Goal: Transaction & Acquisition: Book appointment/travel/reservation

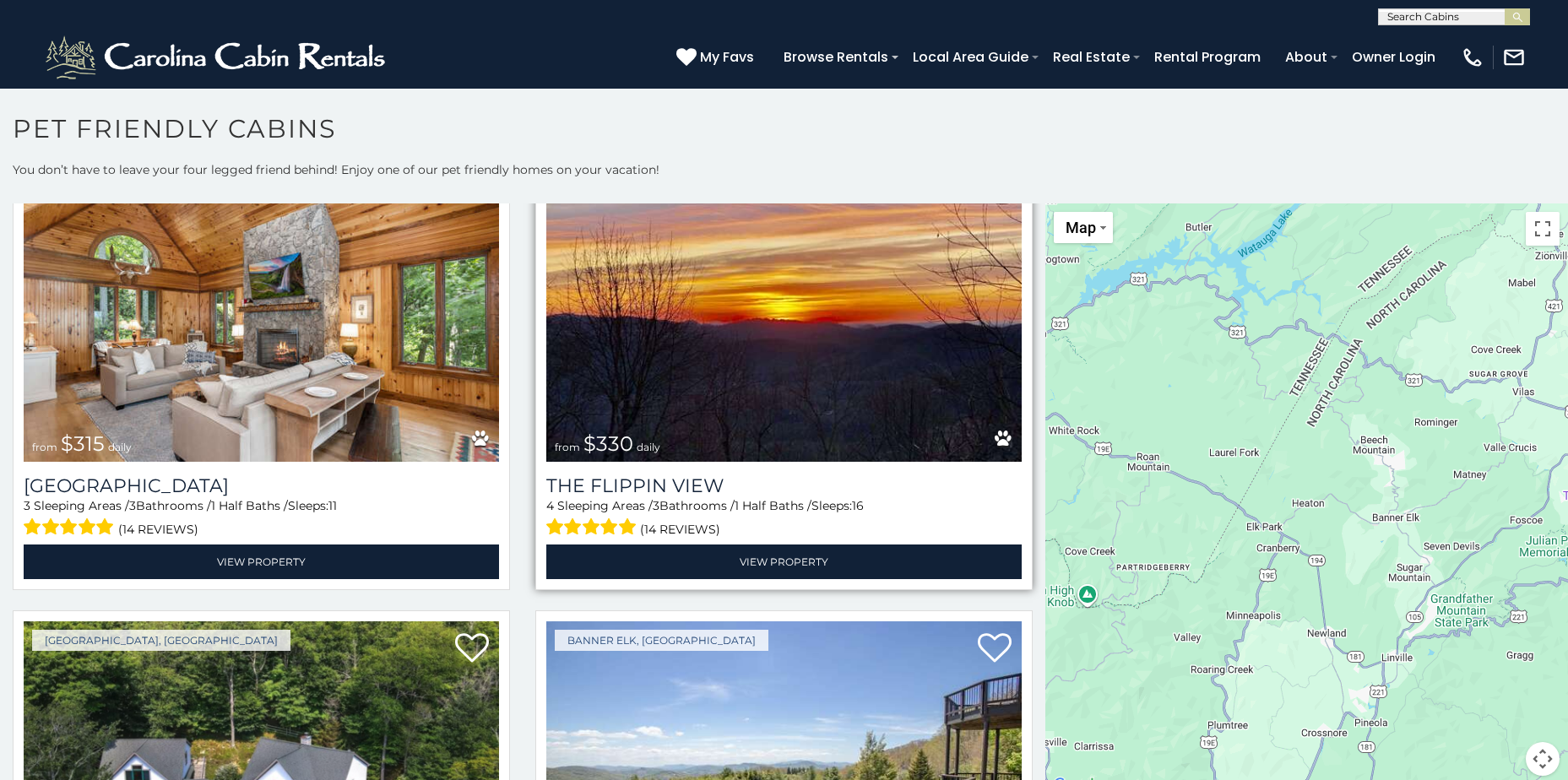
scroll to position [2027, 0]
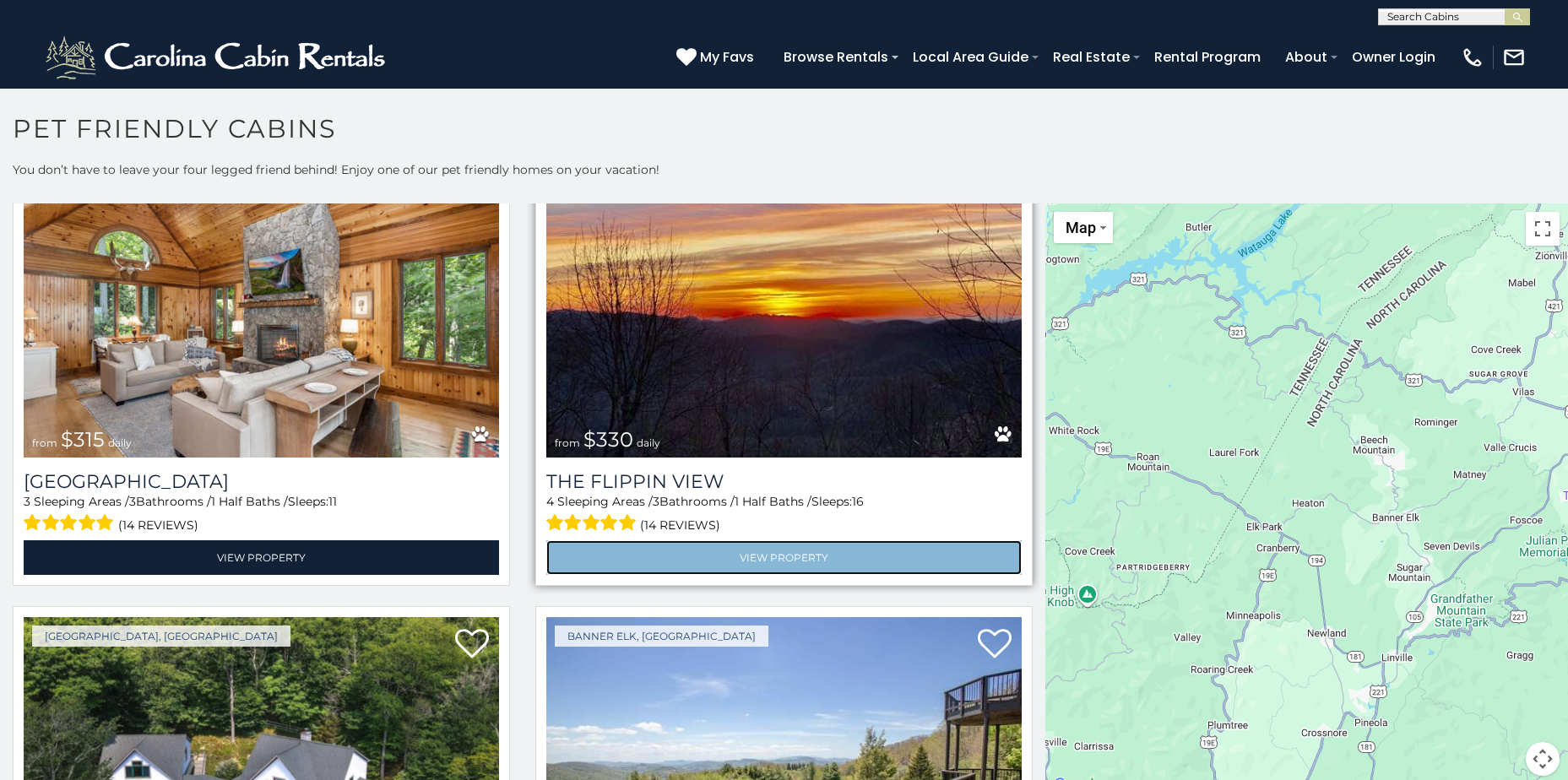
click at [685, 540] on link "View Property" at bounding box center [784, 557] width 476 height 35
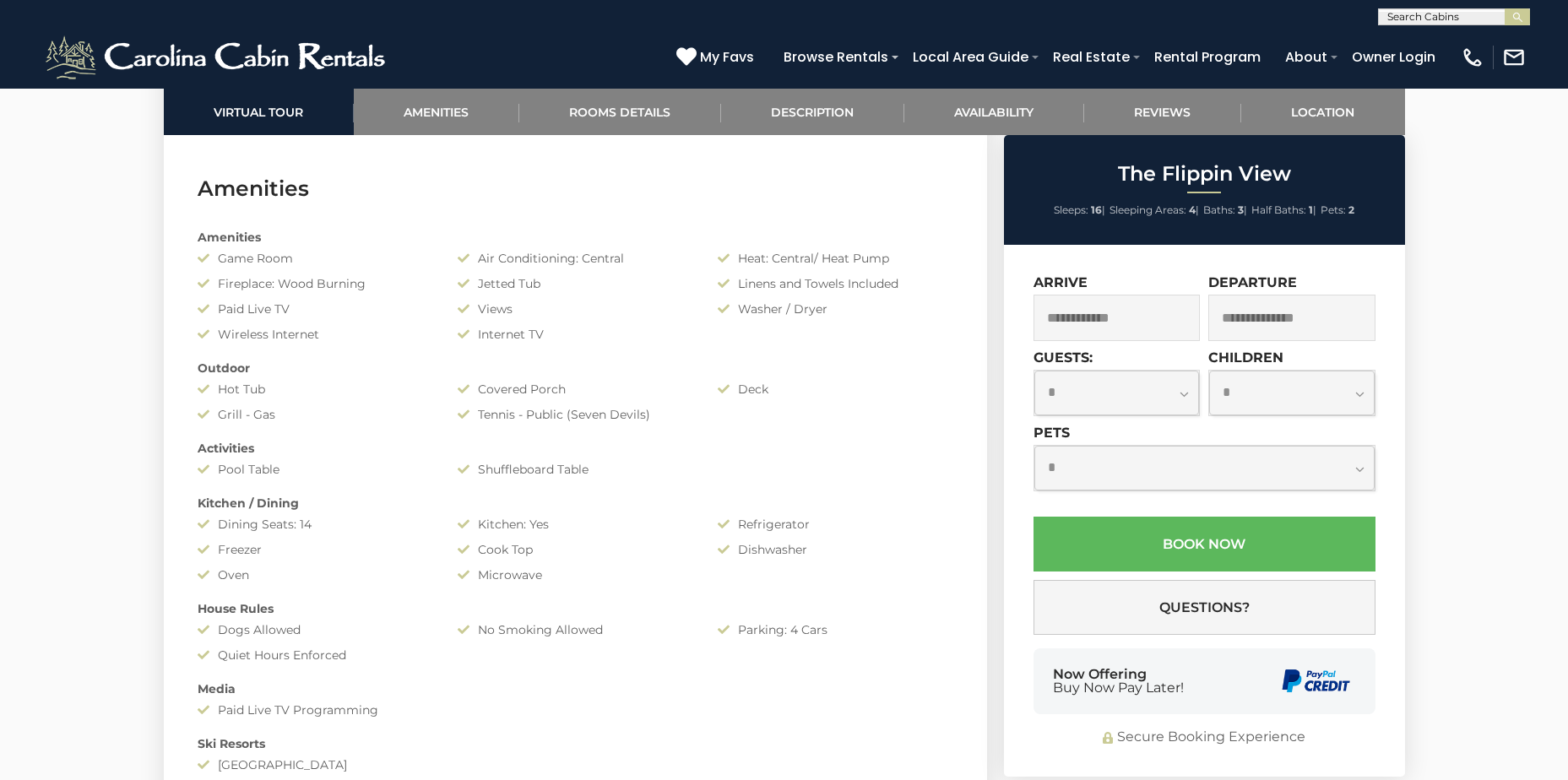
scroll to position [1350, 0]
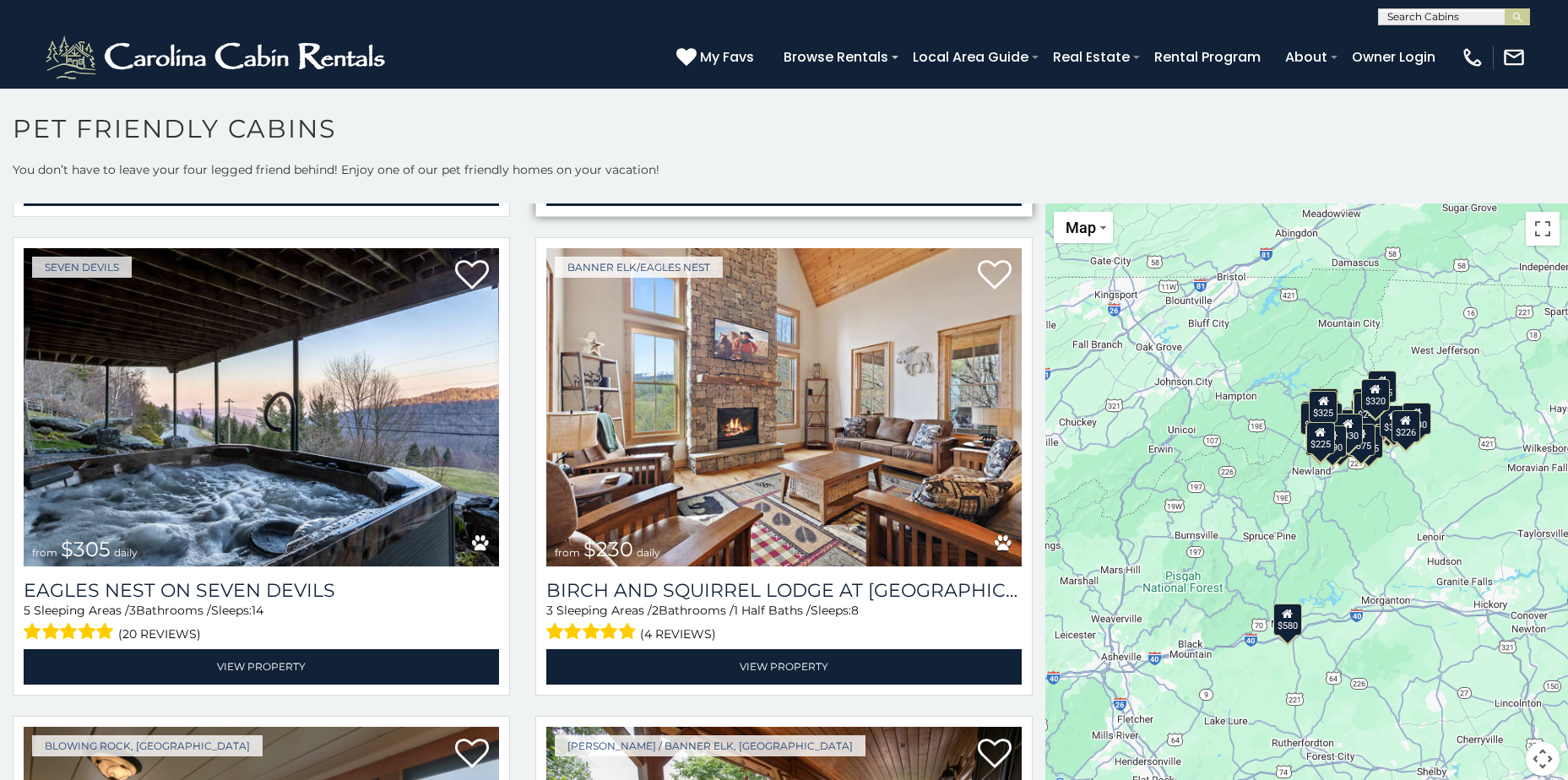
scroll to position [6247, 0]
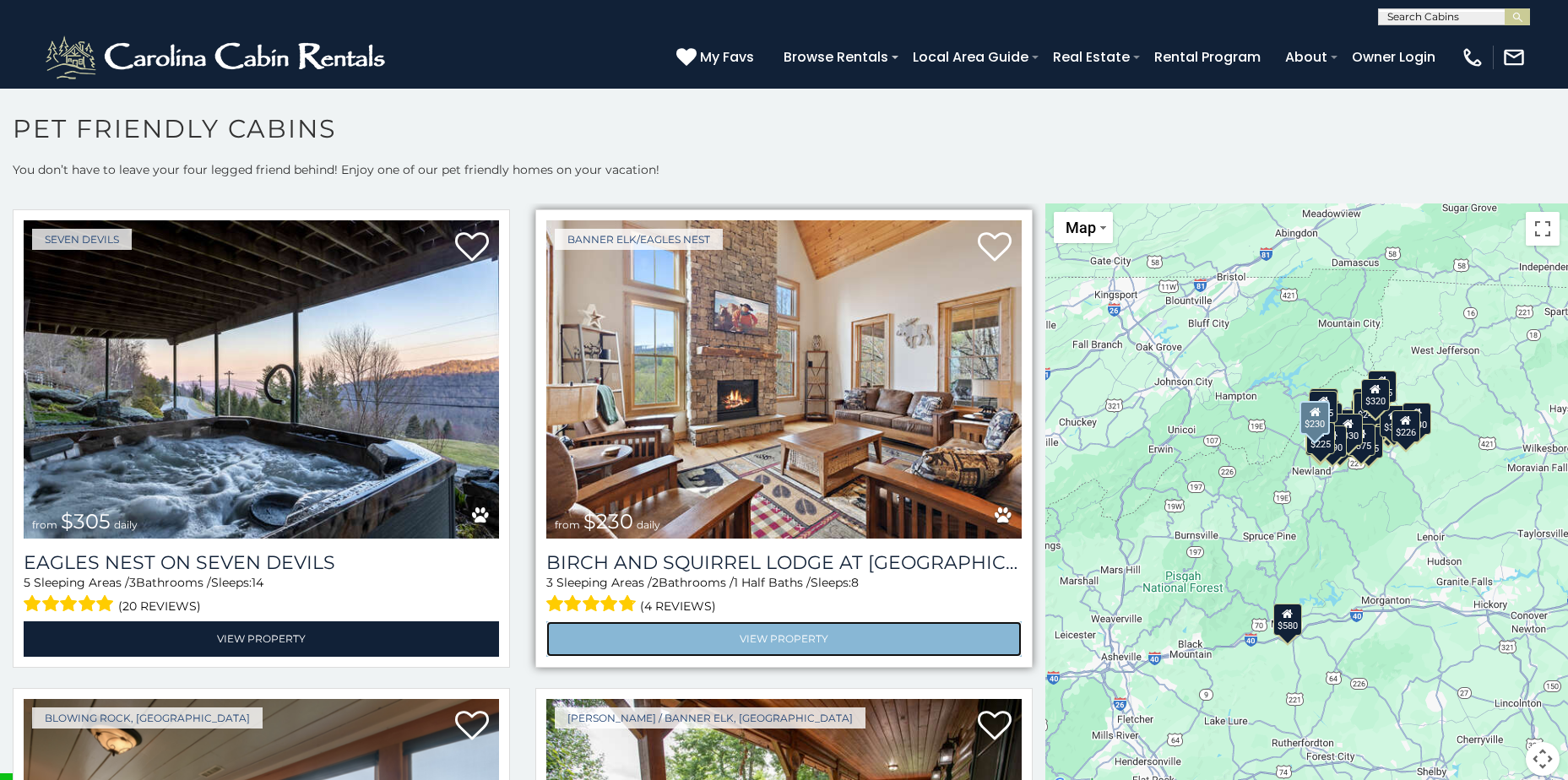
click at [747, 621] on link "View Property" at bounding box center [784, 639] width 476 height 35
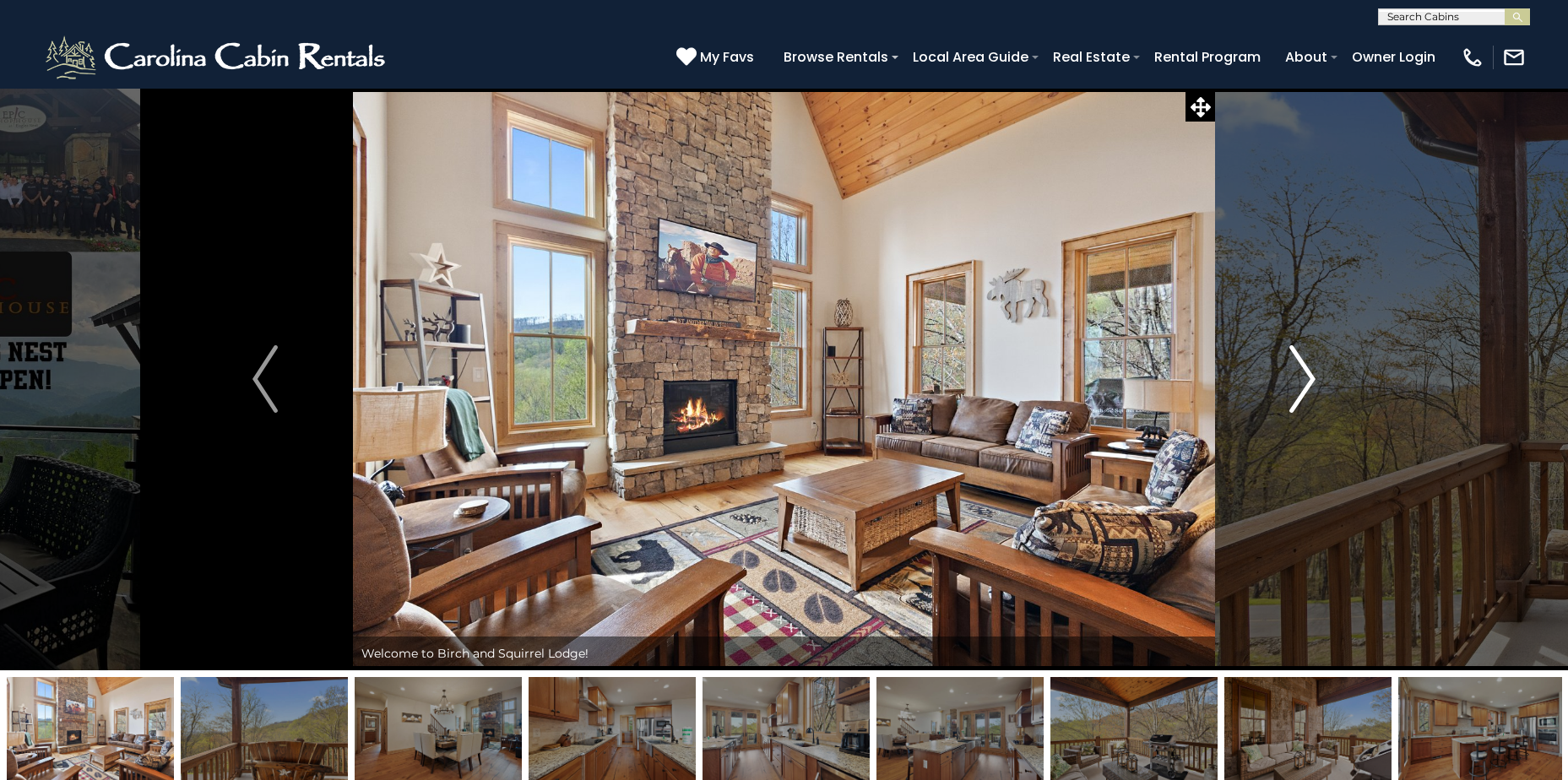
click at [1307, 381] on img "Next" at bounding box center [1302, 379] width 25 height 67
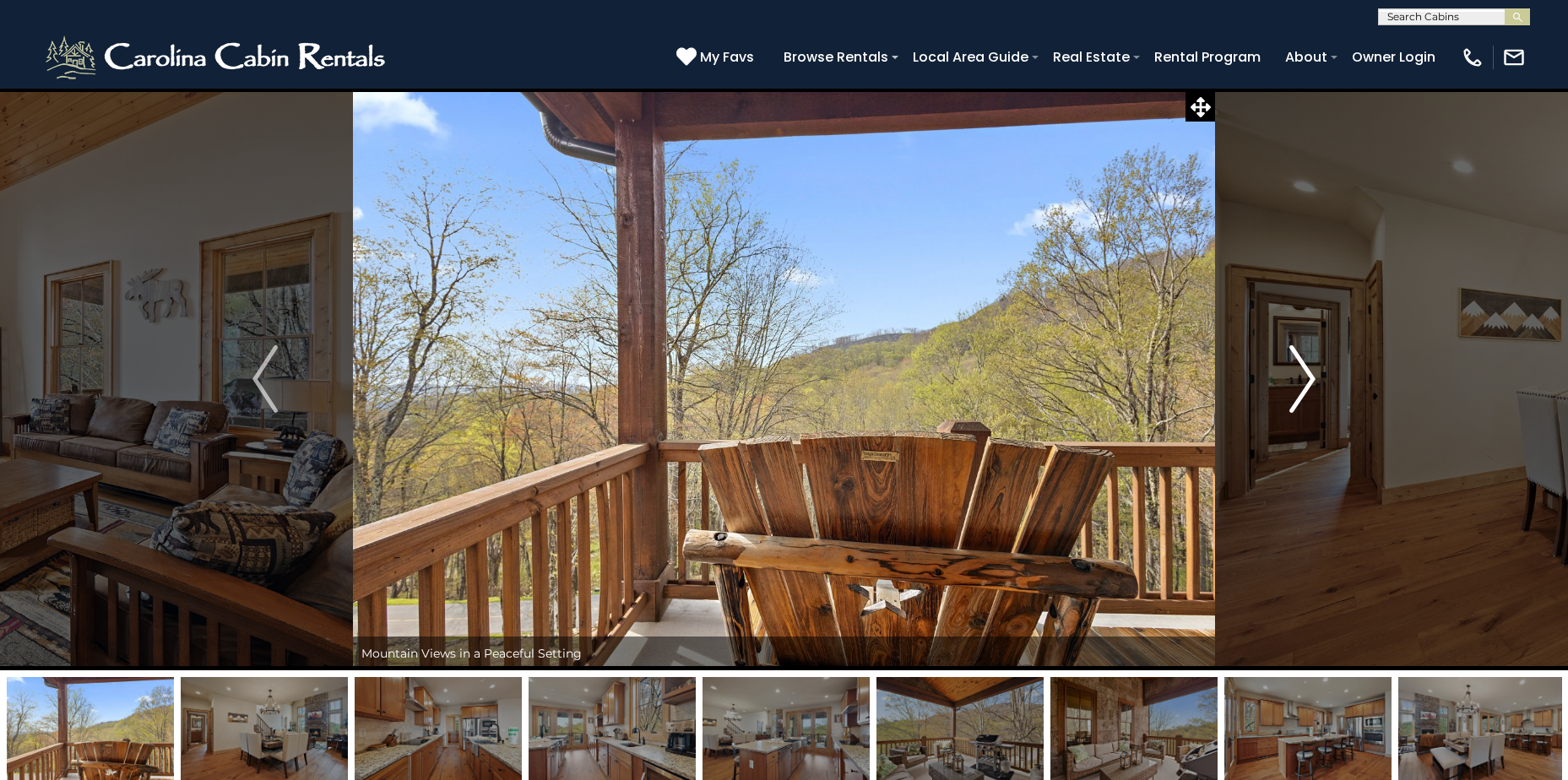
click at [1307, 381] on img "Next" at bounding box center [1302, 379] width 25 height 67
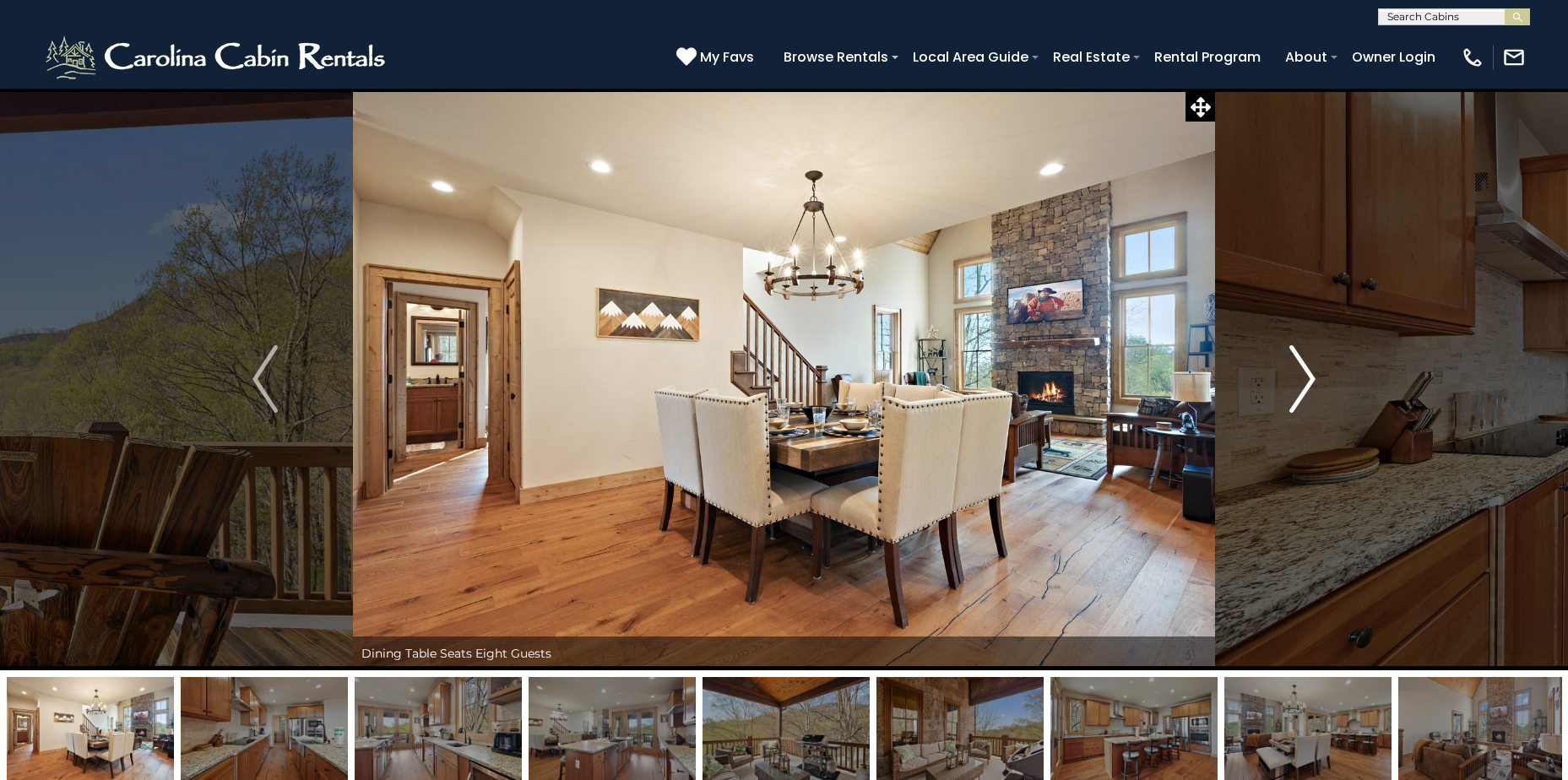
click at [1307, 381] on img "Next" at bounding box center [1302, 379] width 25 height 67
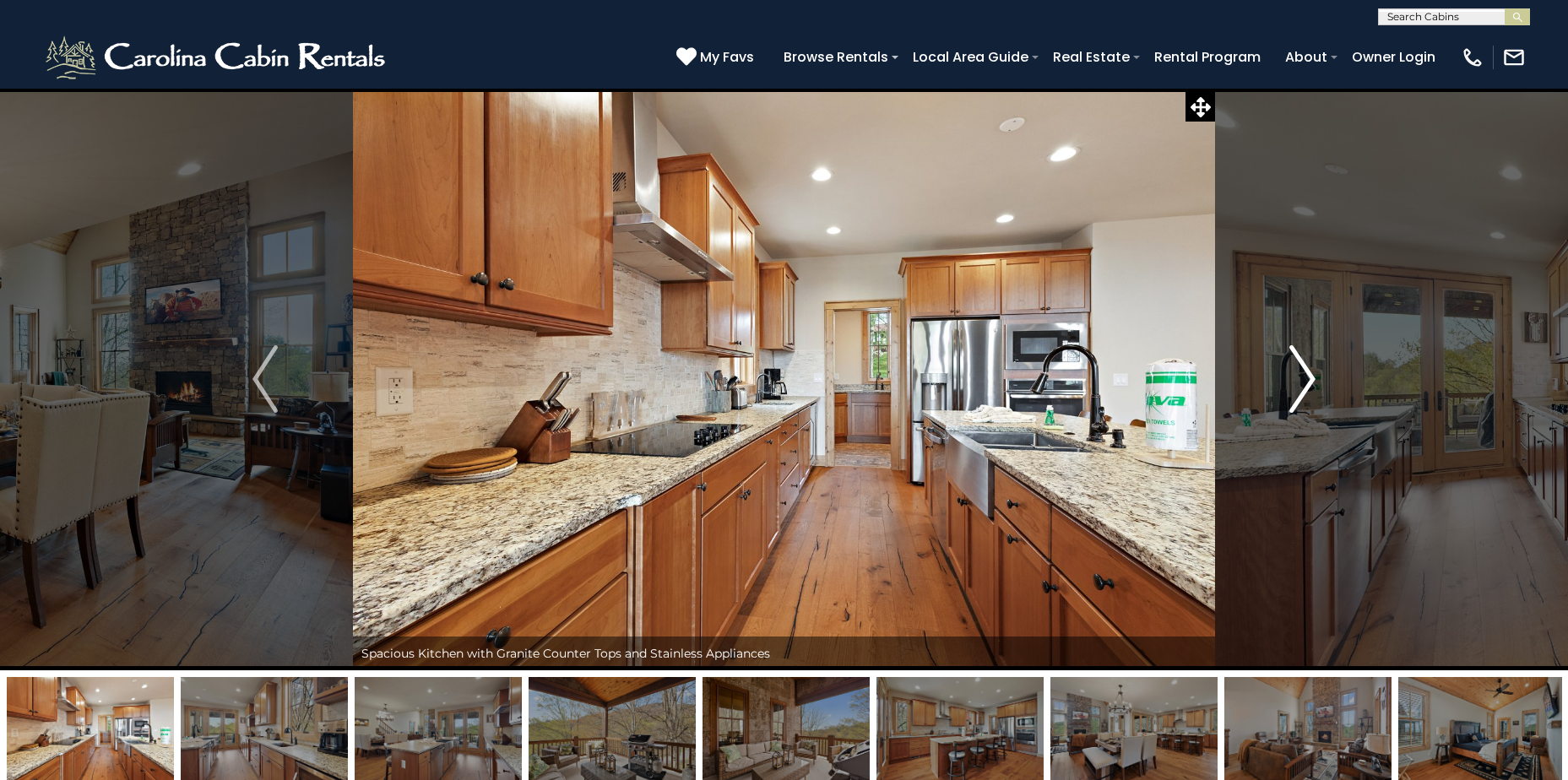
click at [1307, 381] on img "Next" at bounding box center [1302, 379] width 25 height 67
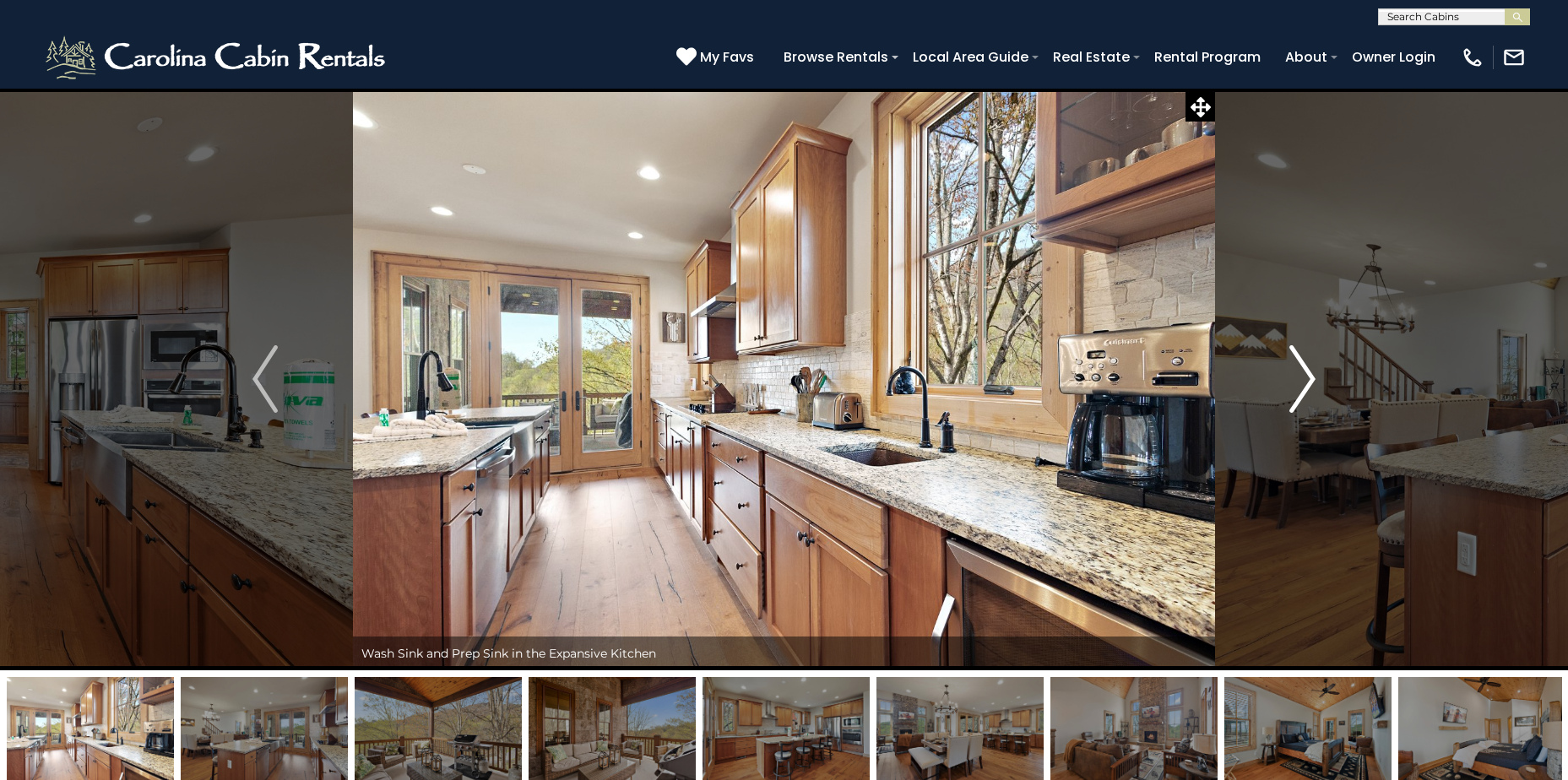
click at [1307, 381] on img "Next" at bounding box center [1302, 379] width 25 height 67
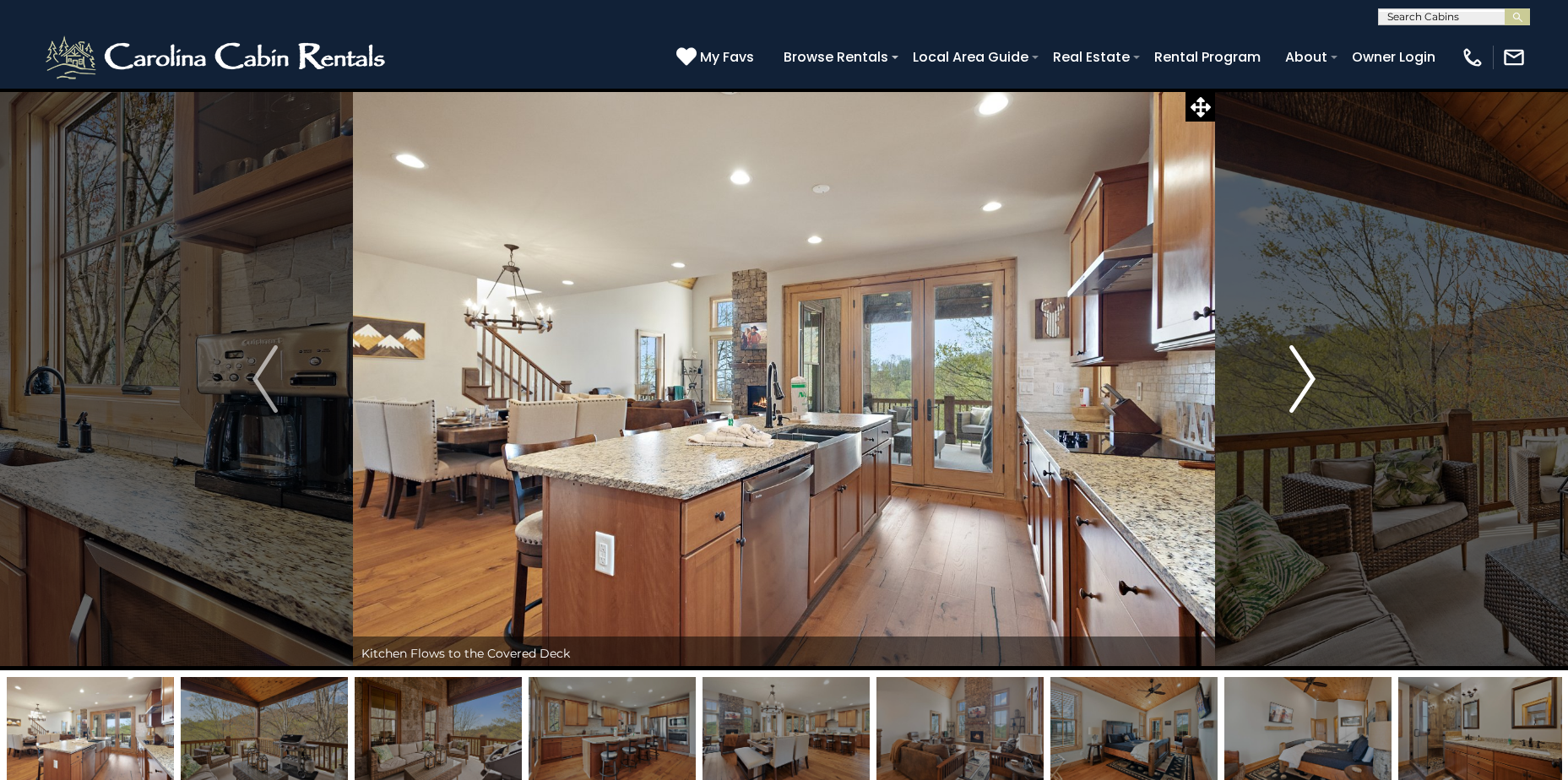
click at [1307, 381] on img "Next" at bounding box center [1302, 379] width 25 height 67
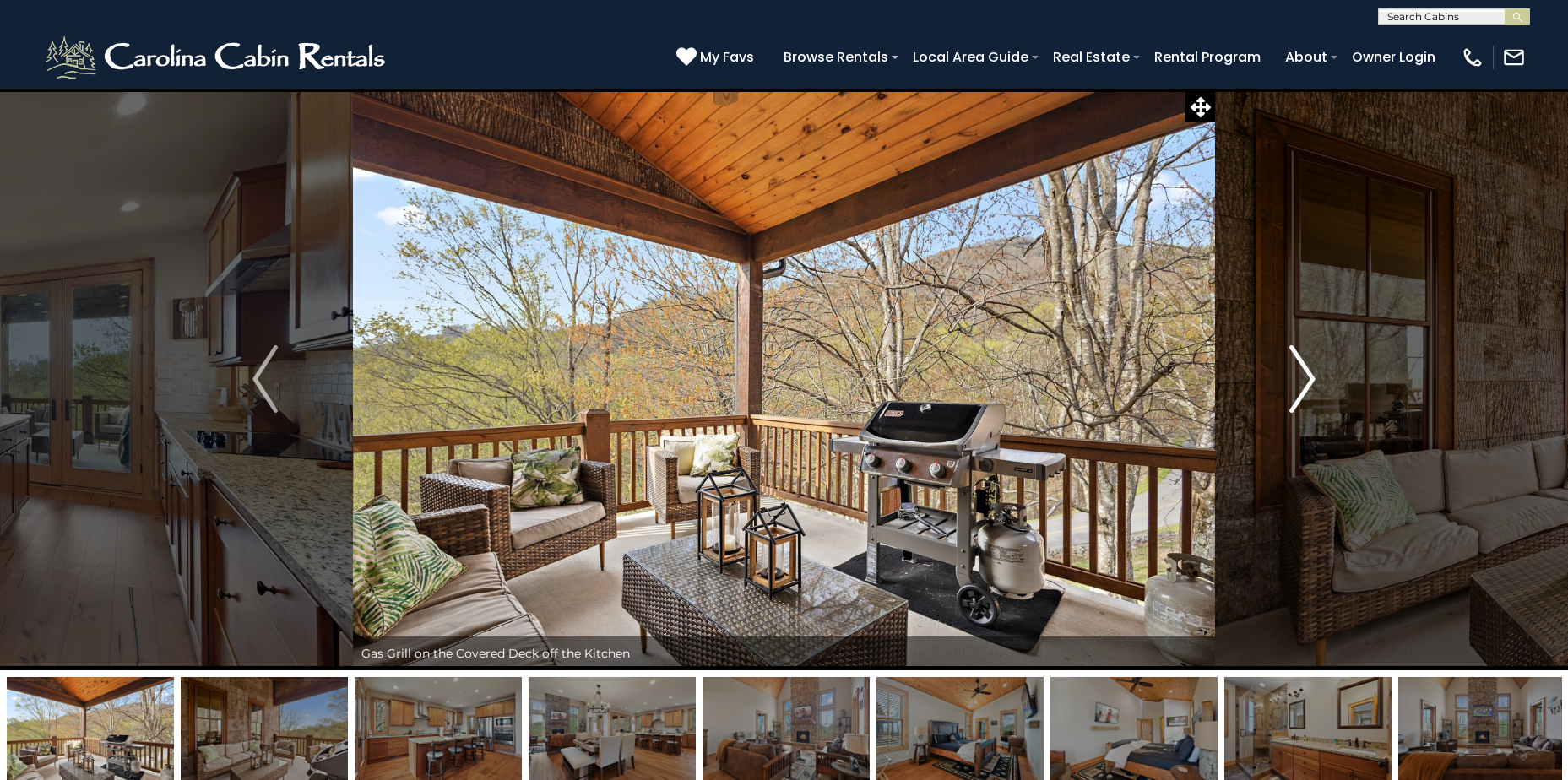
click at [1307, 381] on img "Next" at bounding box center [1302, 379] width 25 height 67
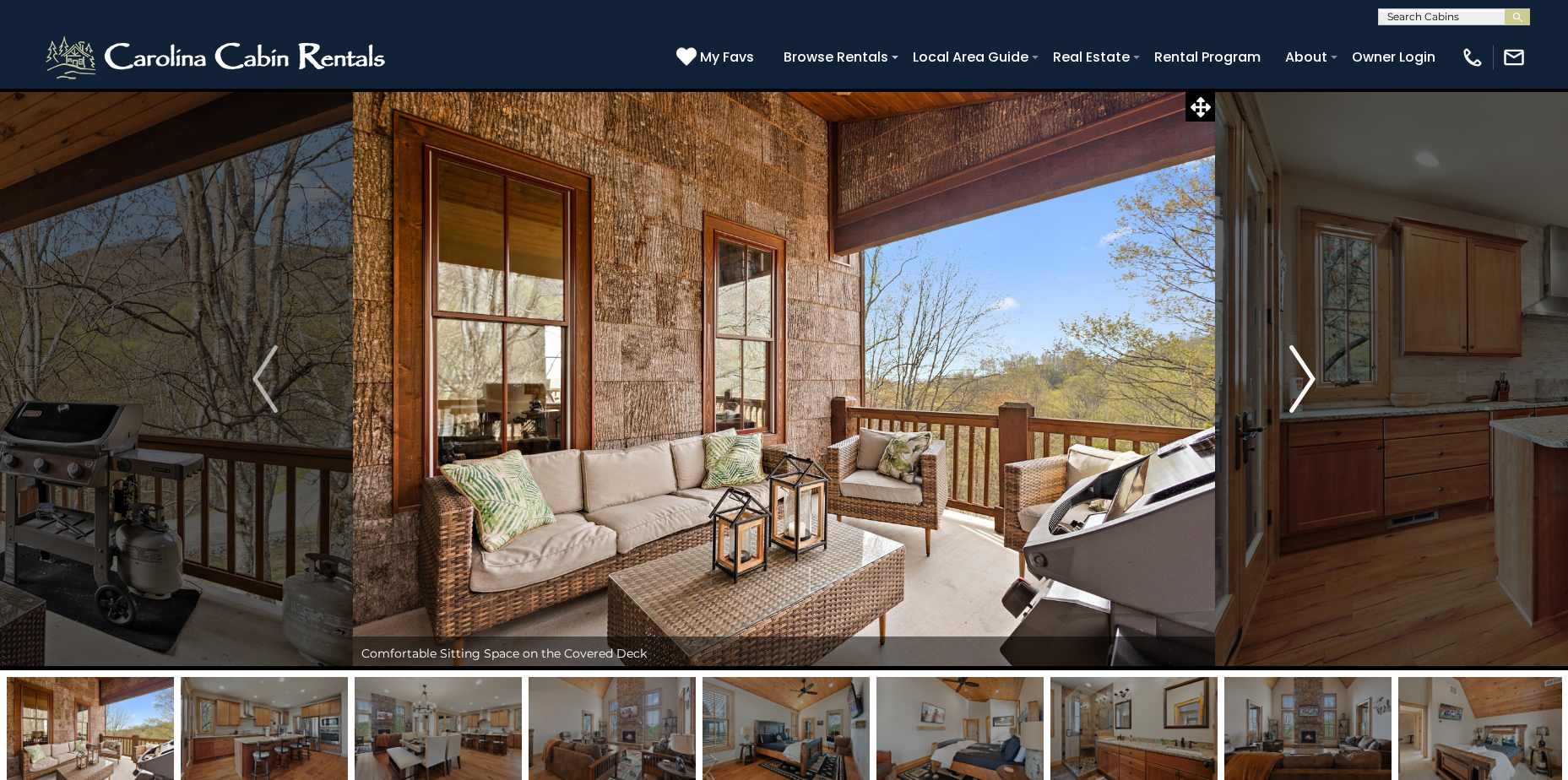
click at [1307, 381] on img "Next" at bounding box center [1302, 379] width 25 height 67
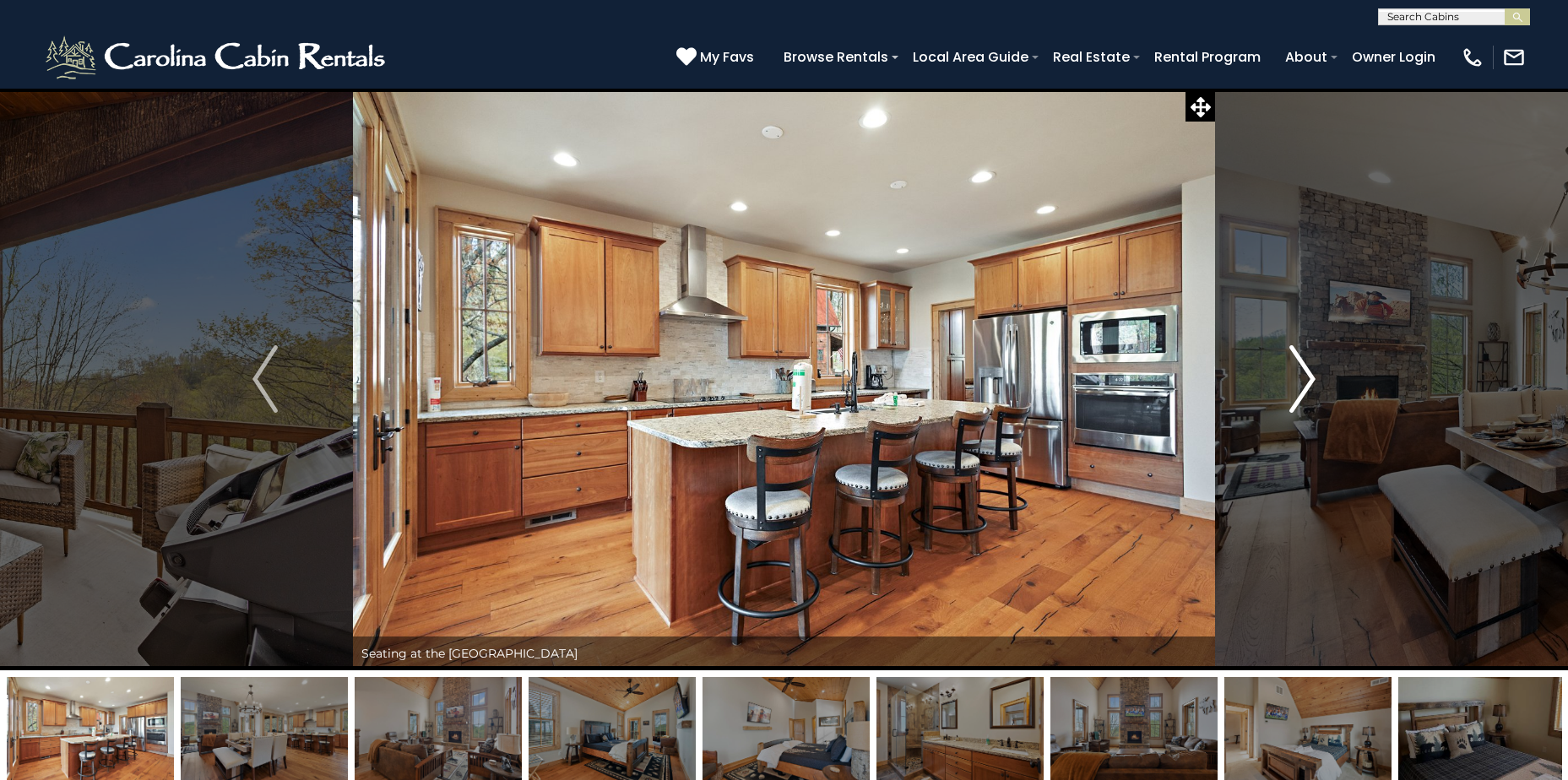
click at [1307, 381] on img "Next" at bounding box center [1302, 379] width 25 height 67
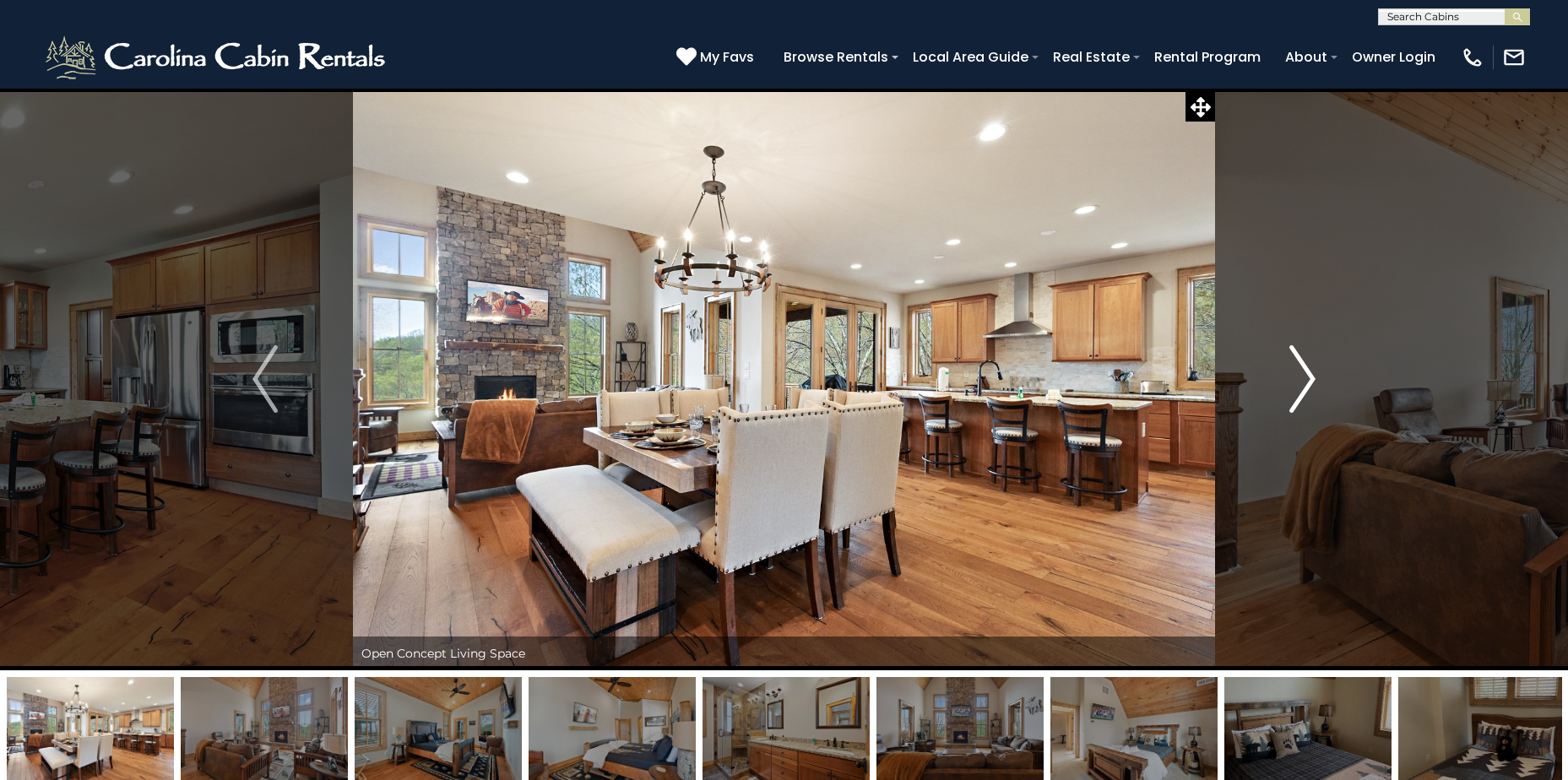
click at [1307, 381] on img "Next" at bounding box center [1302, 379] width 25 height 67
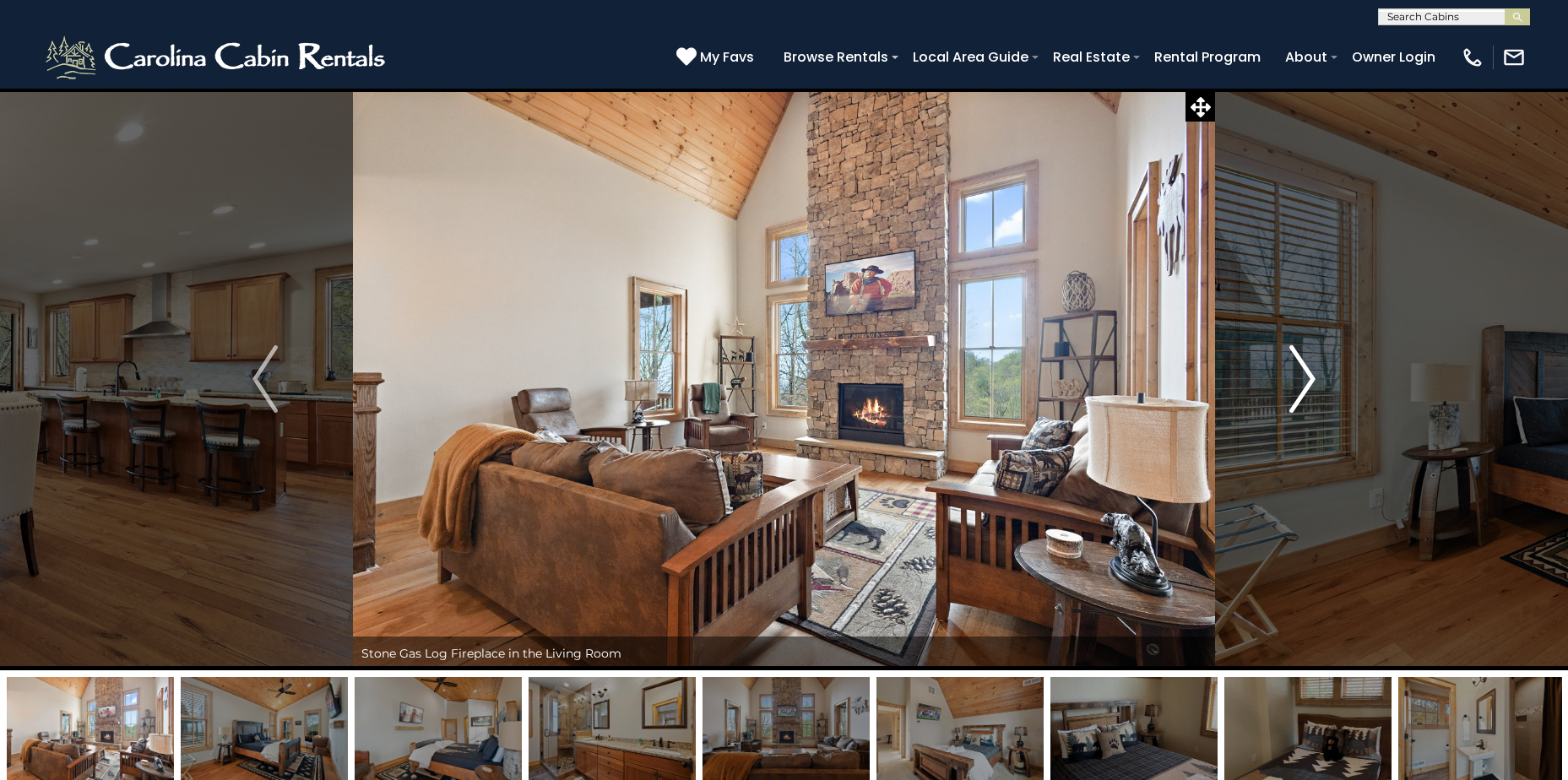
click at [1307, 381] on img "Next" at bounding box center [1302, 379] width 25 height 67
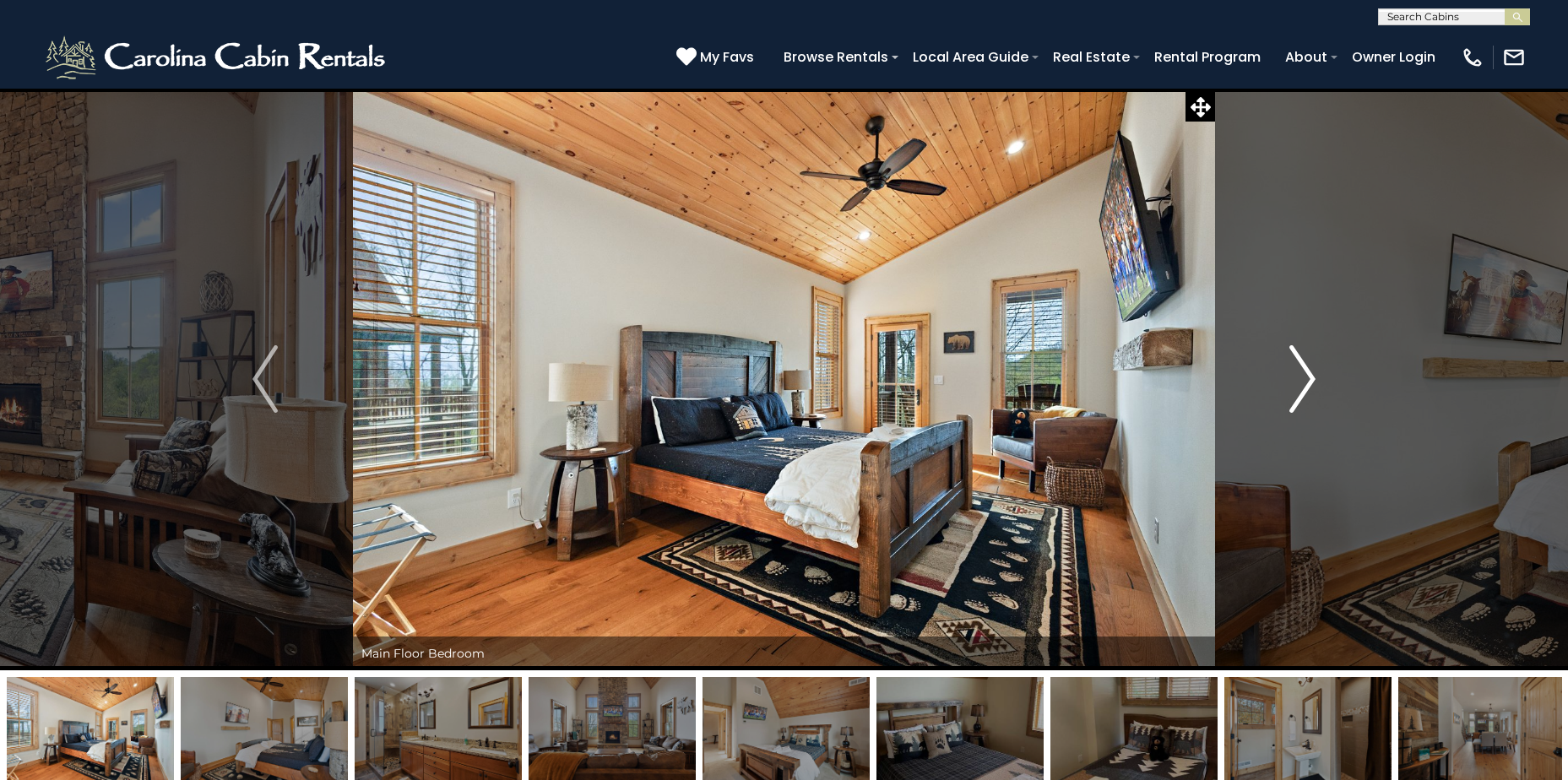
click at [1307, 381] on img "Next" at bounding box center [1302, 379] width 25 height 67
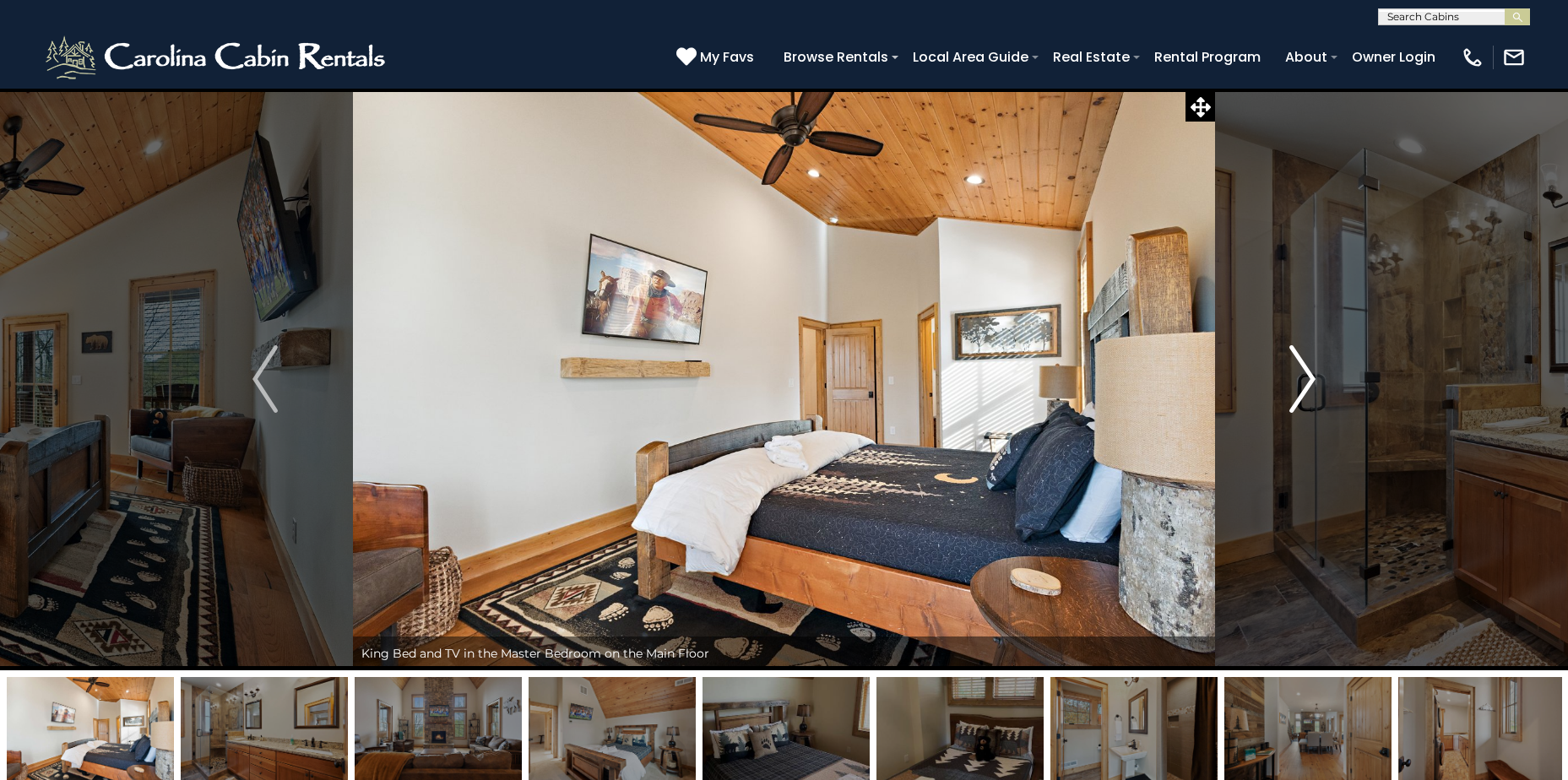
click at [1307, 381] on img "Next" at bounding box center [1302, 379] width 25 height 67
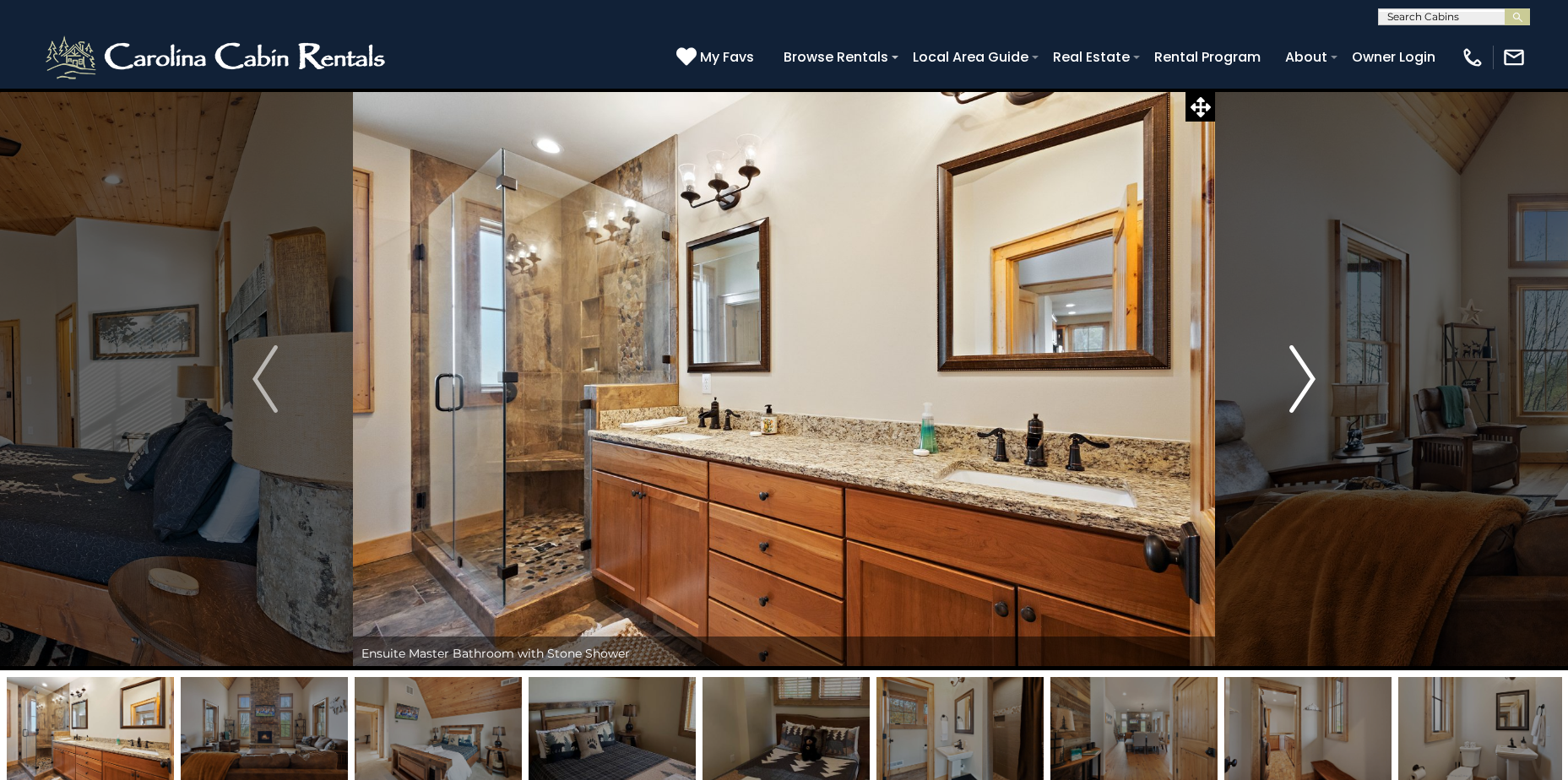
click at [1307, 381] on img "Next" at bounding box center [1302, 379] width 25 height 67
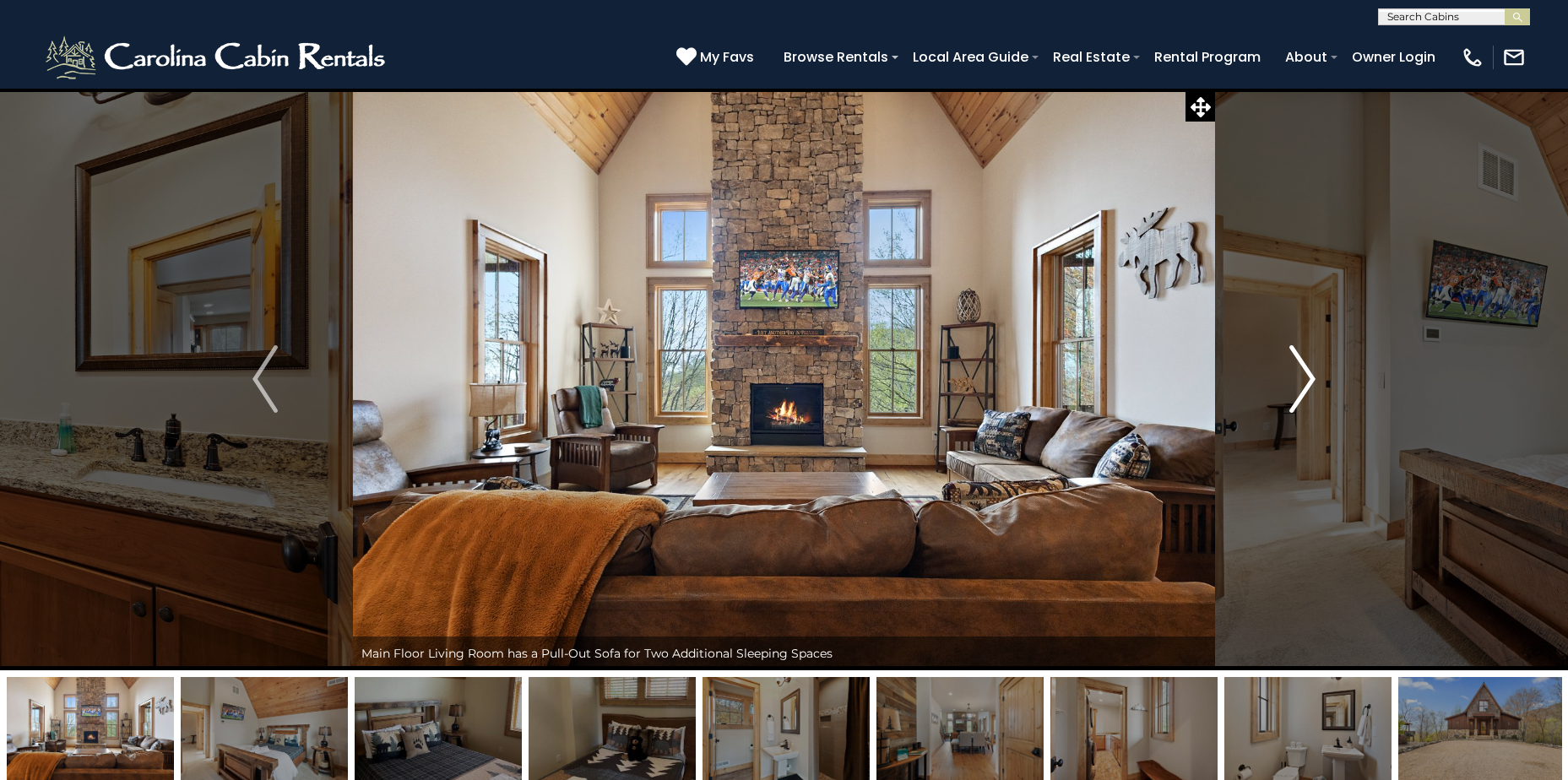
click at [1307, 381] on img "Next" at bounding box center [1302, 379] width 25 height 67
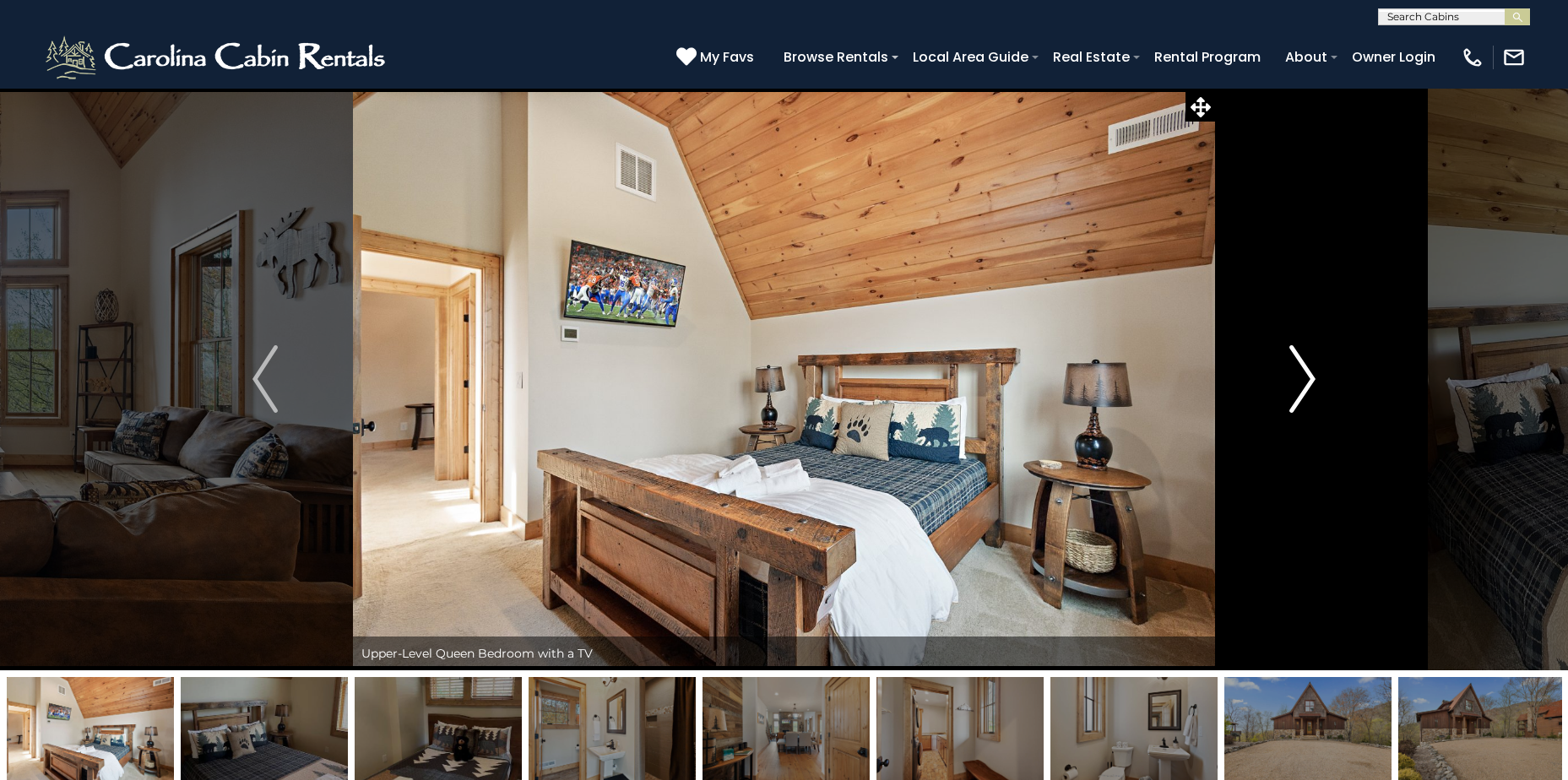
click at [1307, 381] on img "Next" at bounding box center [1302, 379] width 25 height 67
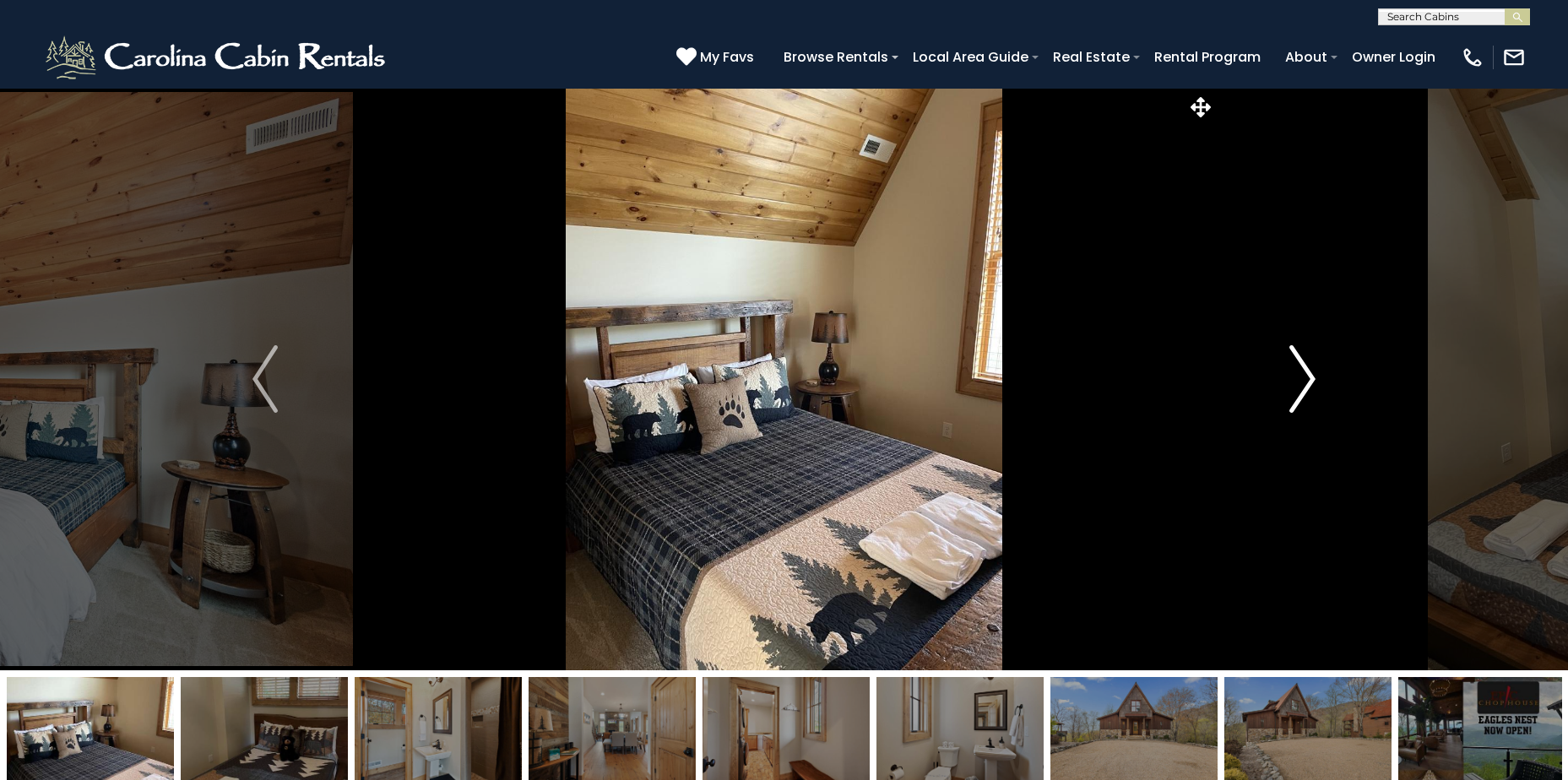
click at [1307, 381] on img "Next" at bounding box center [1302, 379] width 25 height 67
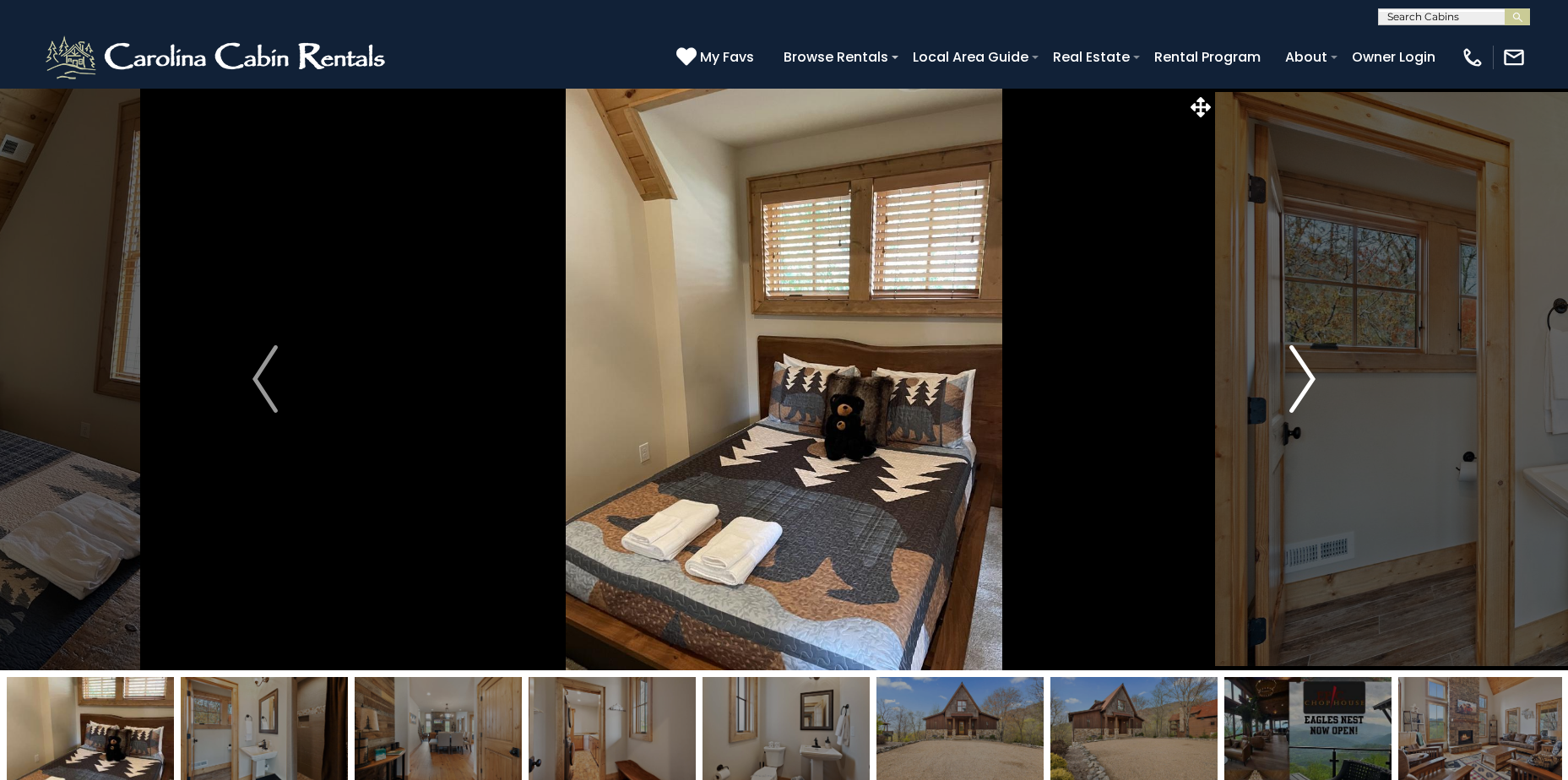
click at [1307, 381] on img "Next" at bounding box center [1302, 379] width 25 height 67
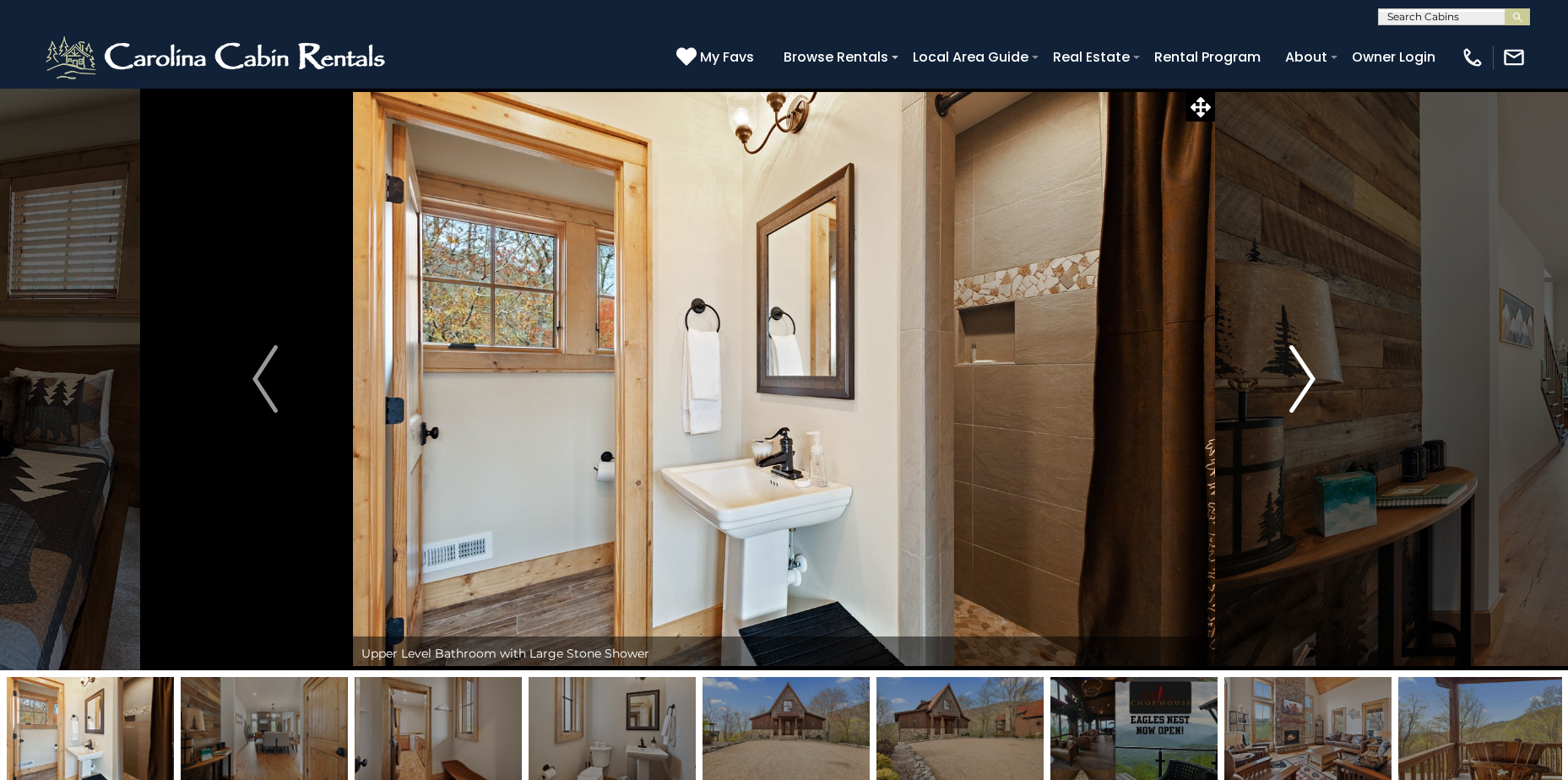
click at [1307, 381] on img "Next" at bounding box center [1302, 379] width 25 height 67
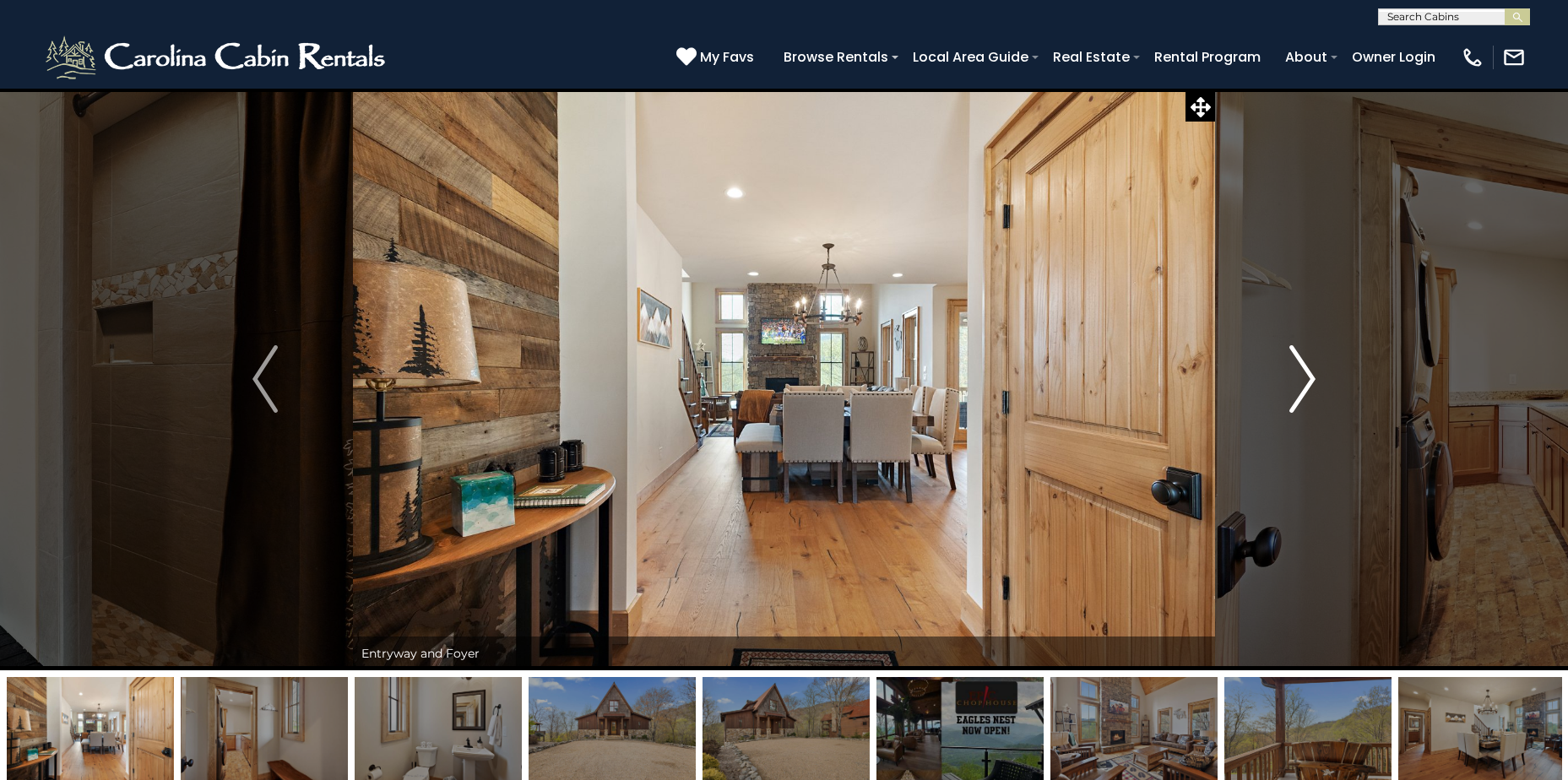
click at [1307, 381] on img "Next" at bounding box center [1302, 379] width 25 height 67
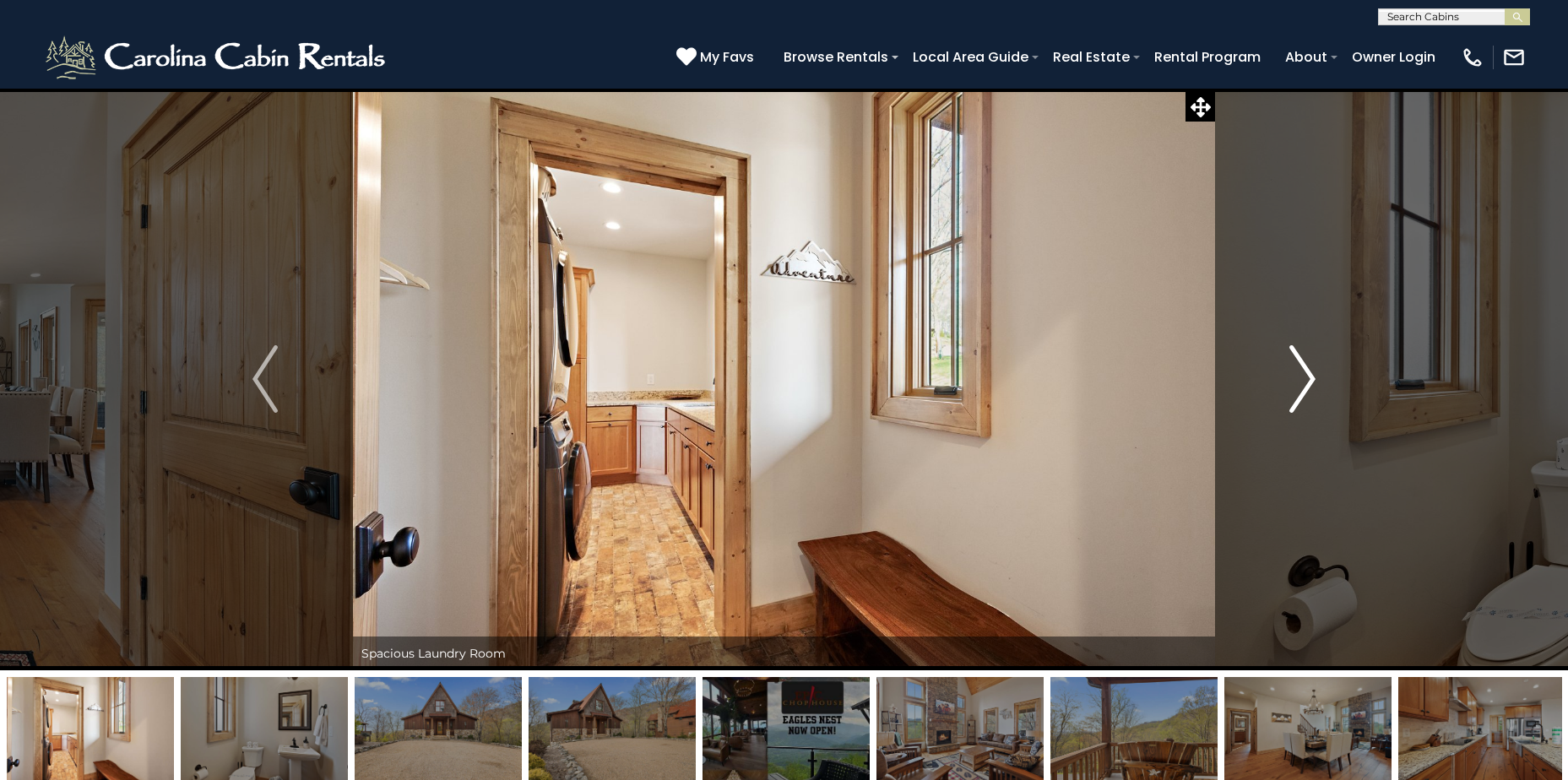
click at [1307, 381] on img "Next" at bounding box center [1302, 379] width 25 height 67
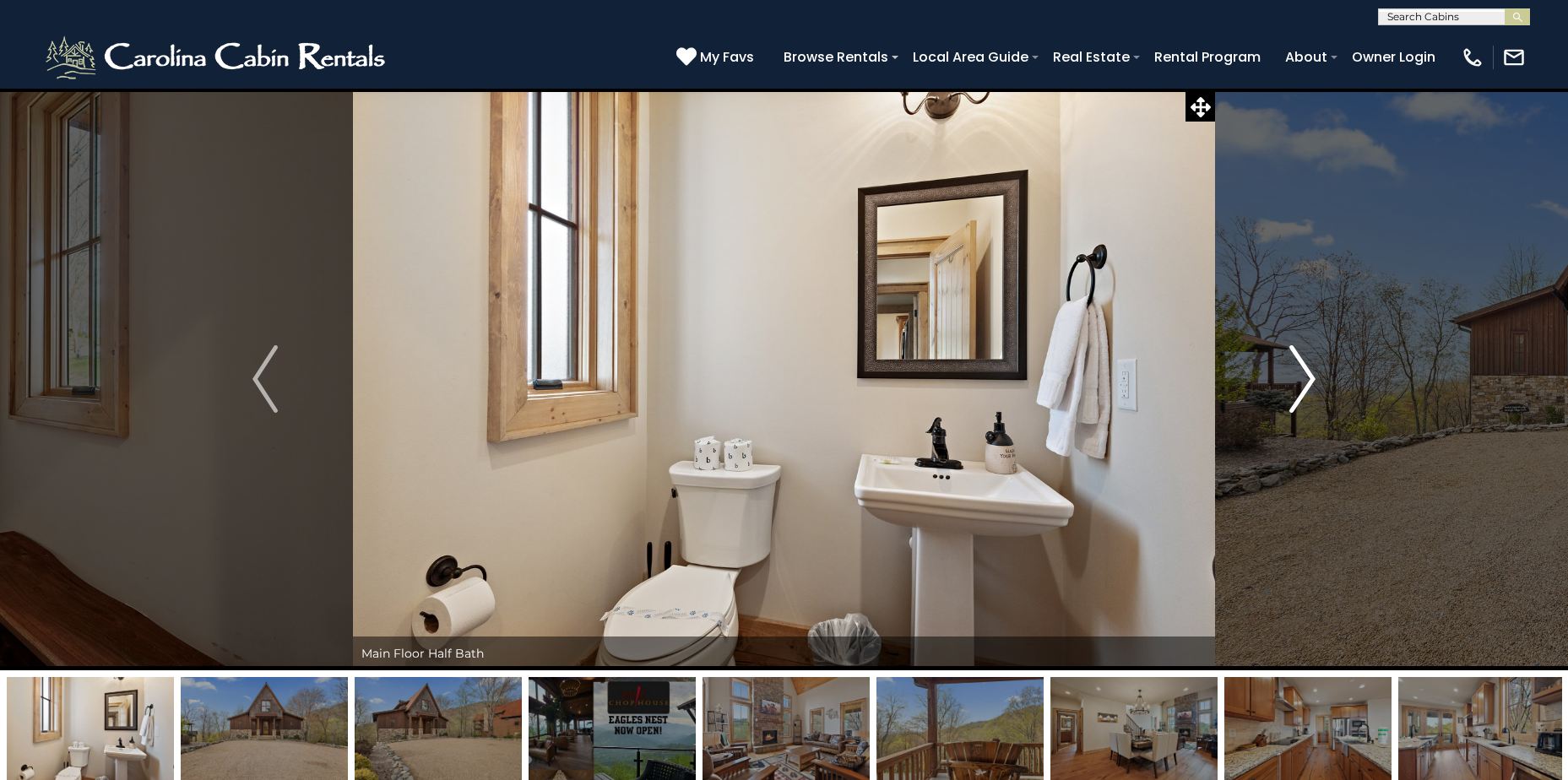
click at [1307, 381] on img "Next" at bounding box center [1302, 379] width 25 height 67
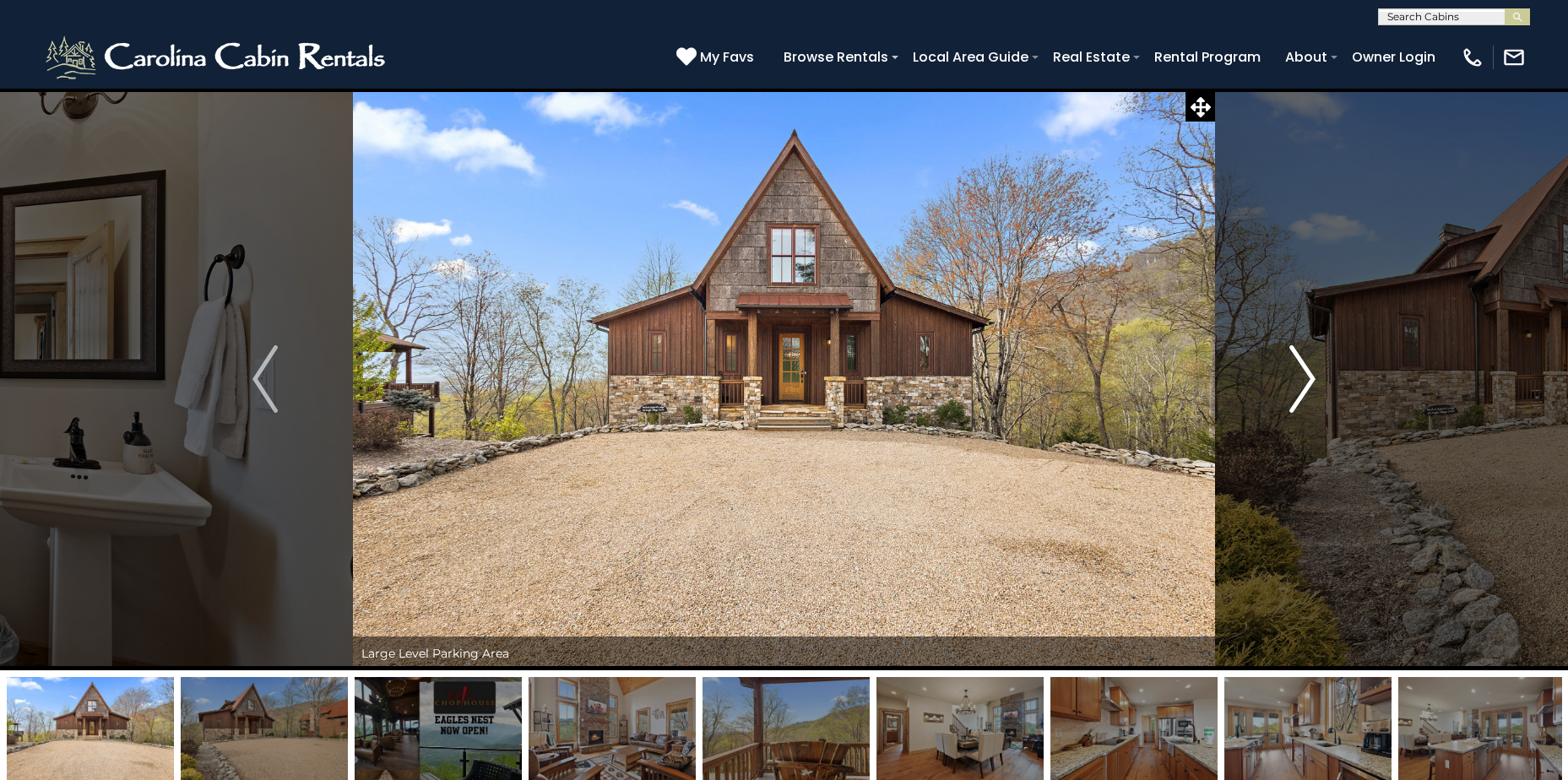
click at [1307, 381] on img "Next" at bounding box center [1302, 379] width 25 height 67
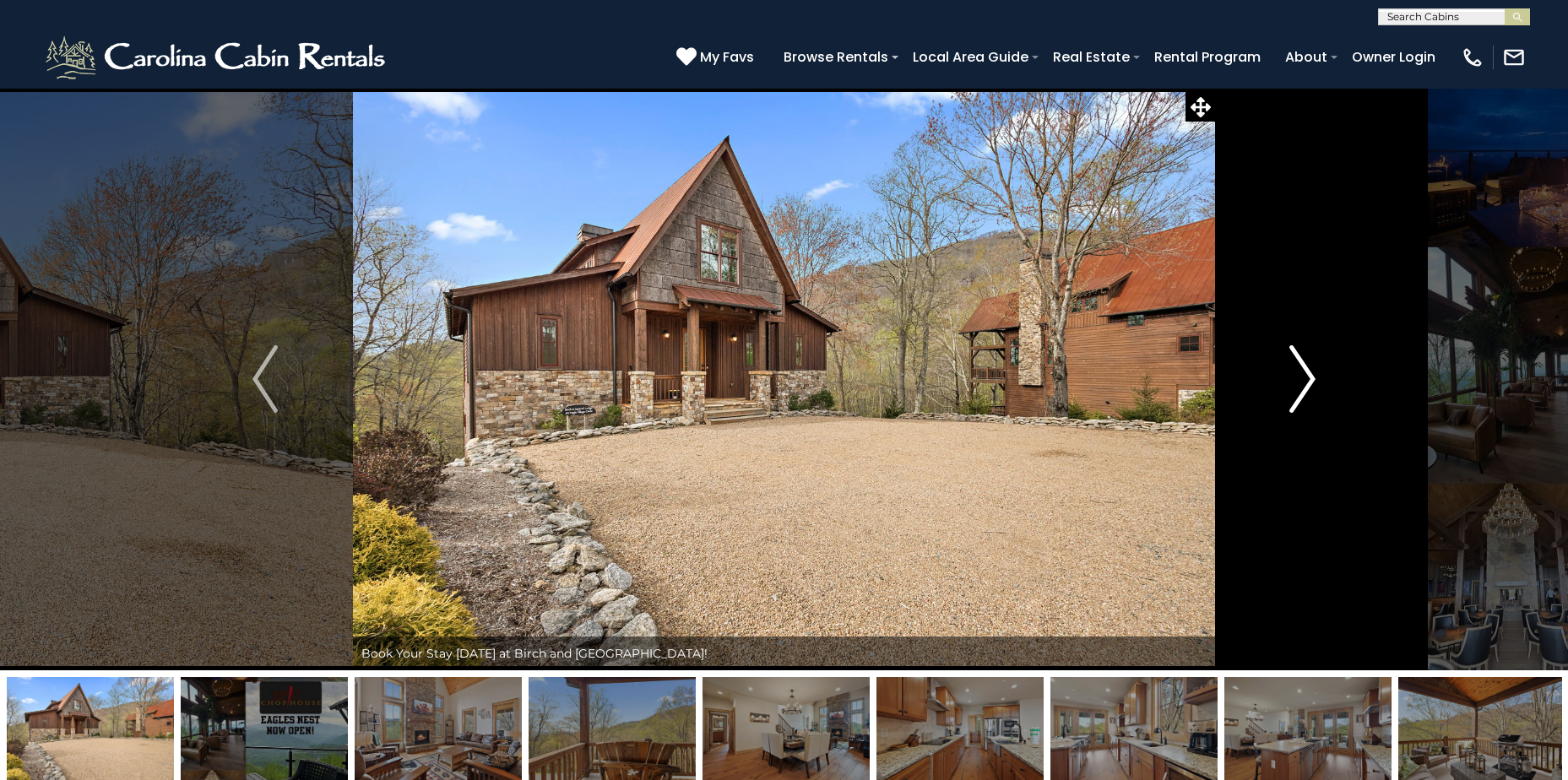
click at [1307, 381] on img "Next" at bounding box center [1302, 379] width 25 height 67
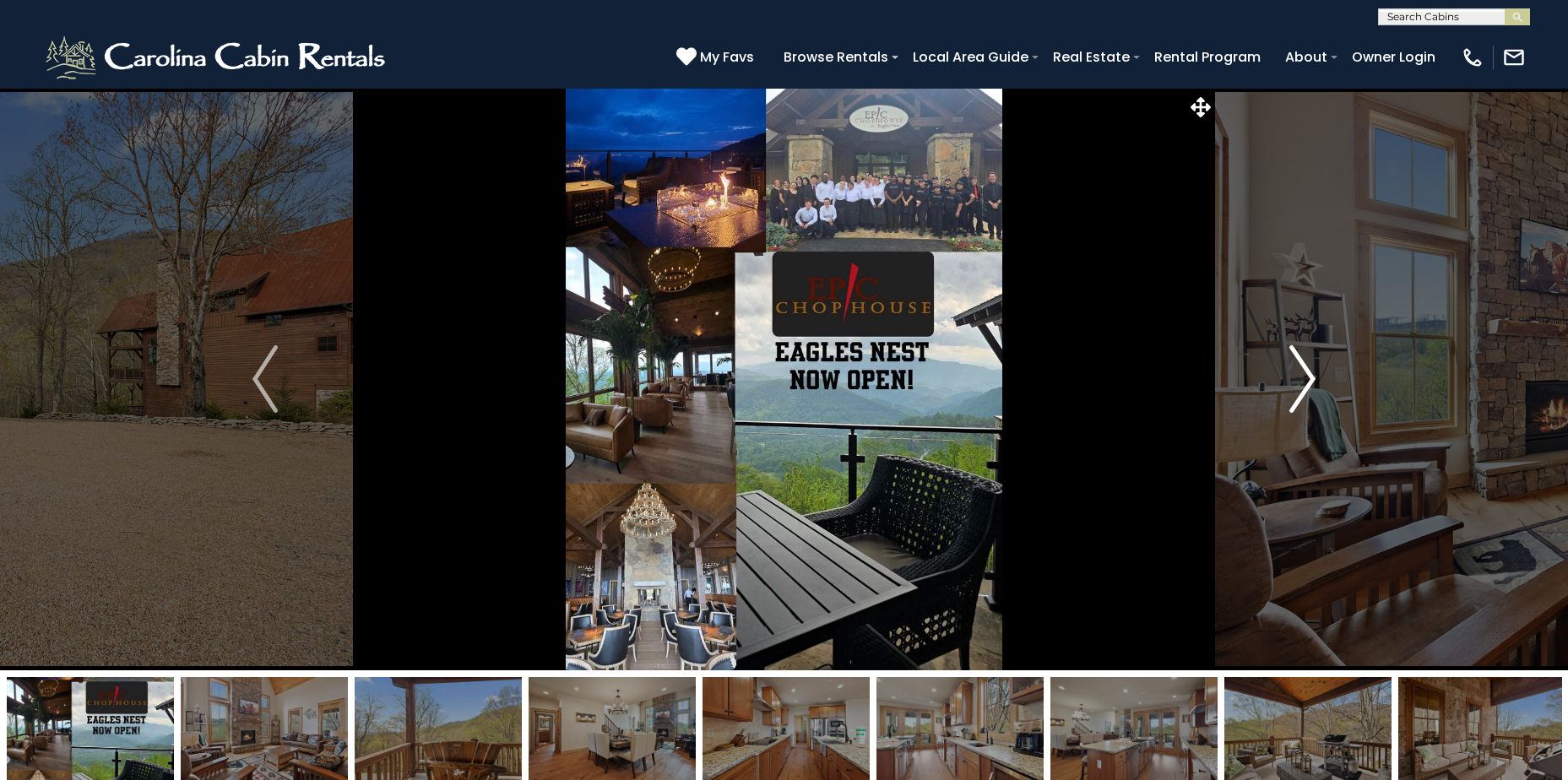
click at [1307, 381] on img "Next" at bounding box center [1302, 379] width 25 height 67
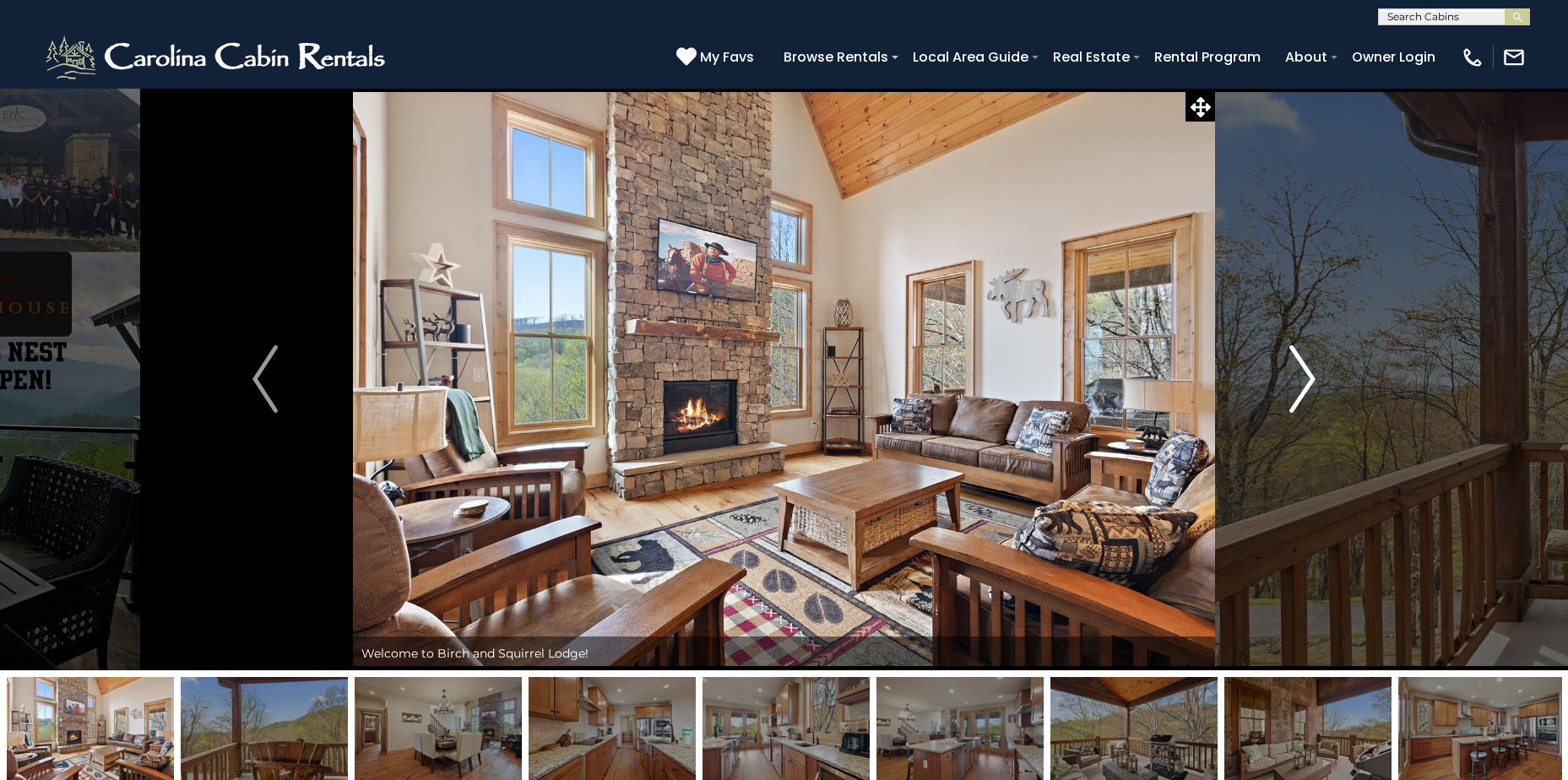
click at [1307, 381] on img "Next" at bounding box center [1302, 379] width 25 height 67
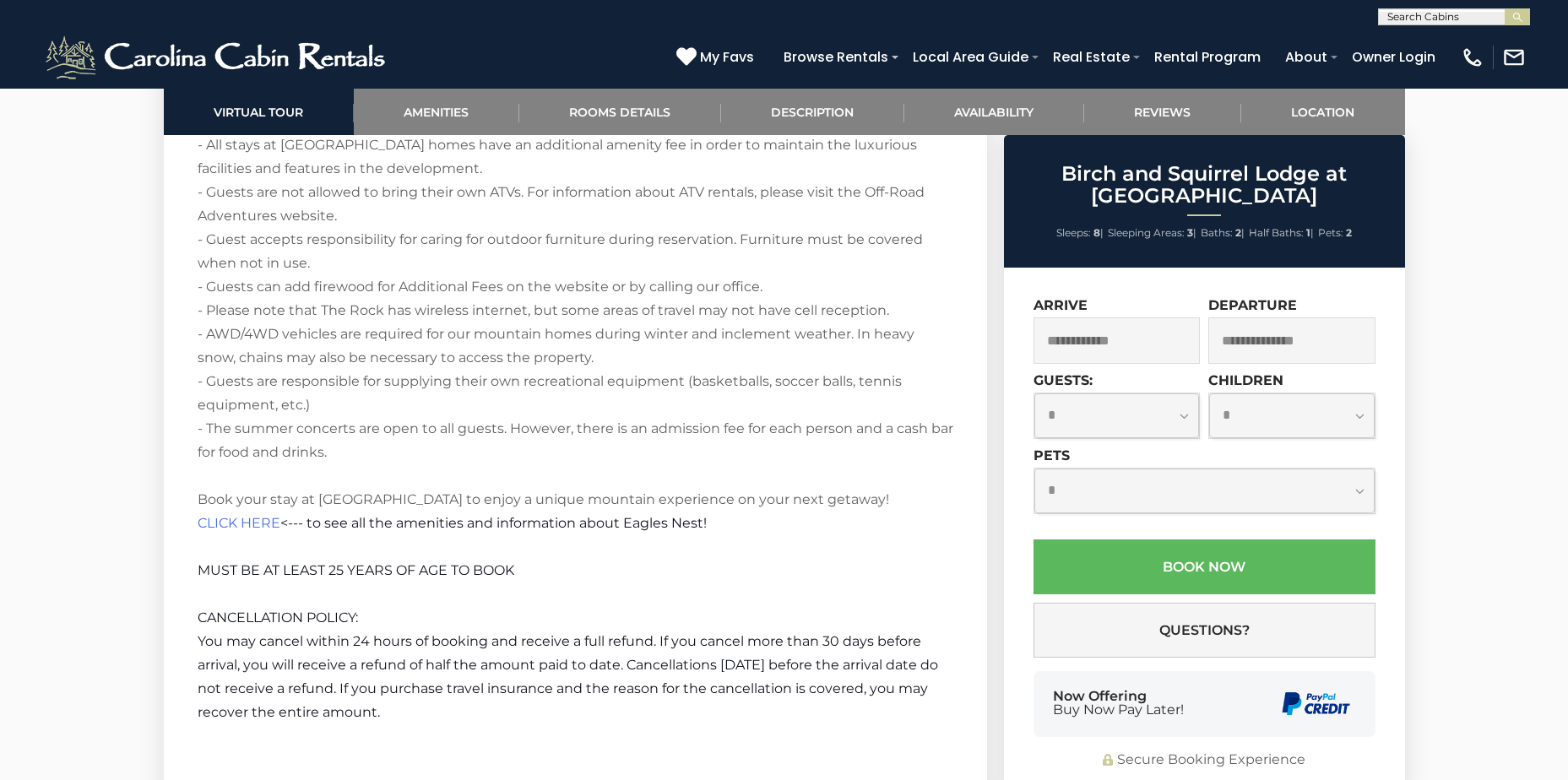
scroll to position [3968, 0]
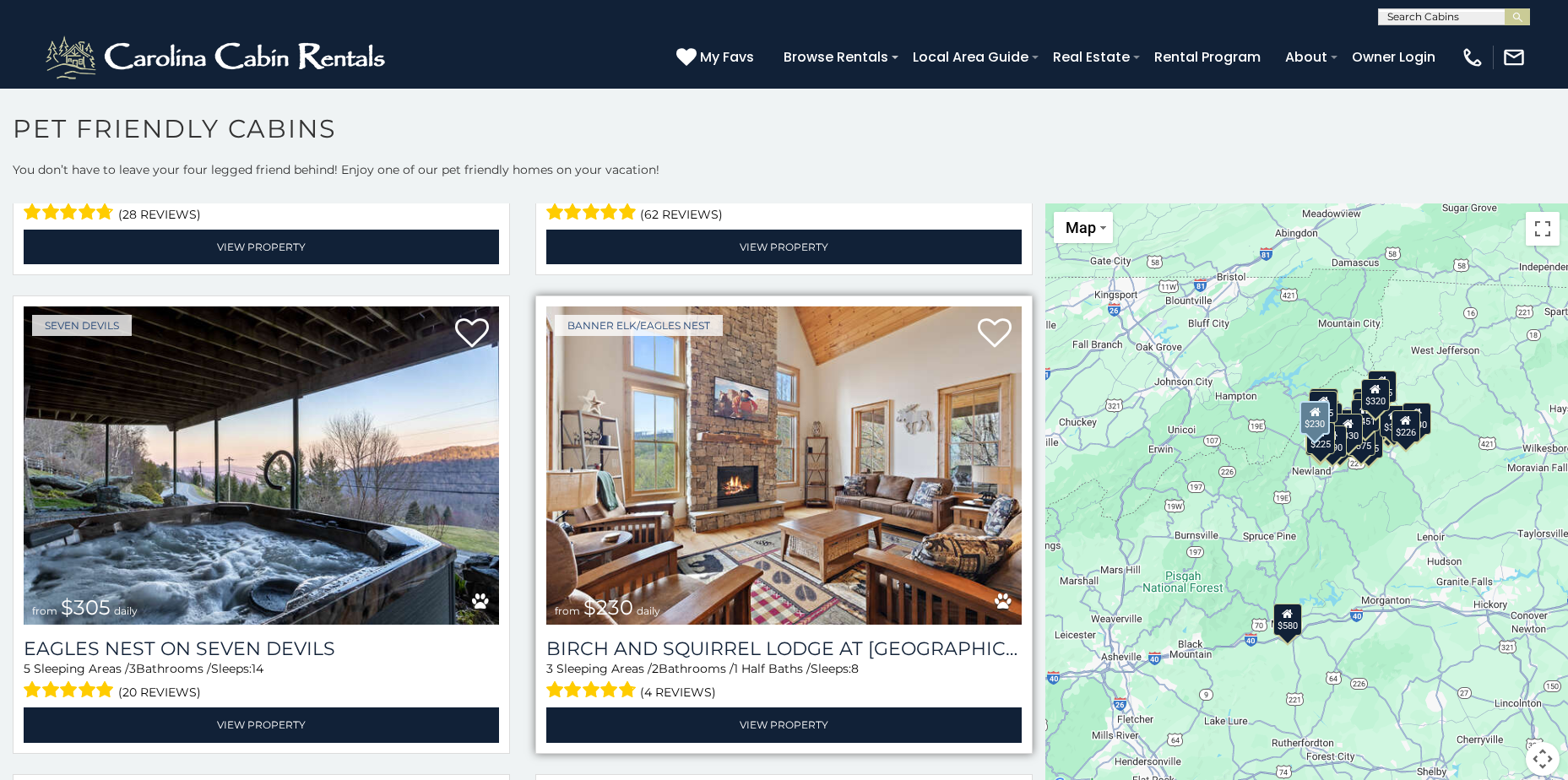
scroll to position [6163, 0]
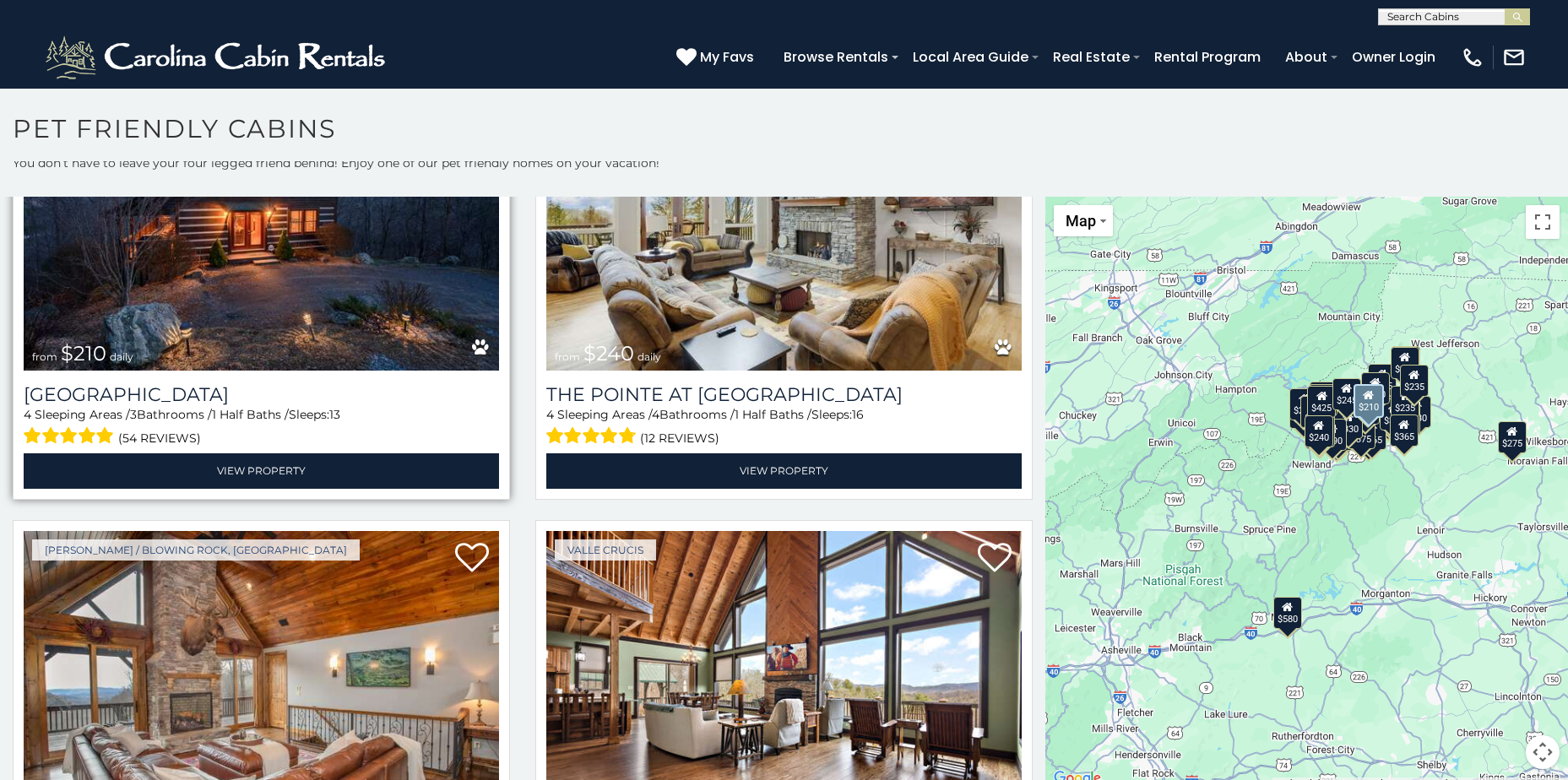
scroll to position [9248, 0]
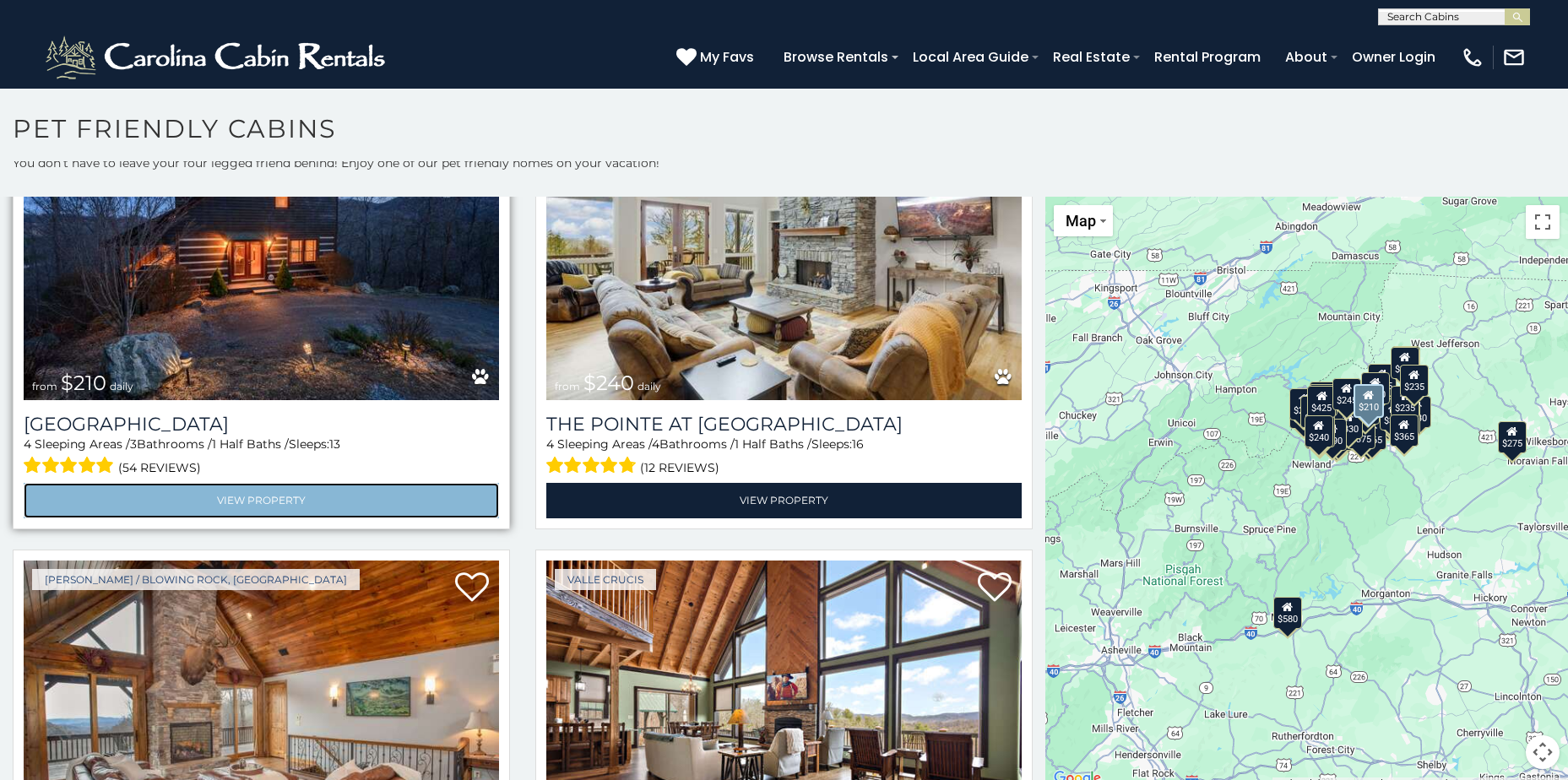
click at [129, 483] on link "View Property" at bounding box center [261, 500] width 476 height 35
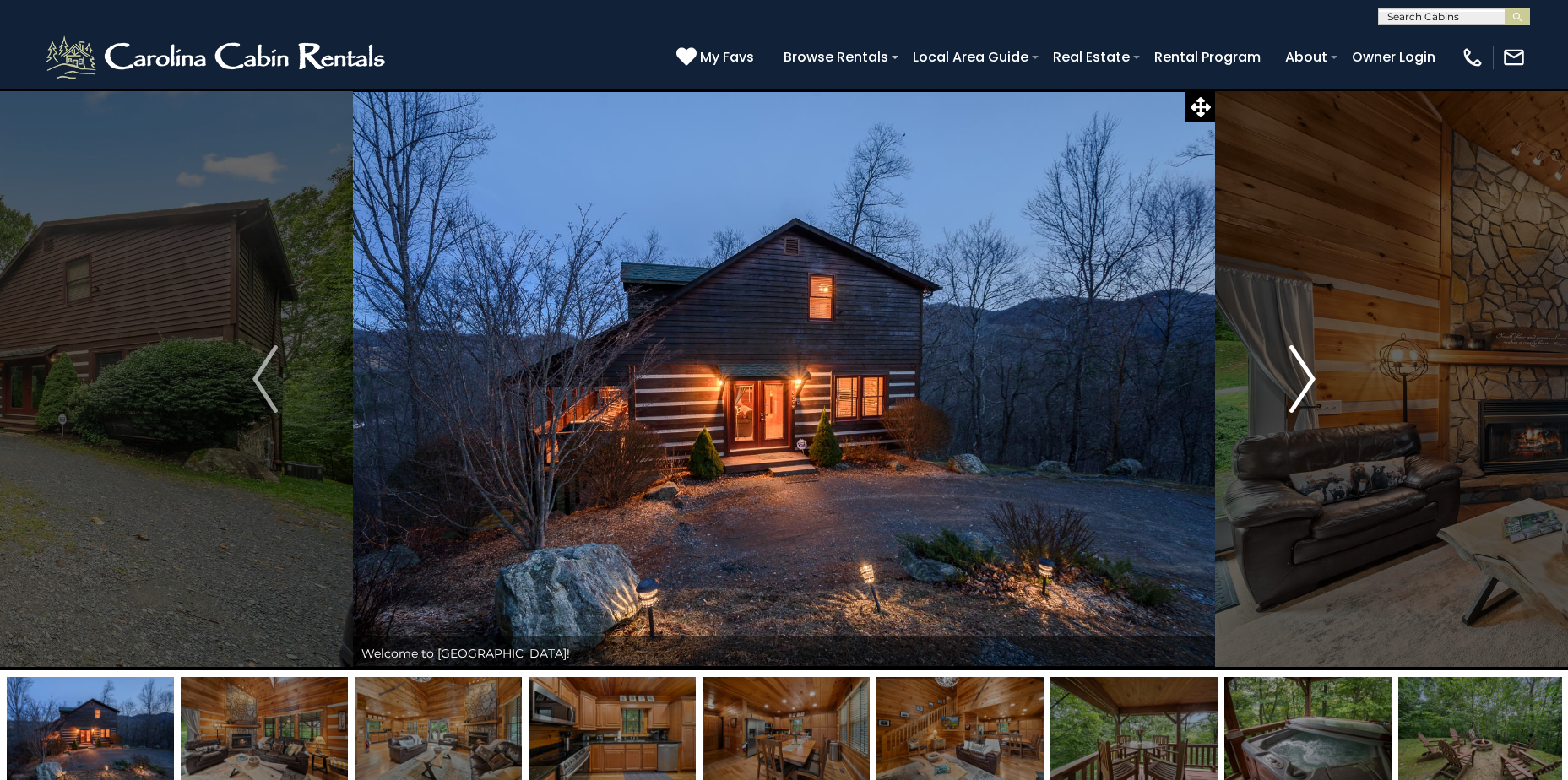
click at [1282, 381] on button "Next" at bounding box center [1302, 379] width 175 height 582
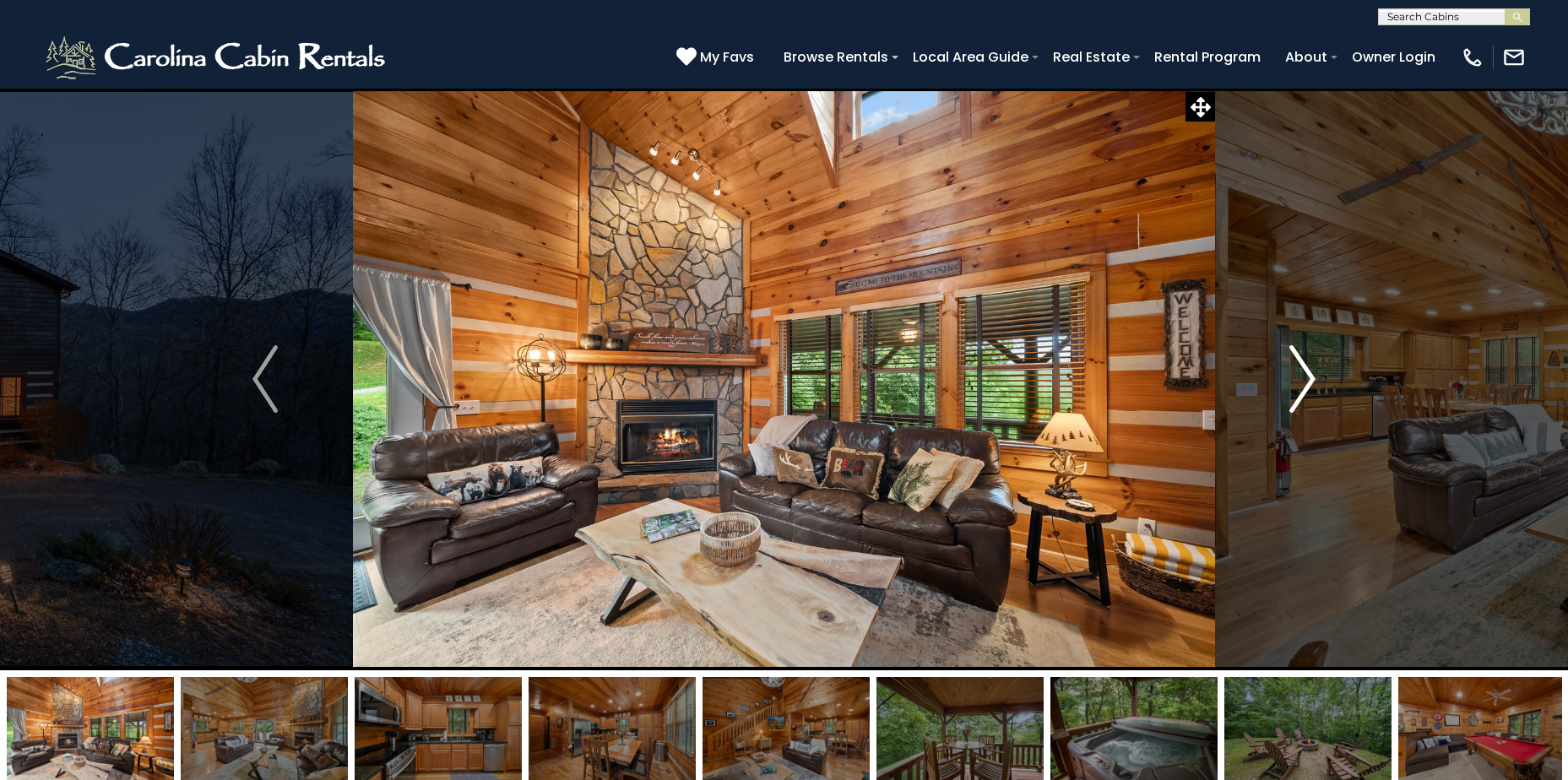
click at [1282, 381] on button "Next" at bounding box center [1302, 379] width 175 height 582
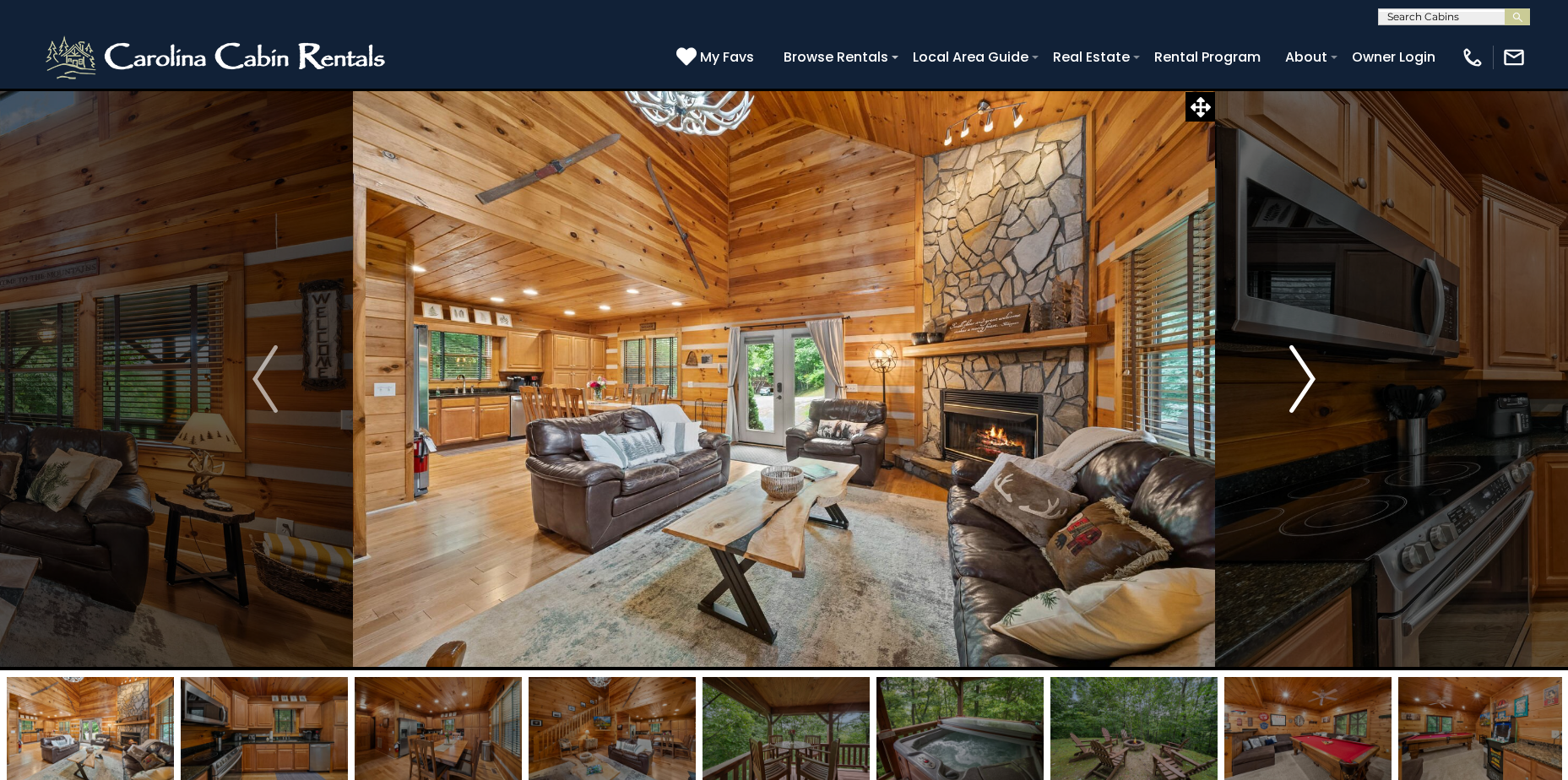
click at [1282, 381] on button "Next" at bounding box center [1302, 379] width 175 height 582
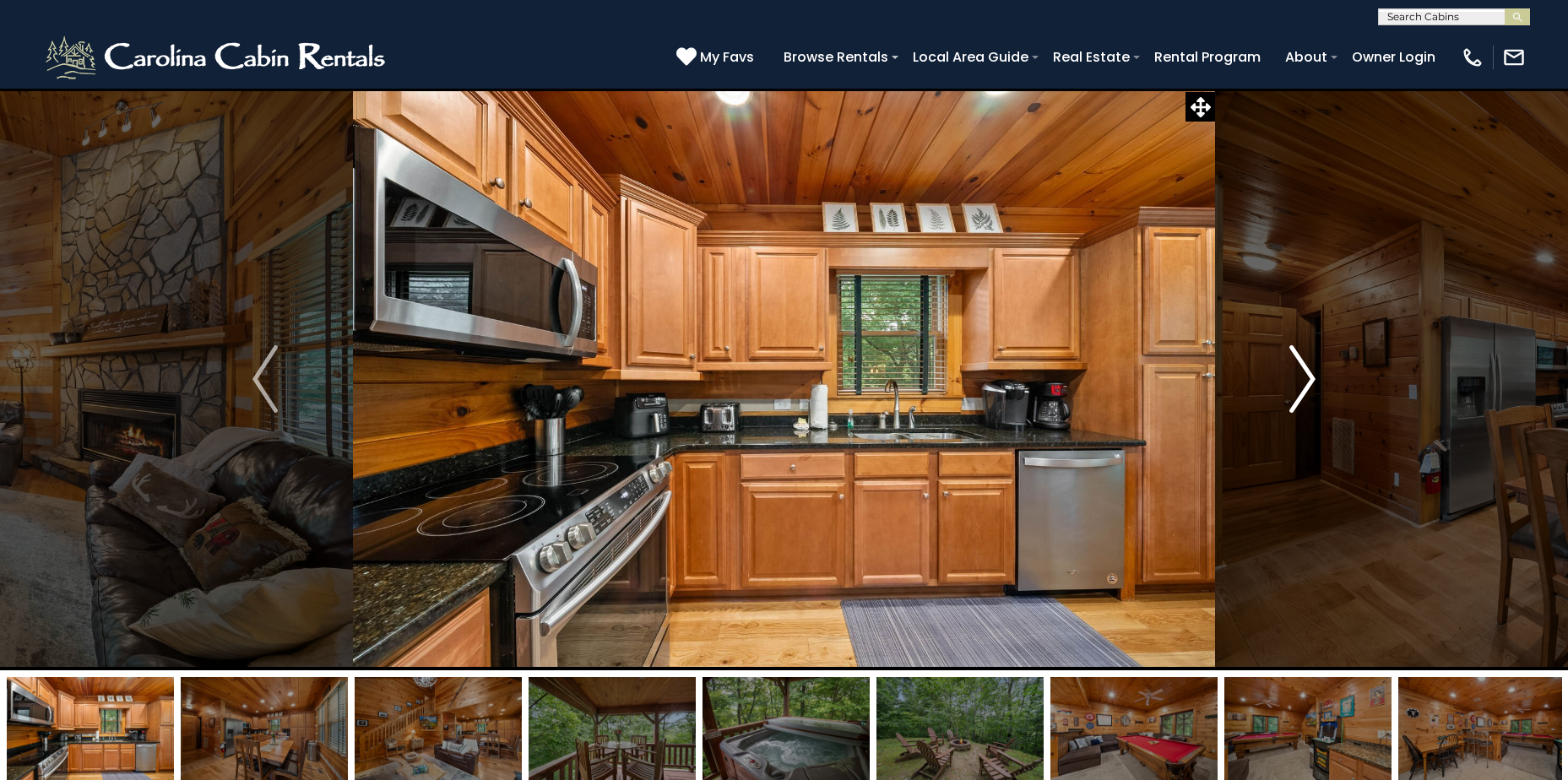
click at [1282, 381] on button "Next" at bounding box center [1302, 379] width 175 height 582
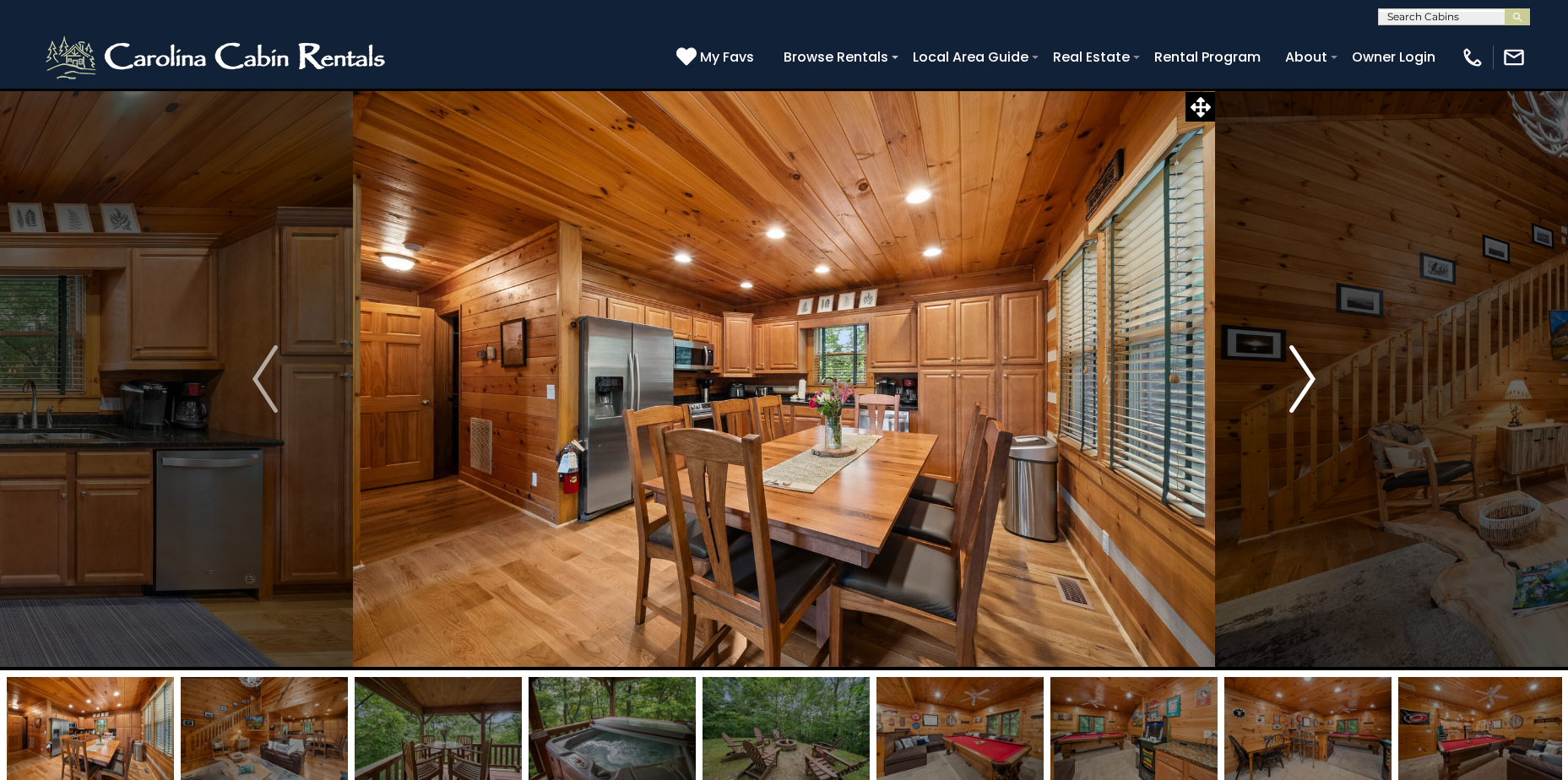
click at [1282, 381] on button "Next" at bounding box center [1302, 379] width 175 height 582
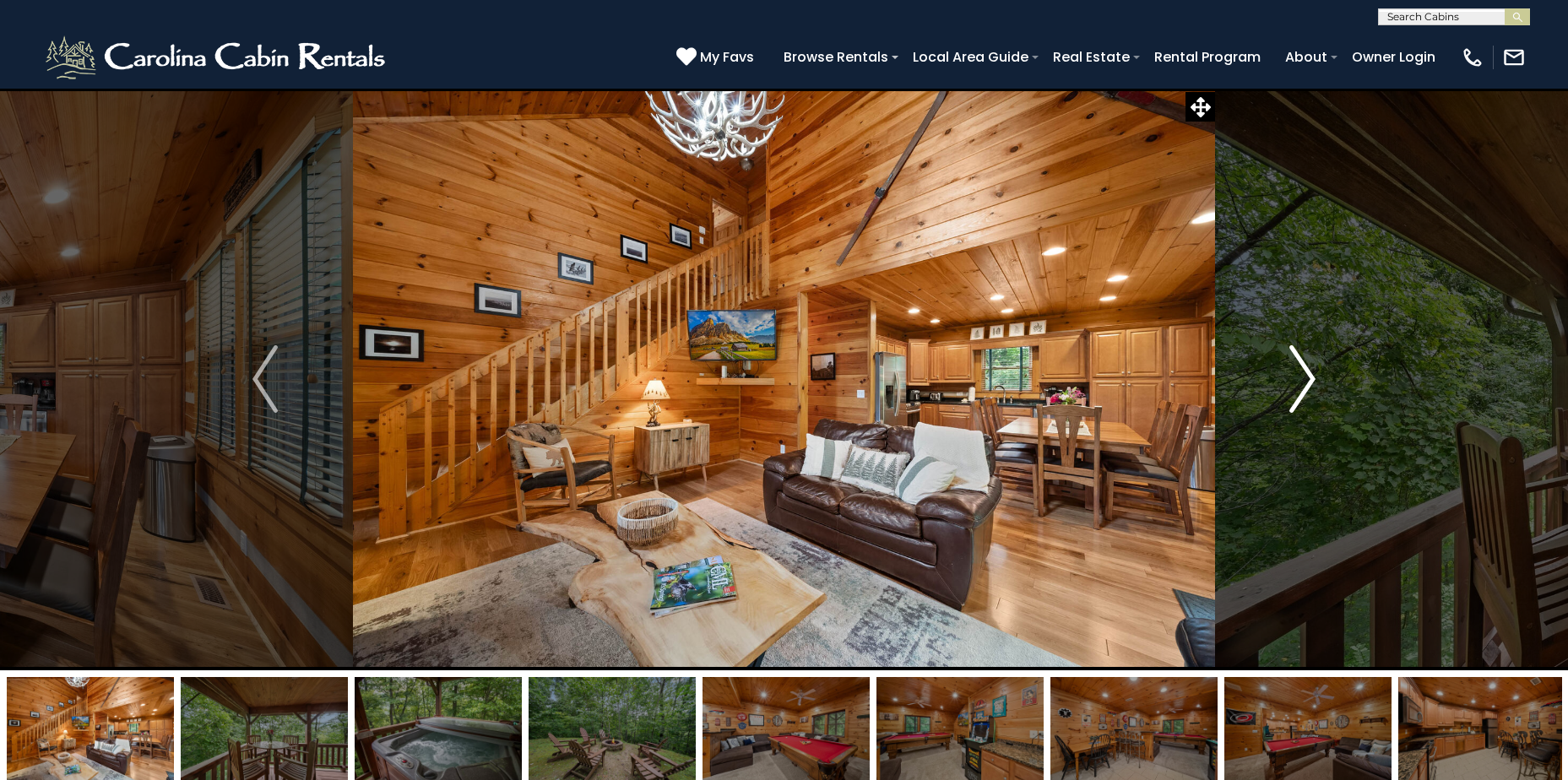
click at [1282, 381] on button "Next" at bounding box center [1302, 379] width 175 height 582
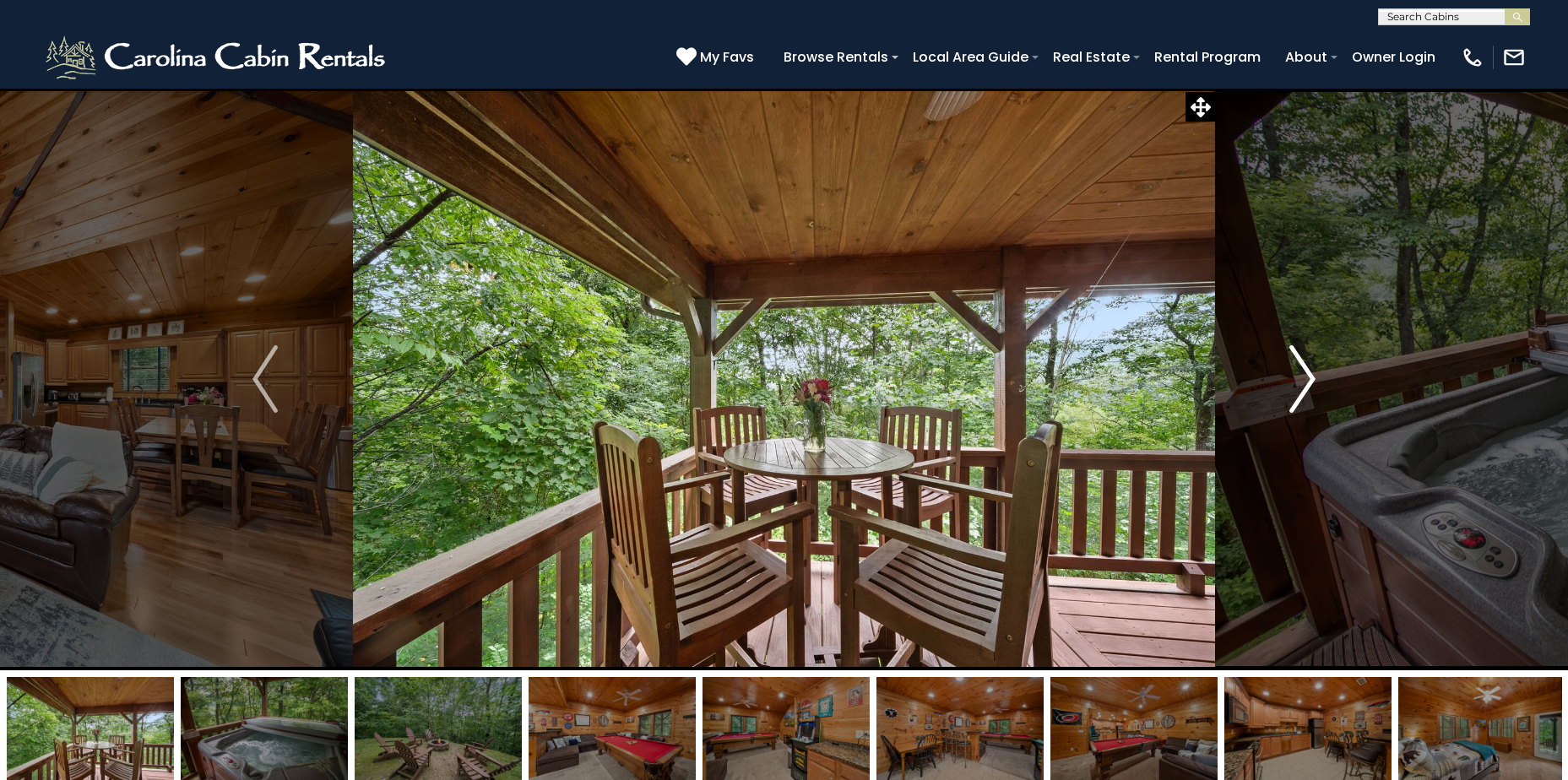
click at [1282, 381] on button "Next" at bounding box center [1302, 379] width 175 height 582
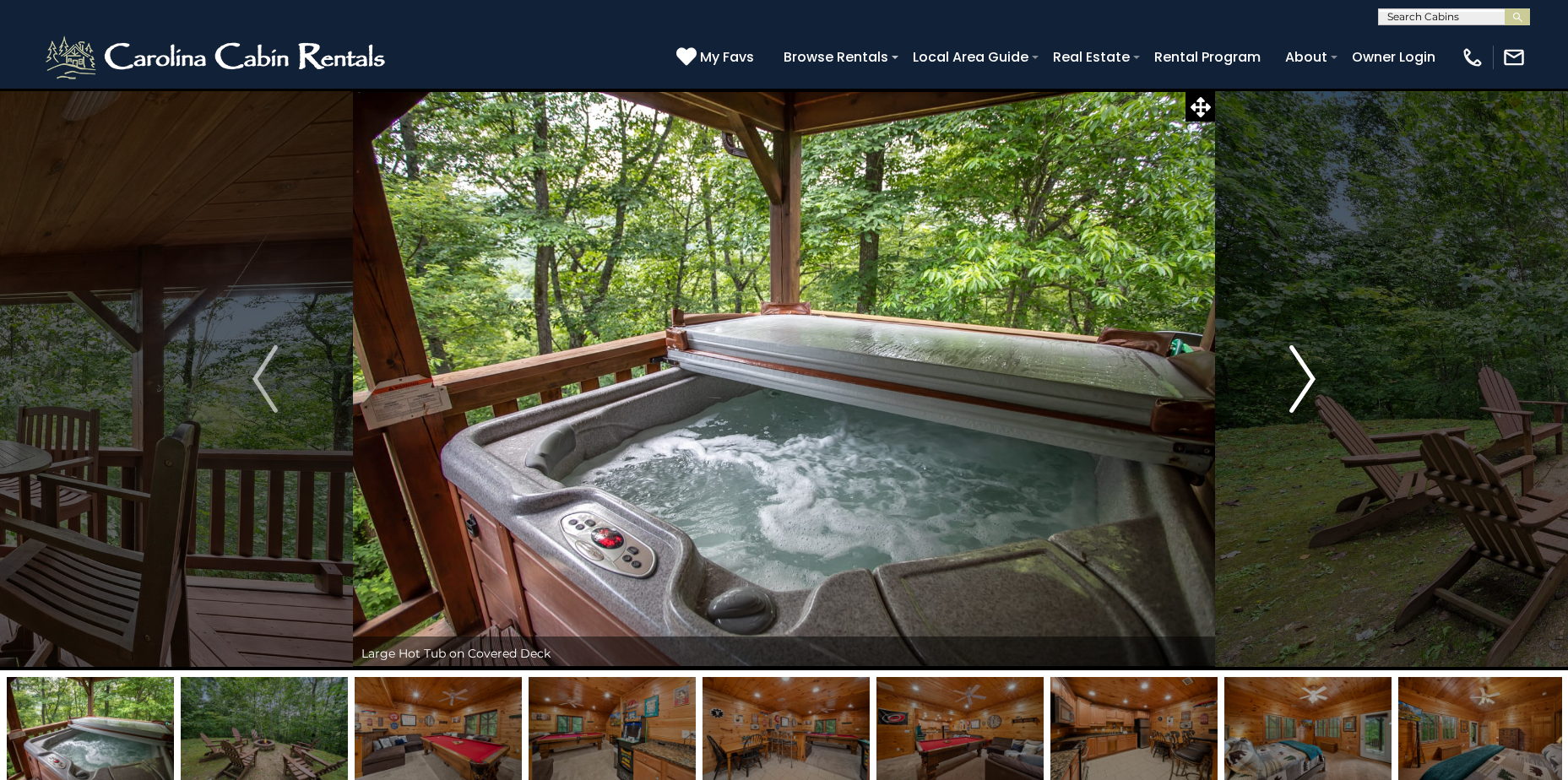
click at [1282, 381] on button "Next" at bounding box center [1302, 379] width 175 height 582
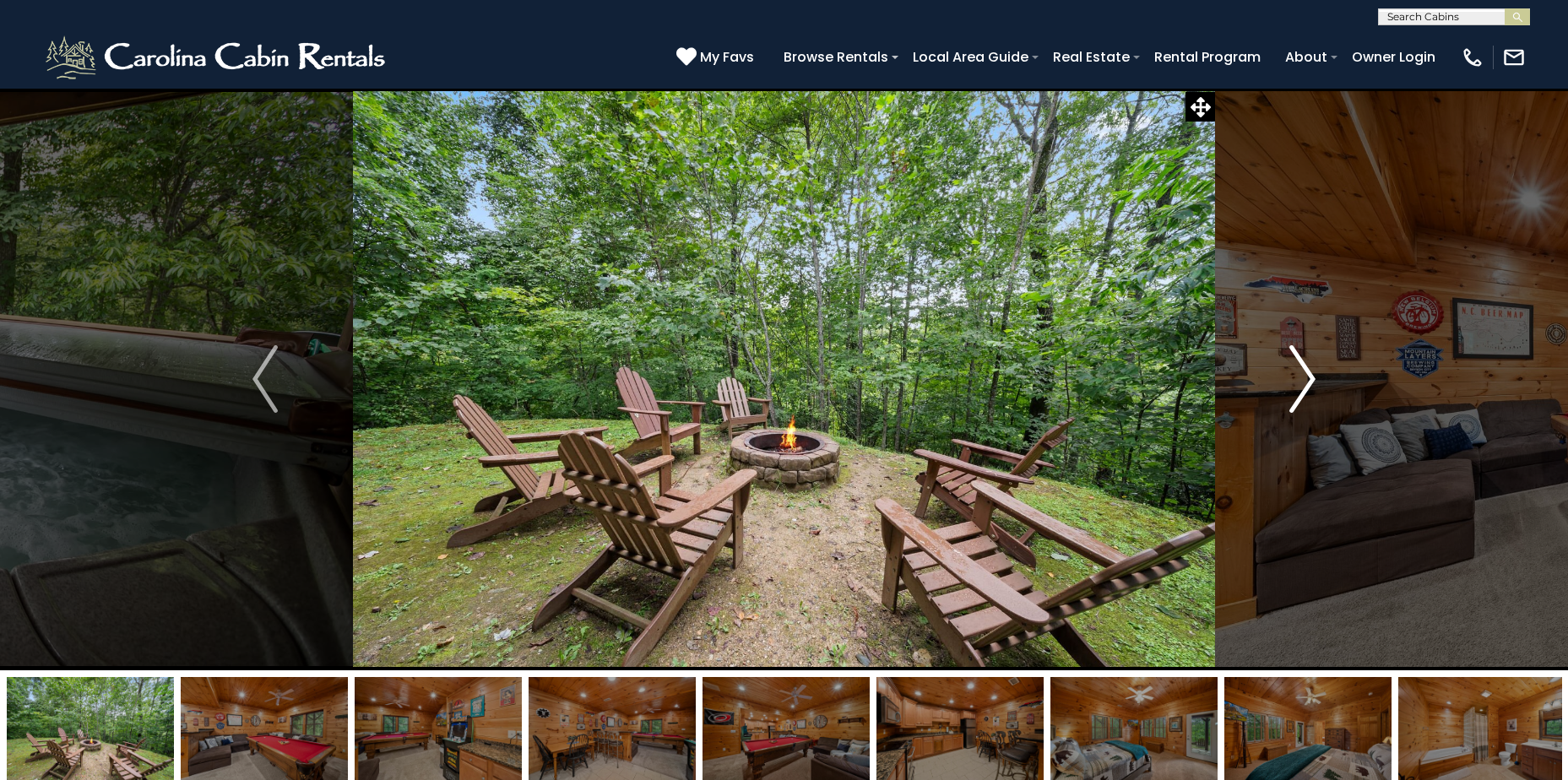
click at [1282, 381] on button "Next" at bounding box center [1302, 379] width 175 height 582
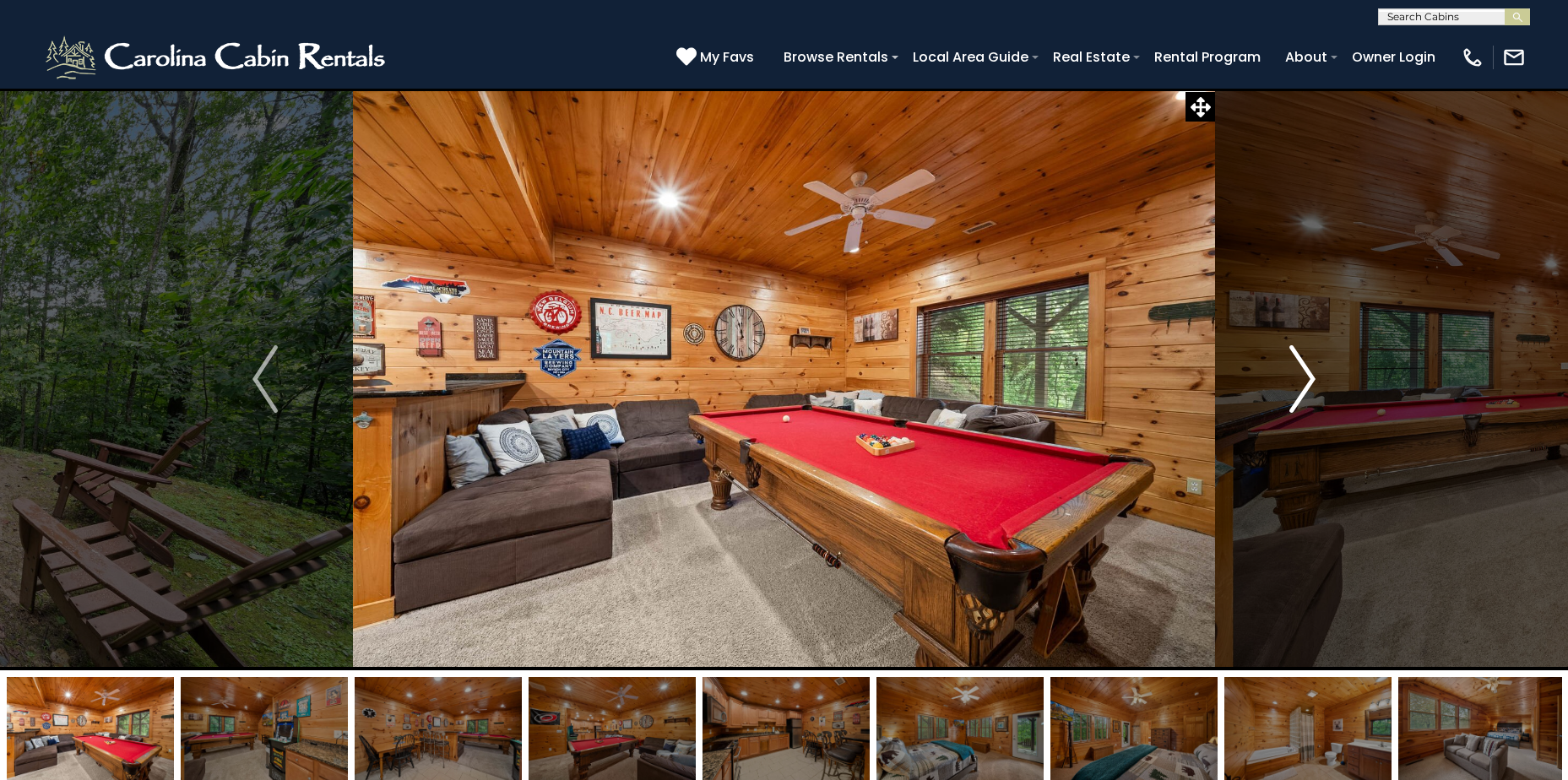
click at [1282, 381] on button "Next" at bounding box center [1302, 379] width 175 height 582
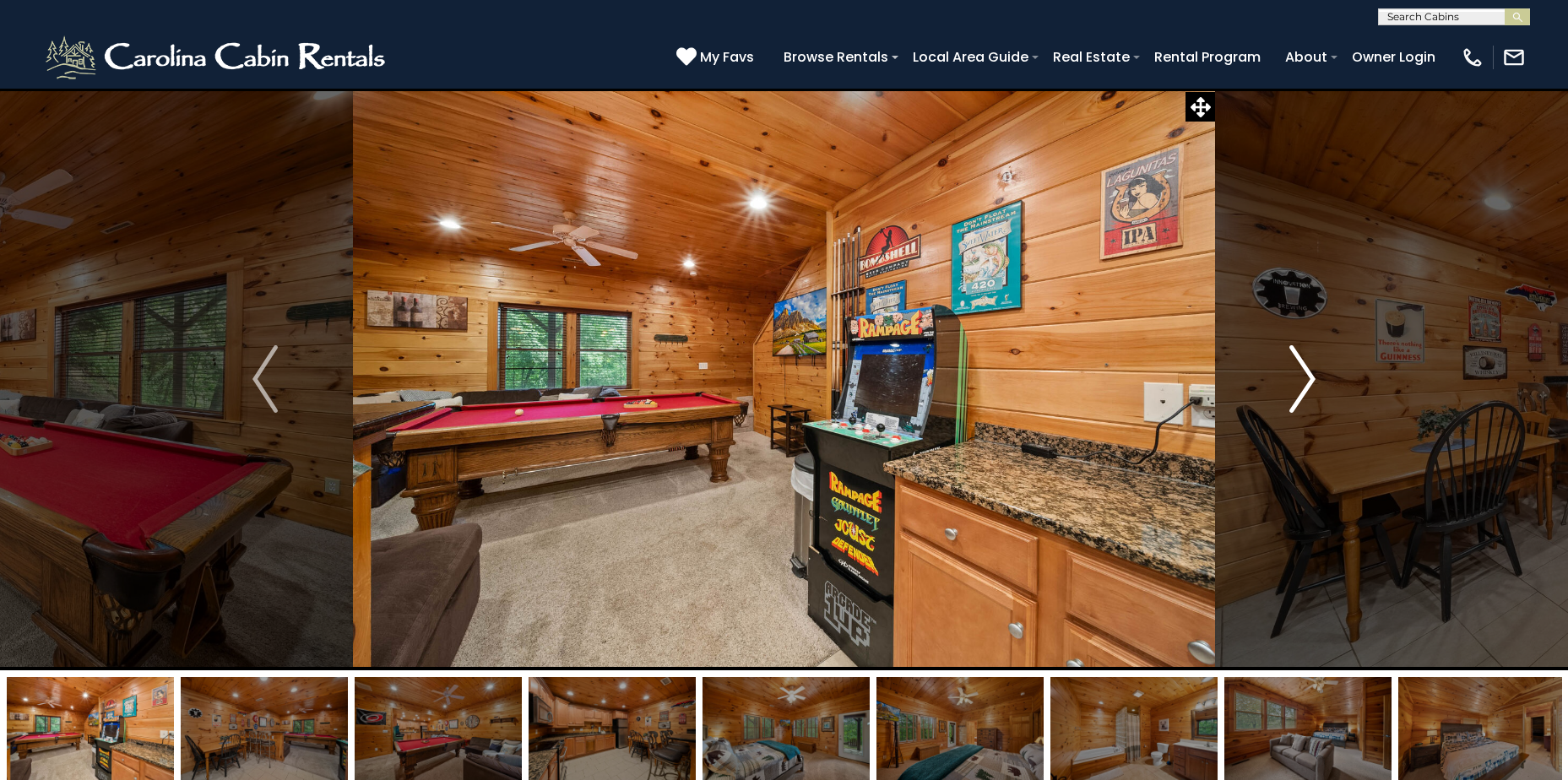
click at [1282, 381] on button "Next" at bounding box center [1302, 379] width 175 height 582
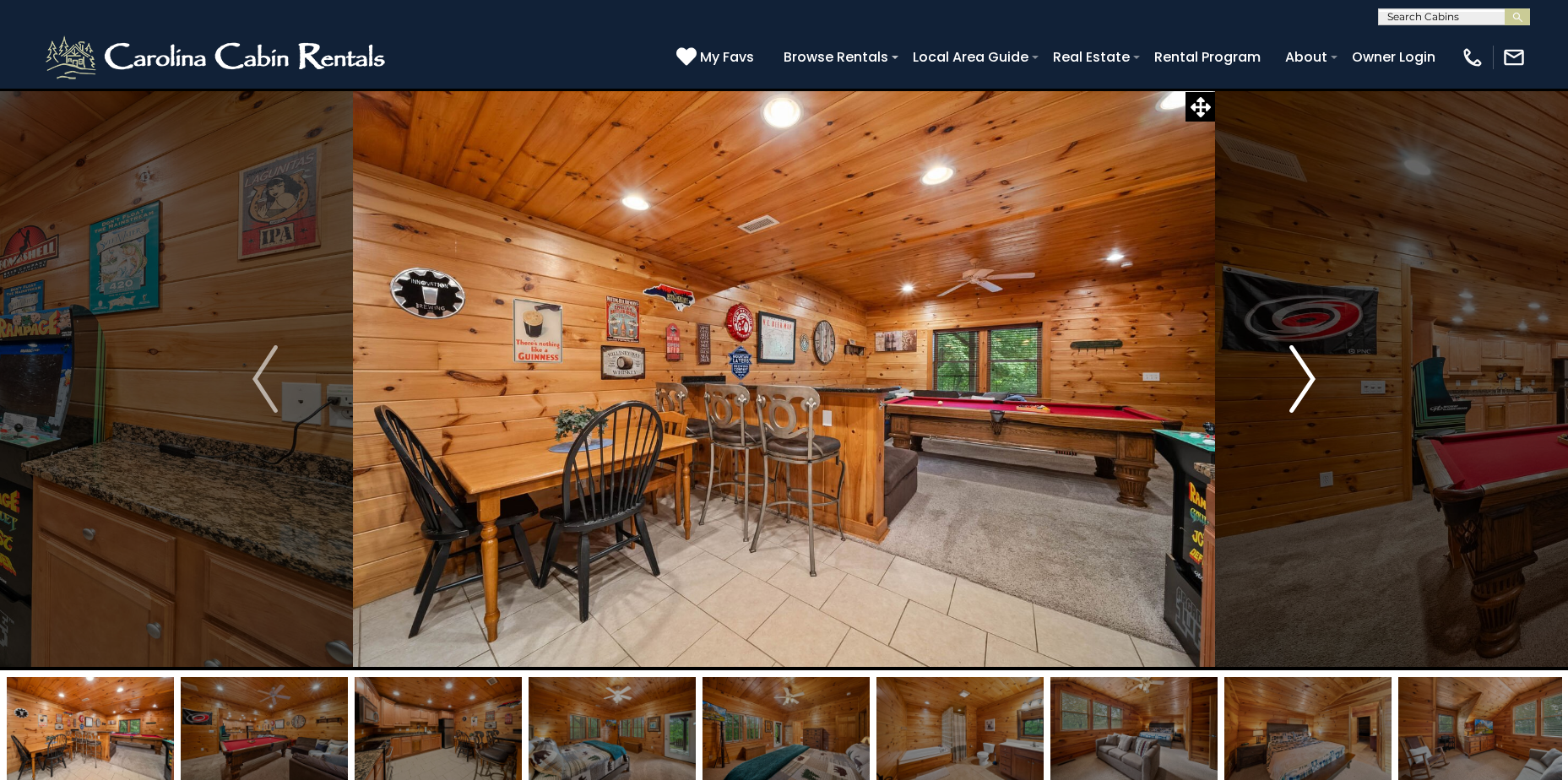
click at [1282, 381] on button "Next" at bounding box center [1302, 379] width 175 height 582
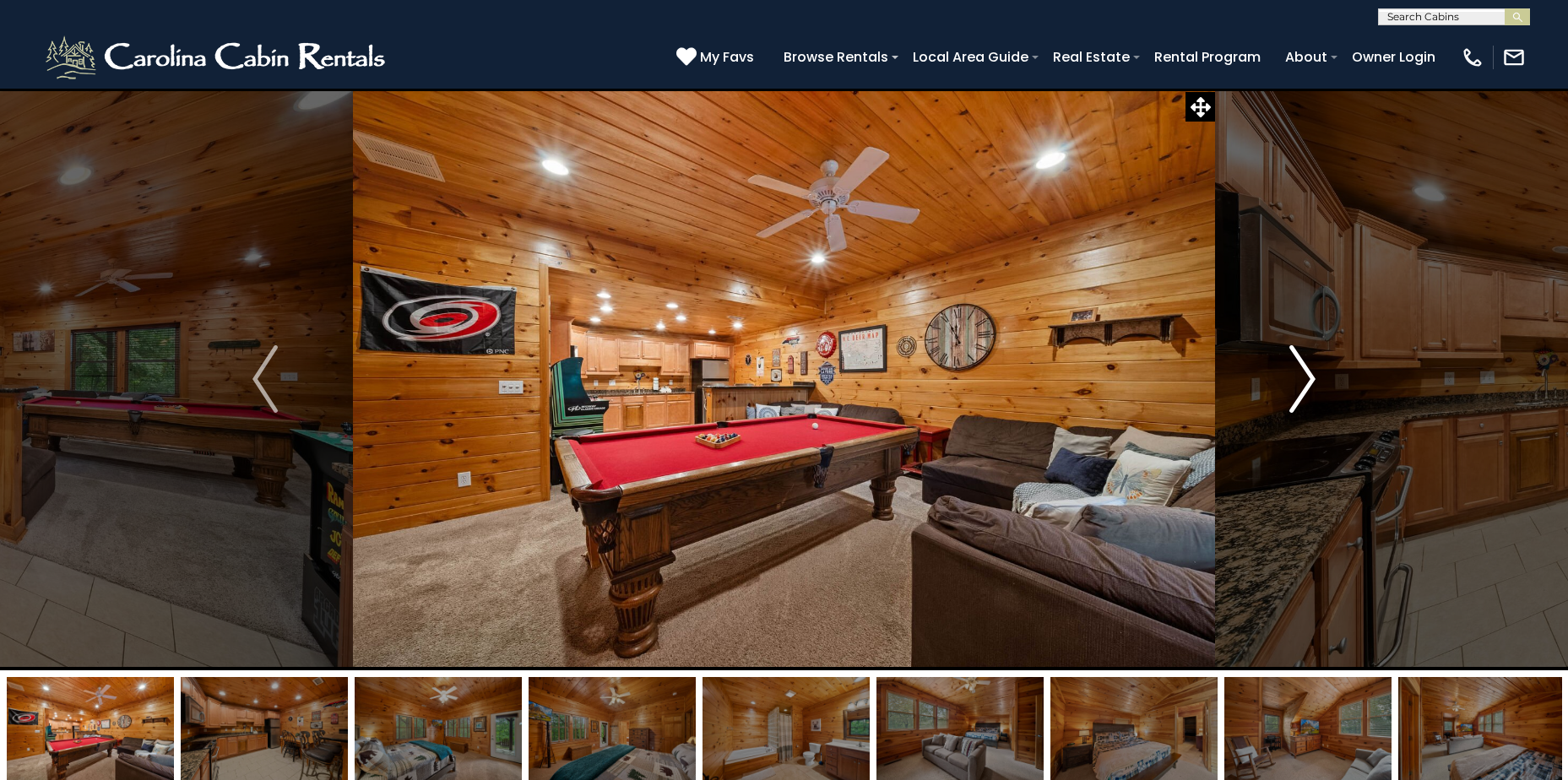
click at [1282, 381] on button "Next" at bounding box center [1302, 379] width 175 height 582
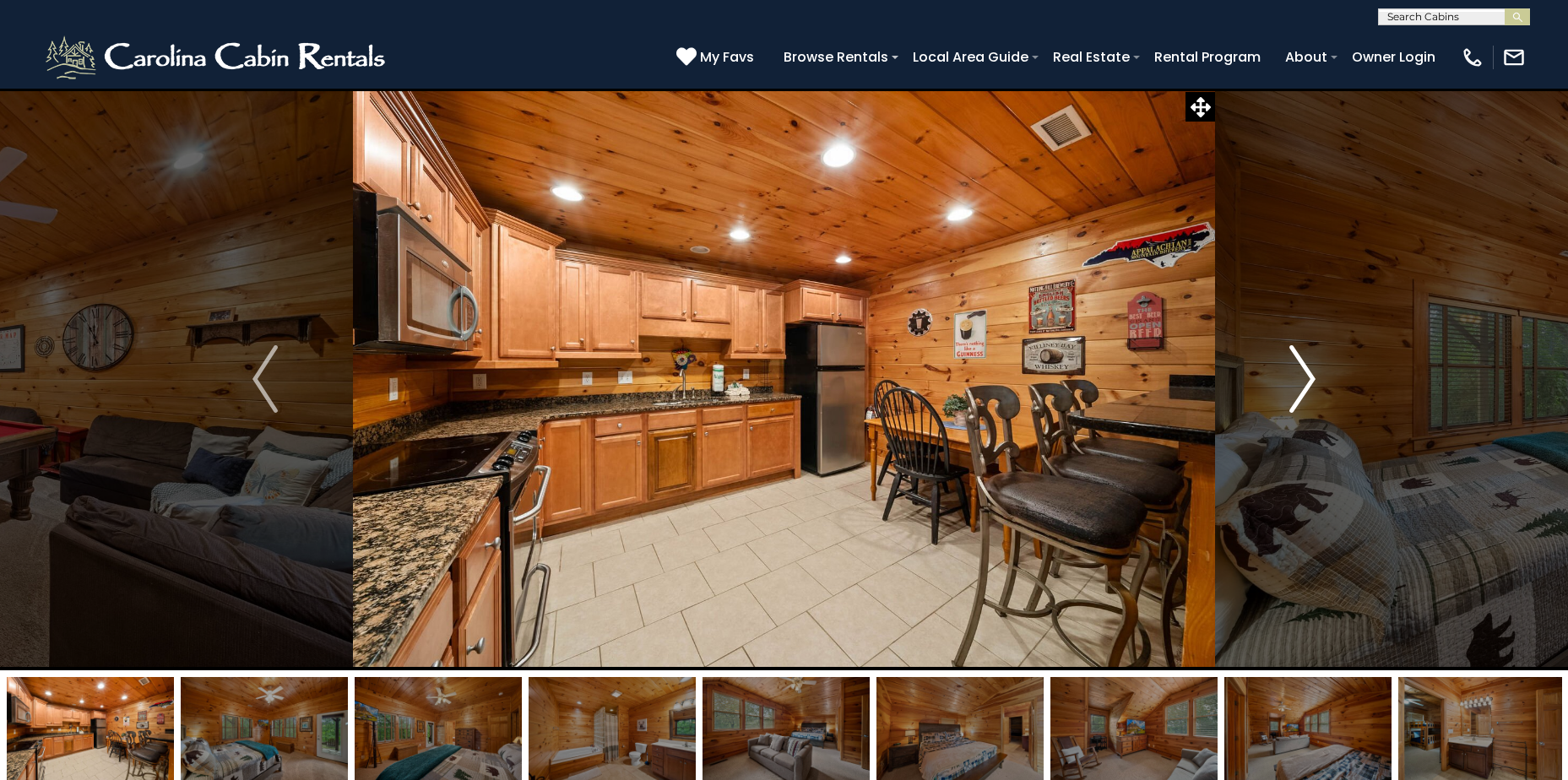
click at [1282, 381] on button "Next" at bounding box center [1302, 379] width 175 height 582
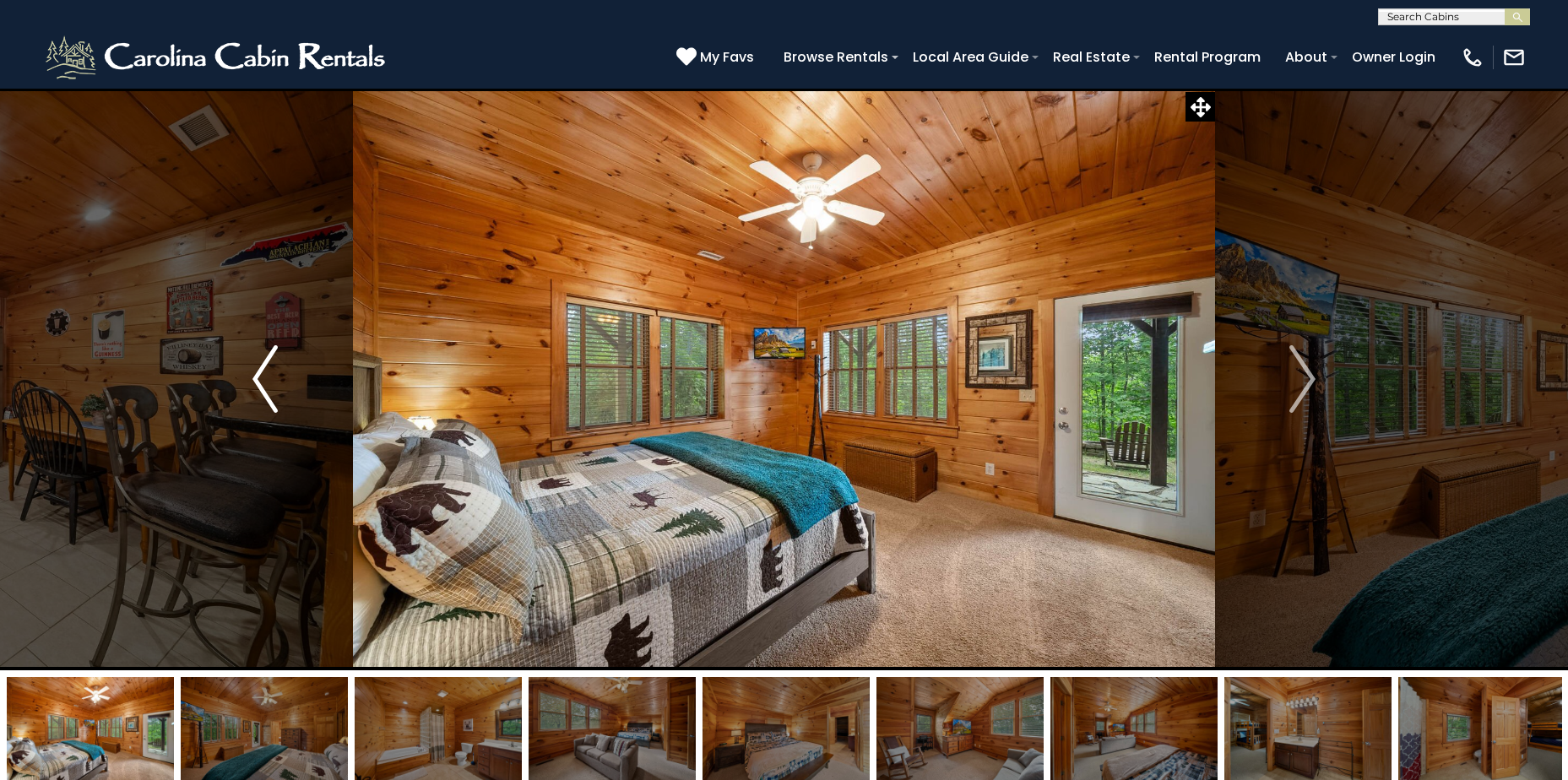
click at [293, 394] on button "Previous" at bounding box center [265, 379] width 175 height 582
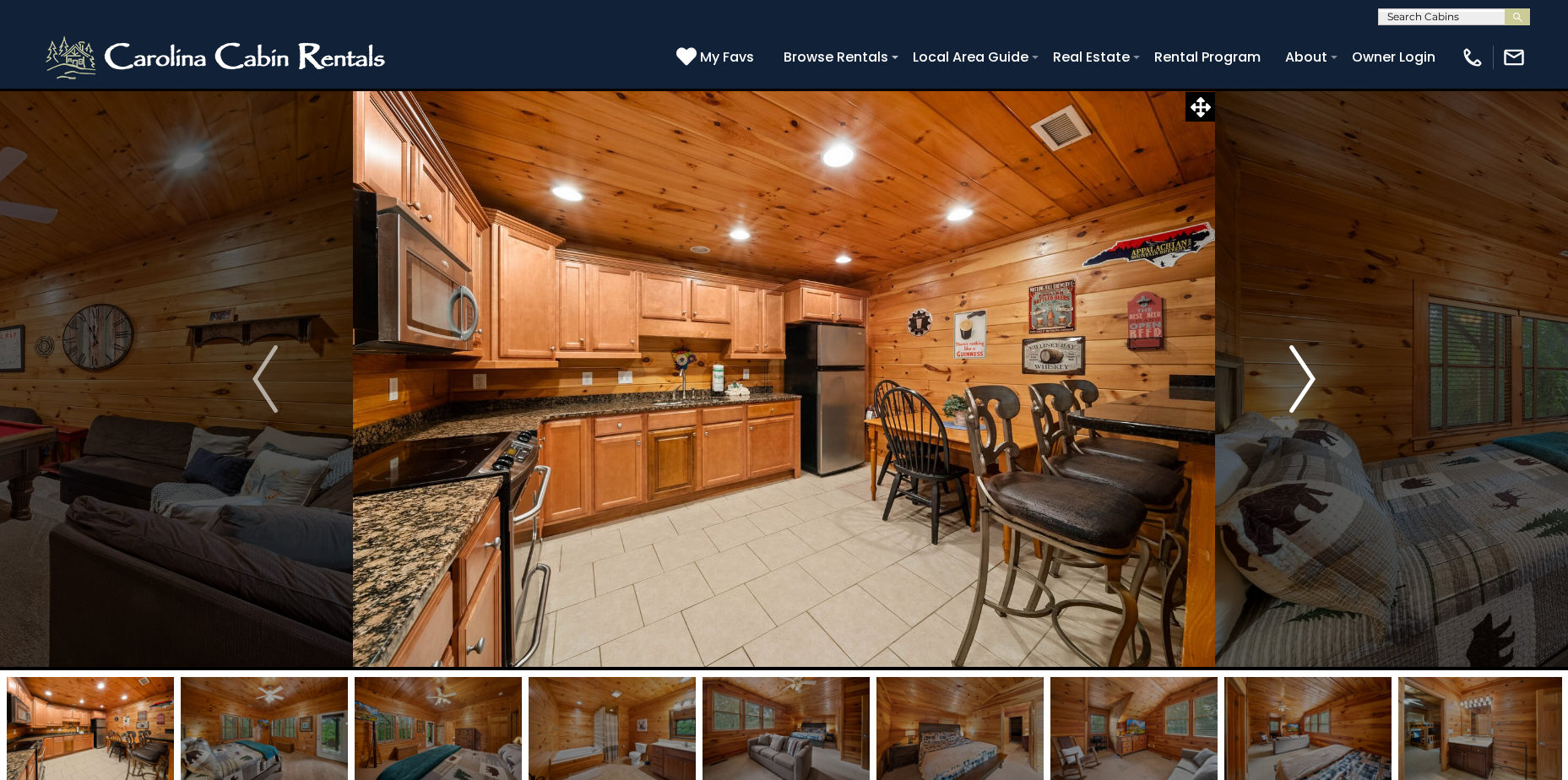
click at [1296, 386] on img "Next" at bounding box center [1302, 379] width 25 height 67
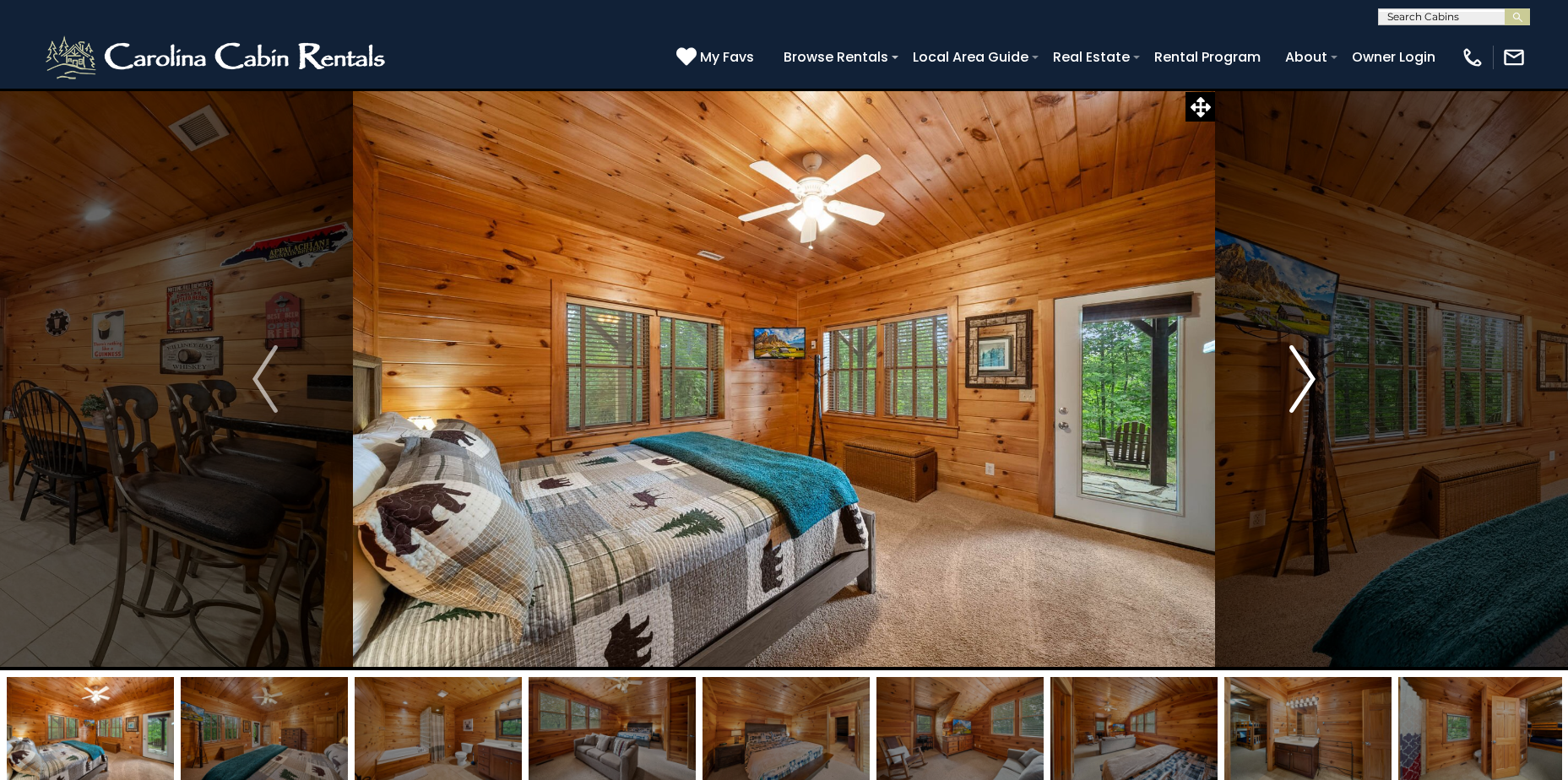
click at [1296, 386] on img "Next" at bounding box center [1302, 379] width 25 height 67
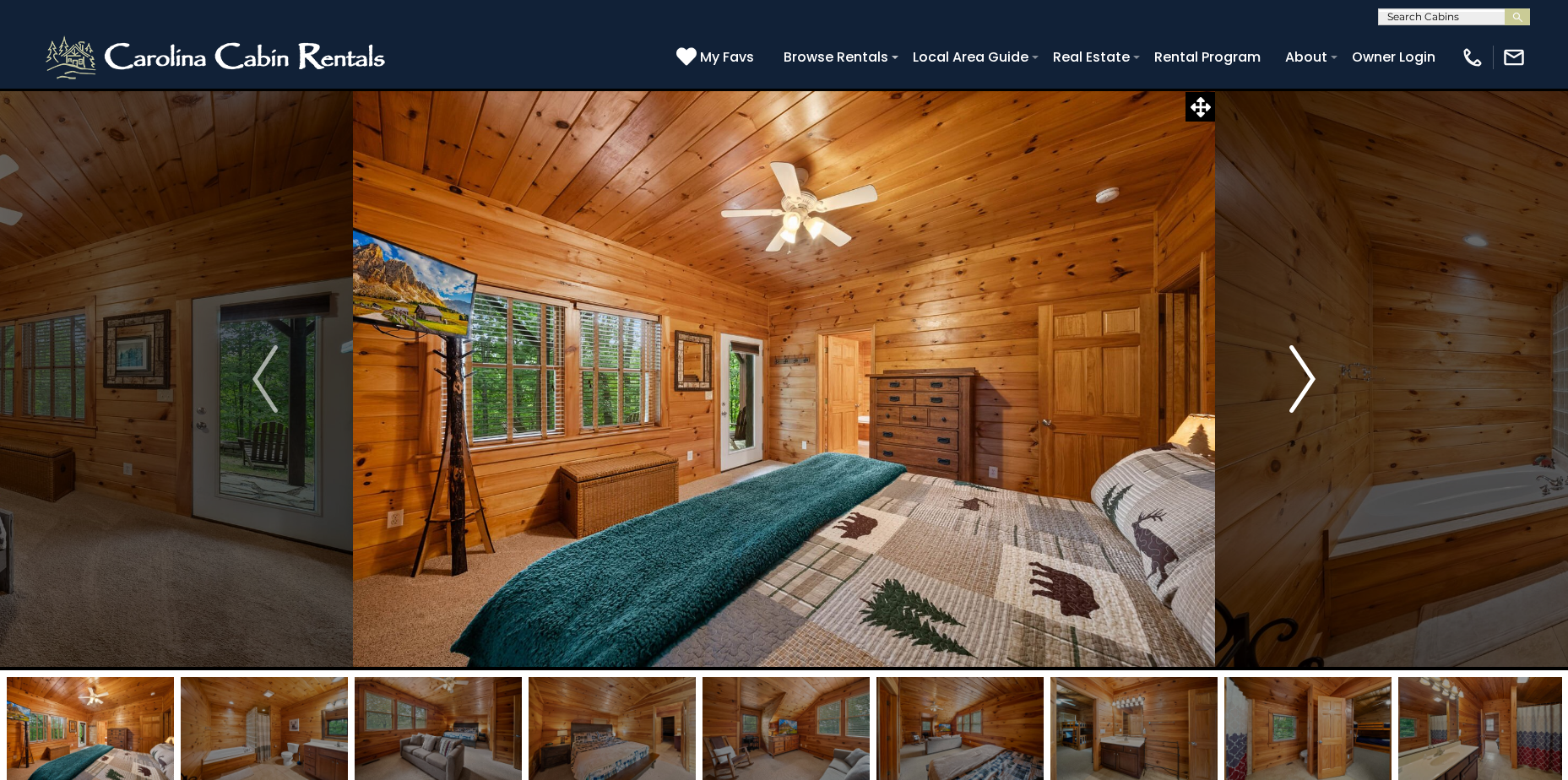
click at [1296, 386] on img "Next" at bounding box center [1302, 379] width 25 height 67
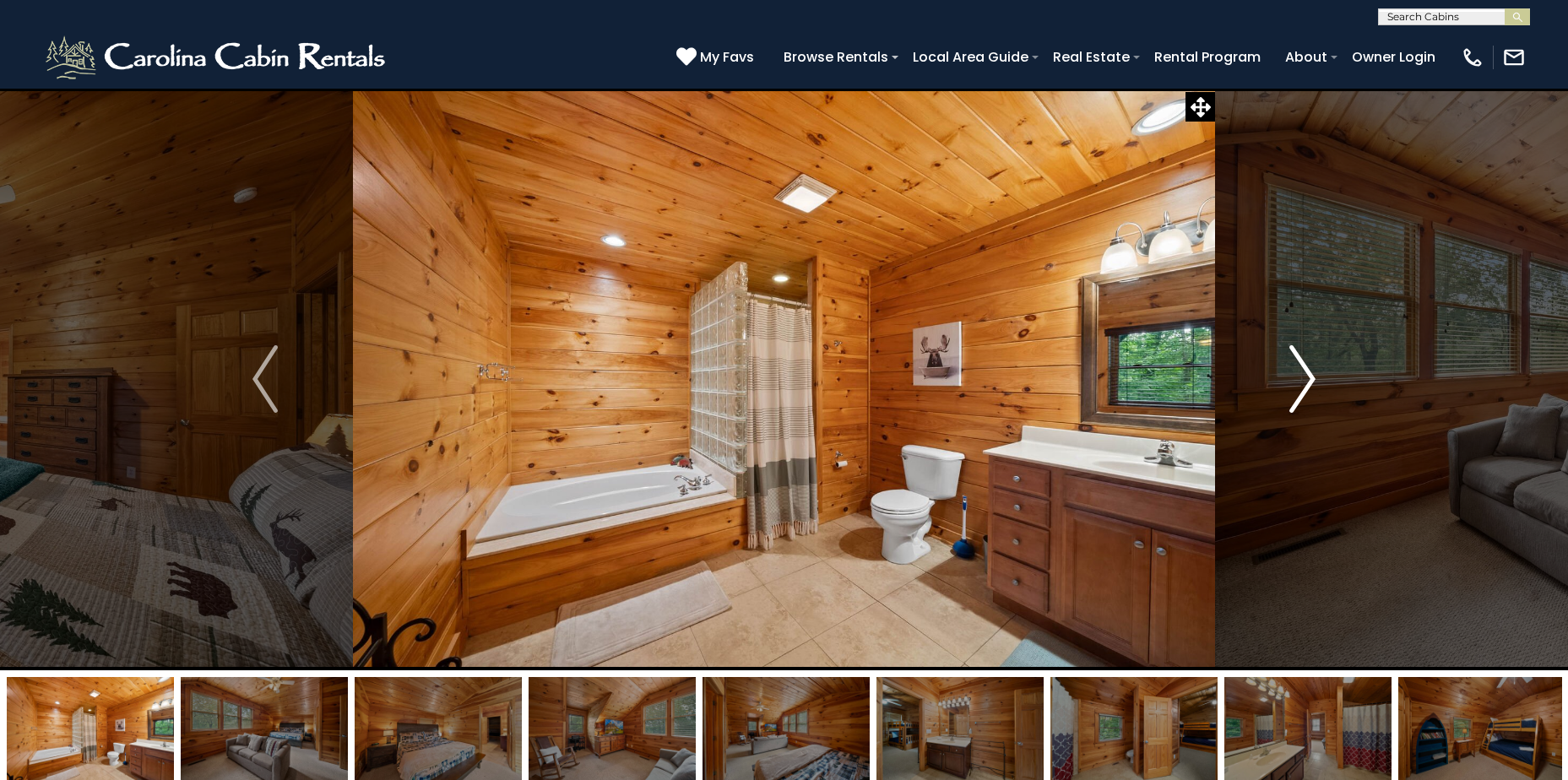
click at [1296, 386] on img "Next" at bounding box center [1302, 379] width 25 height 67
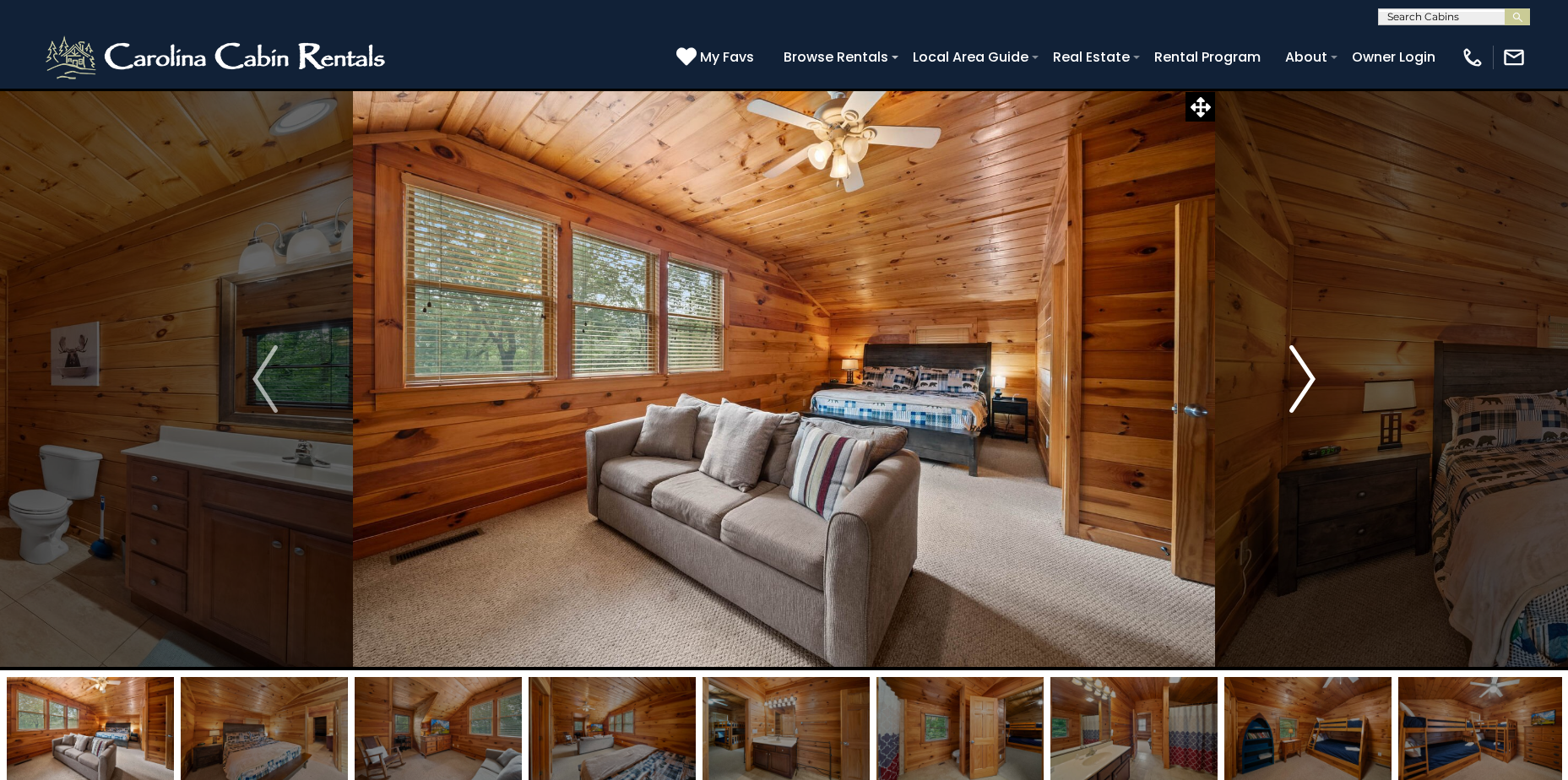
click at [1296, 386] on img "Next" at bounding box center [1302, 379] width 25 height 67
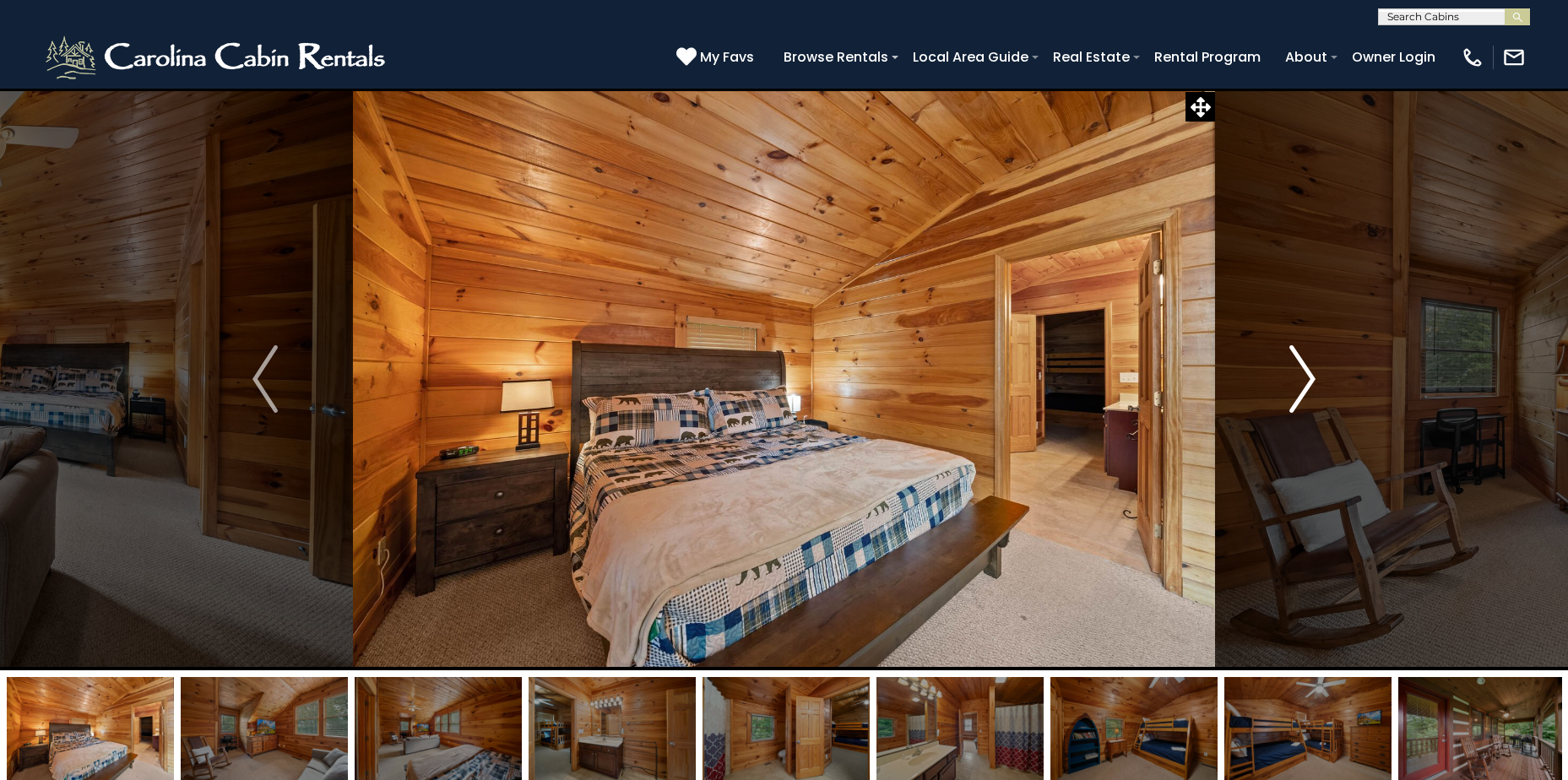
click at [1296, 386] on img "Next" at bounding box center [1302, 379] width 25 height 67
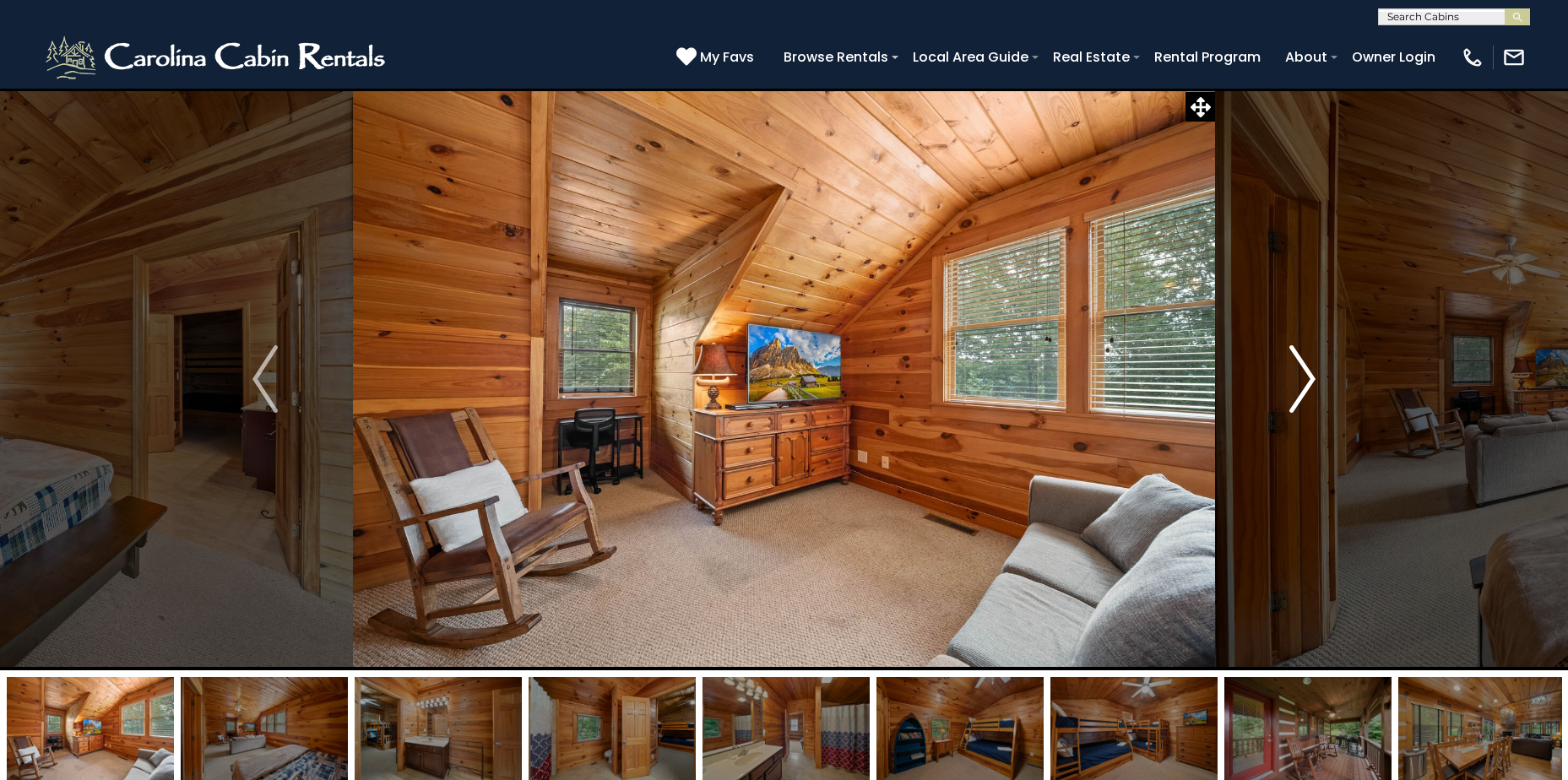
click at [1296, 386] on img "Next" at bounding box center [1302, 379] width 25 height 67
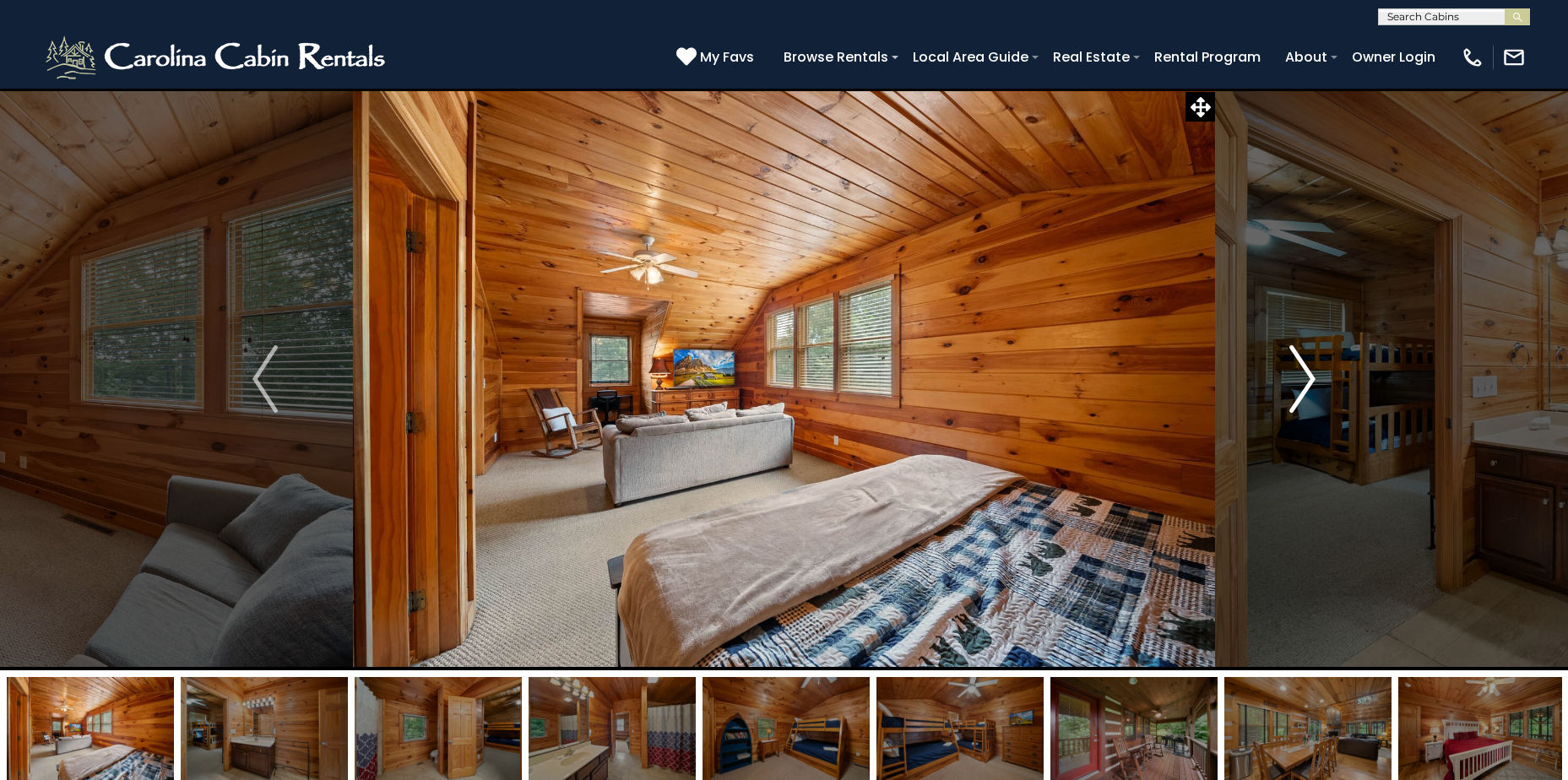
click at [1296, 386] on img "Next" at bounding box center [1302, 379] width 25 height 67
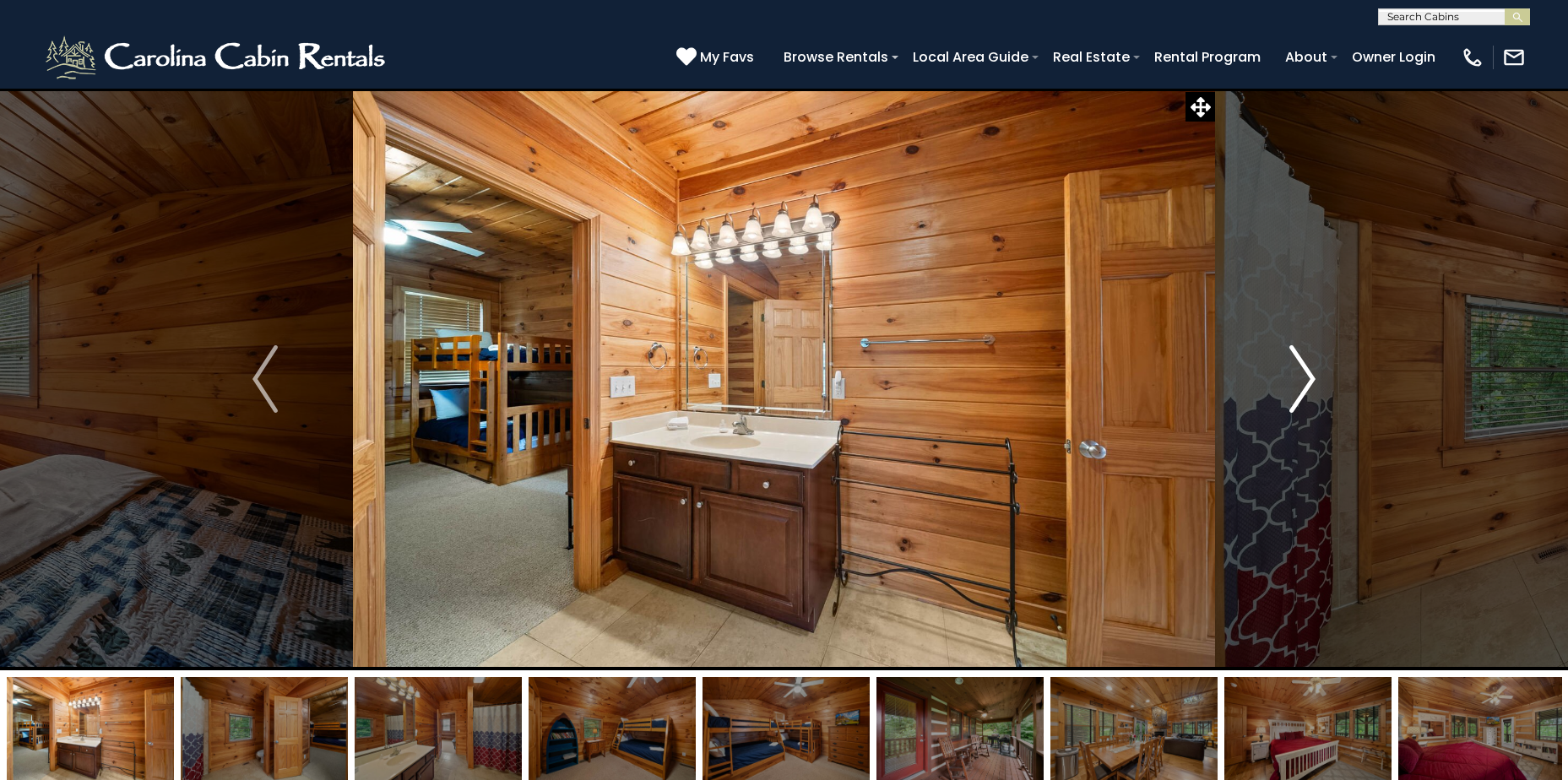
click at [1296, 386] on img "Next" at bounding box center [1302, 379] width 25 height 67
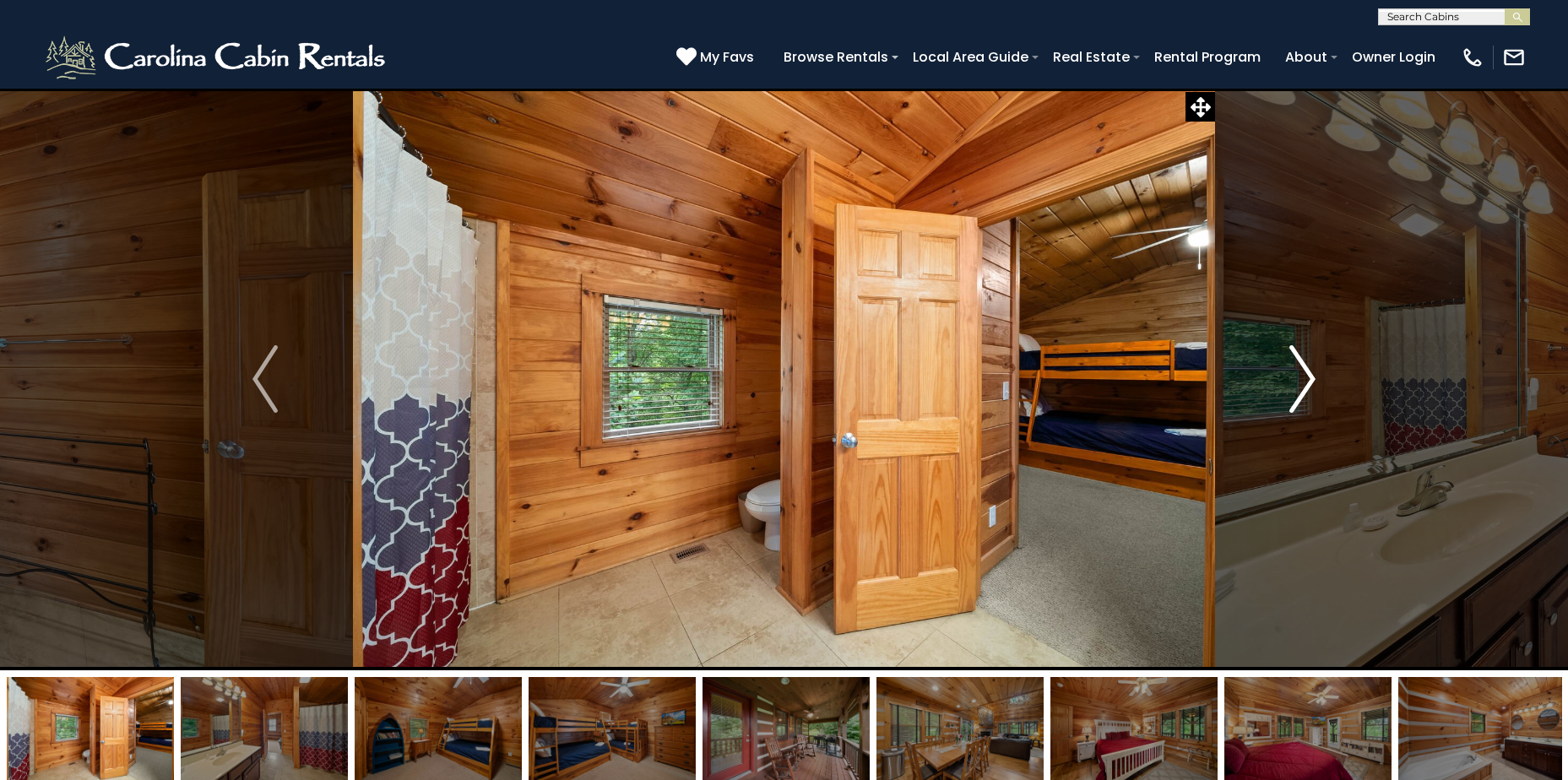
click at [1296, 386] on img "Next" at bounding box center [1302, 379] width 25 height 67
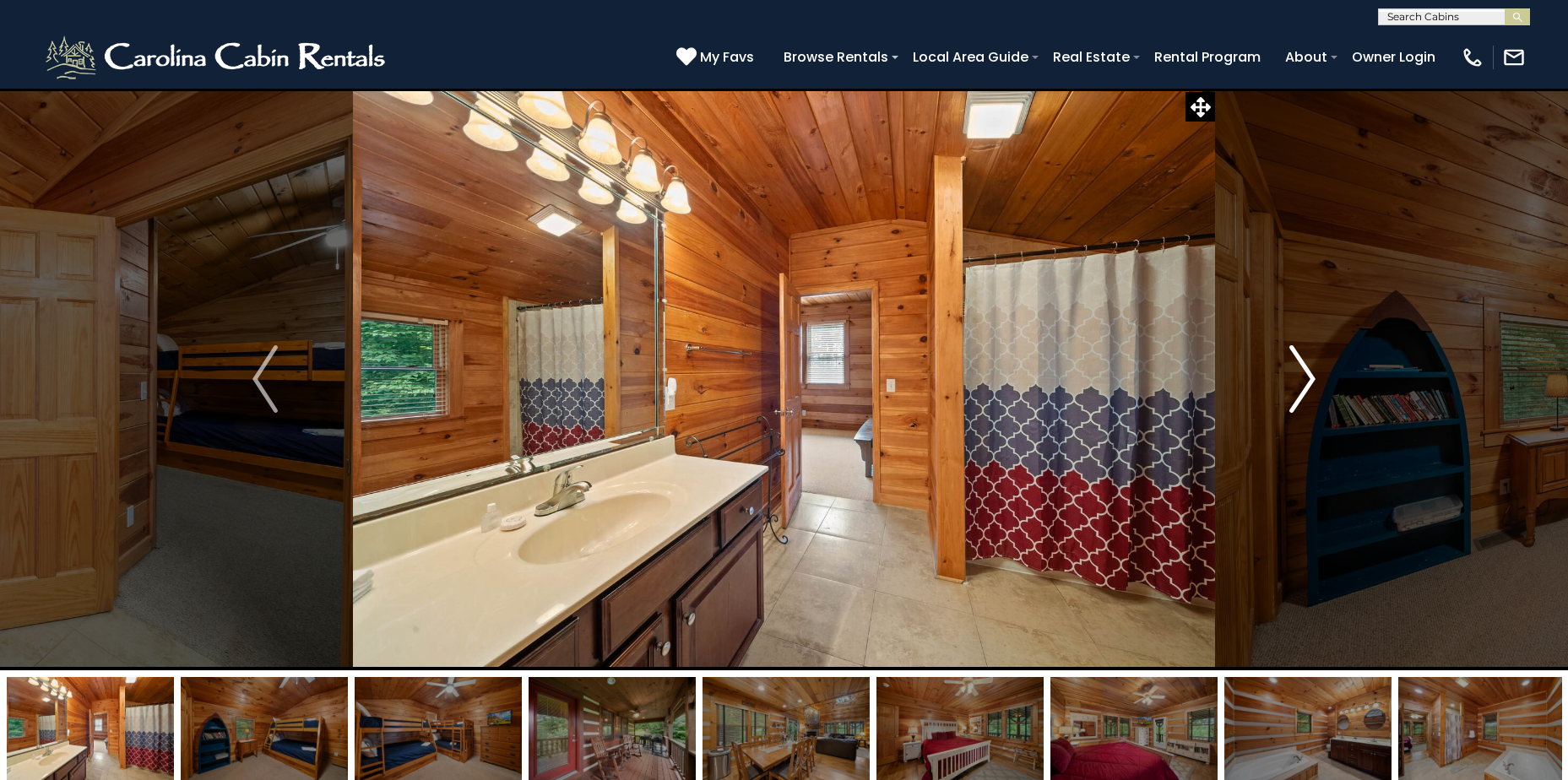
click at [1296, 386] on img "Next" at bounding box center [1302, 379] width 25 height 67
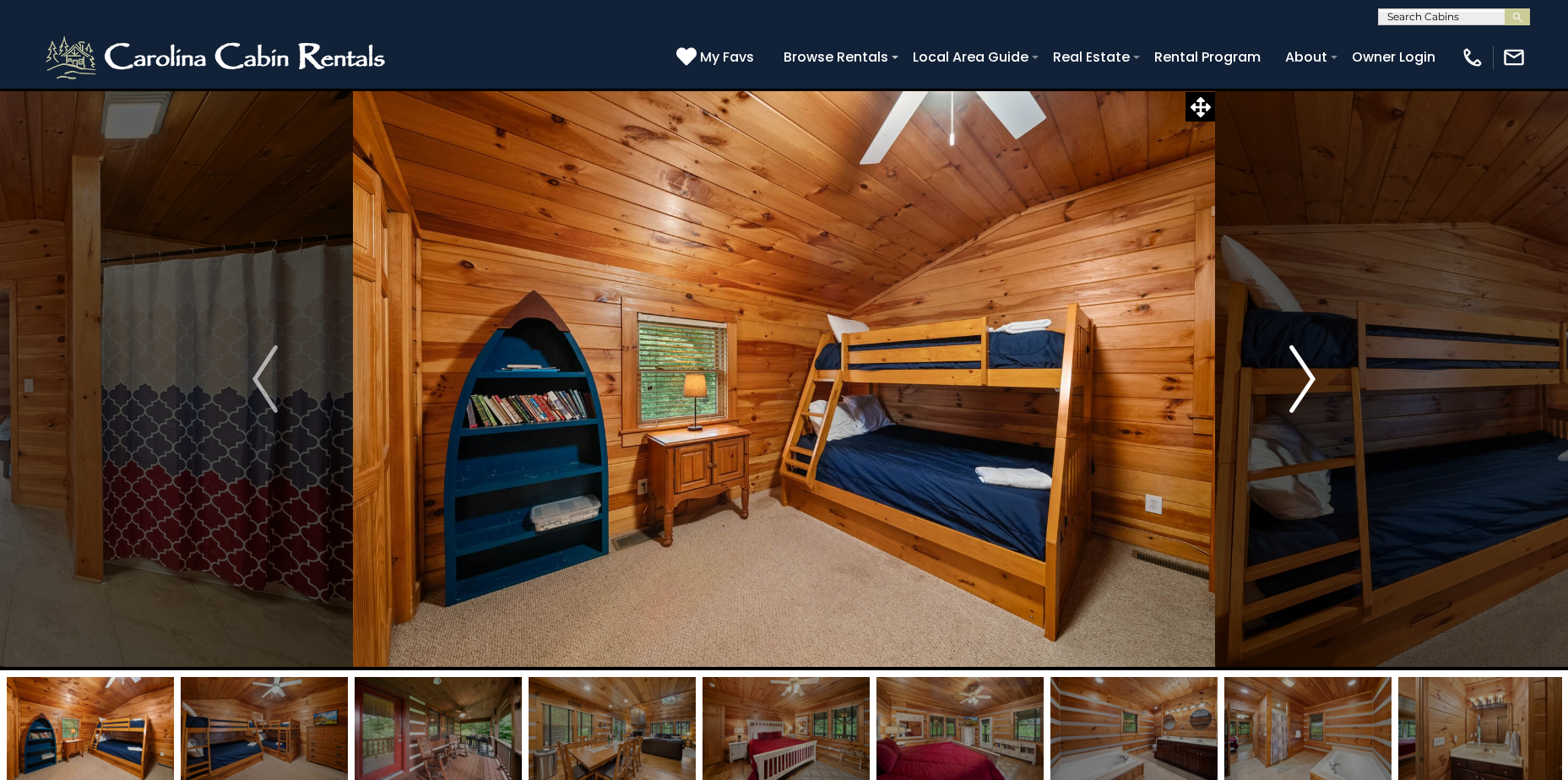
click at [1296, 386] on img "Next" at bounding box center [1302, 379] width 25 height 67
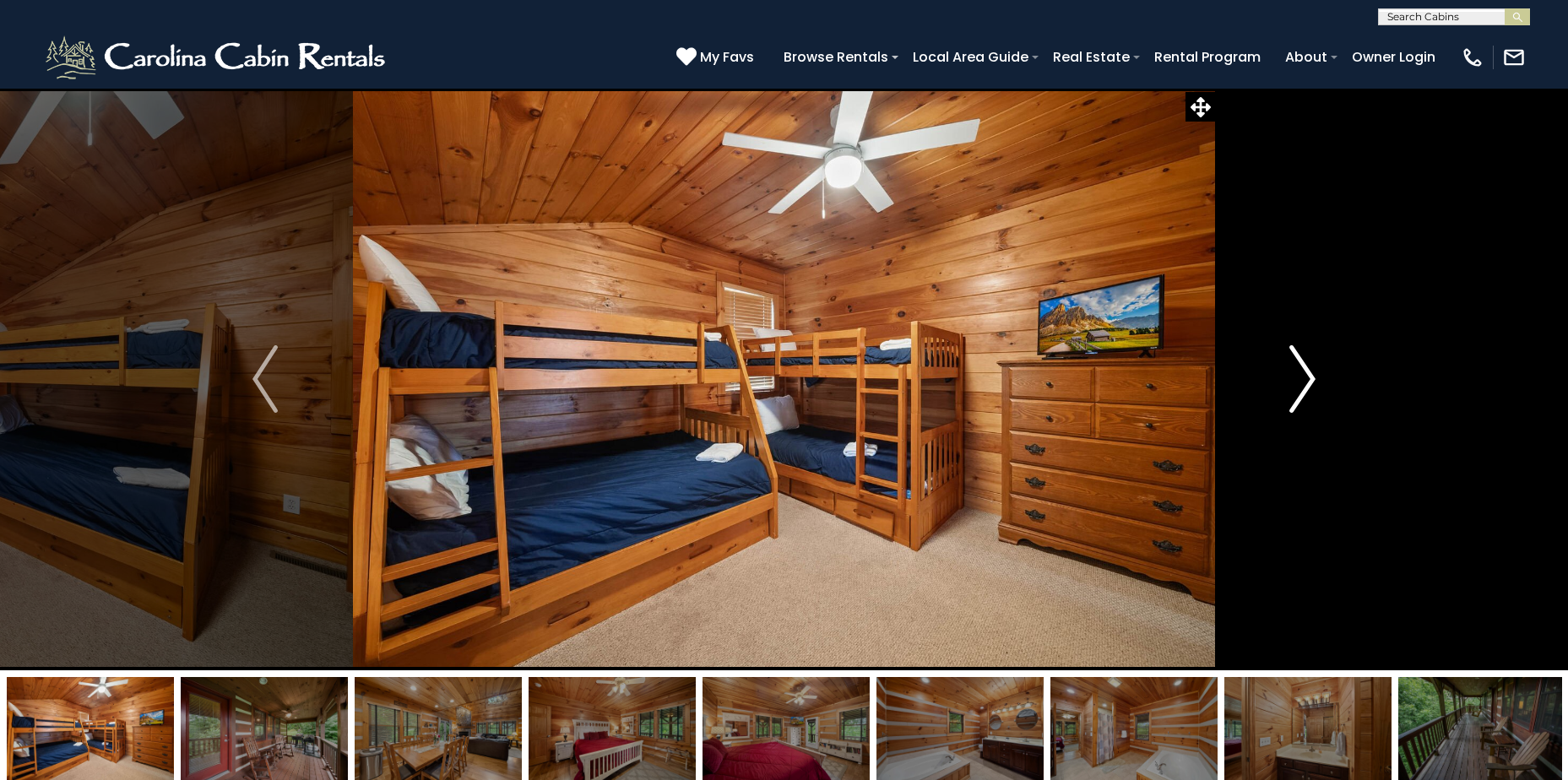
click at [1296, 386] on img "Next" at bounding box center [1302, 379] width 25 height 67
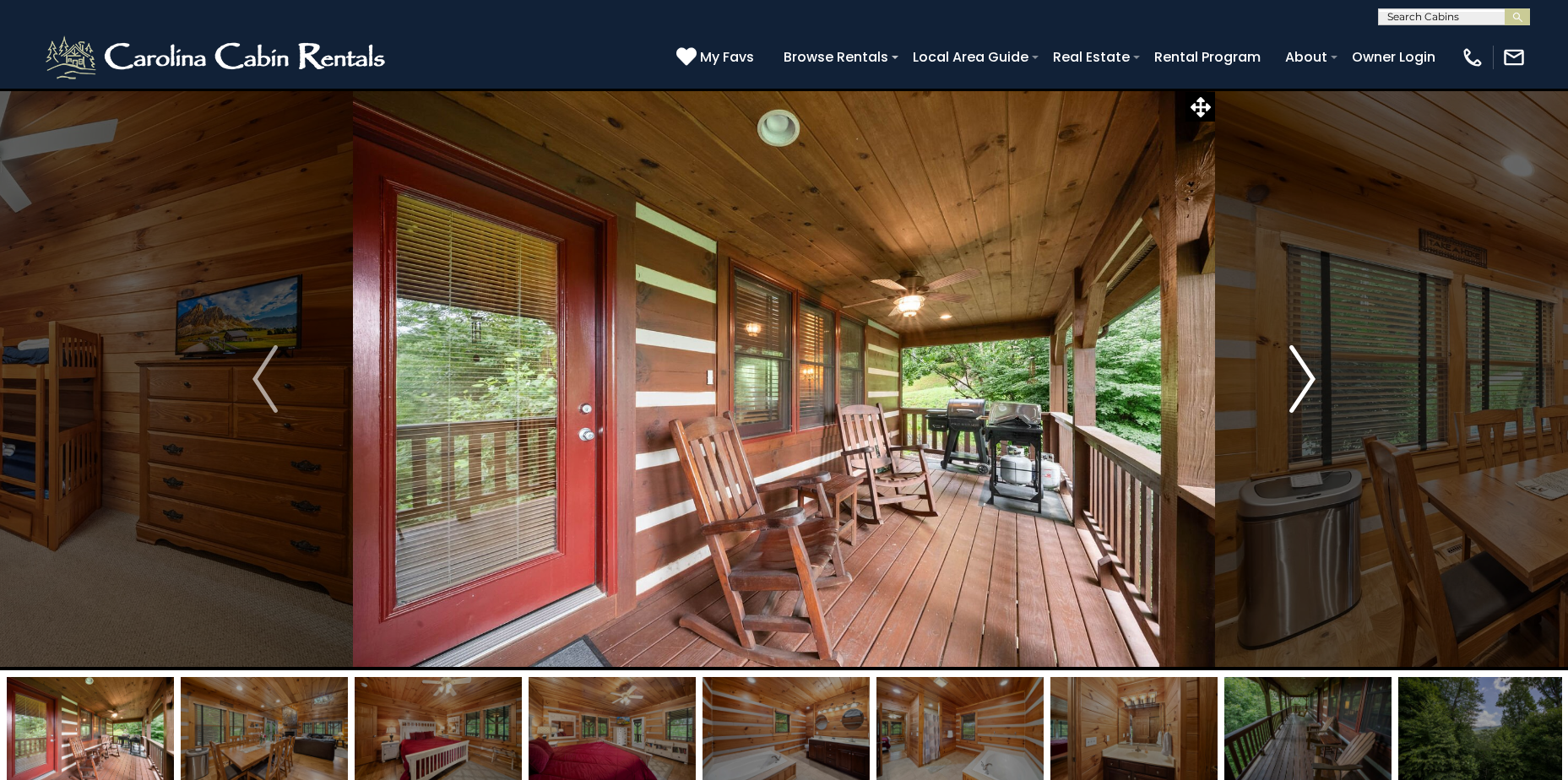
click at [1296, 386] on img "Next" at bounding box center [1302, 379] width 25 height 67
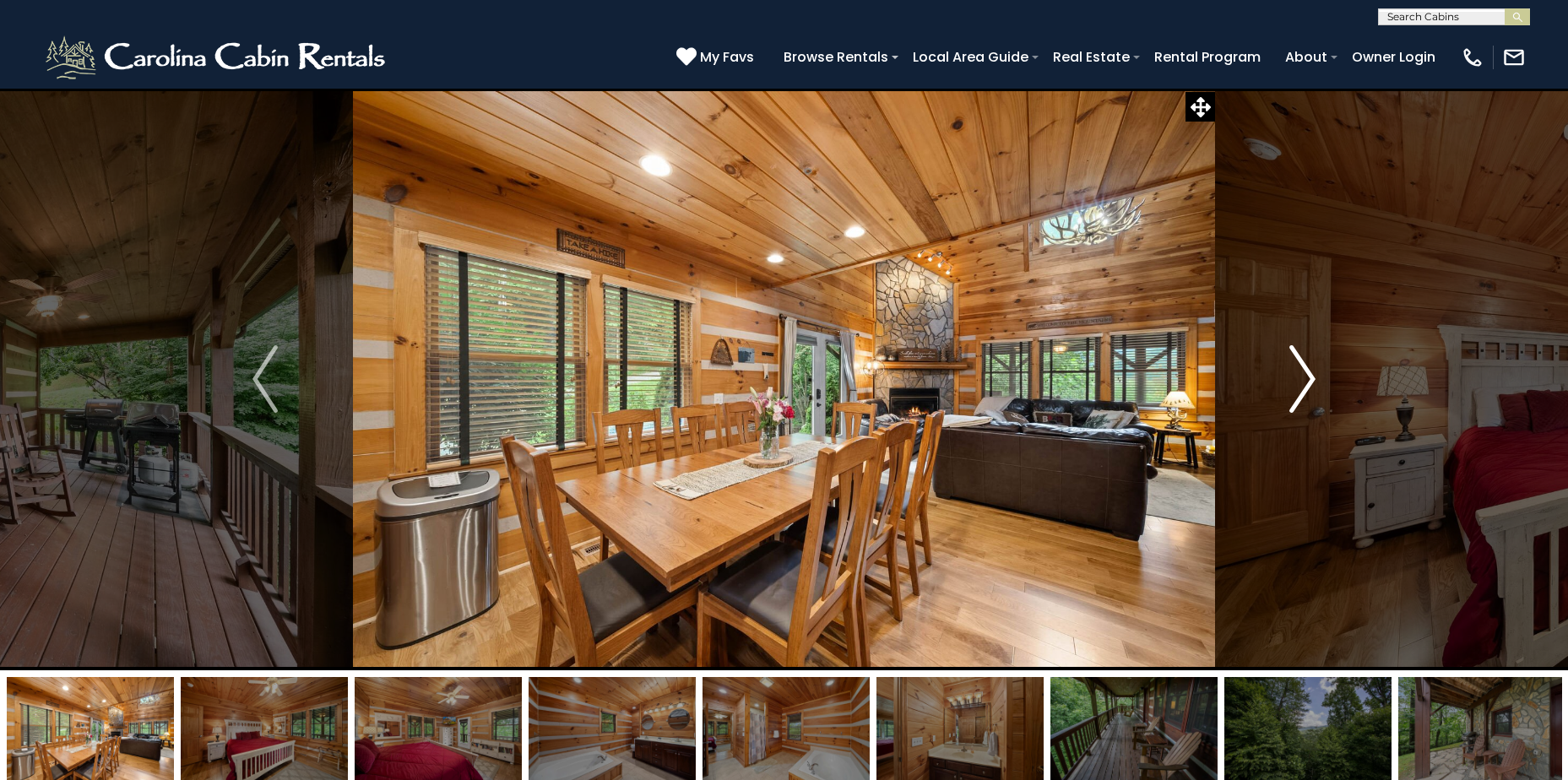
click at [1296, 386] on img "Next" at bounding box center [1302, 379] width 25 height 67
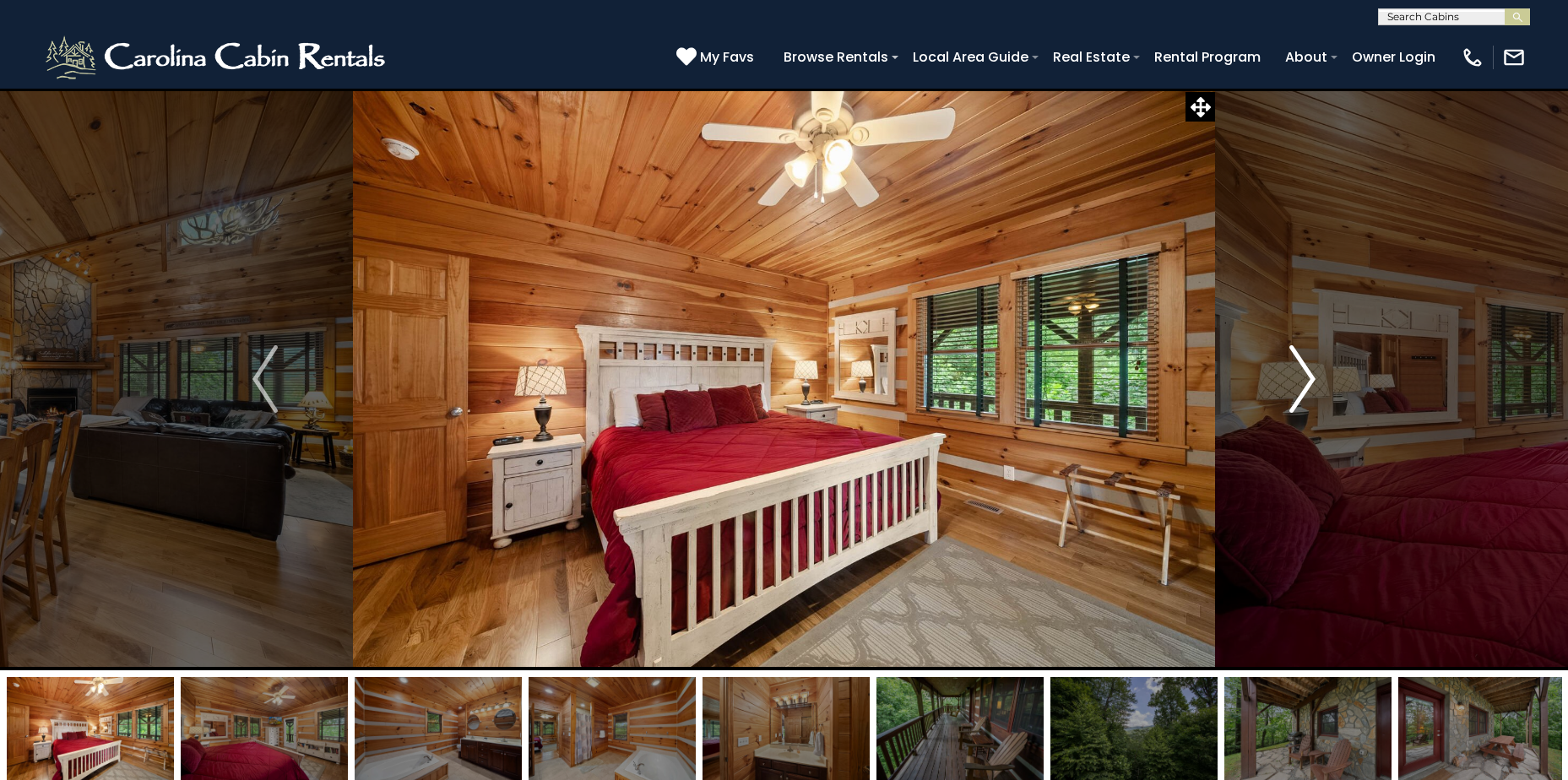
click at [1296, 386] on img "Next" at bounding box center [1302, 379] width 25 height 67
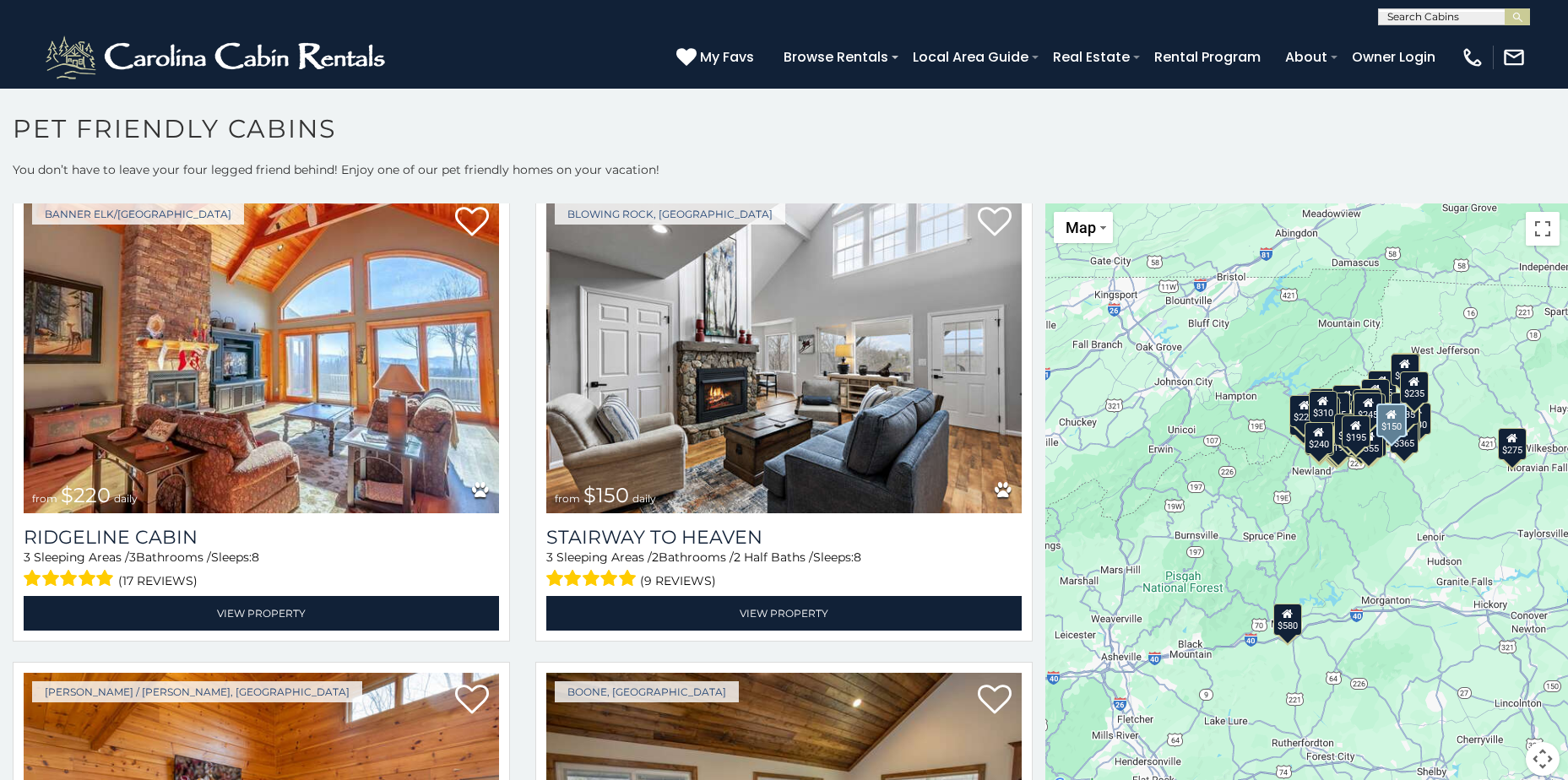
scroll to position [11105, 0]
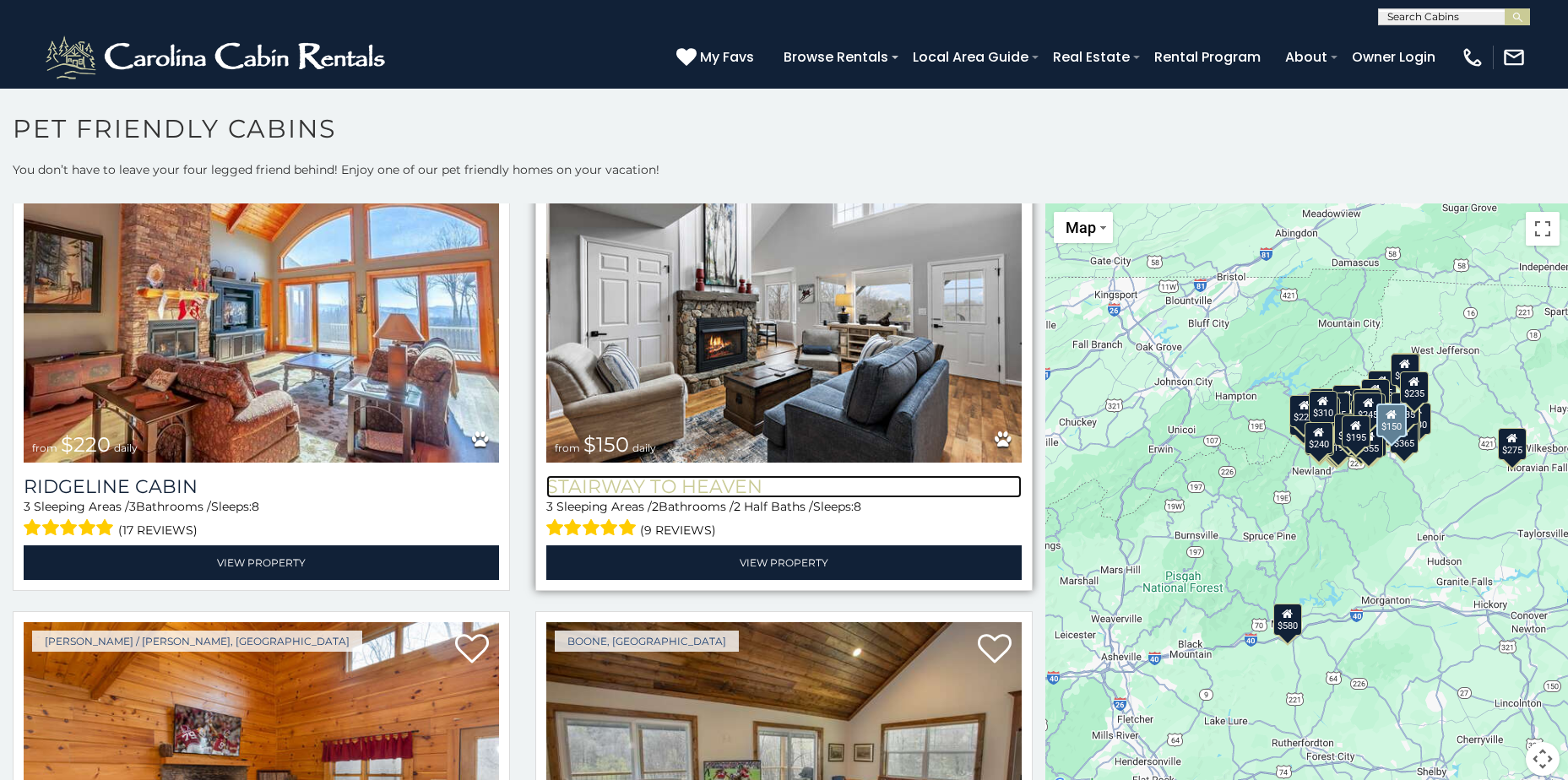
click at [706, 476] on h3 "Stairway to Heaven" at bounding box center [784, 486] width 476 height 22
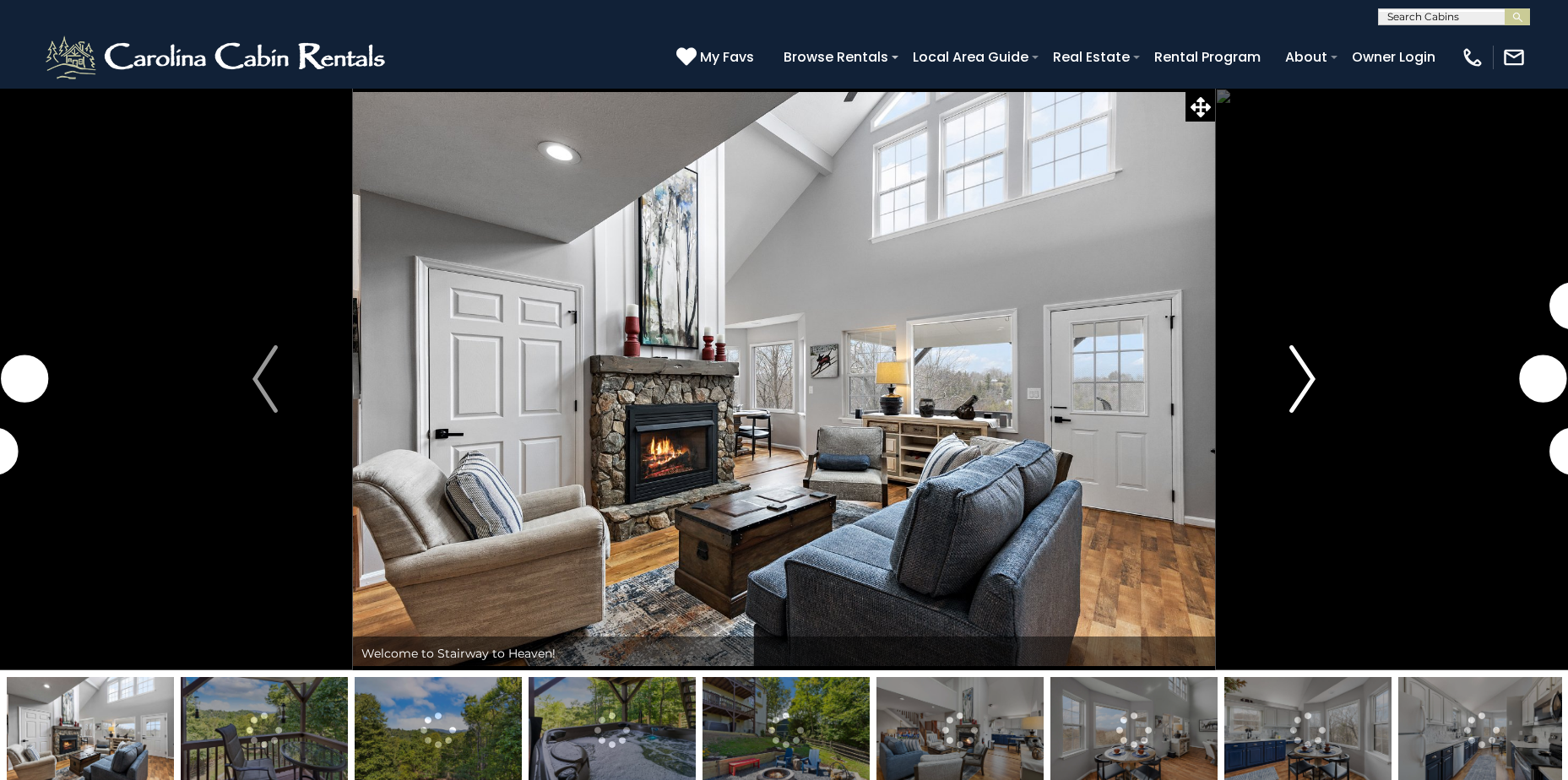
click at [1294, 388] on img "Next" at bounding box center [1302, 379] width 25 height 67
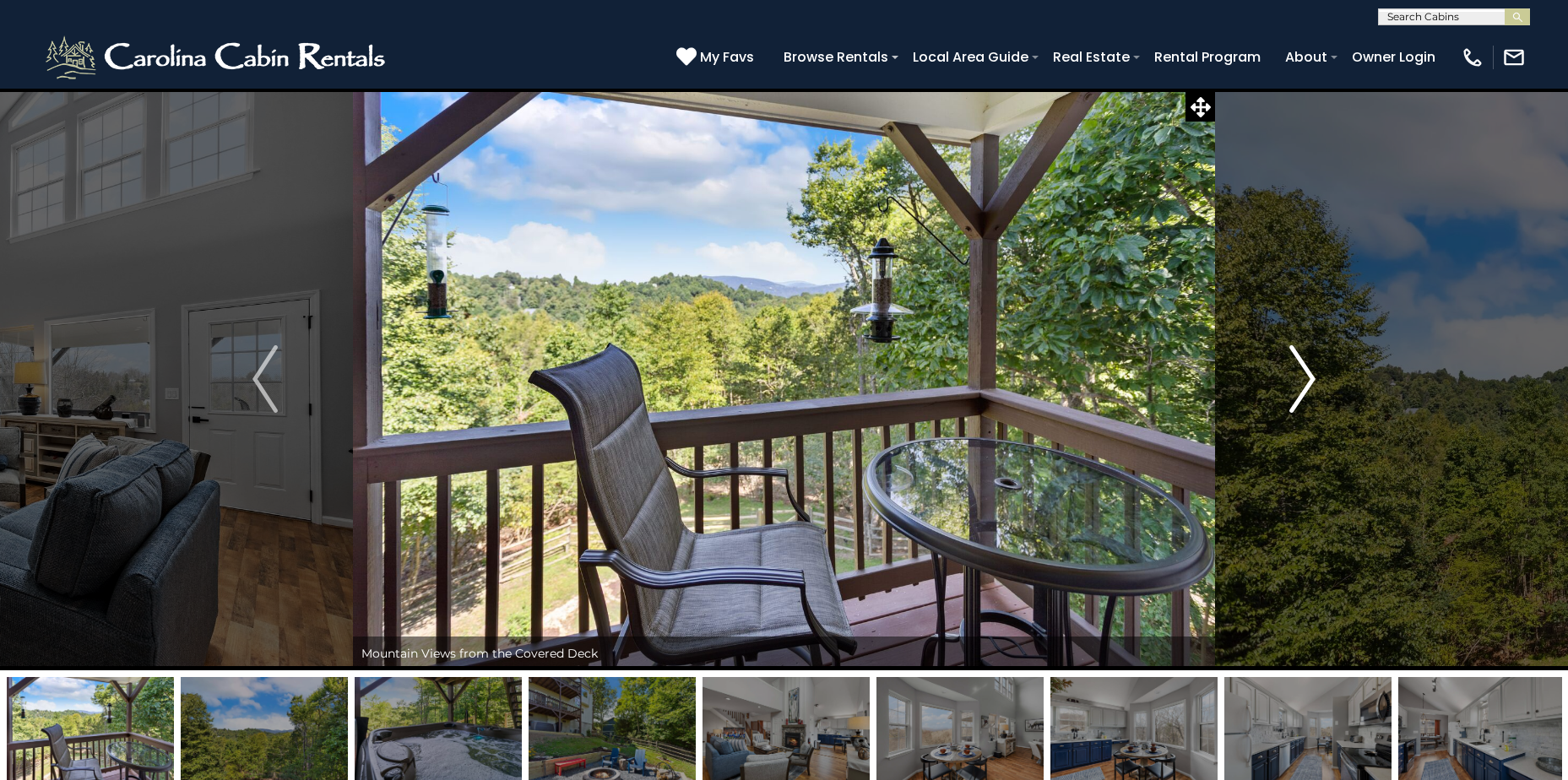
click at [1294, 388] on img "Next" at bounding box center [1302, 379] width 25 height 67
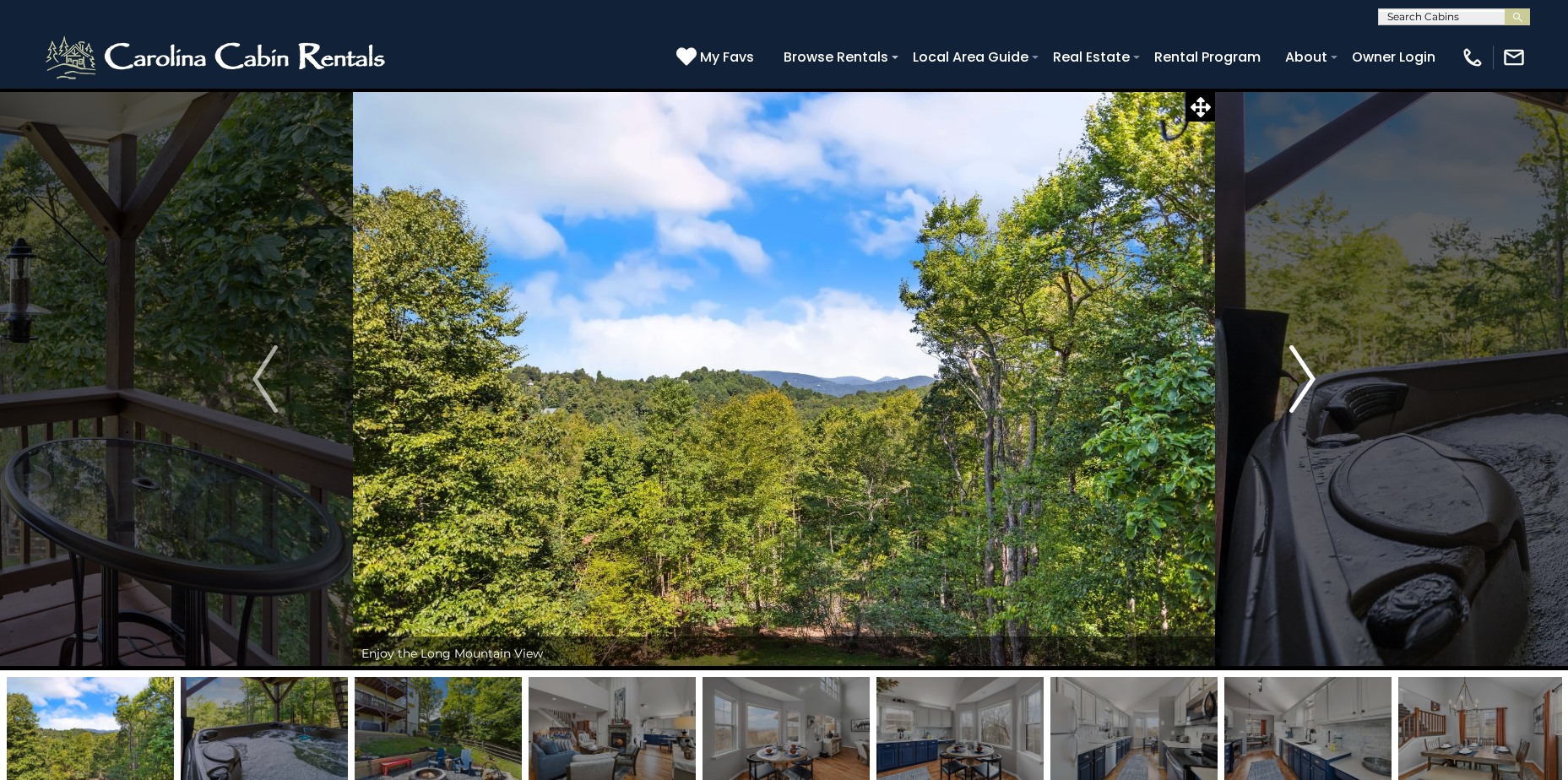
click at [1294, 388] on img "Next" at bounding box center [1302, 379] width 25 height 67
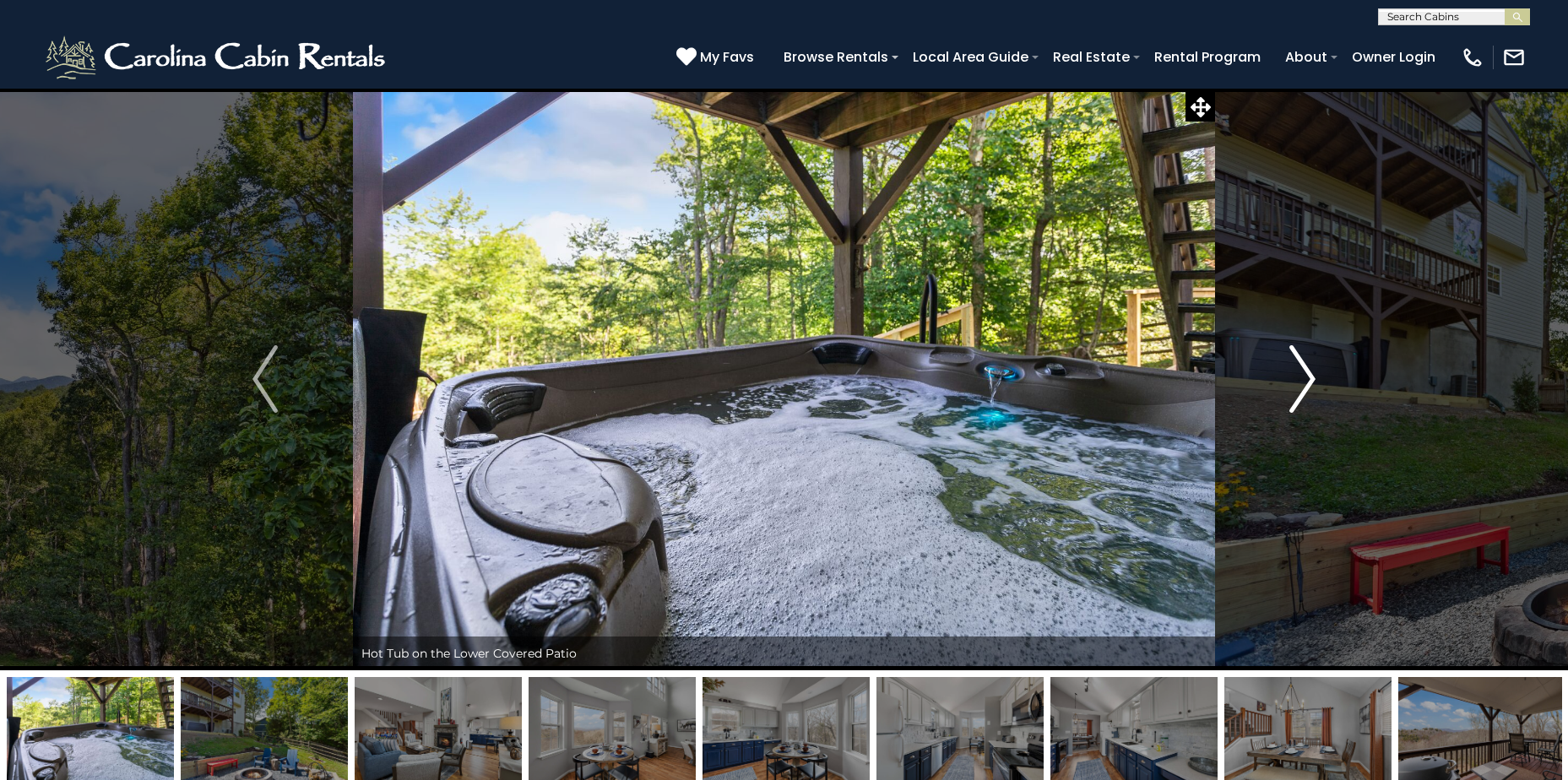
click at [1294, 388] on img "Next" at bounding box center [1302, 379] width 25 height 67
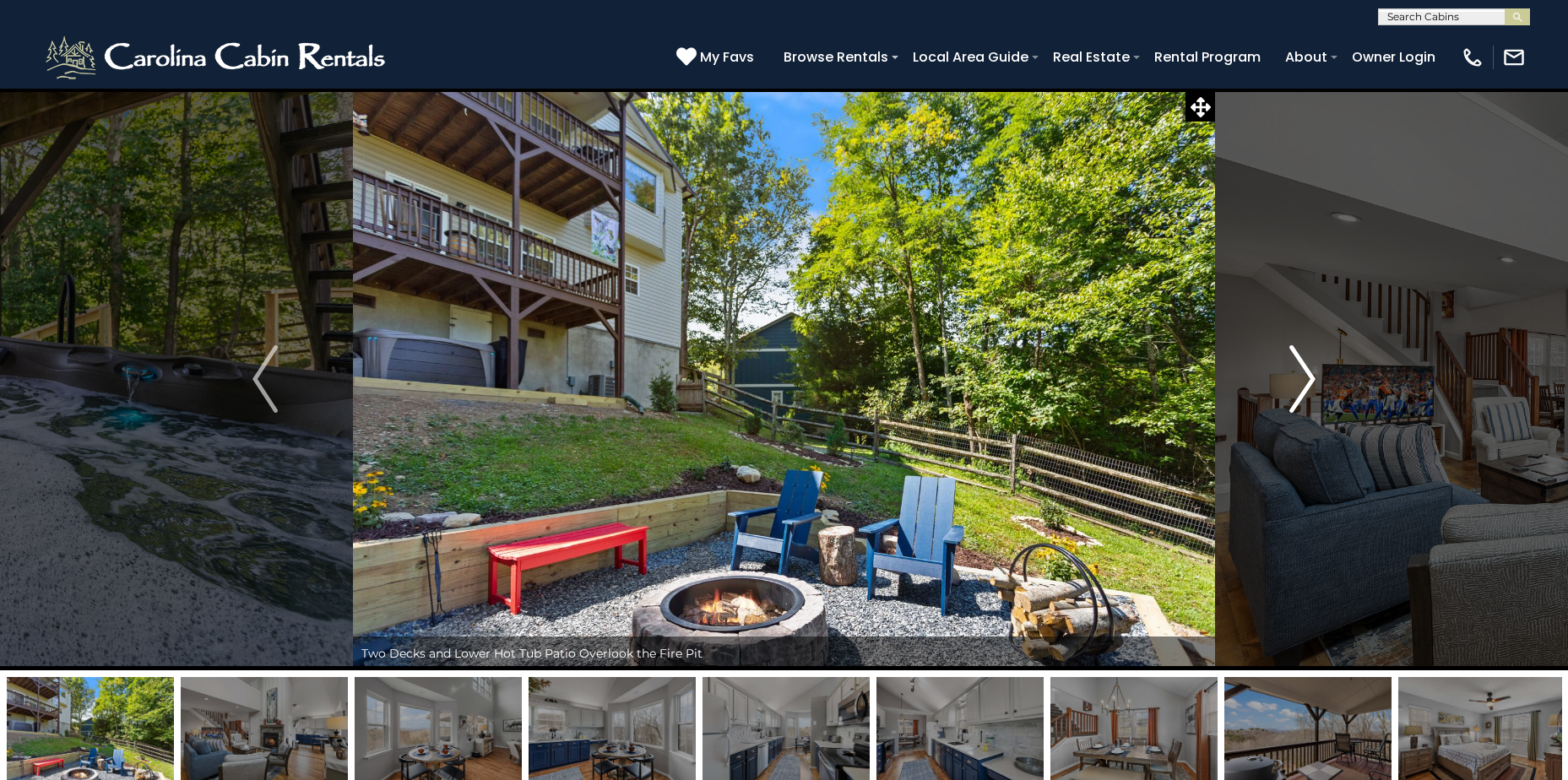
click at [1294, 388] on img "Next" at bounding box center [1302, 379] width 25 height 67
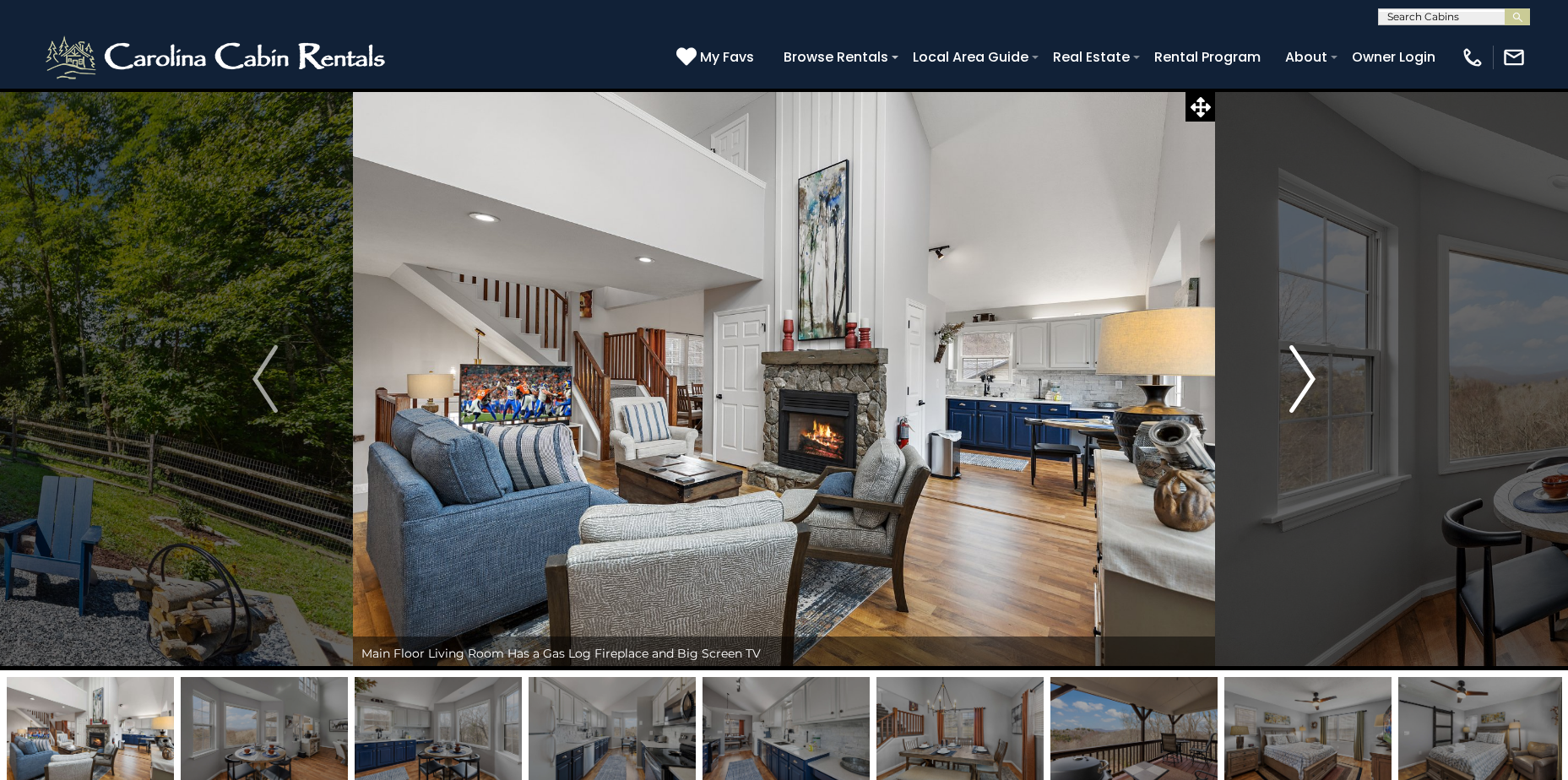
click at [1294, 388] on img "Next" at bounding box center [1302, 379] width 25 height 67
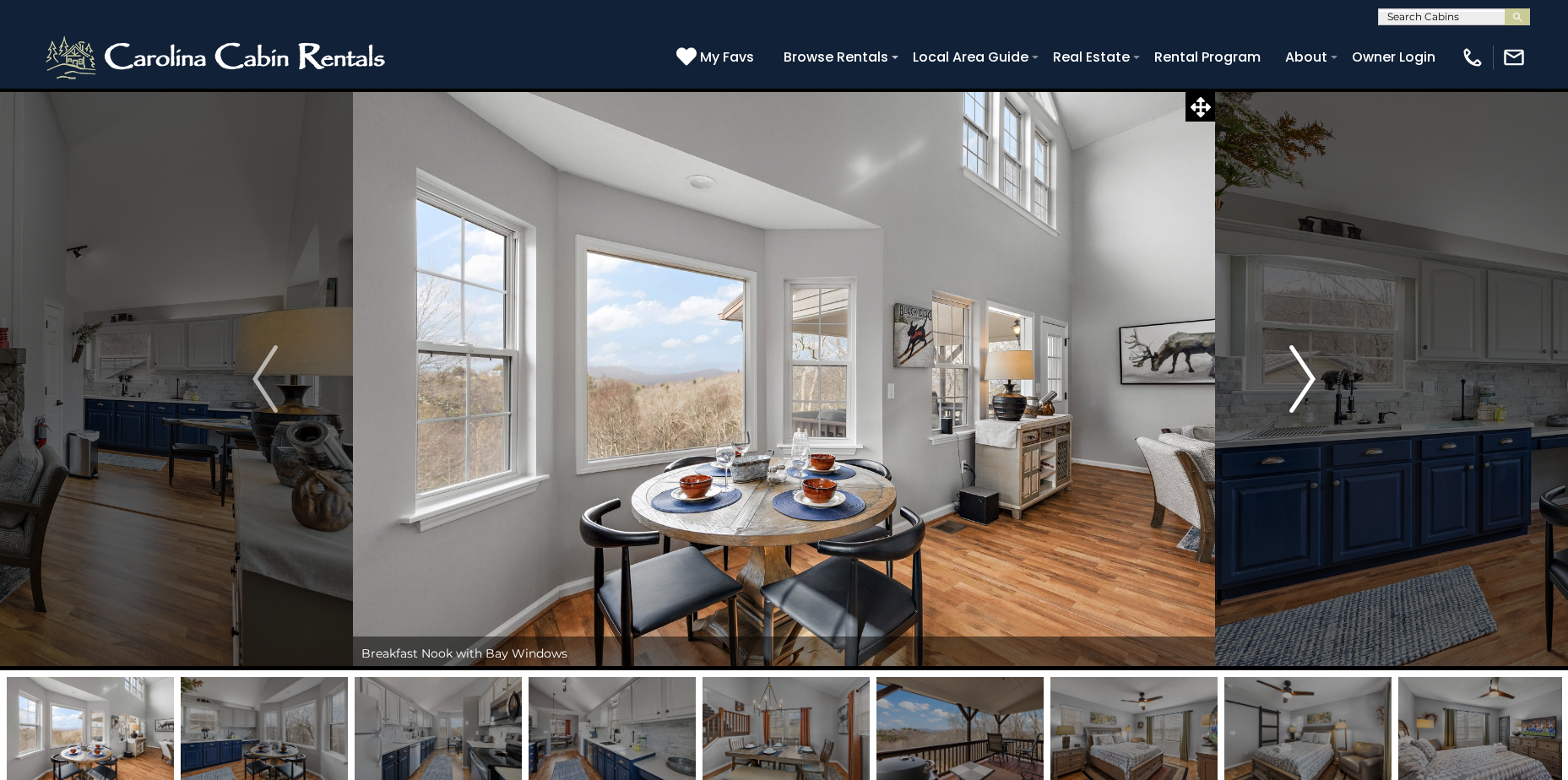
click at [1294, 388] on img "Next" at bounding box center [1302, 379] width 25 height 67
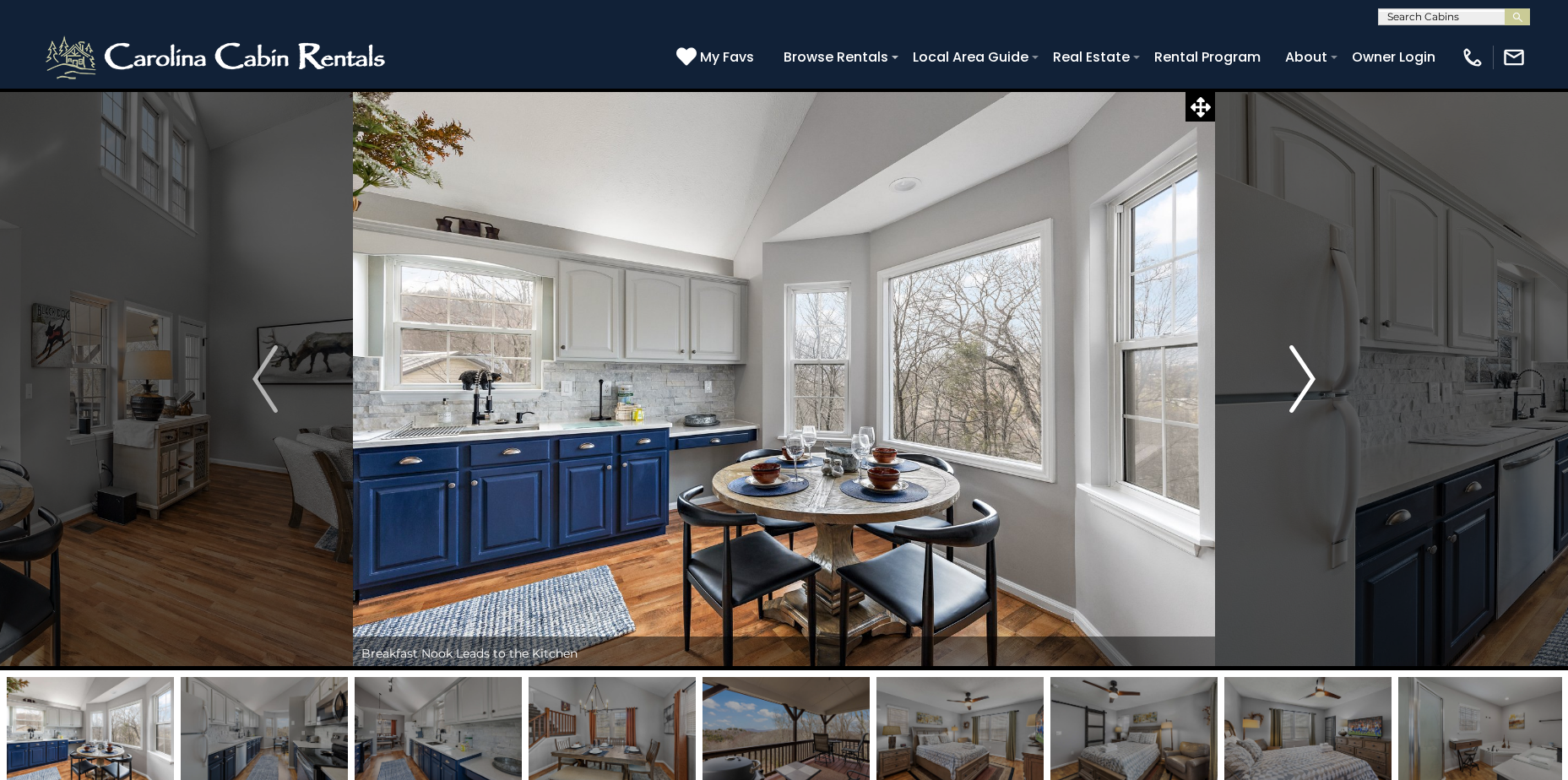
click at [1294, 388] on img "Next" at bounding box center [1302, 379] width 25 height 67
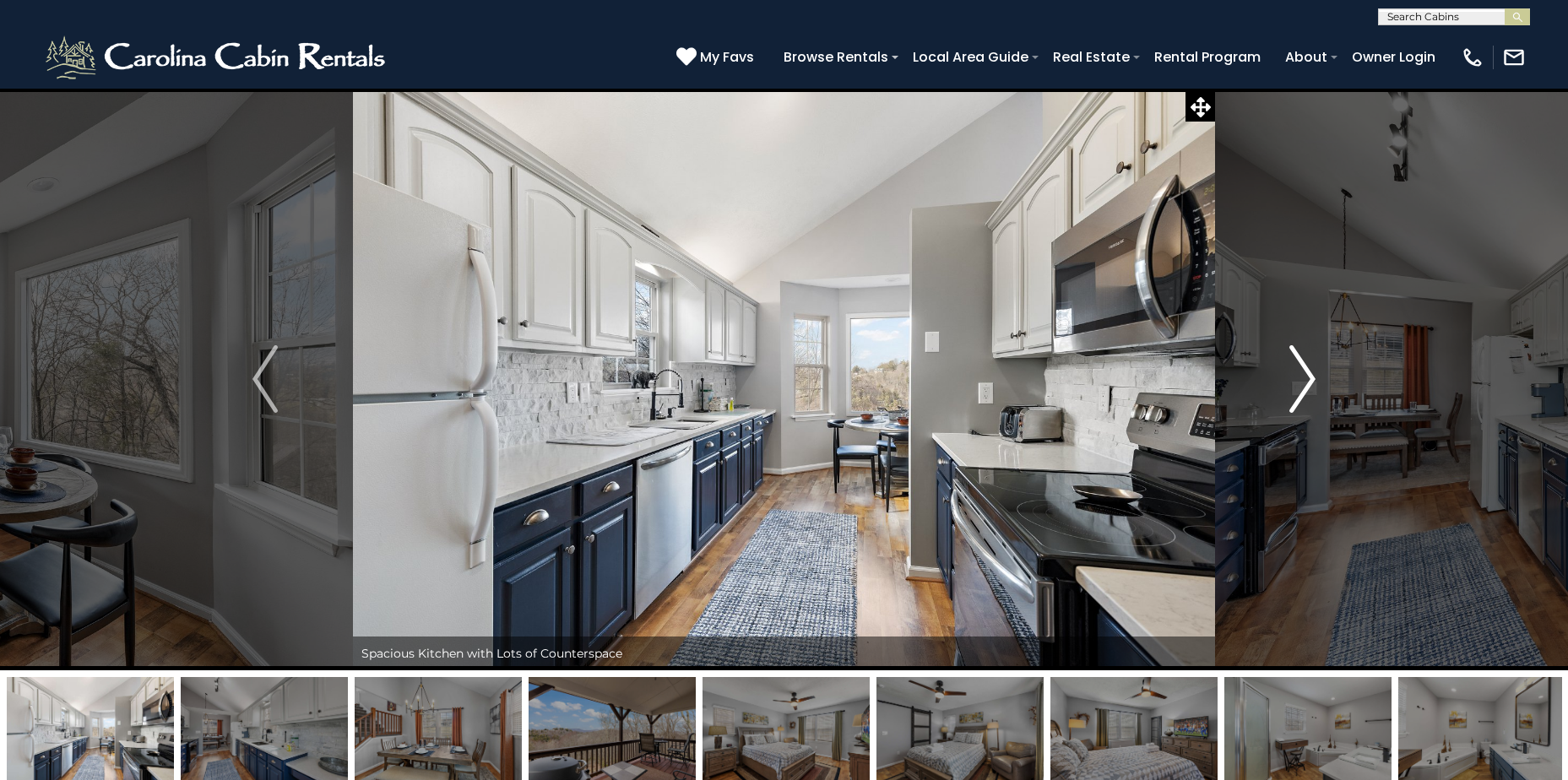
click at [1294, 388] on img "Next" at bounding box center [1302, 379] width 25 height 67
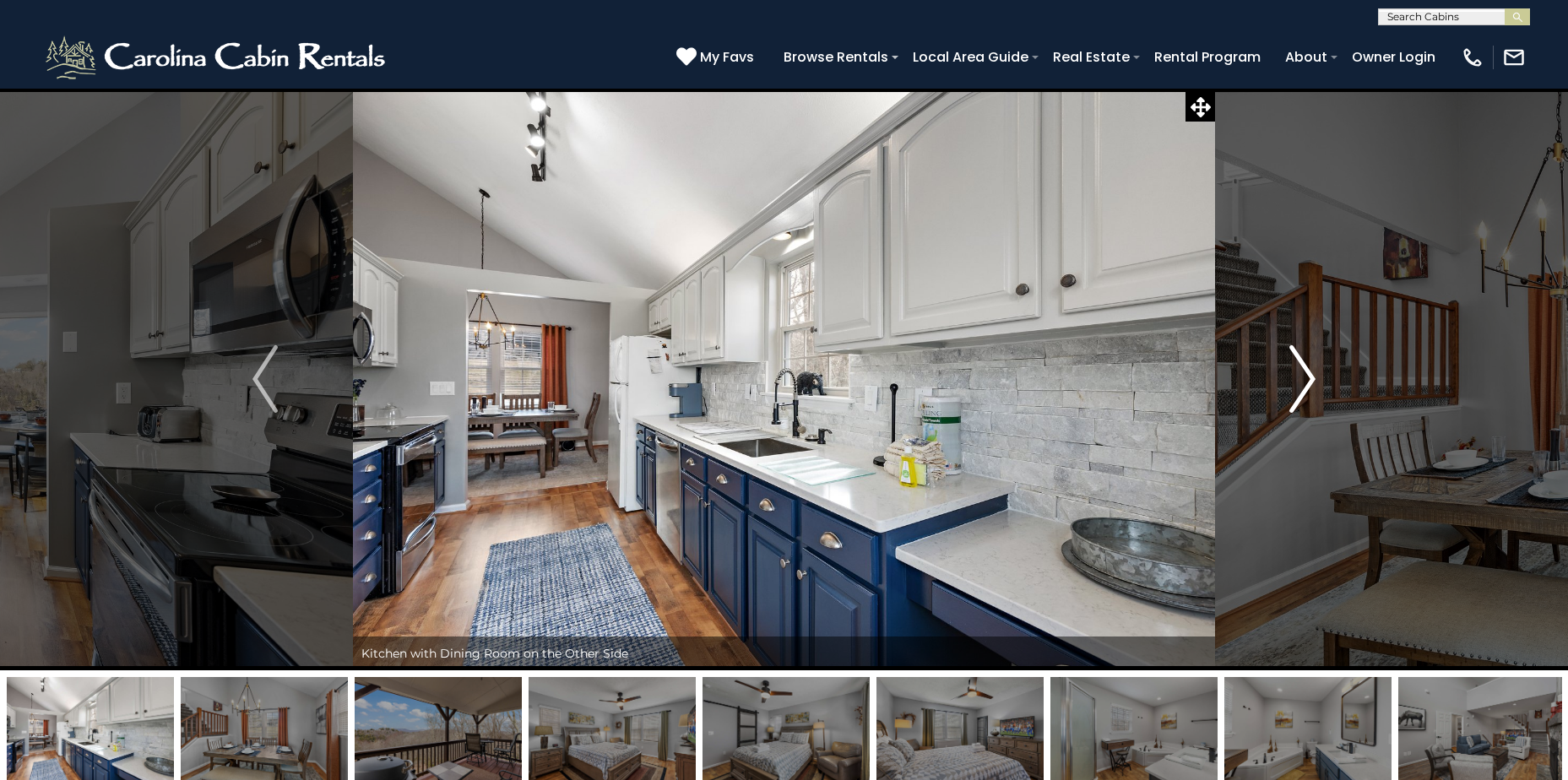
click at [1294, 388] on img "Next" at bounding box center [1302, 379] width 25 height 67
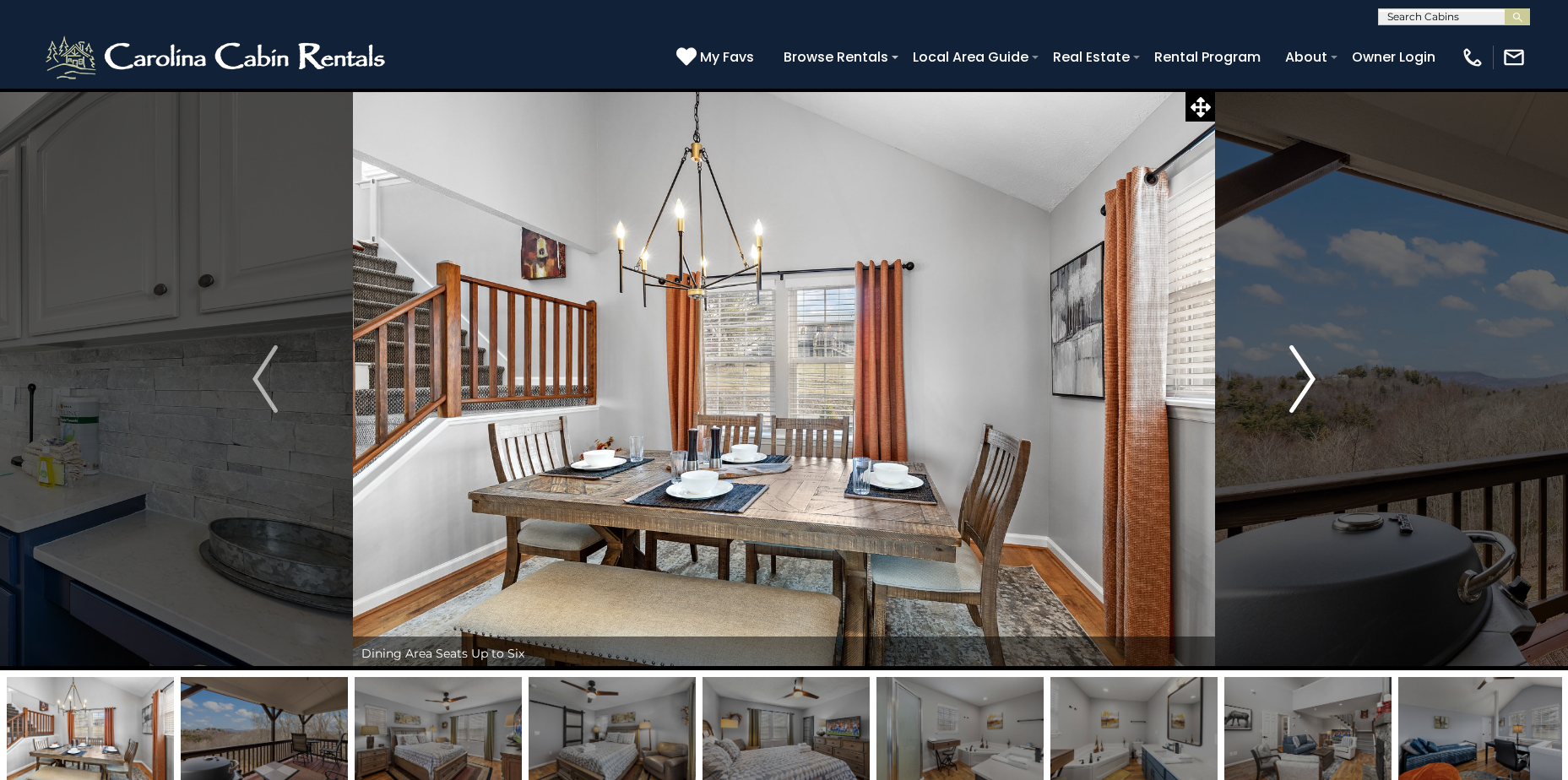
click at [1294, 388] on img "Next" at bounding box center [1302, 379] width 25 height 67
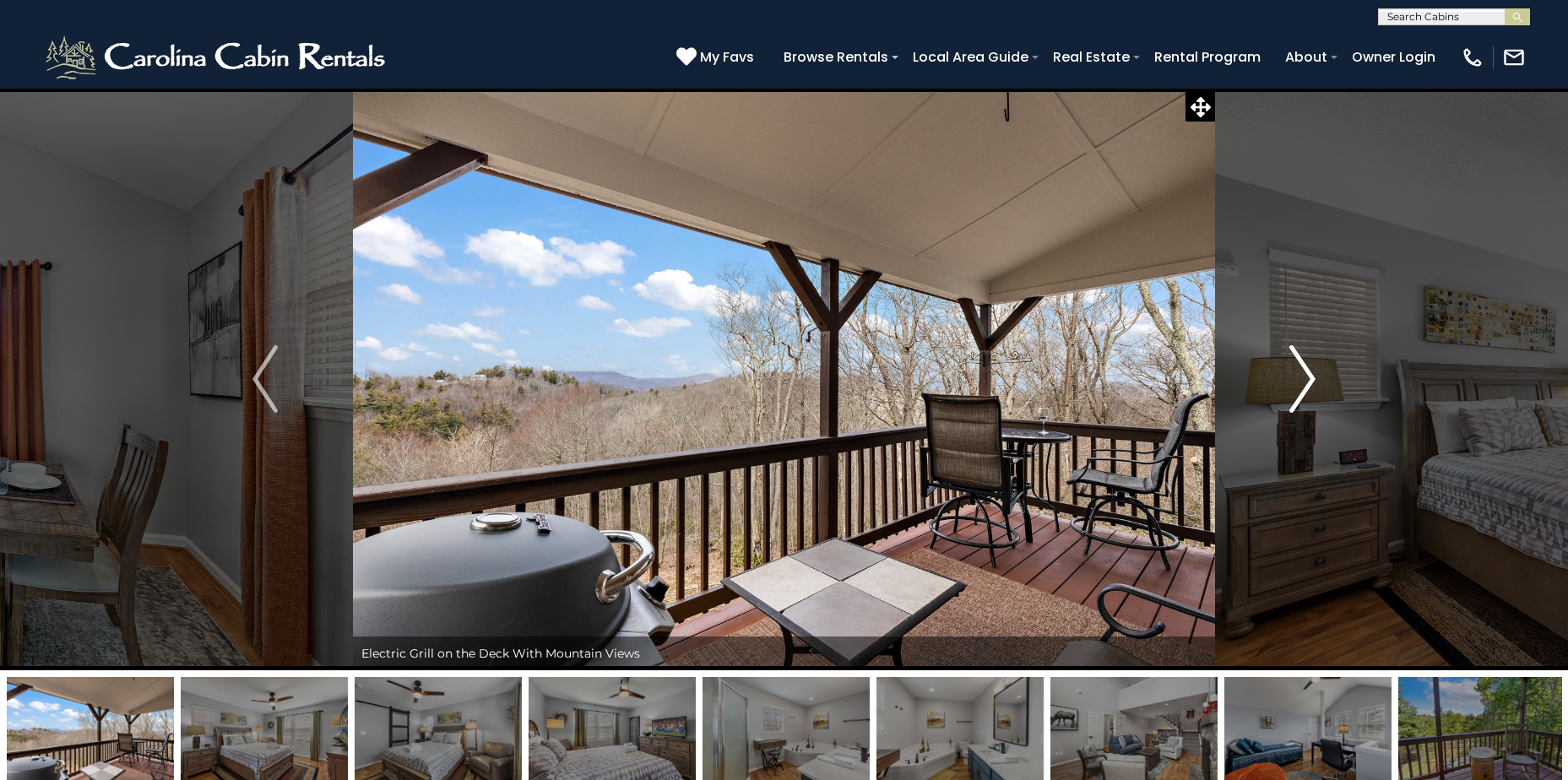
click at [1294, 388] on img "Next" at bounding box center [1302, 379] width 25 height 67
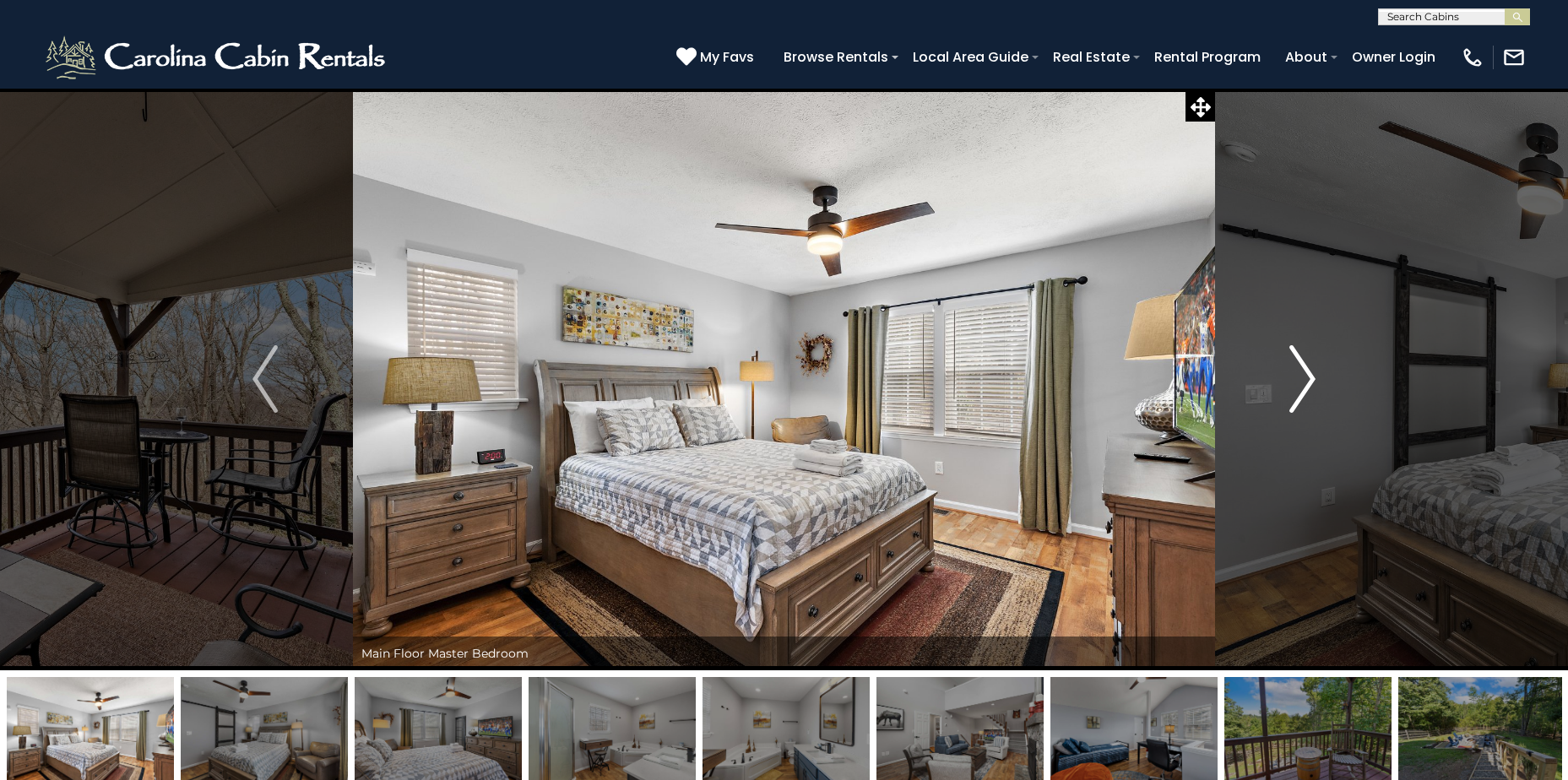
click at [1294, 388] on img "Next" at bounding box center [1302, 379] width 25 height 67
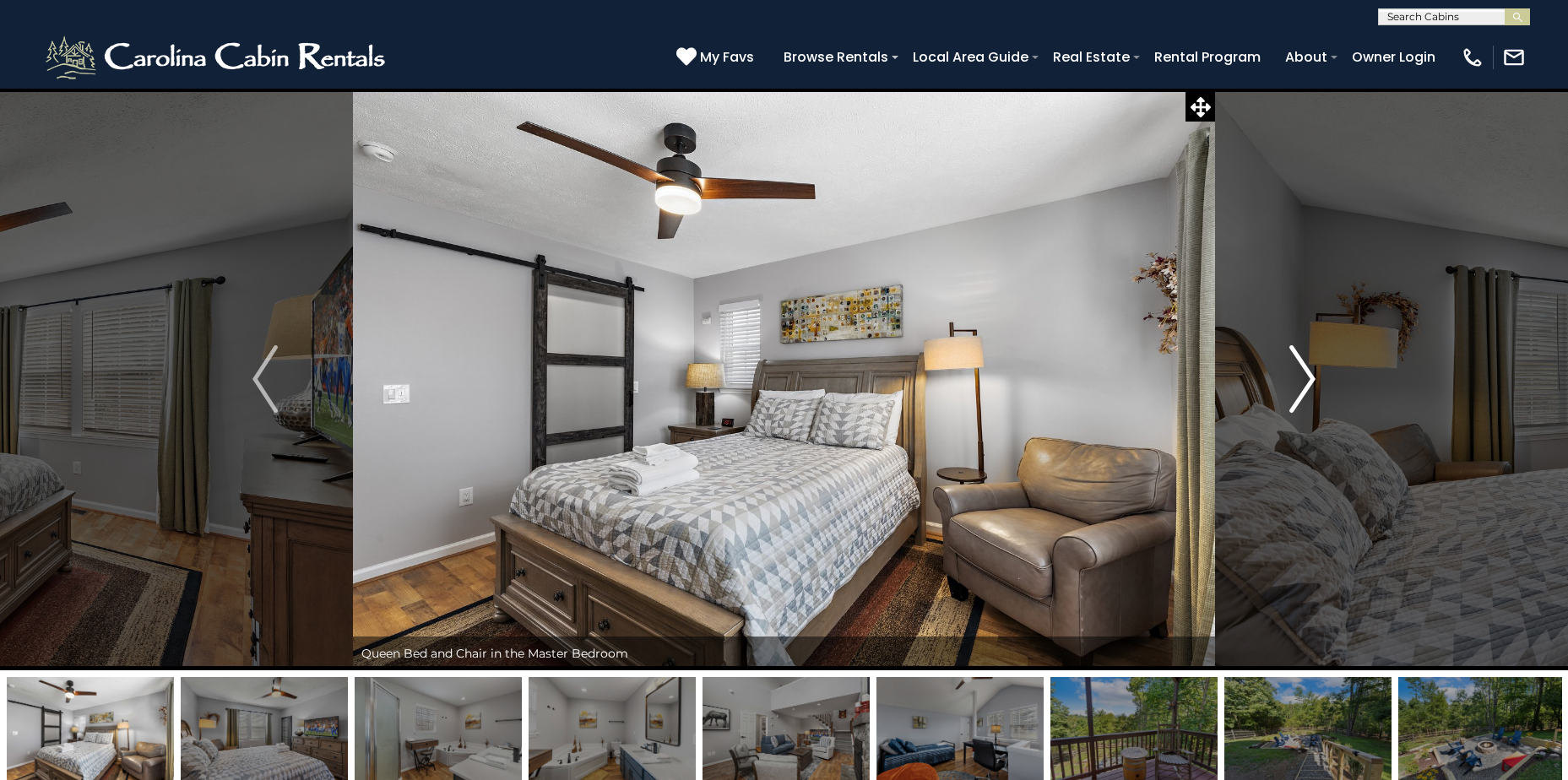
click at [1294, 388] on img "Next" at bounding box center [1302, 379] width 25 height 67
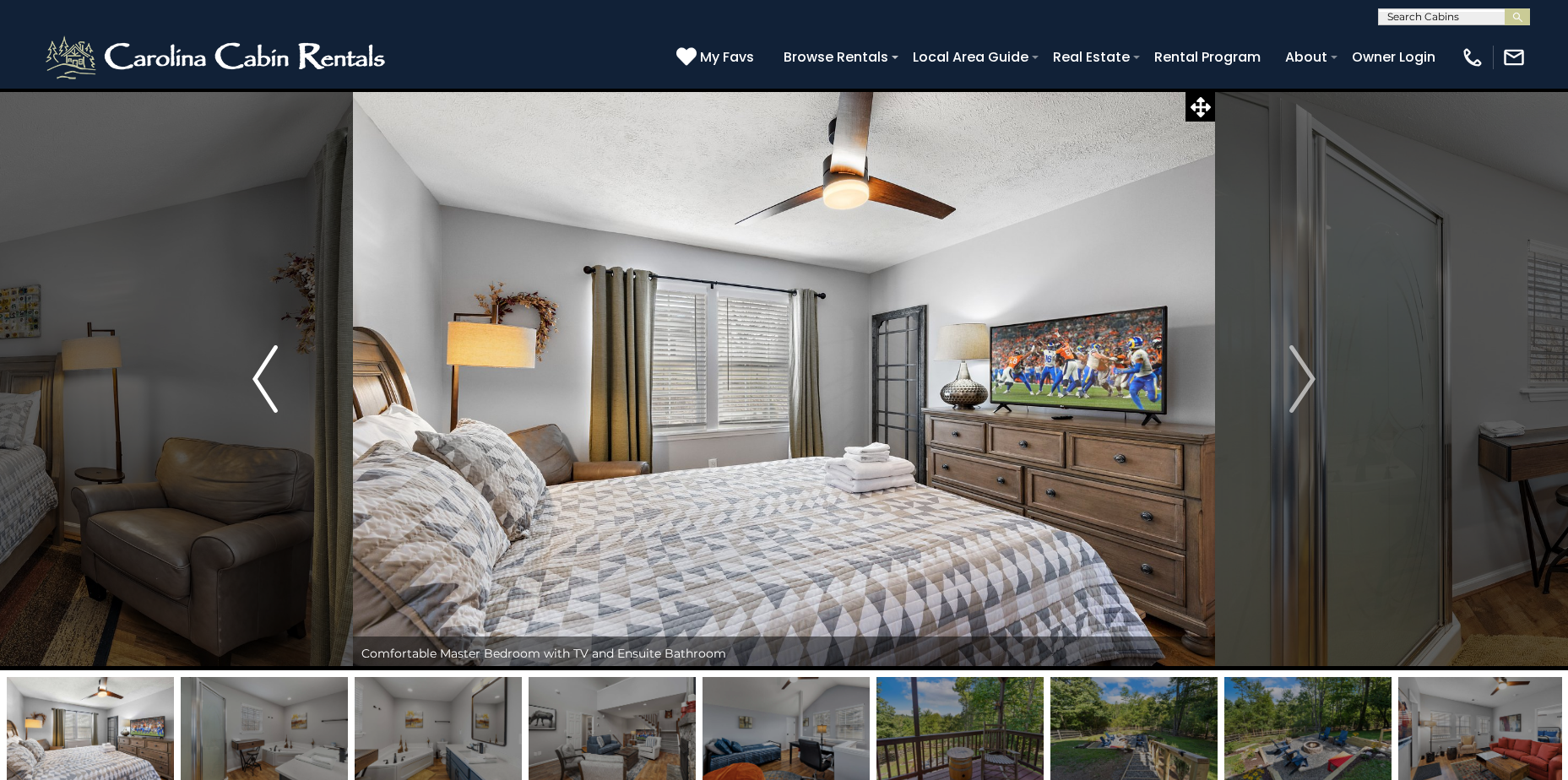
click at [264, 373] on img "Previous" at bounding box center [265, 379] width 25 height 67
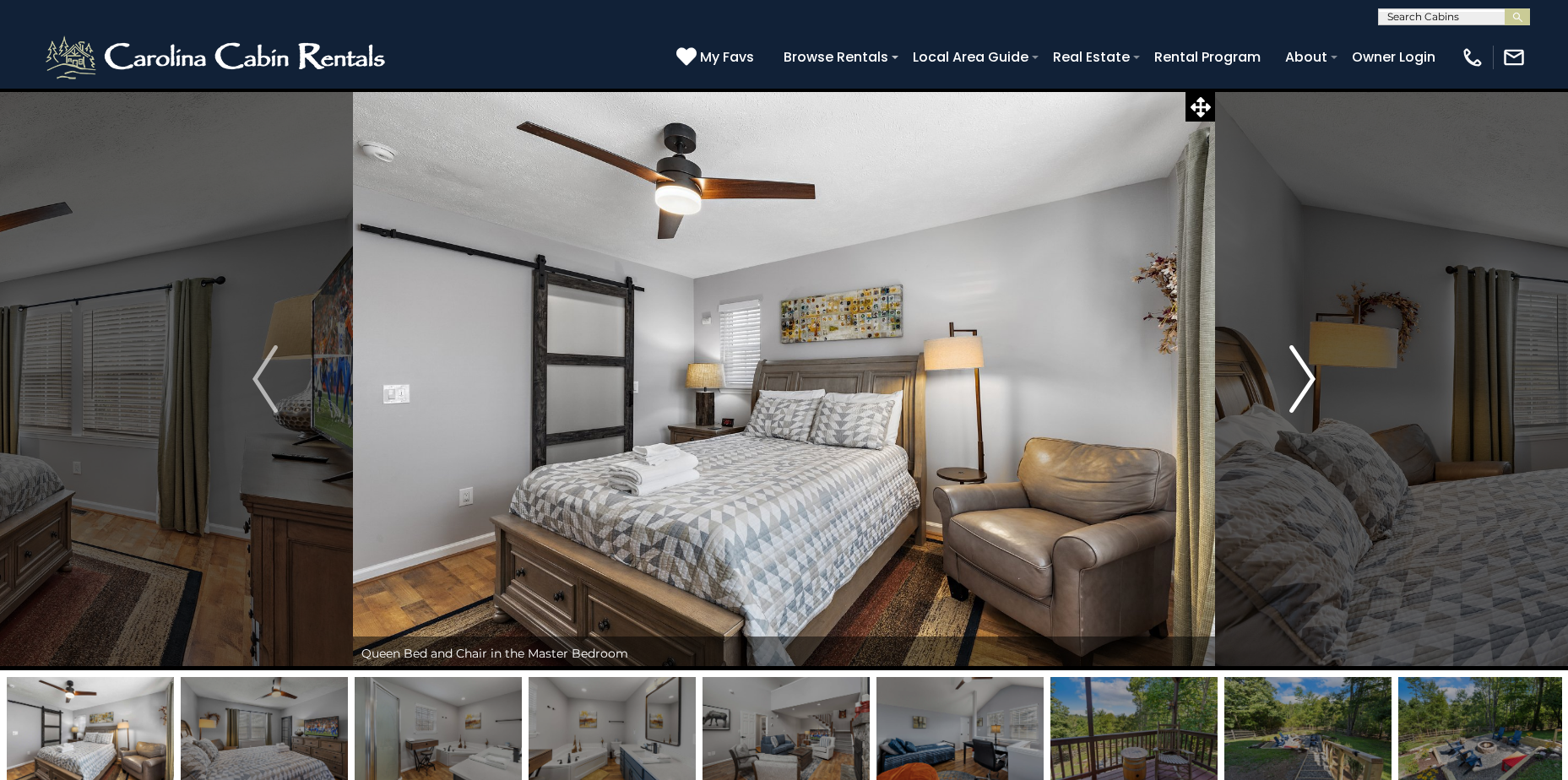
click at [1315, 379] on button "Next" at bounding box center [1302, 379] width 175 height 582
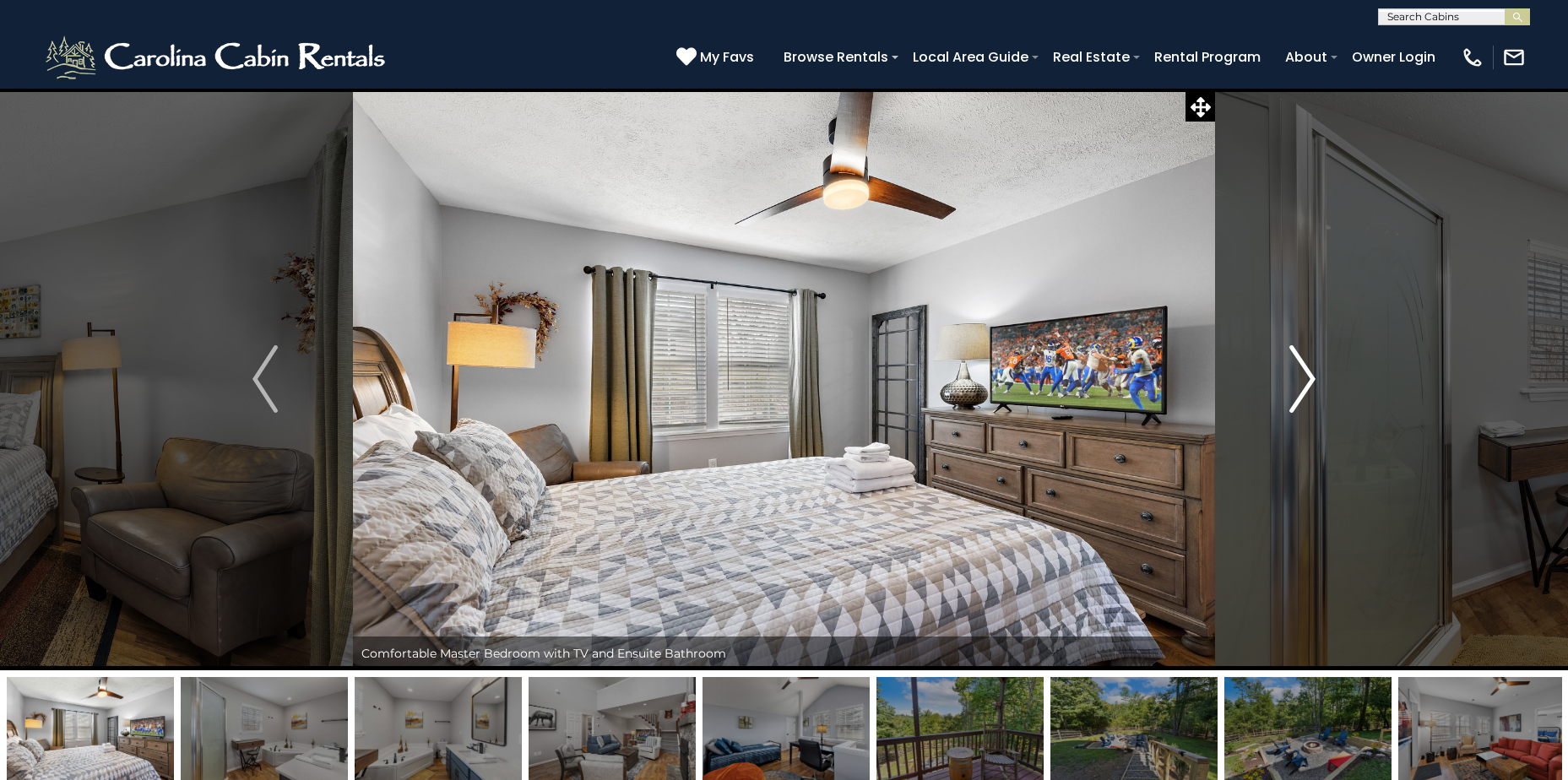
click at [1315, 379] on button "Next" at bounding box center [1302, 379] width 175 height 582
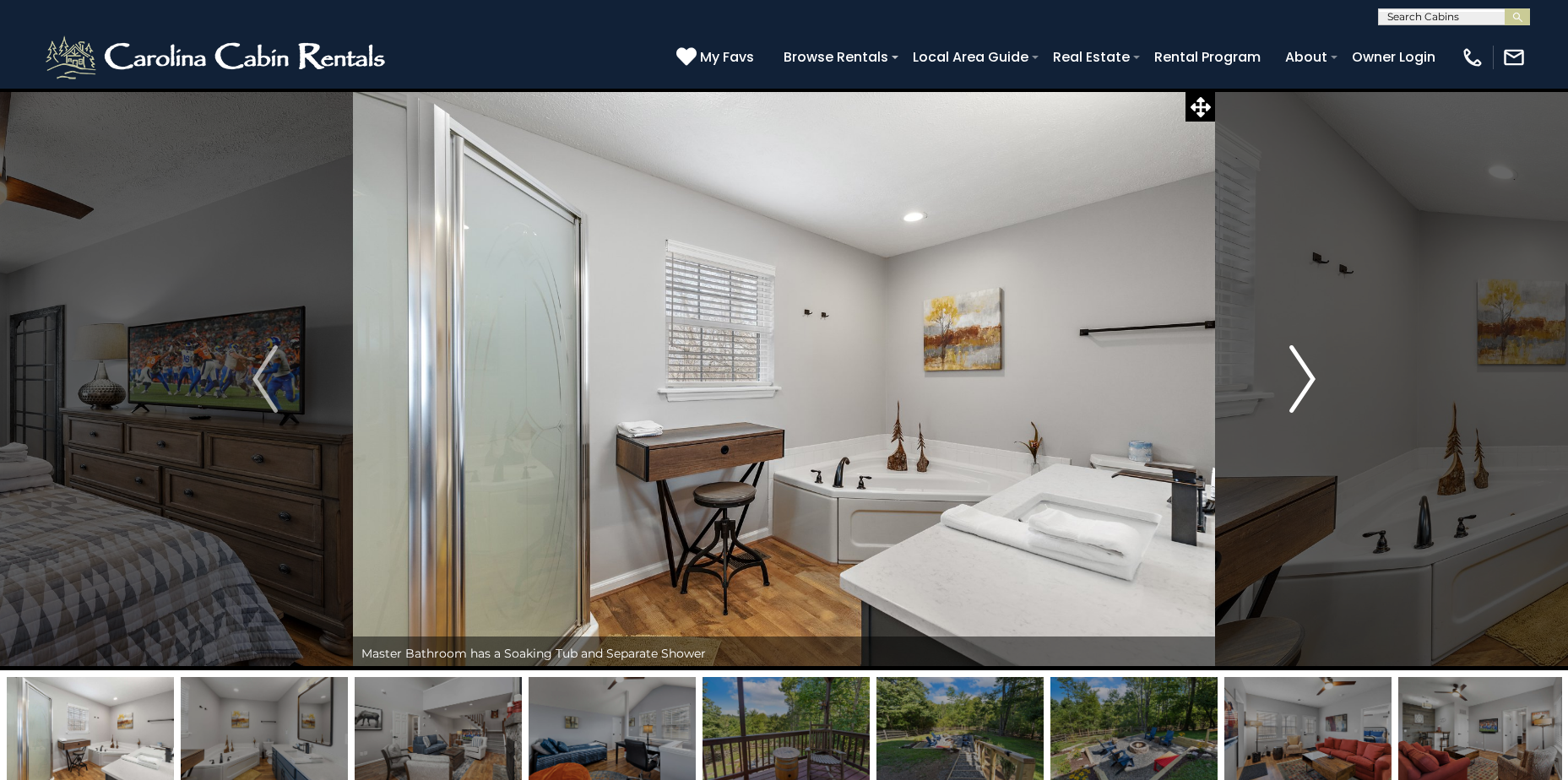
click at [1315, 379] on button "Next" at bounding box center [1302, 379] width 175 height 582
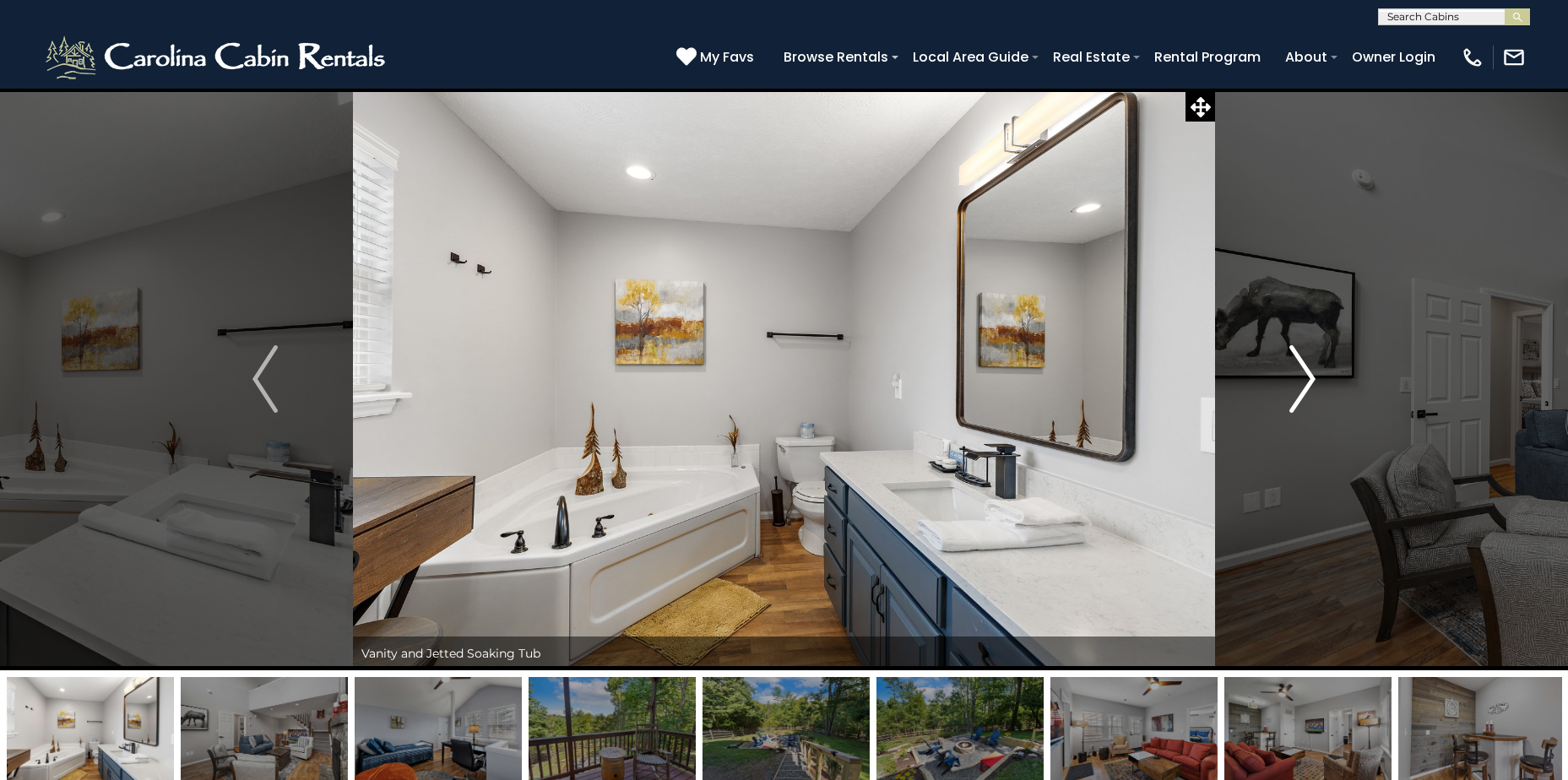
click at [1315, 379] on button "Next" at bounding box center [1302, 379] width 175 height 582
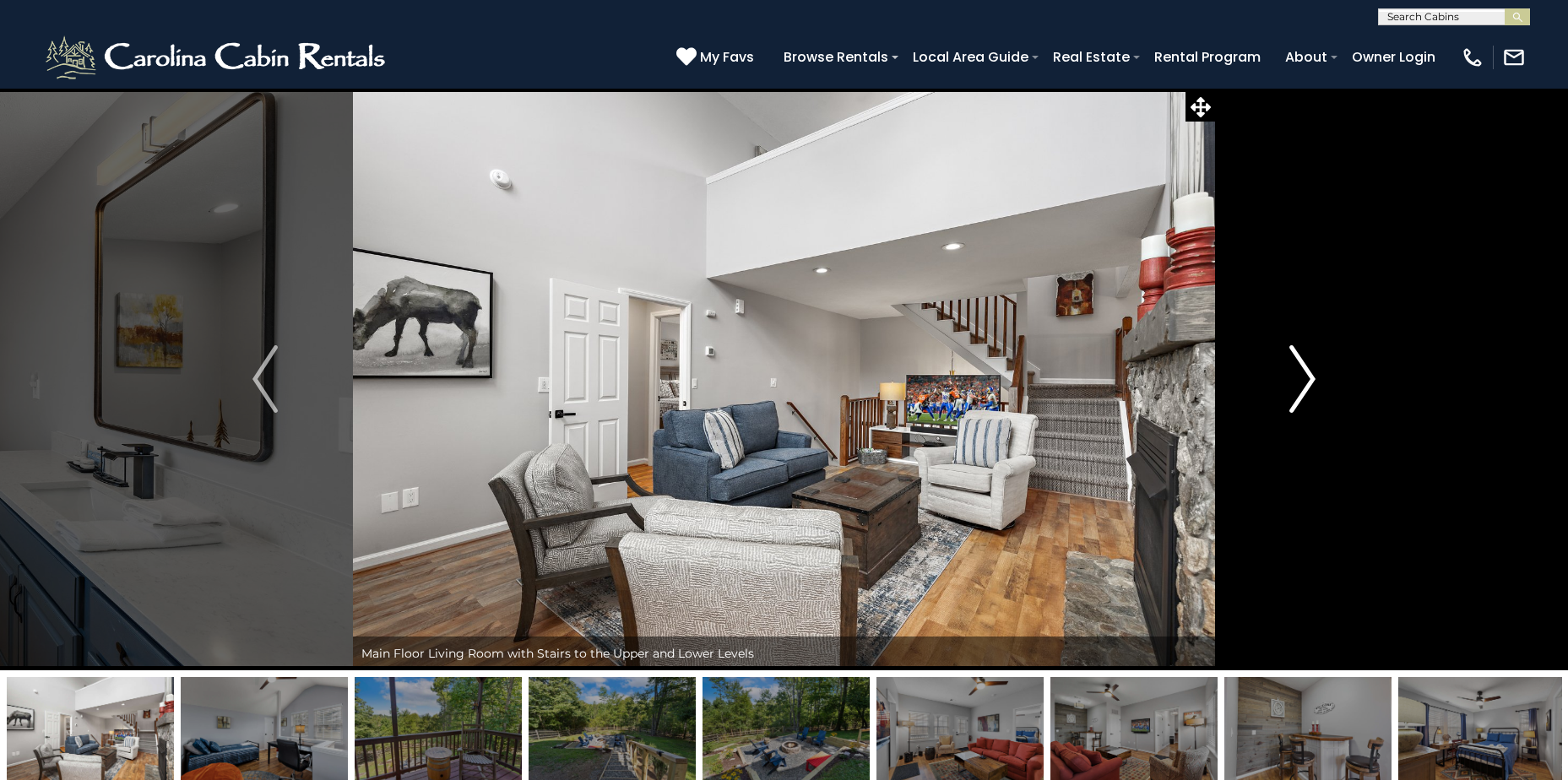
click at [1315, 379] on button "Next" at bounding box center [1302, 379] width 175 height 582
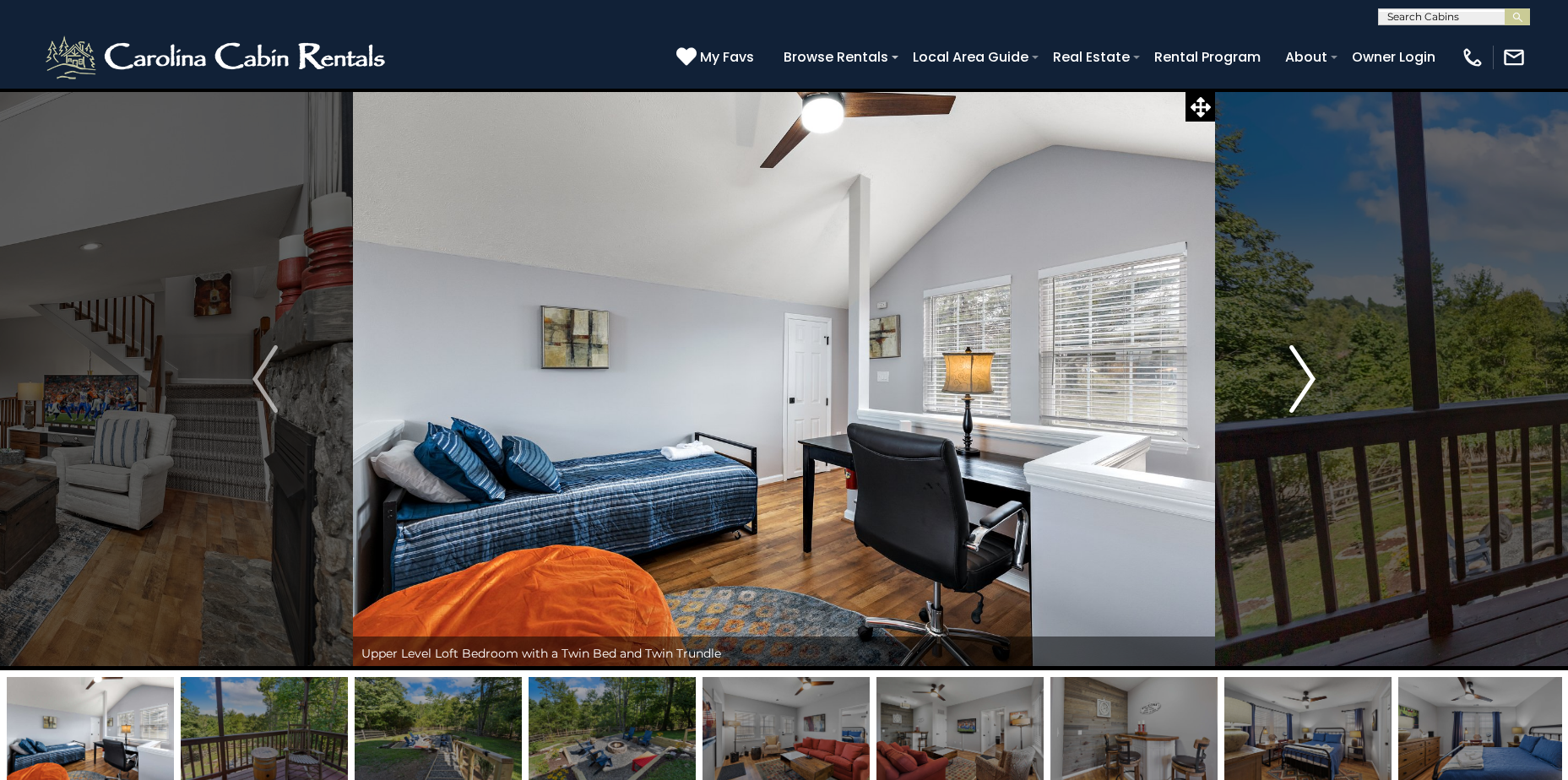
click at [1315, 379] on button "Next" at bounding box center [1302, 379] width 175 height 582
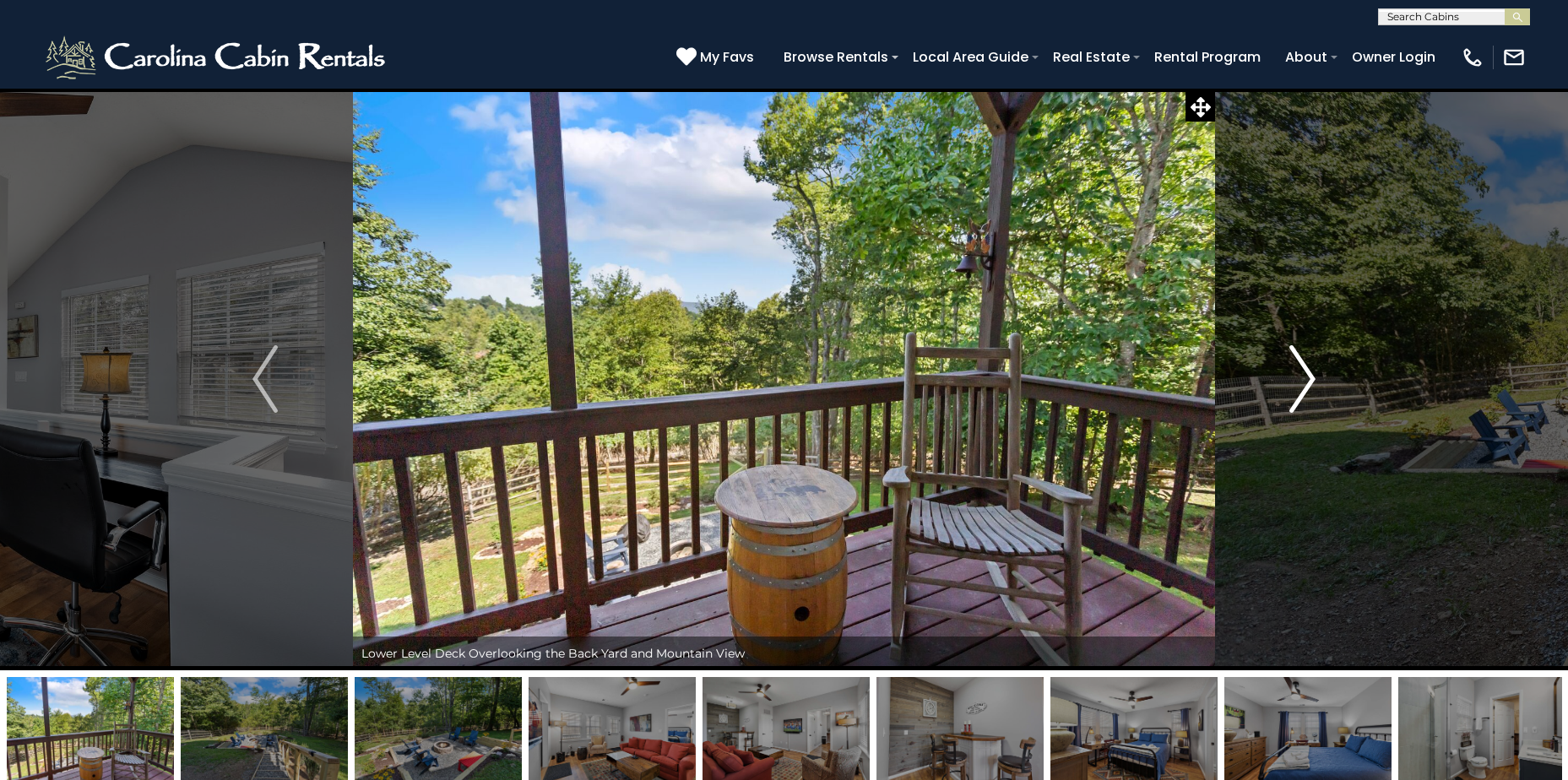
click at [1315, 379] on button "Next" at bounding box center [1302, 379] width 175 height 582
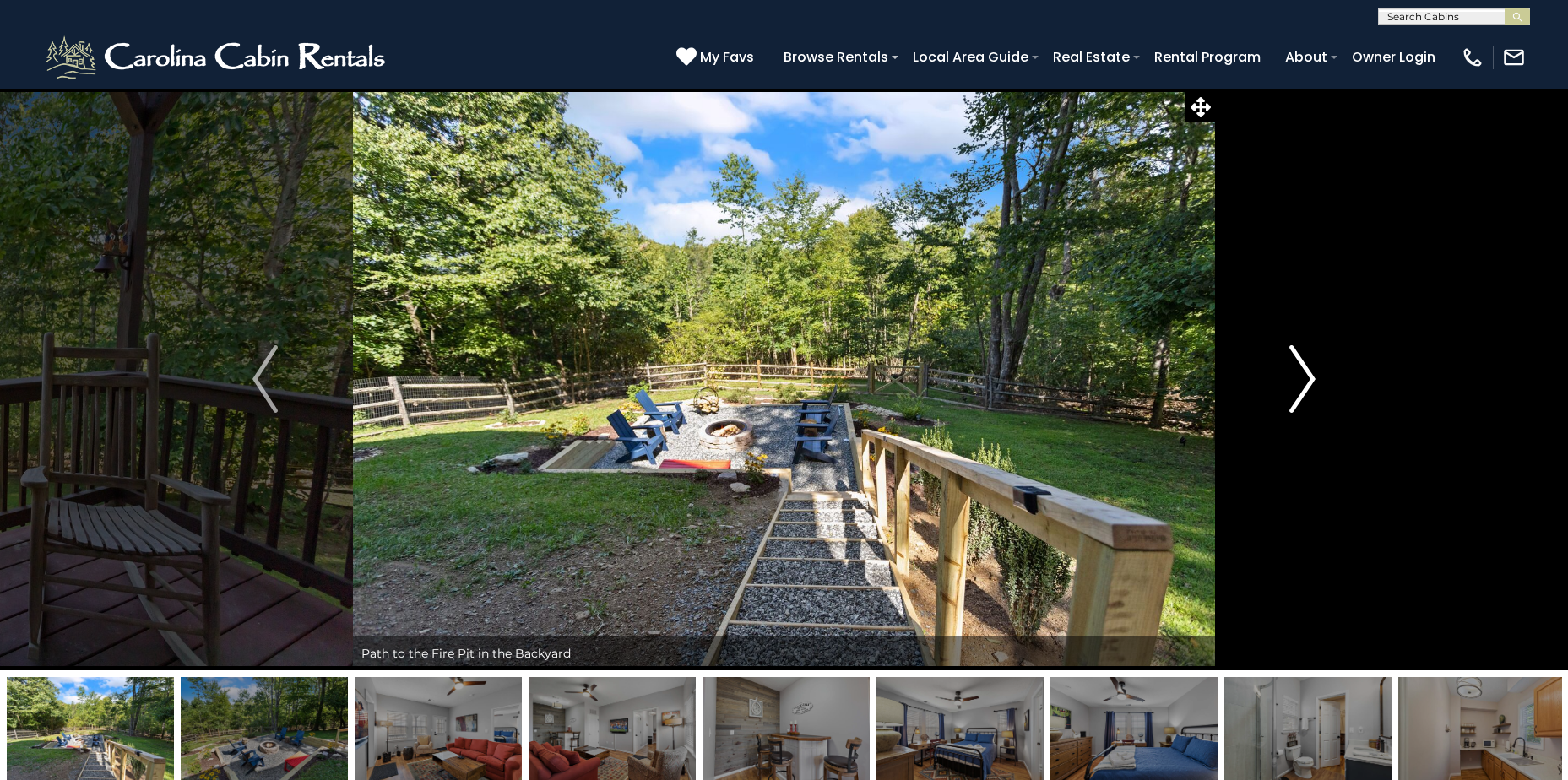
click at [1315, 379] on button "Next" at bounding box center [1302, 379] width 175 height 582
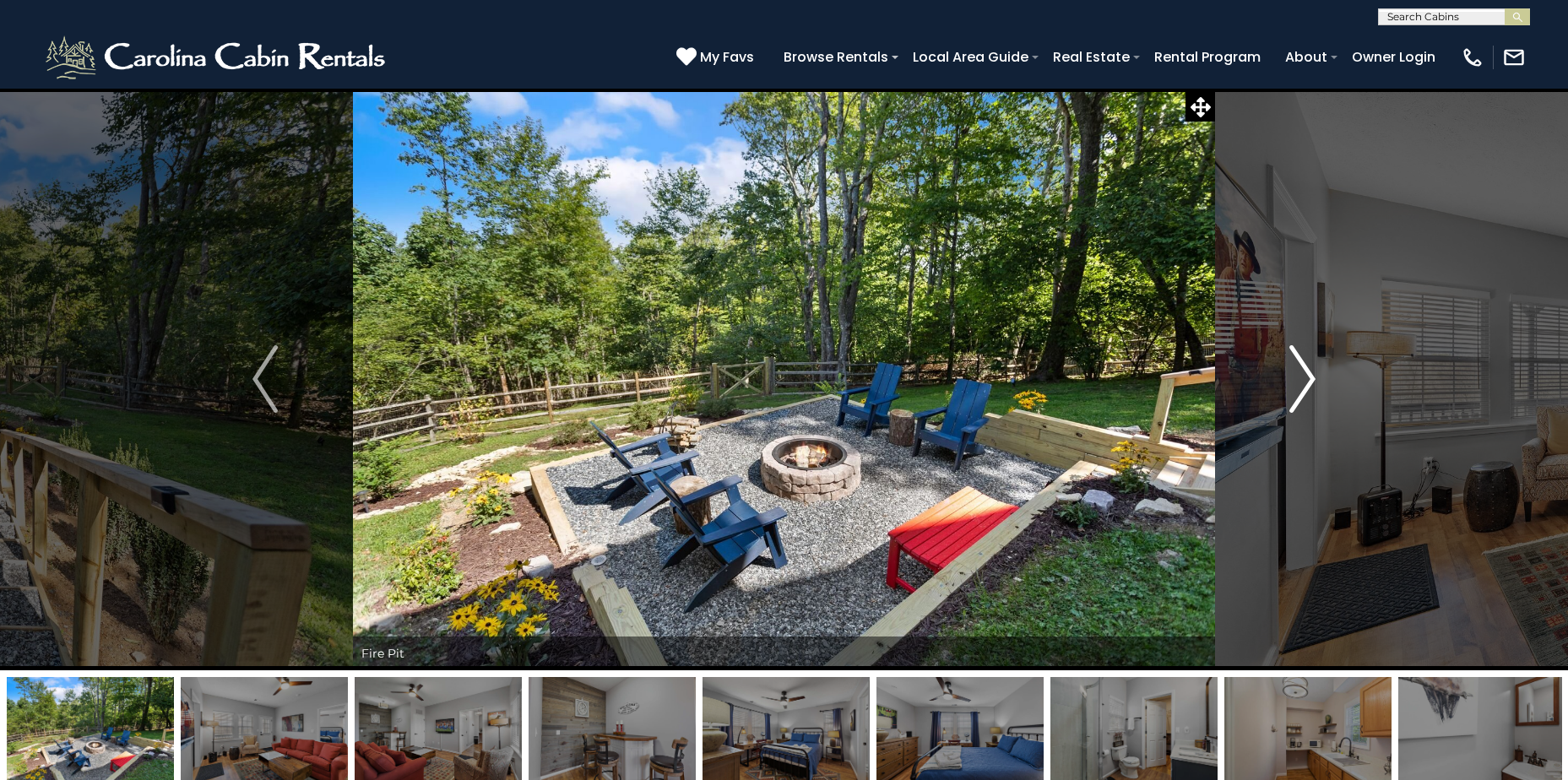
click at [1315, 379] on button "Next" at bounding box center [1302, 379] width 175 height 582
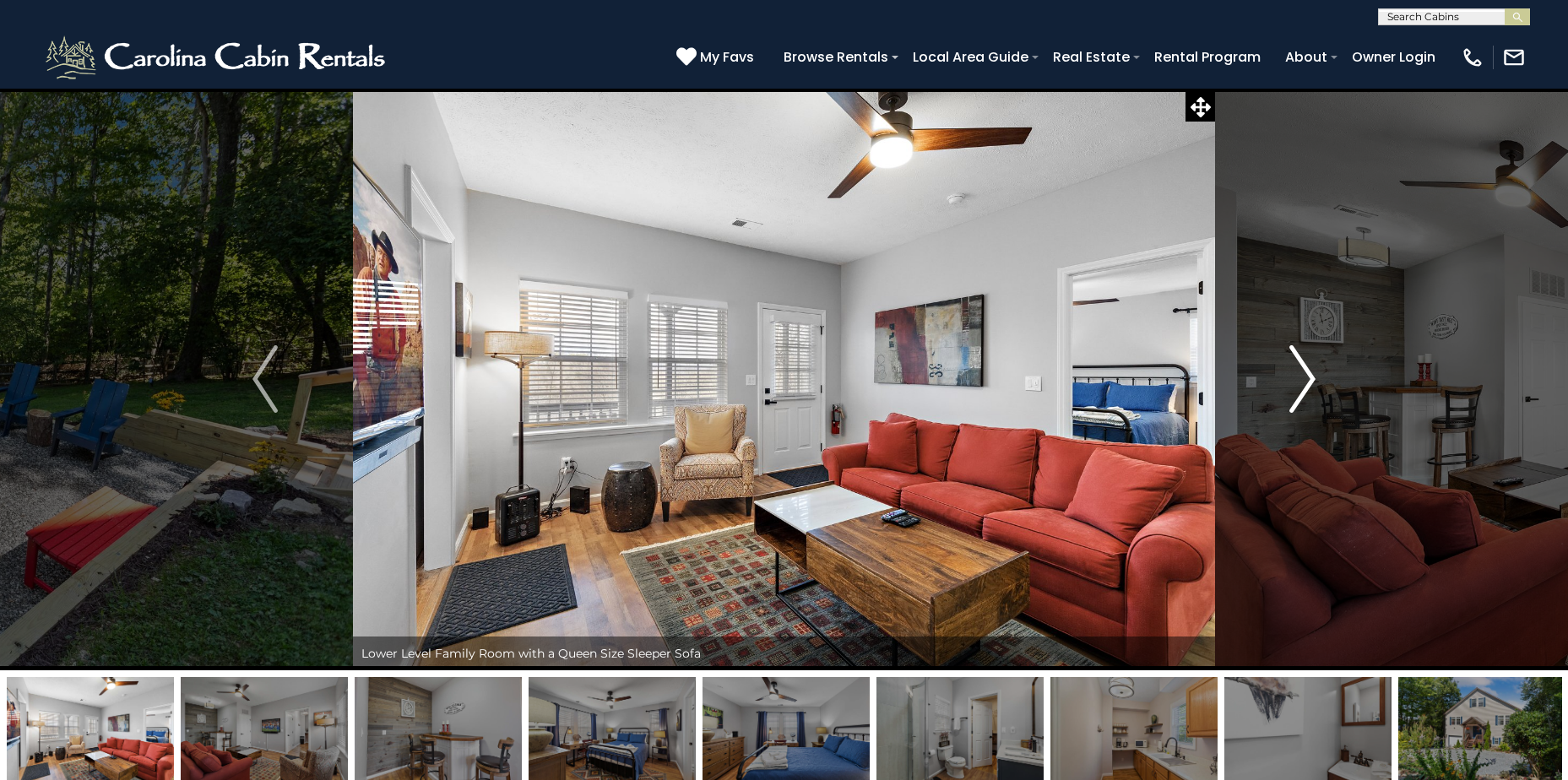
click at [1315, 379] on button "Next" at bounding box center [1302, 379] width 175 height 582
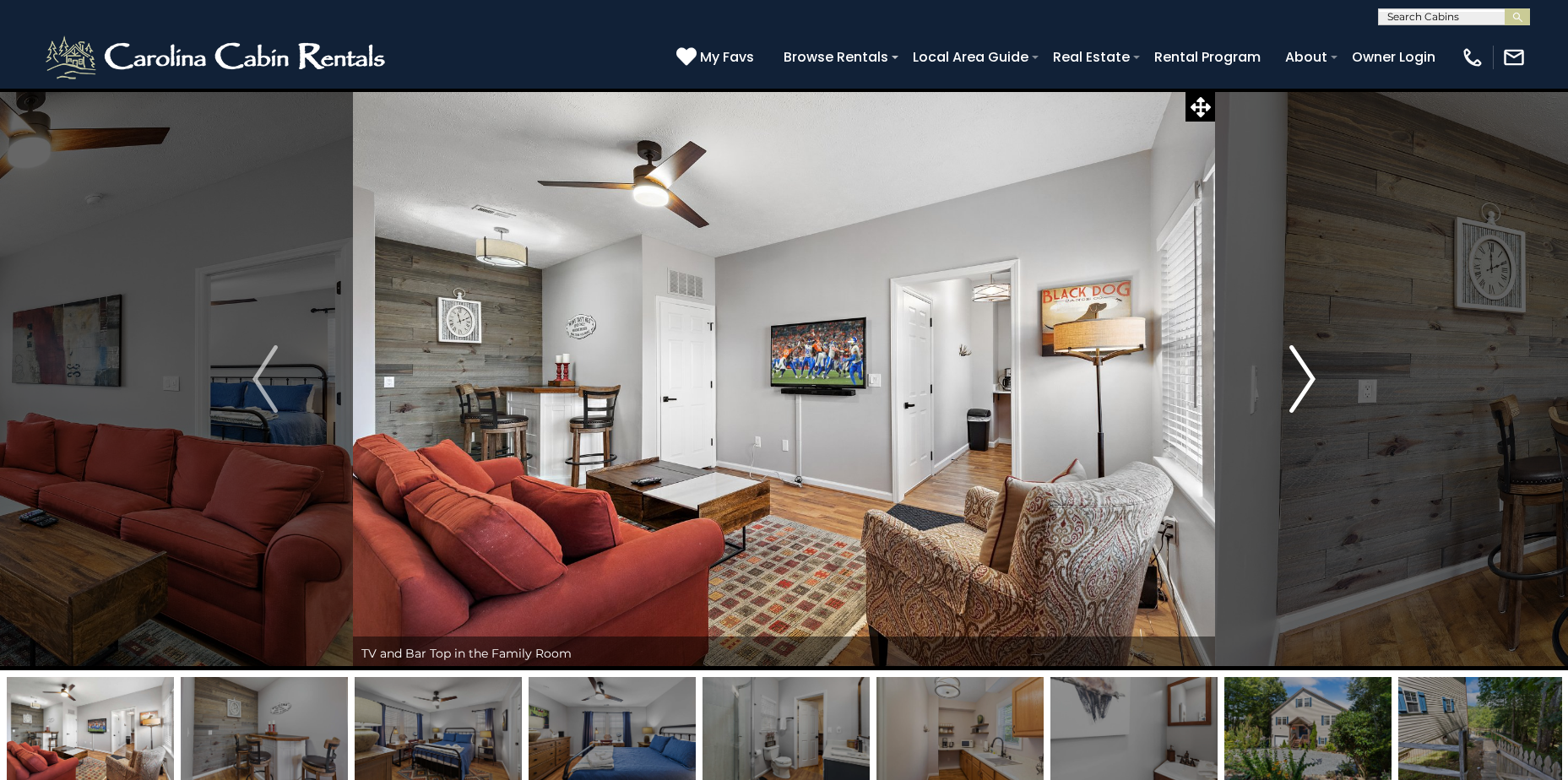
click at [1315, 379] on button "Next" at bounding box center [1302, 379] width 175 height 582
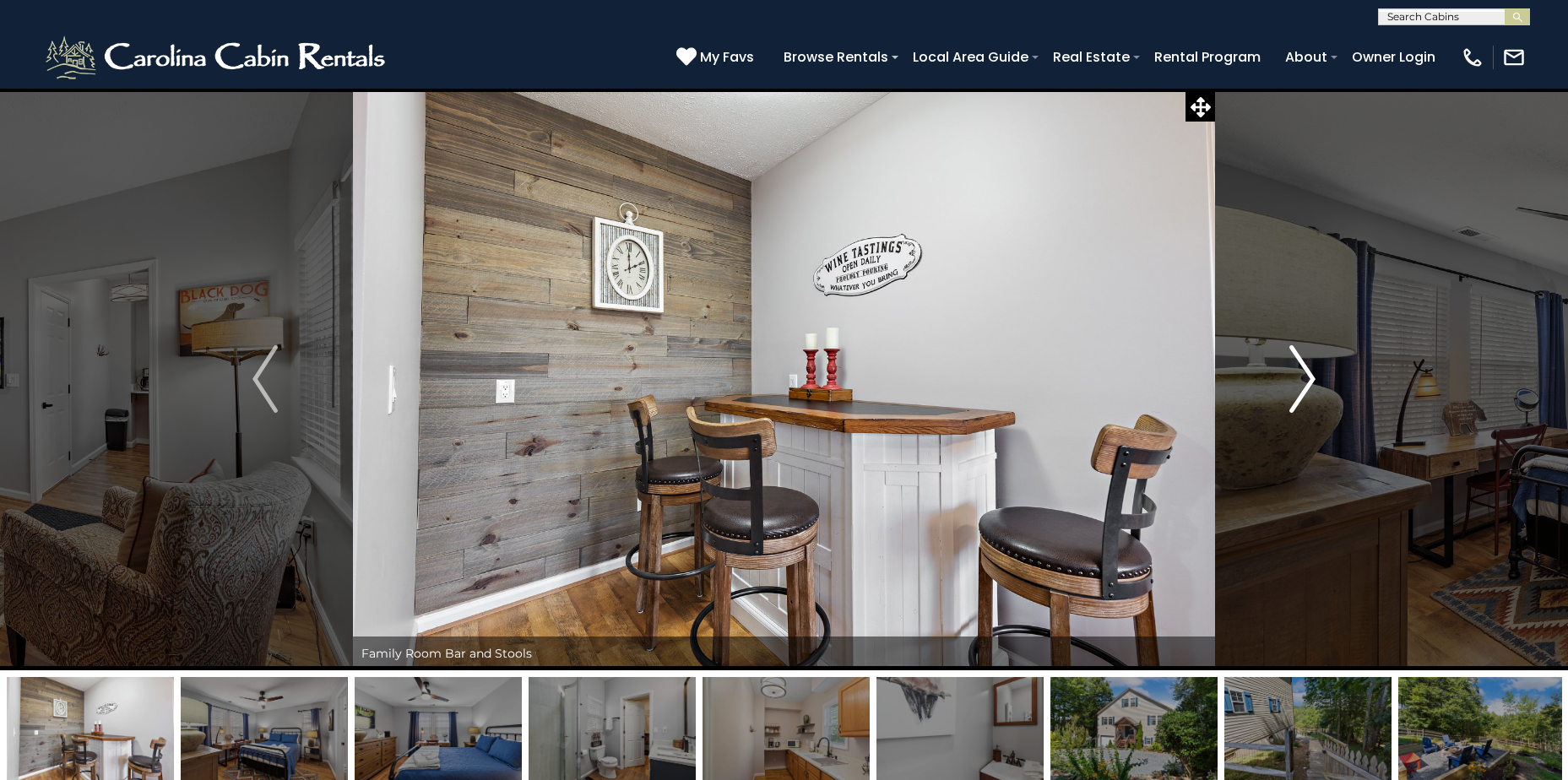
click at [1315, 379] on button "Next" at bounding box center [1302, 379] width 175 height 582
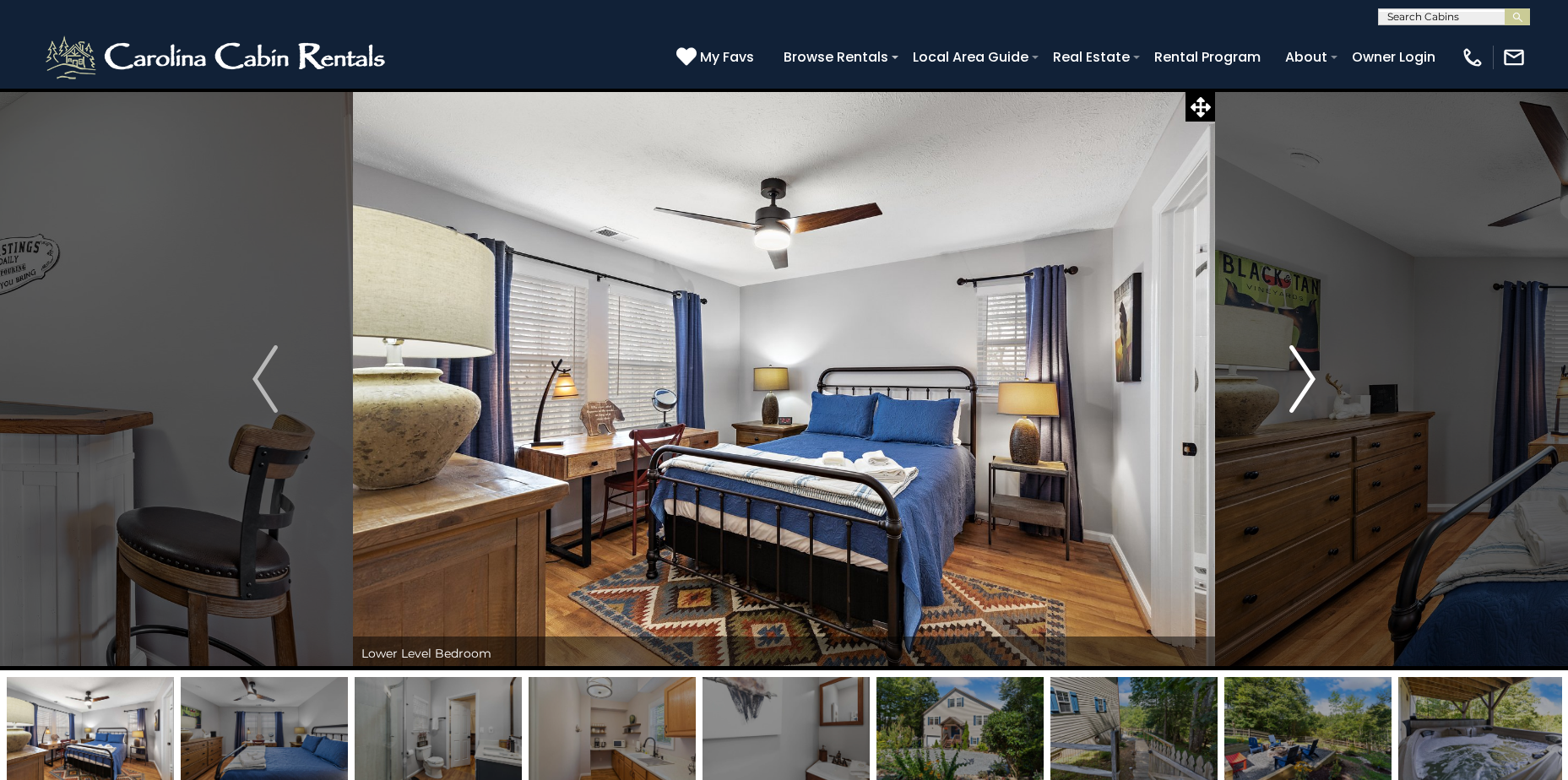
click at [1315, 379] on button "Next" at bounding box center [1302, 379] width 175 height 582
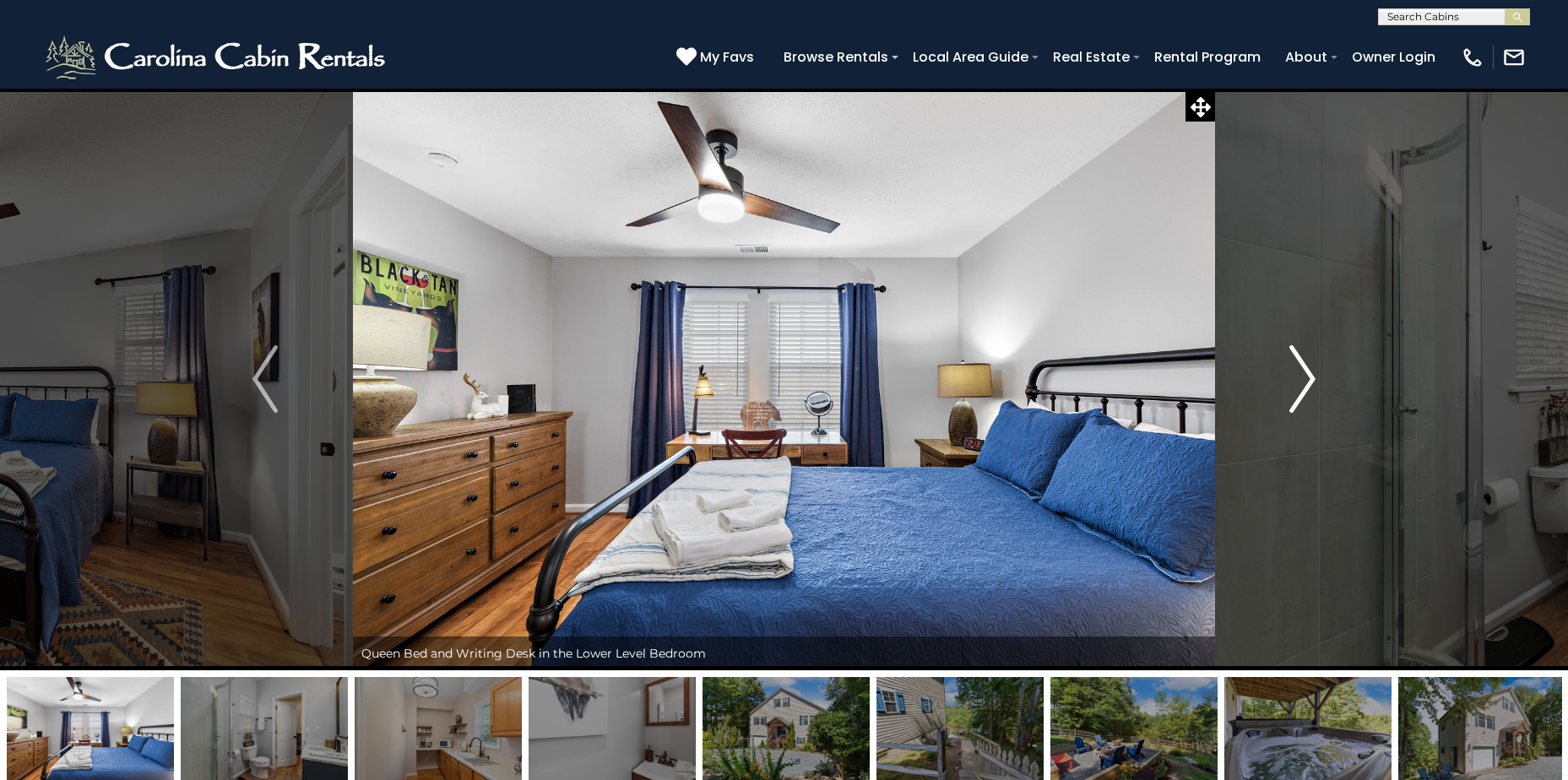
click at [1315, 379] on button "Next" at bounding box center [1302, 379] width 175 height 582
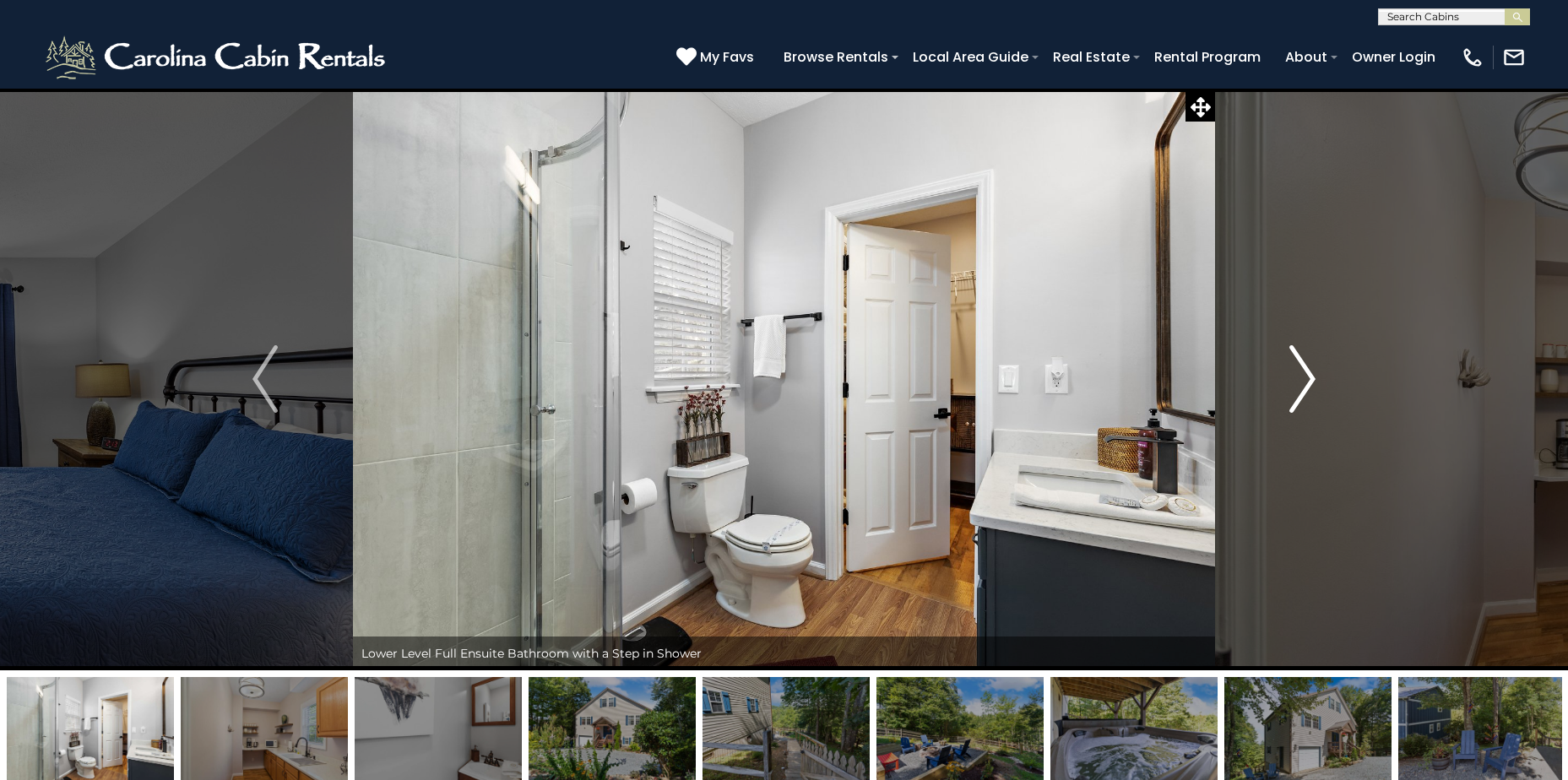
click at [1315, 379] on button "Next" at bounding box center [1302, 379] width 175 height 582
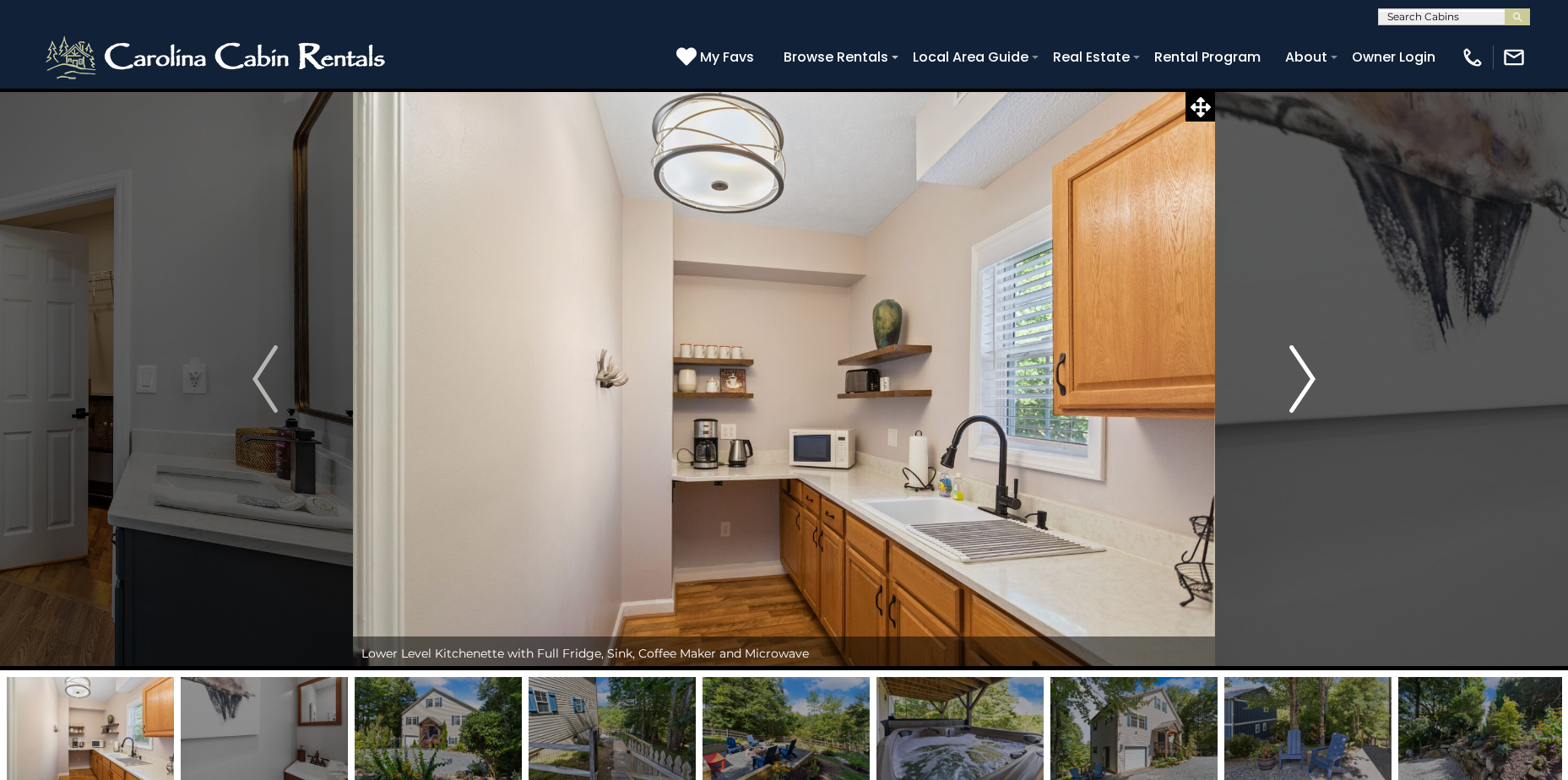
click at [1315, 379] on button "Next" at bounding box center [1302, 379] width 175 height 582
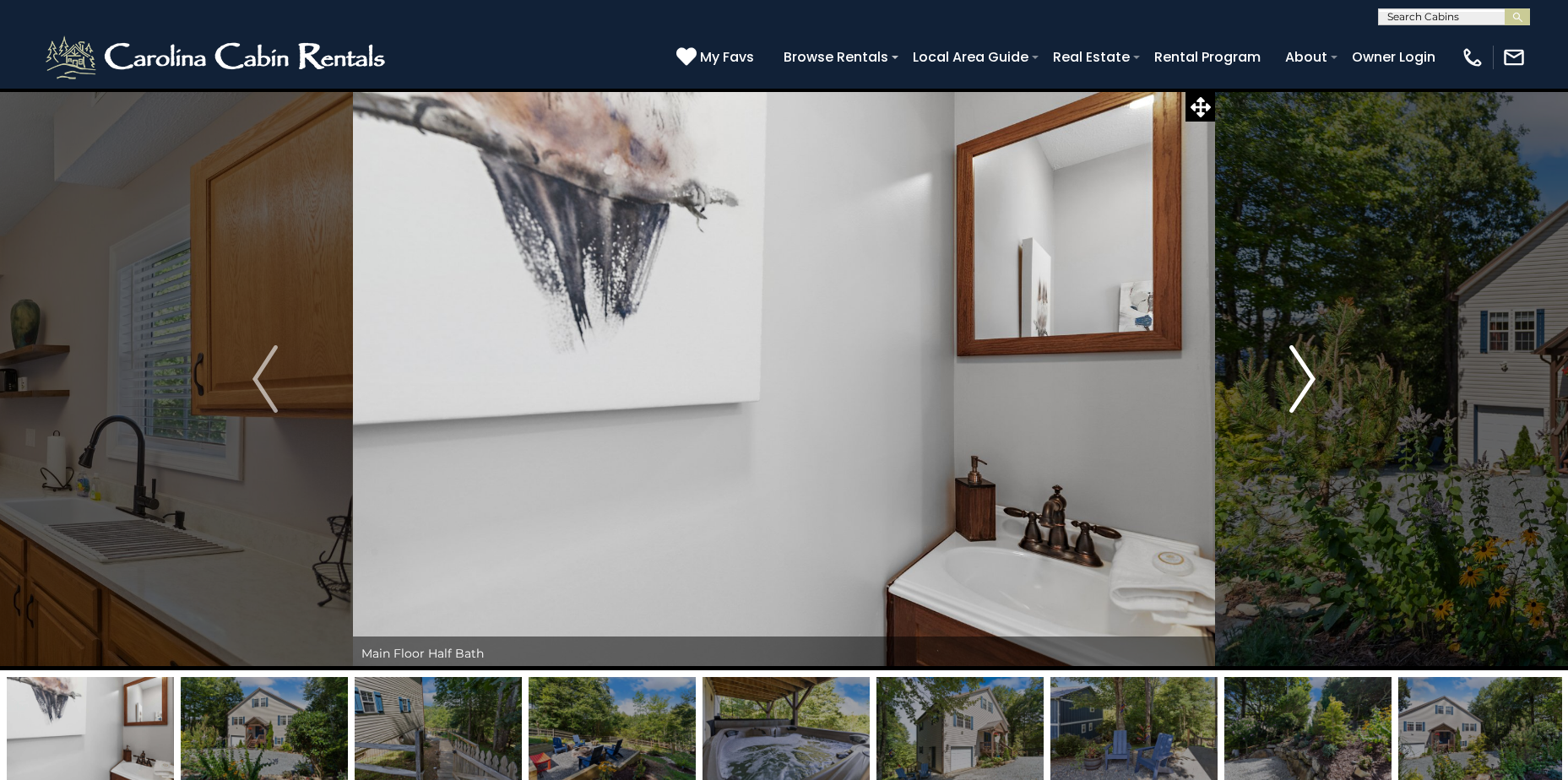
click at [1315, 379] on button "Next" at bounding box center [1302, 379] width 175 height 582
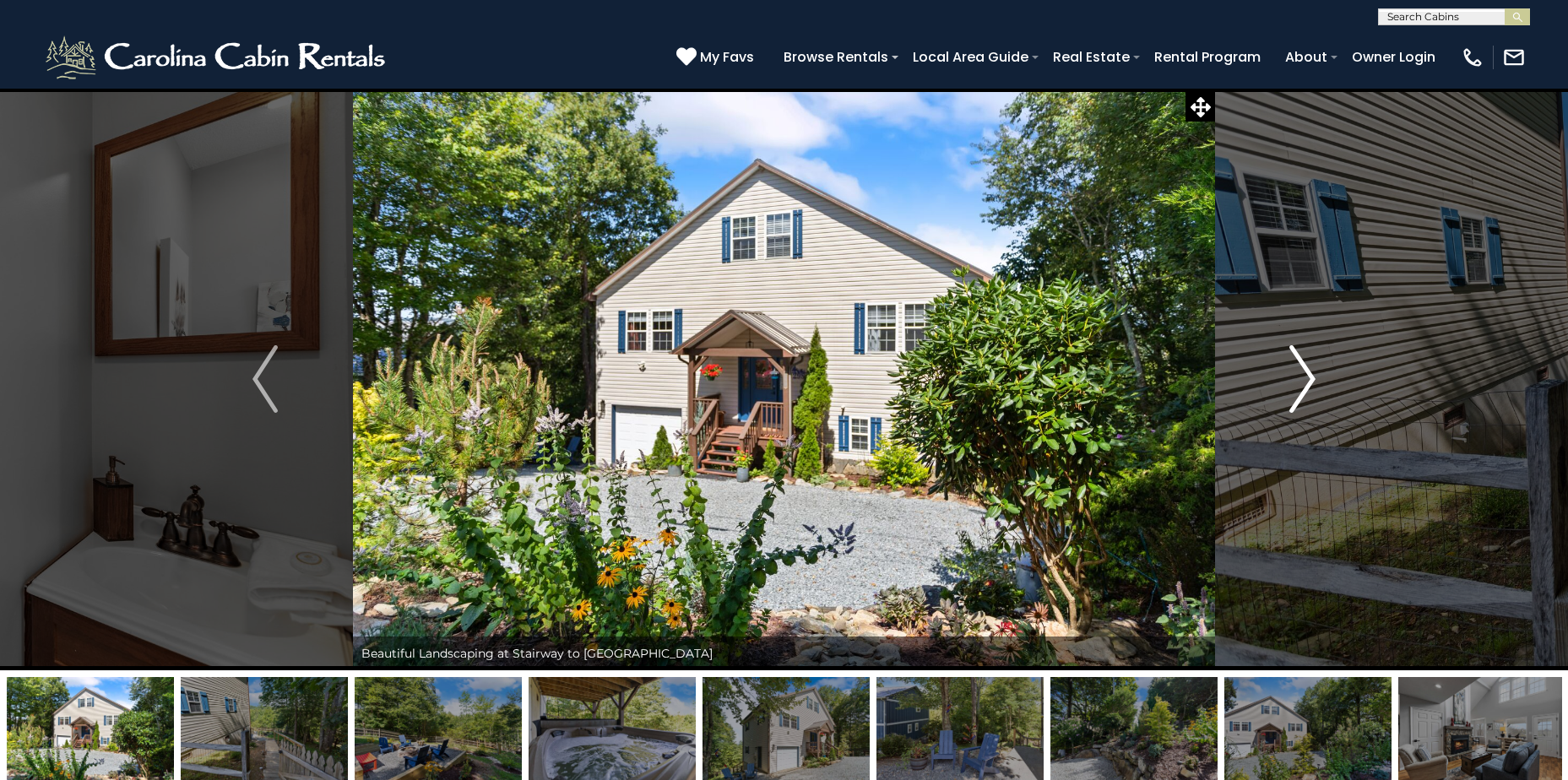
click at [1315, 379] on button "Next" at bounding box center [1302, 379] width 175 height 582
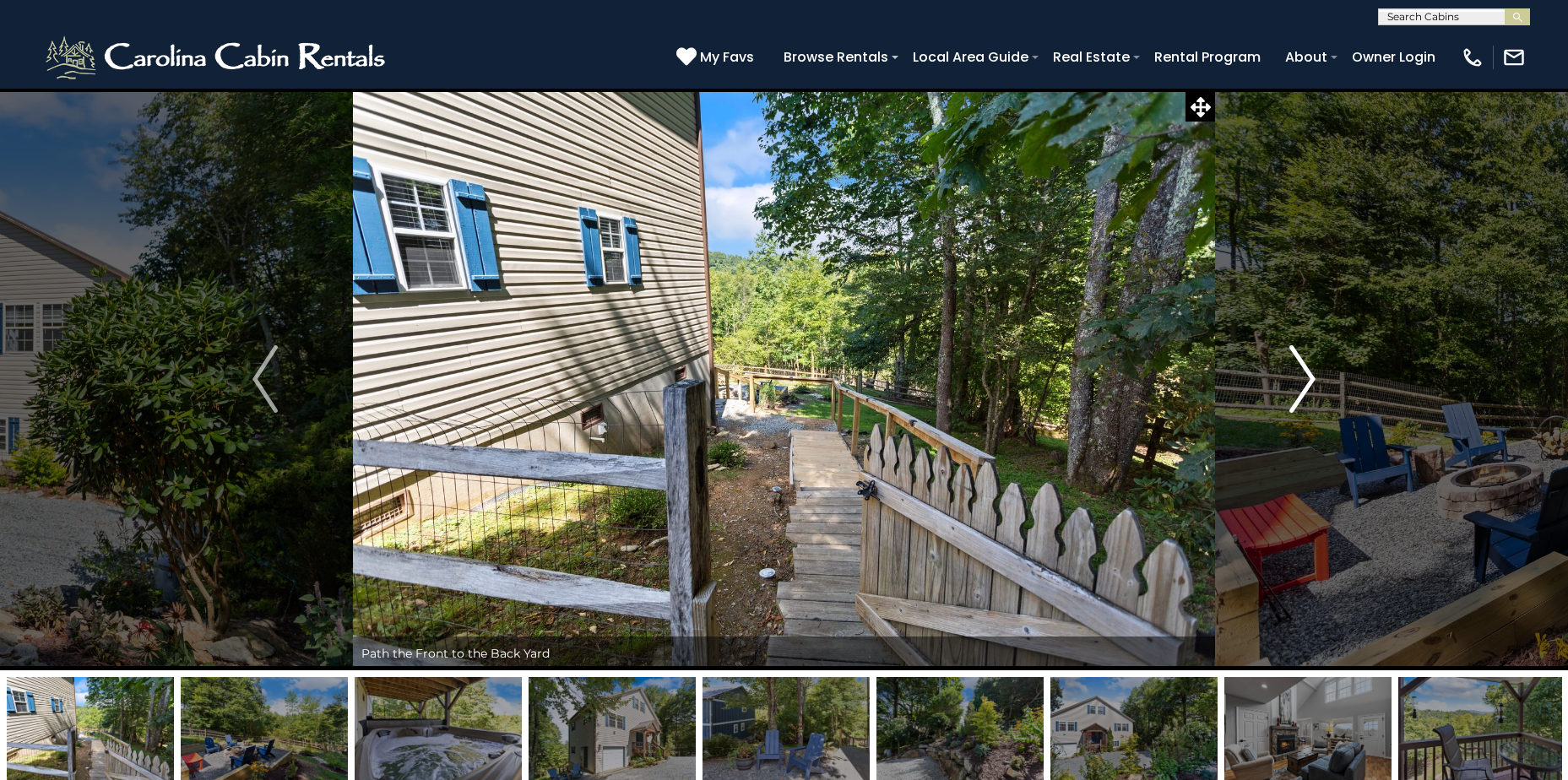
click at [1315, 379] on button "Next" at bounding box center [1302, 379] width 175 height 582
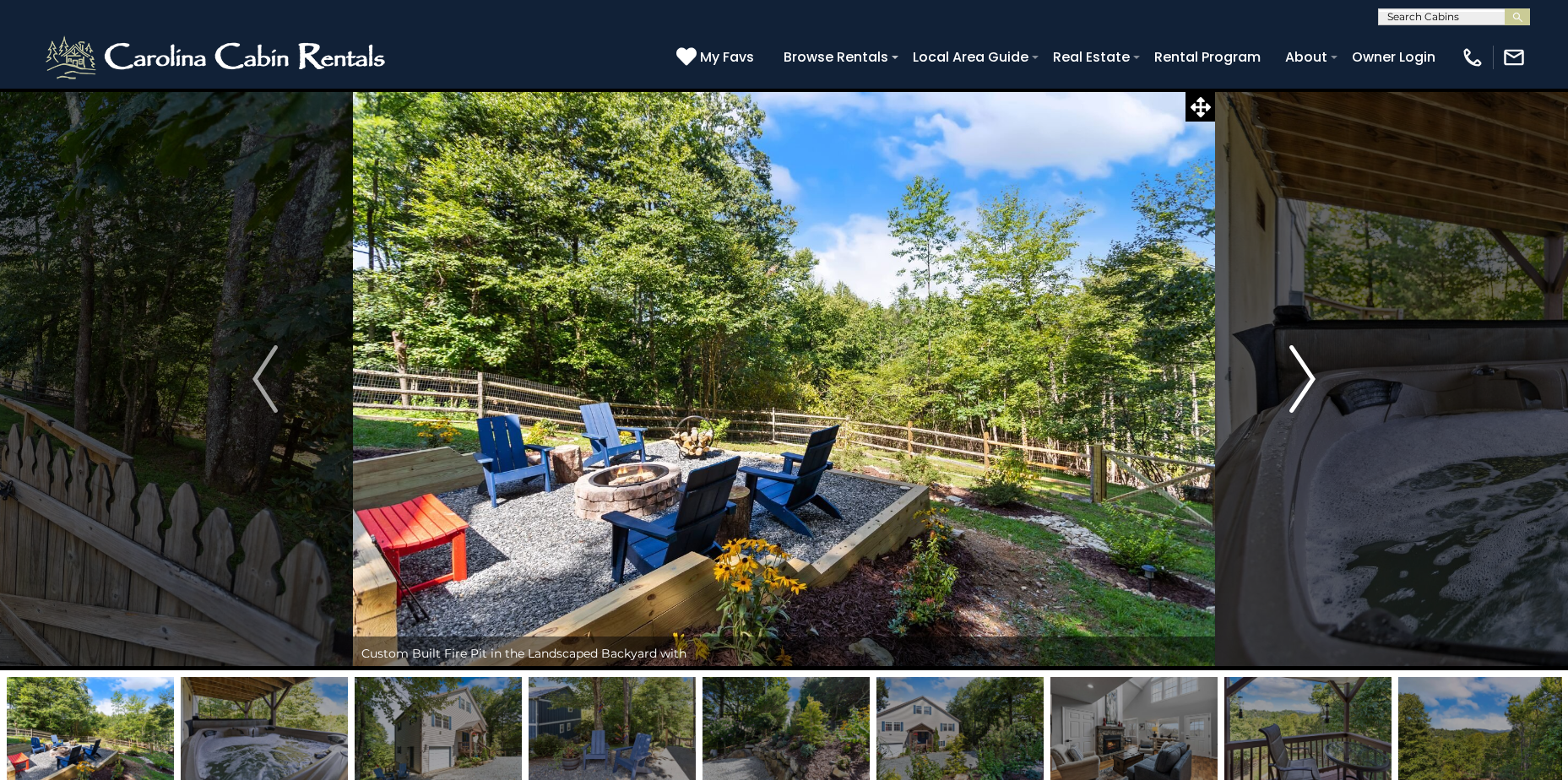
click at [1315, 379] on button "Next" at bounding box center [1302, 379] width 175 height 582
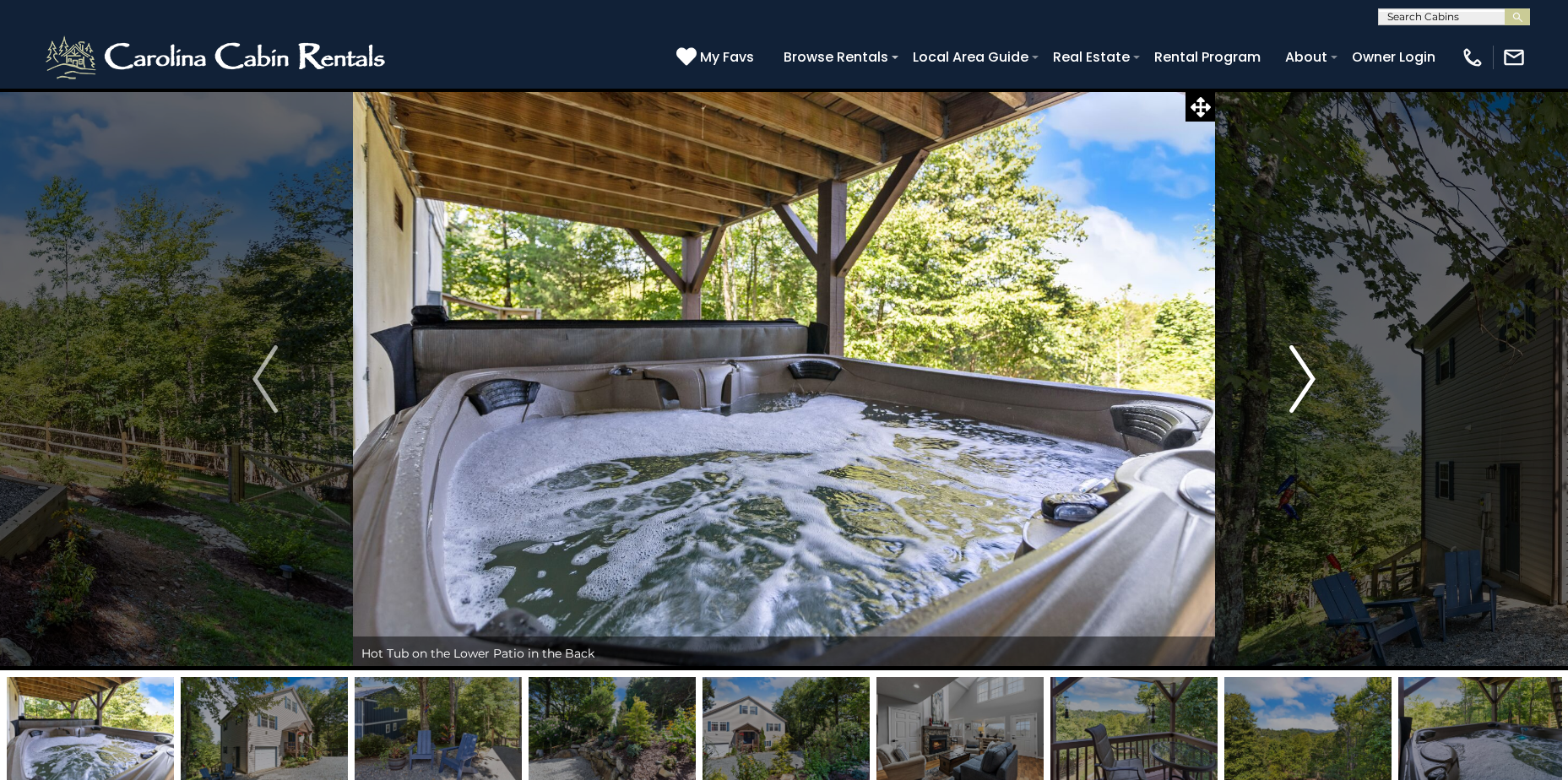
click at [1315, 379] on button "Next" at bounding box center [1302, 379] width 175 height 582
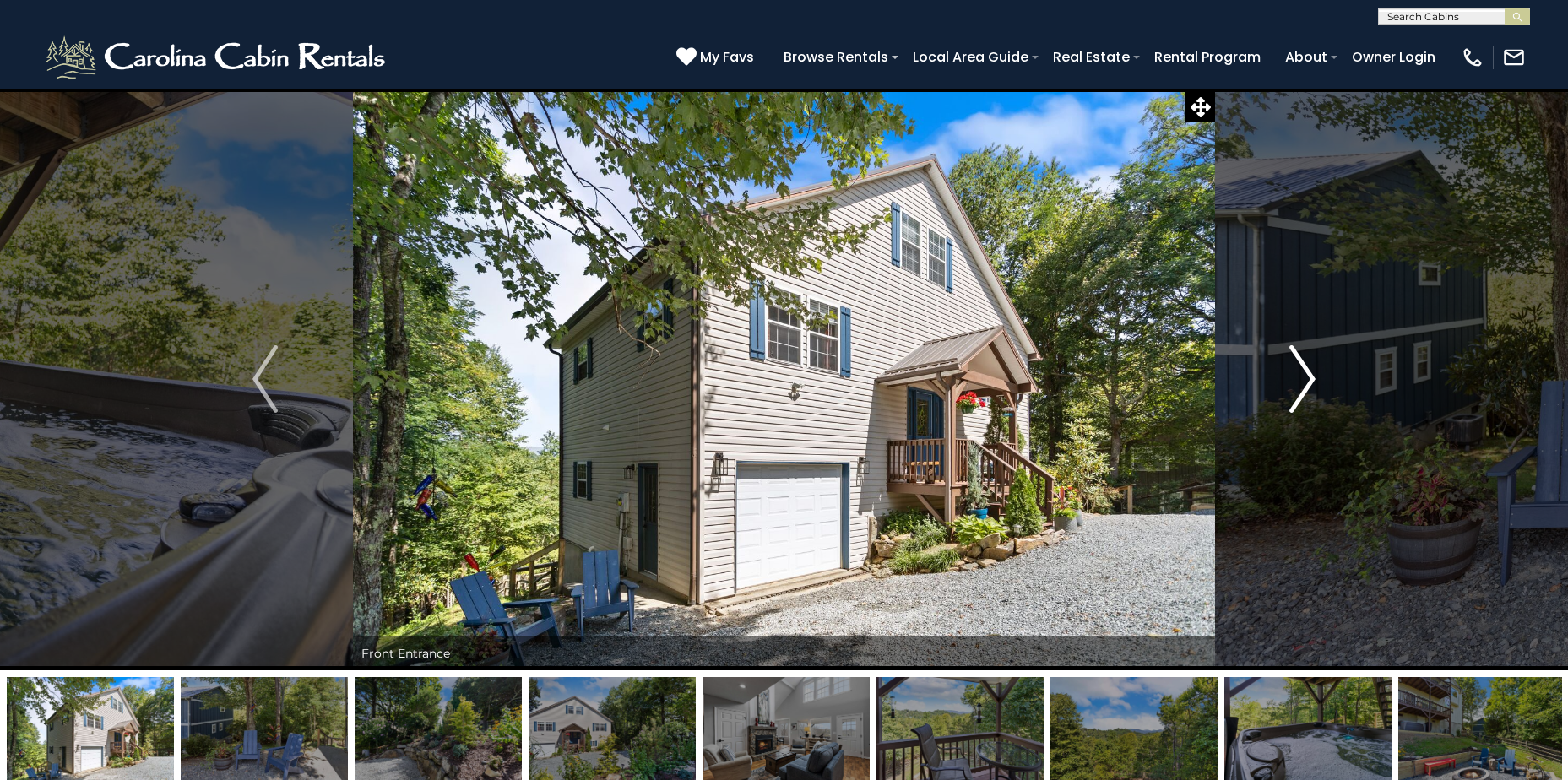
click at [1315, 379] on button "Next" at bounding box center [1302, 379] width 175 height 582
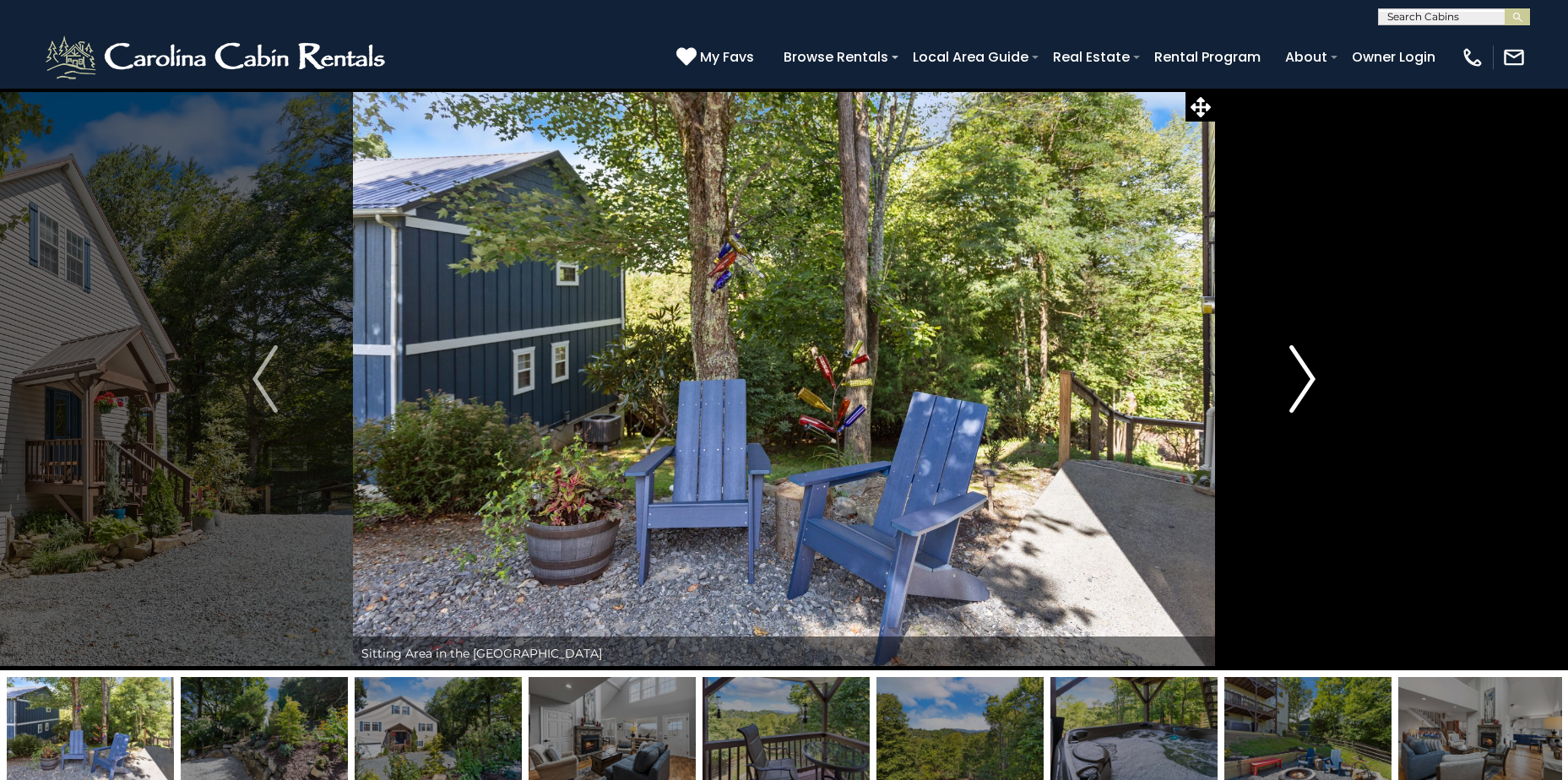
click at [1315, 379] on button "Next" at bounding box center [1302, 379] width 175 height 582
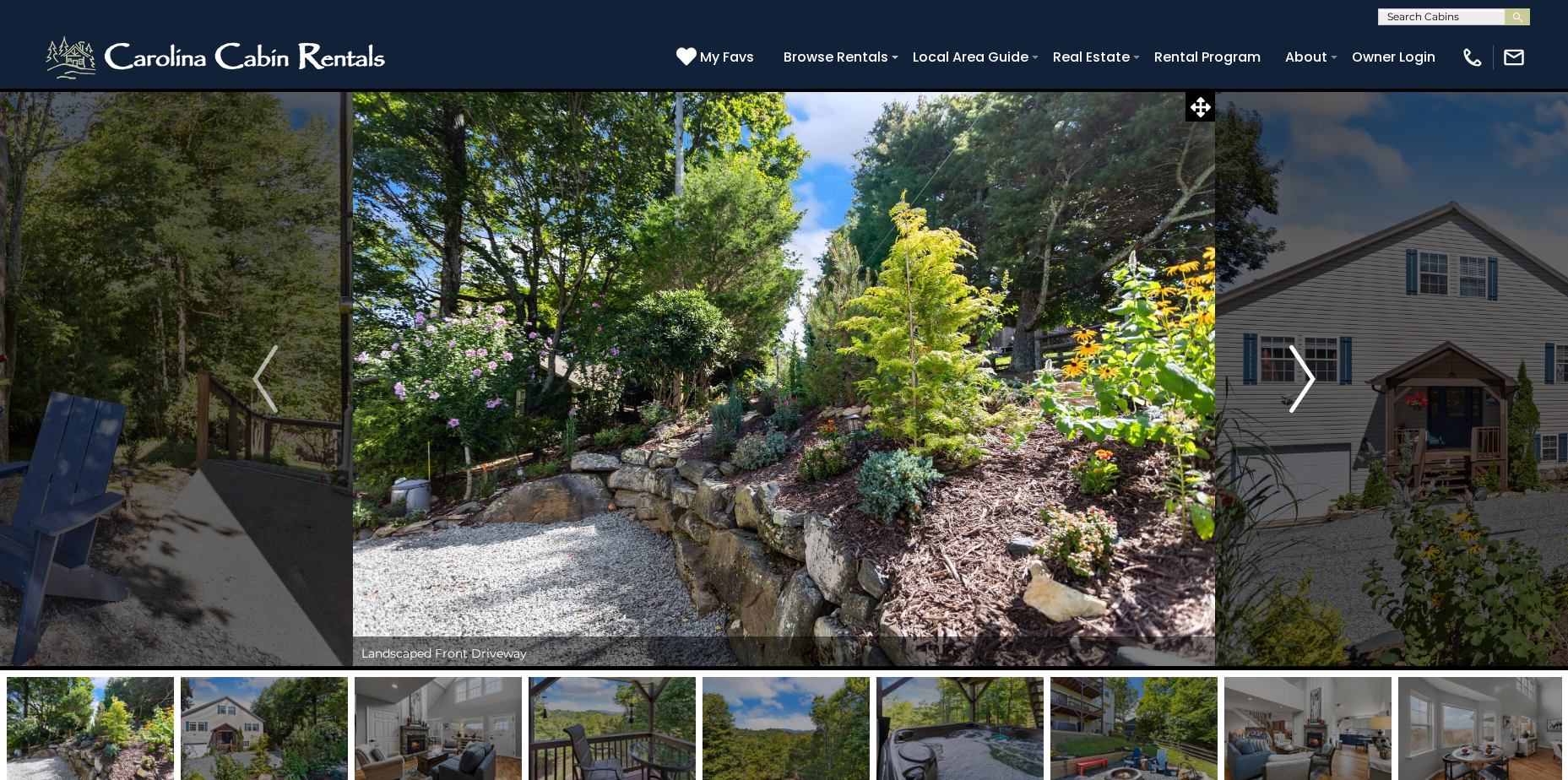
click at [1315, 379] on button "Next" at bounding box center [1302, 379] width 175 height 582
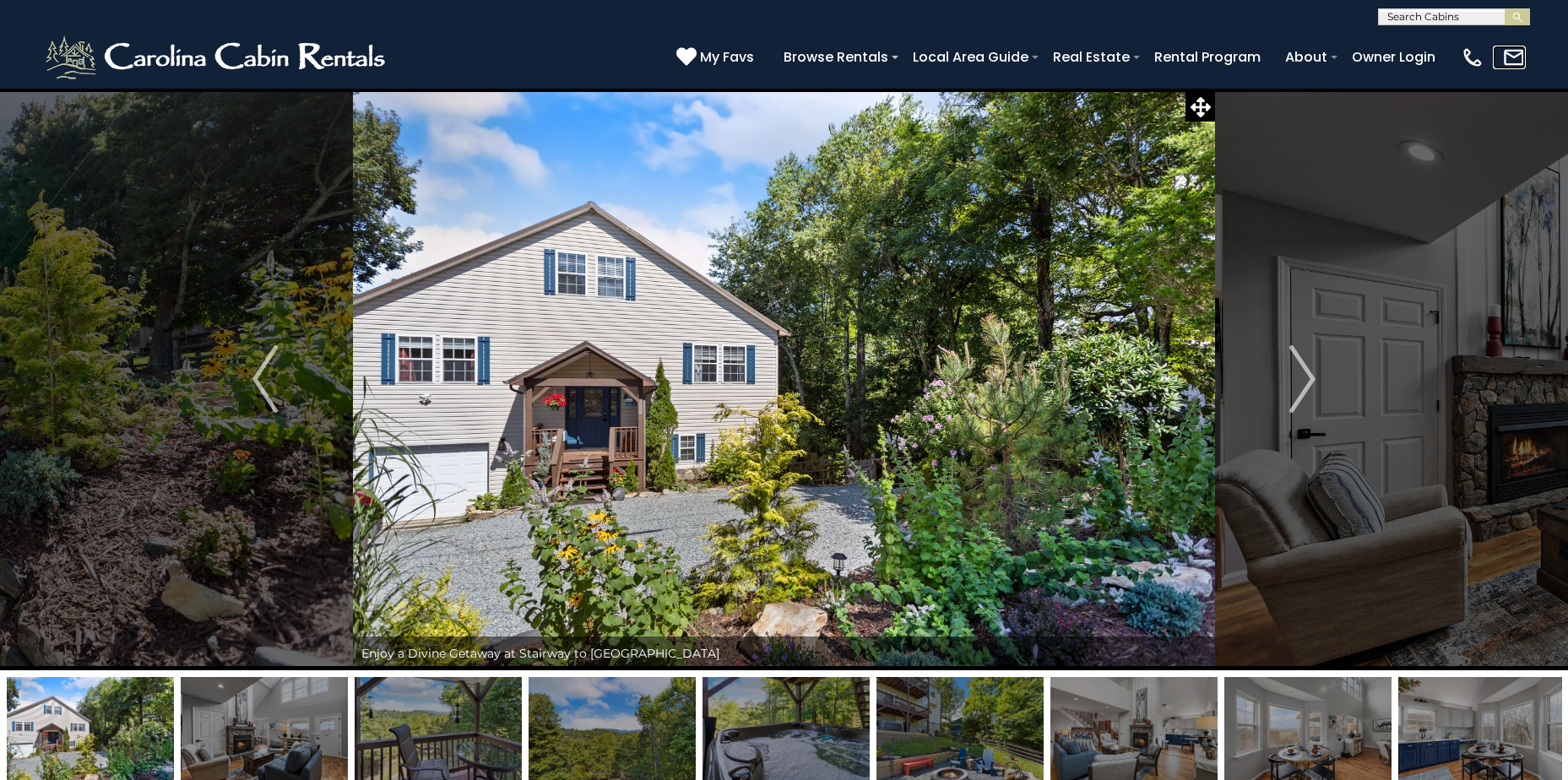
click at [1508, 60] on img at bounding box center [1513, 57] width 23 height 23
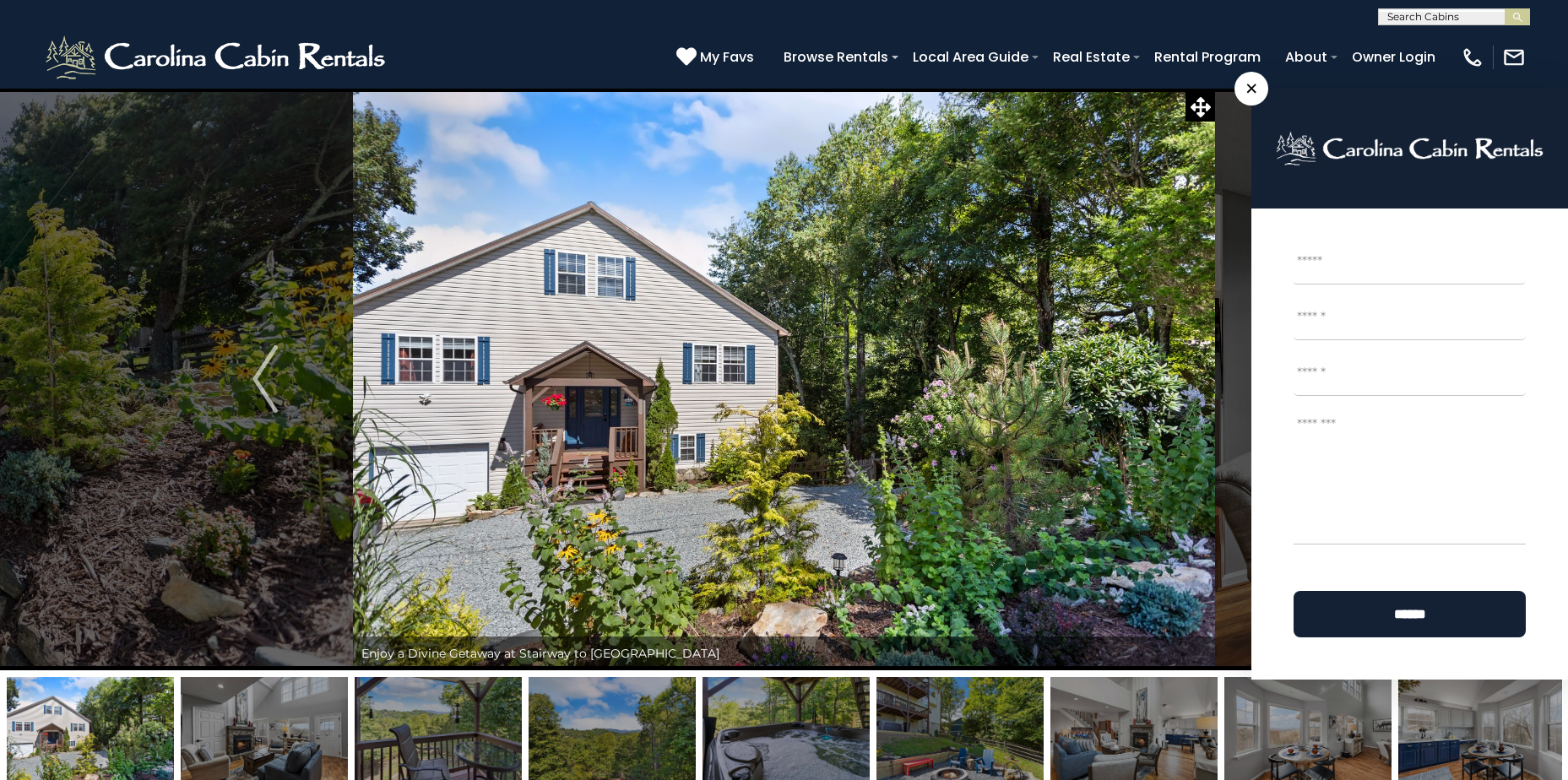
click at [1364, 263] on input "First" at bounding box center [1409, 263] width 231 height 42
type input "*"
type input "**********"
click at [1378, 317] on input "Email *" at bounding box center [1409, 319] width 232 height 42
type input "**********"
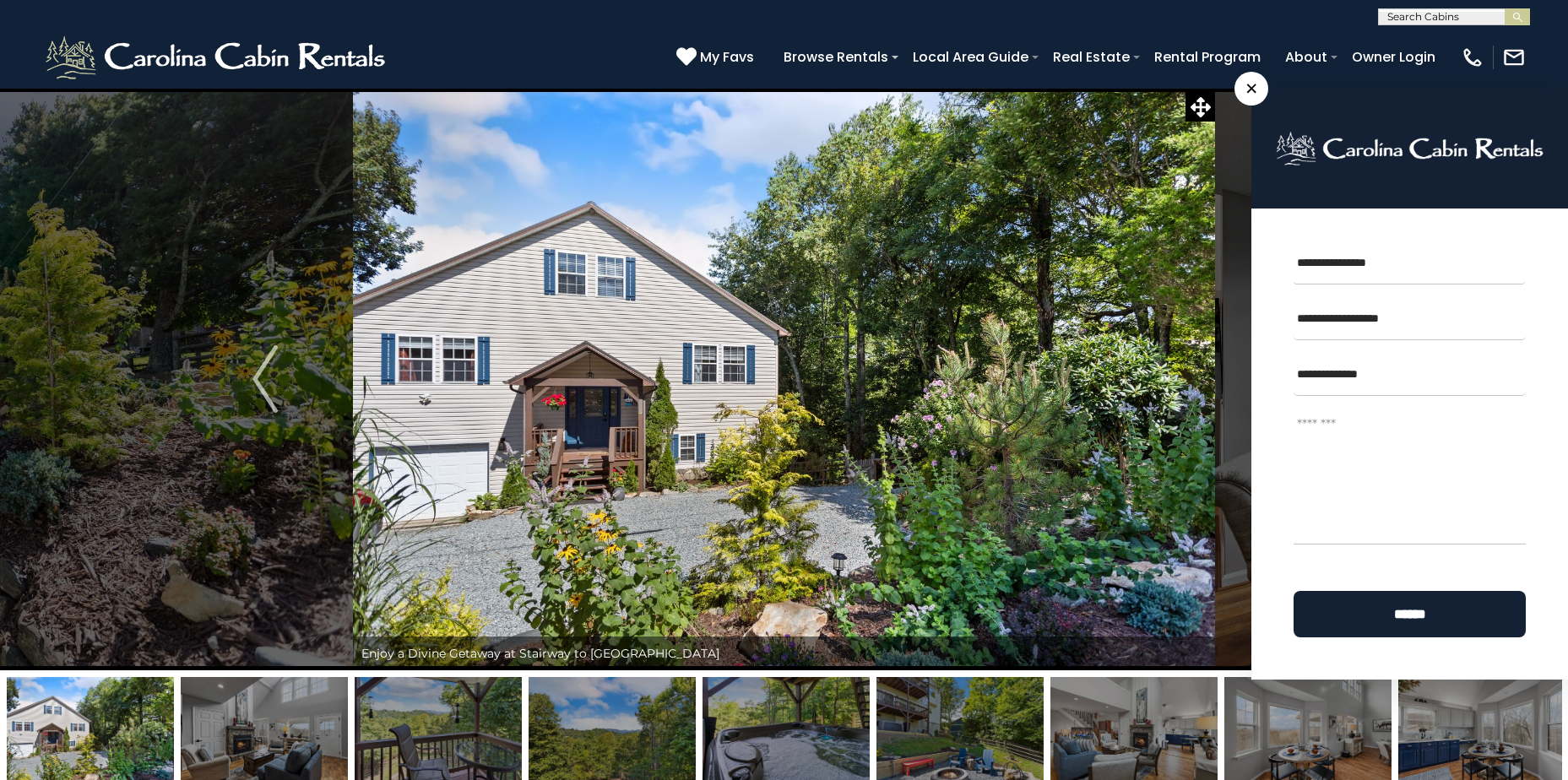
click at [1381, 387] on input "**********" at bounding box center [1409, 374] width 232 height 42
type input "**********"
click at [1167, 228] on img at bounding box center [784, 379] width 862 height 582
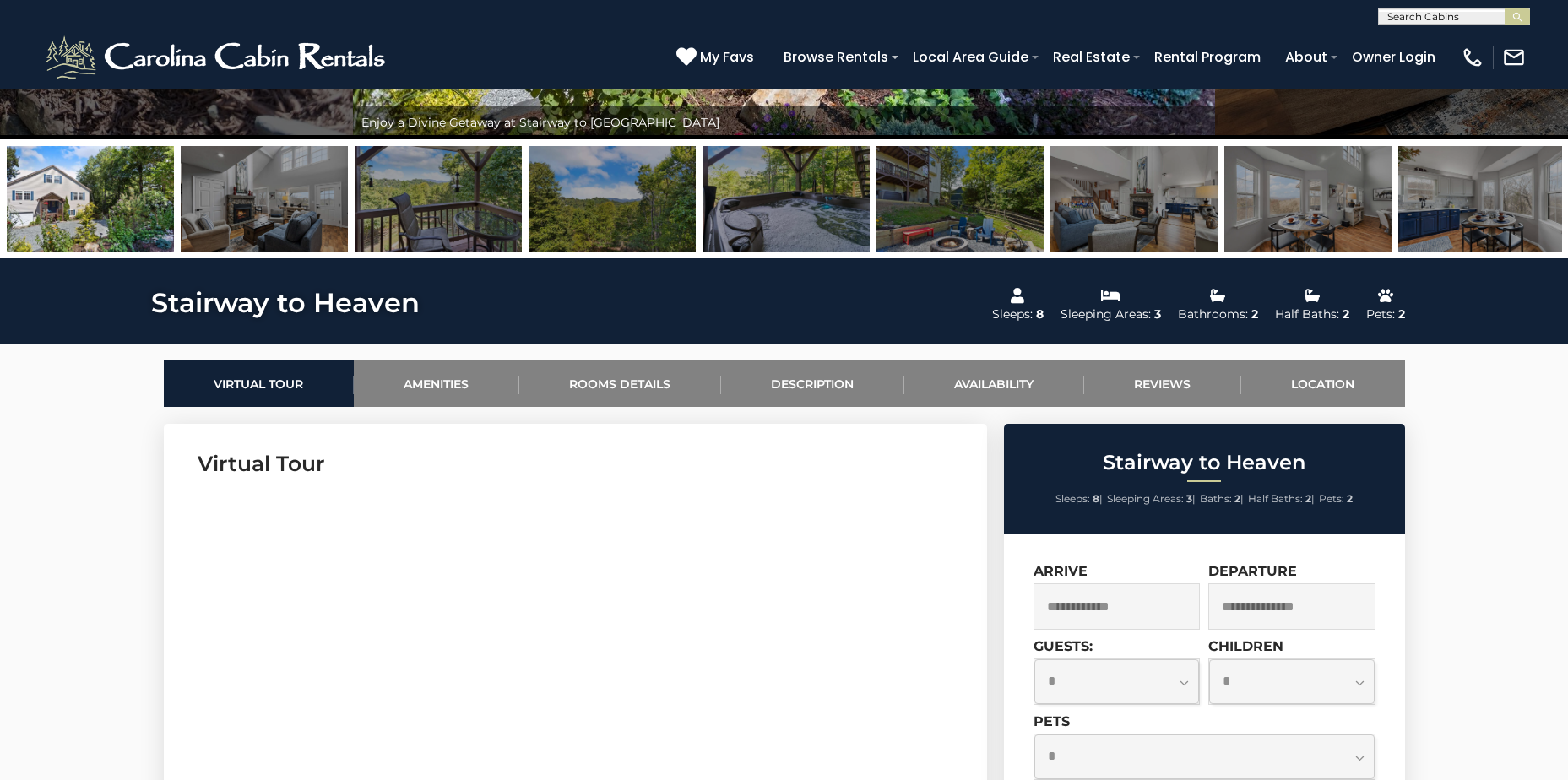
scroll to position [422, 0]
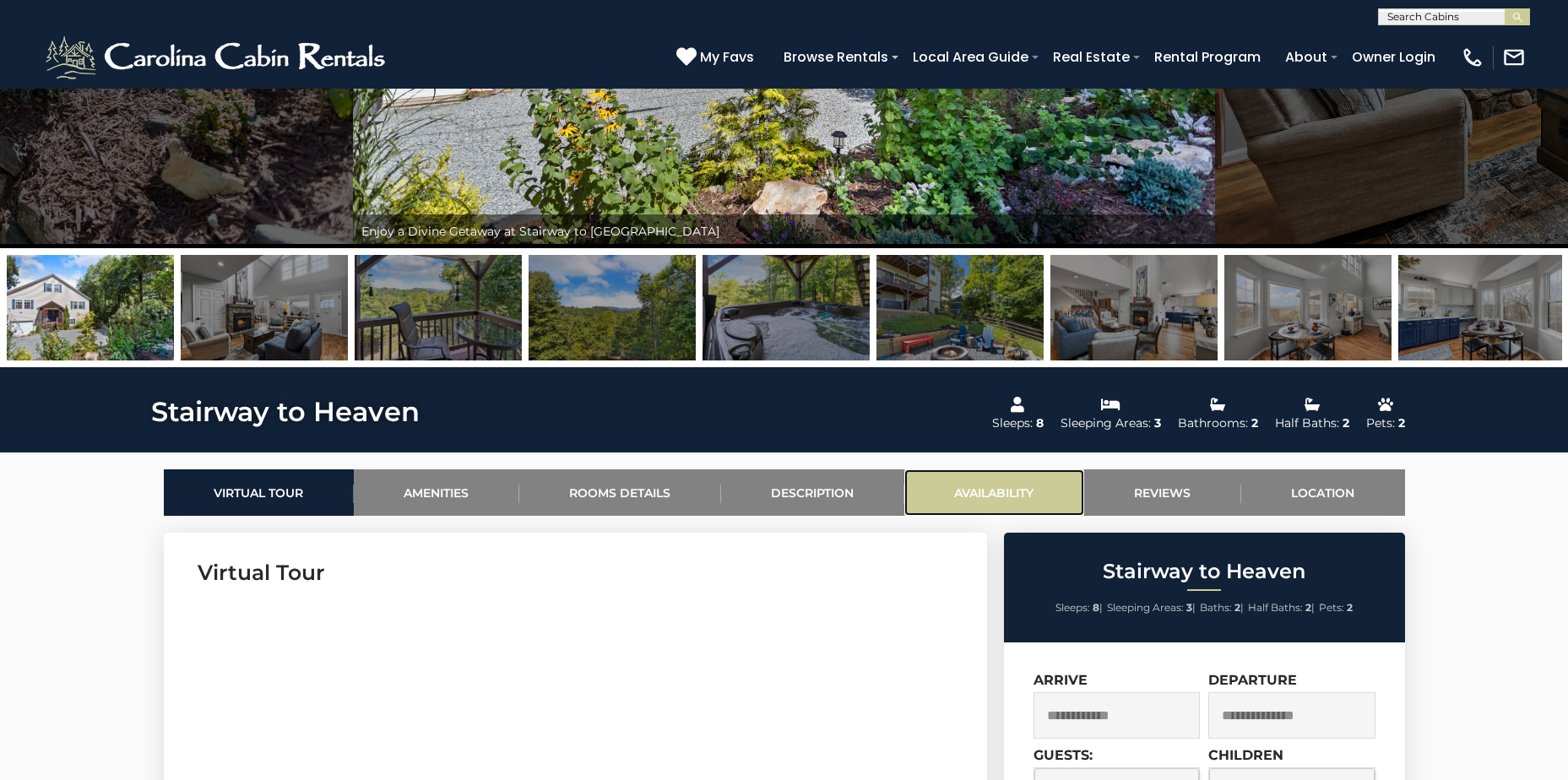
click at [1001, 491] on link "Availability" at bounding box center [994, 493] width 180 height 47
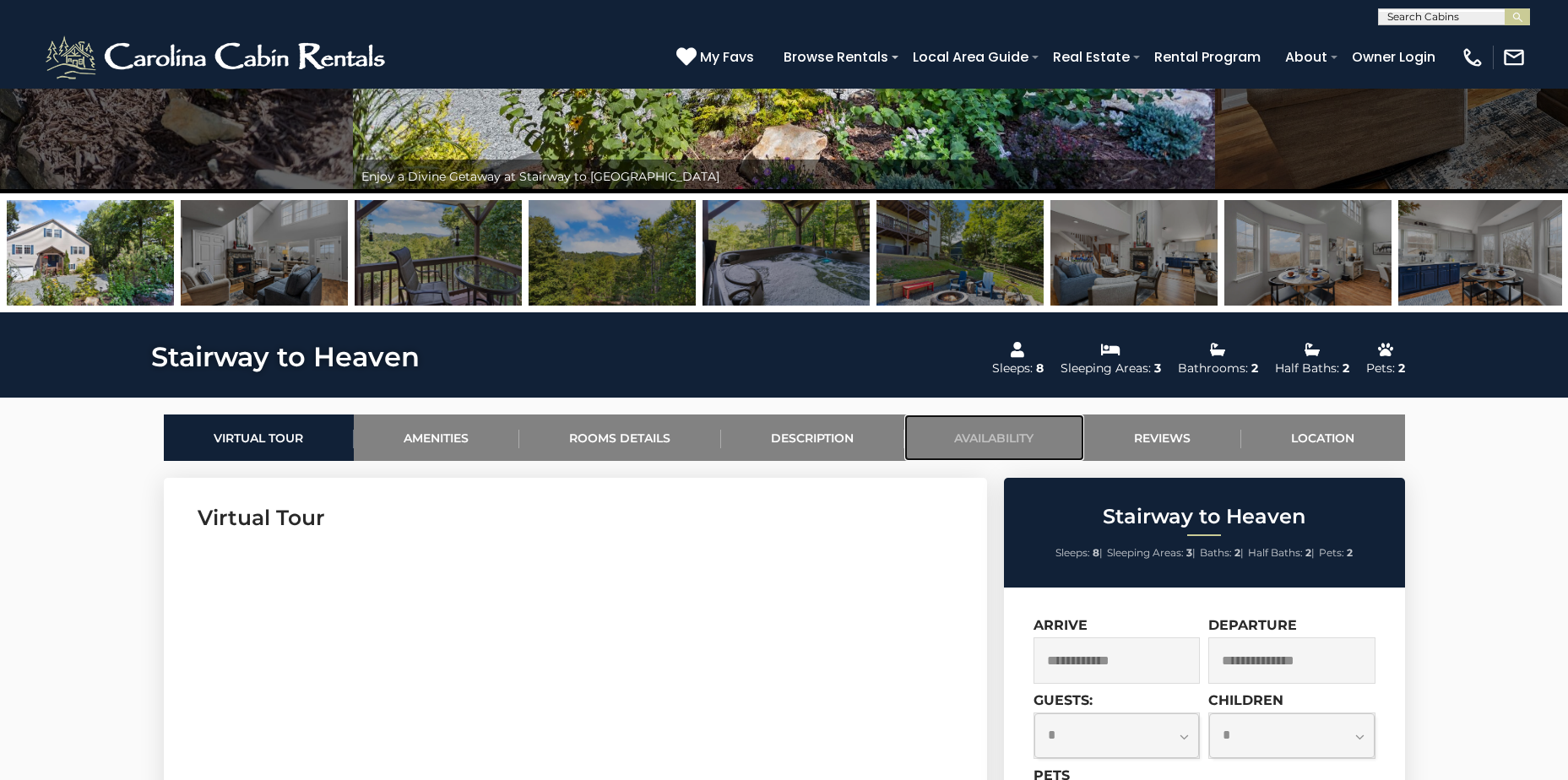
scroll to position [450, 0]
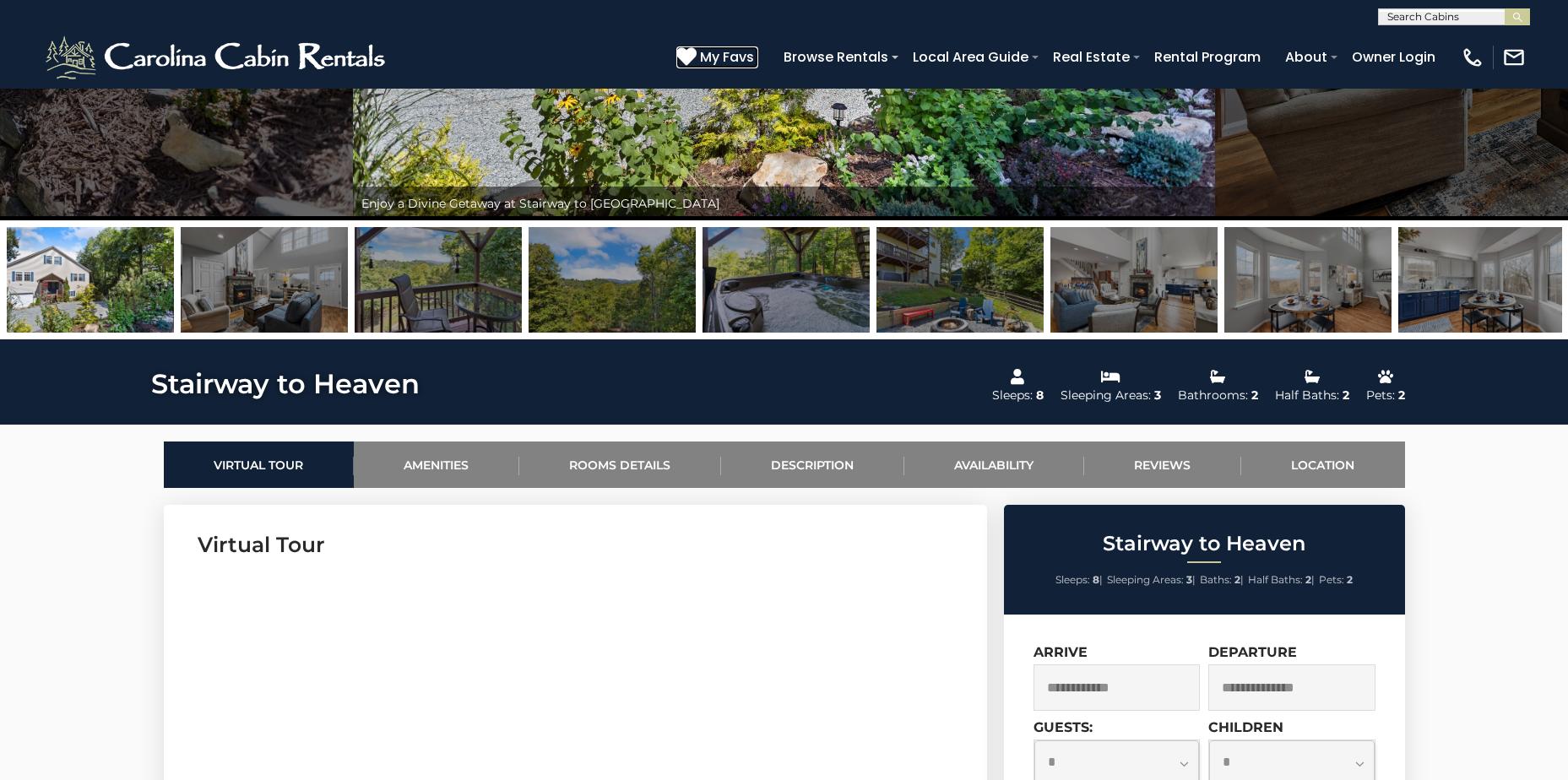
click at [708, 55] on span "My Favs" at bounding box center [727, 57] width 54 height 21
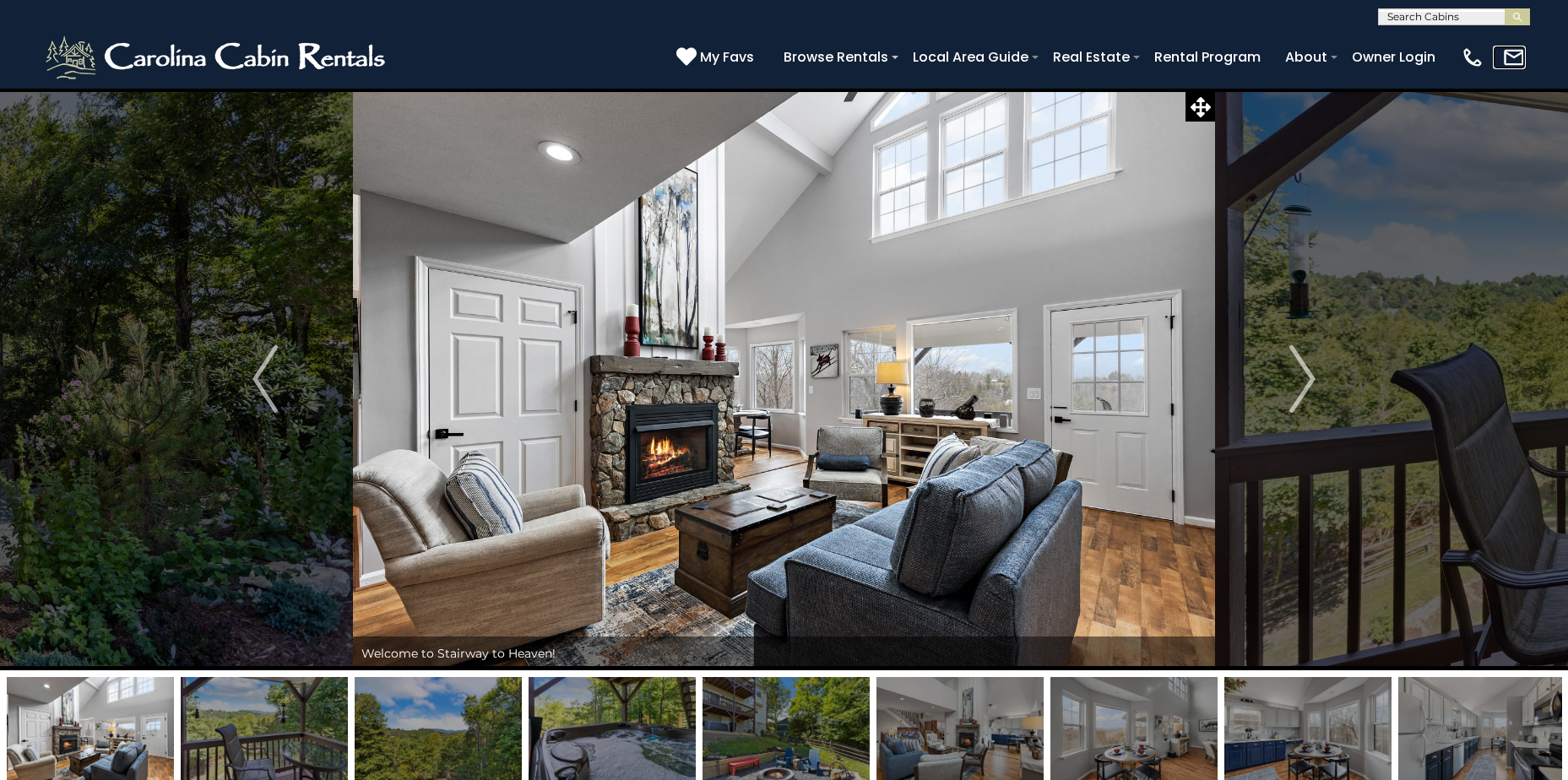
click at [1507, 56] on img at bounding box center [1513, 57] width 23 height 23
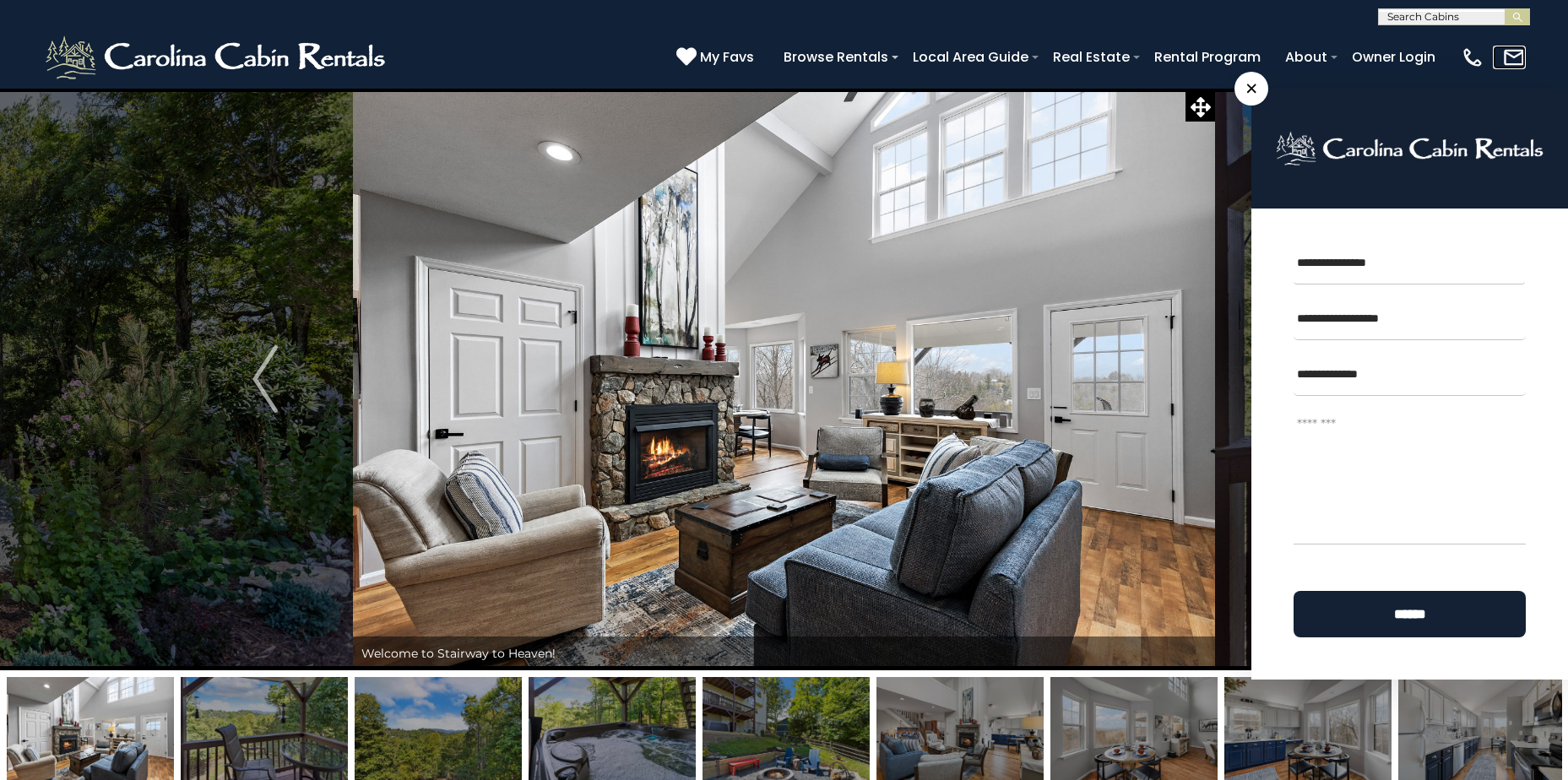
click at [1507, 56] on img at bounding box center [1513, 57] width 23 height 23
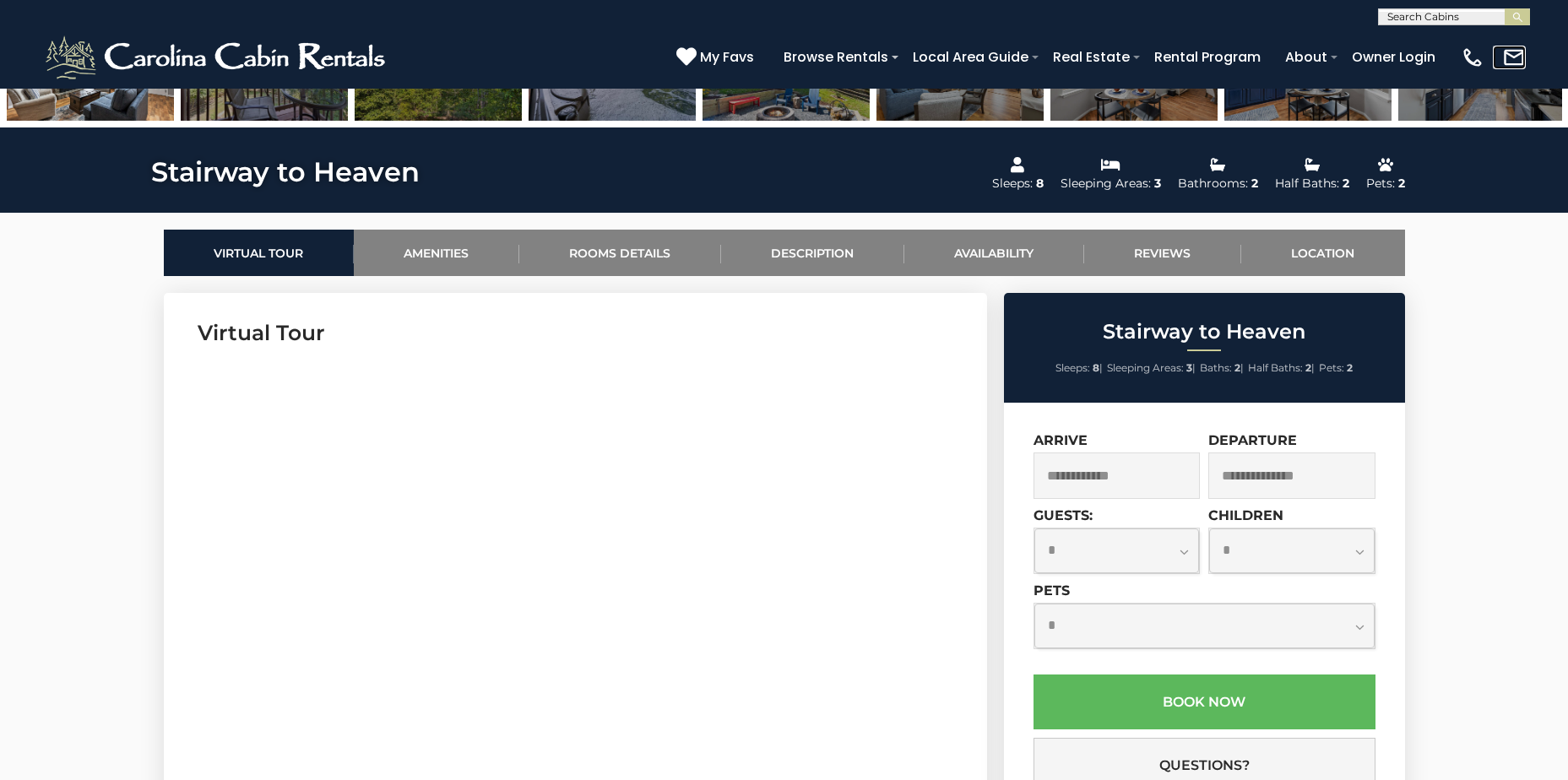
scroll to position [675, 0]
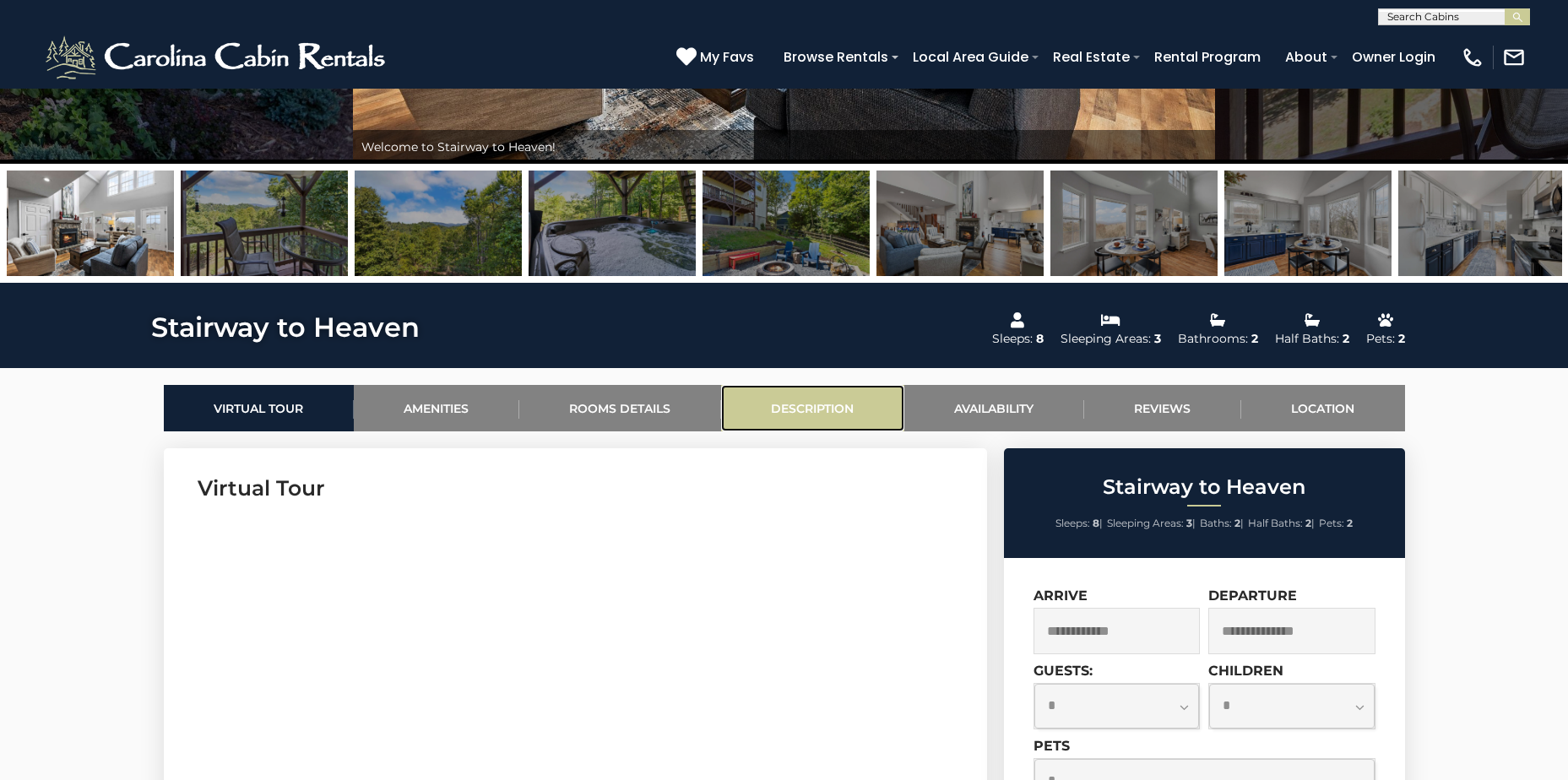
click at [800, 399] on link "Description" at bounding box center [812, 408] width 184 height 47
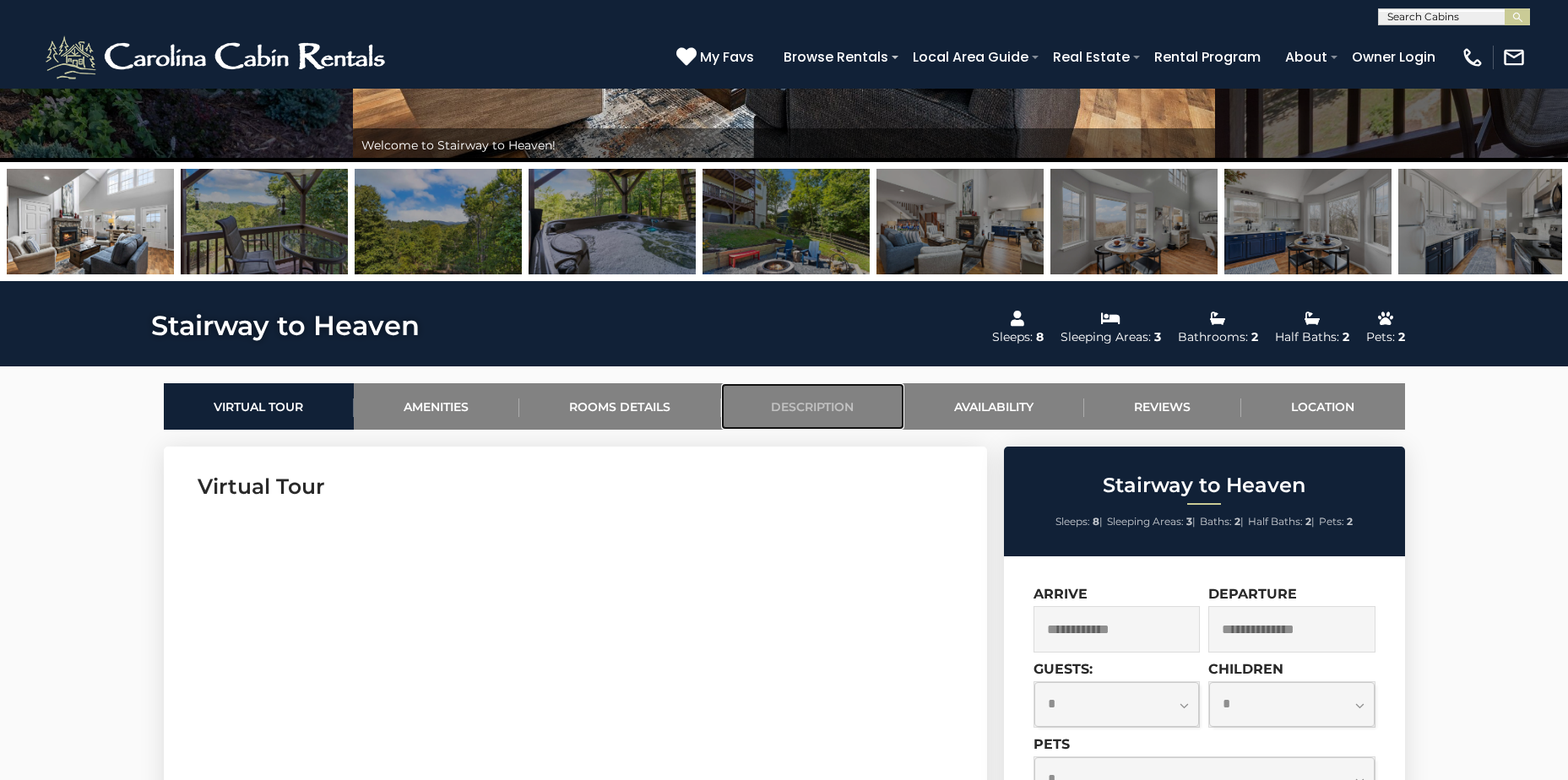
scroll to position [507, 0]
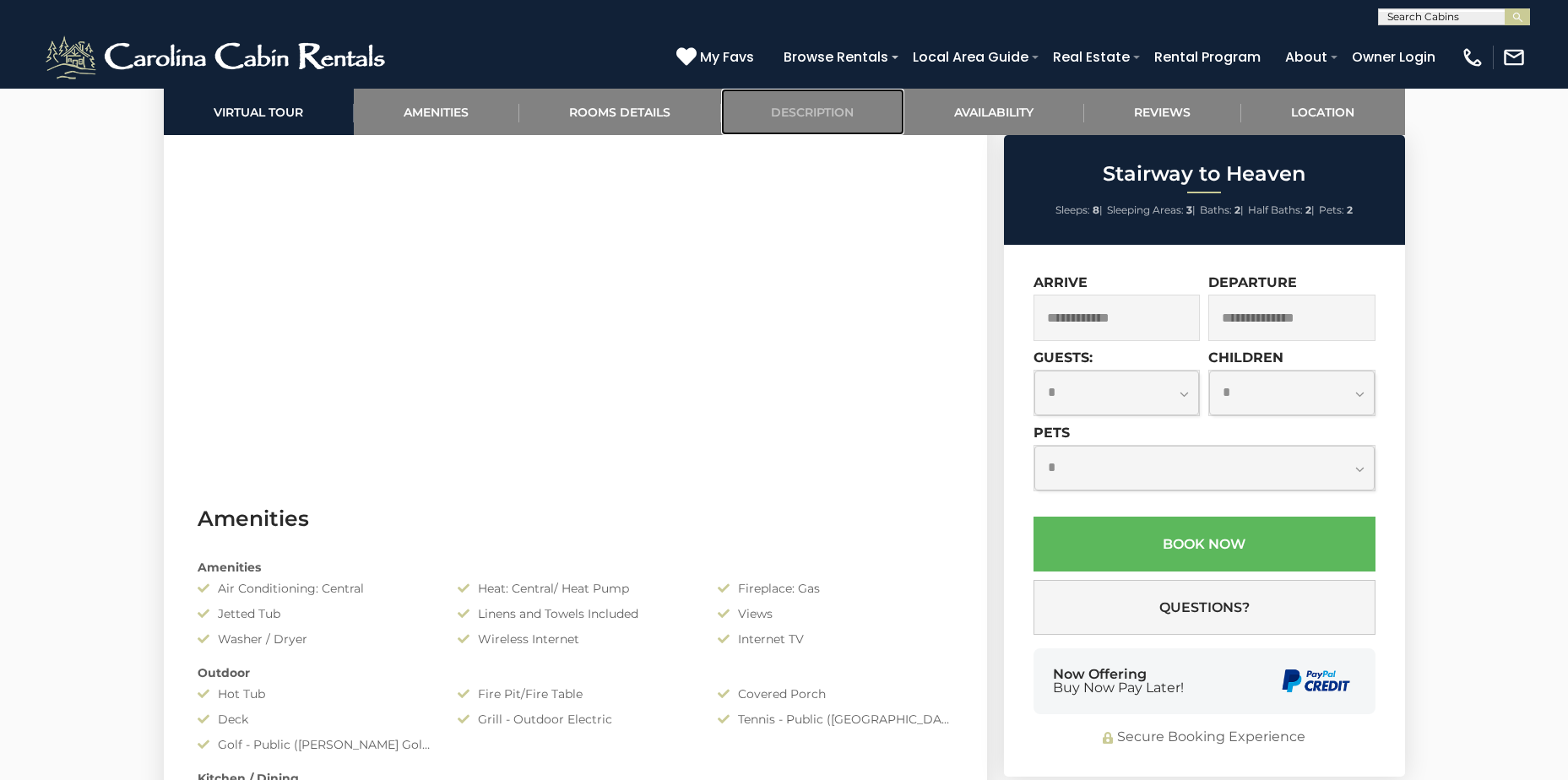
scroll to position [1013, 0]
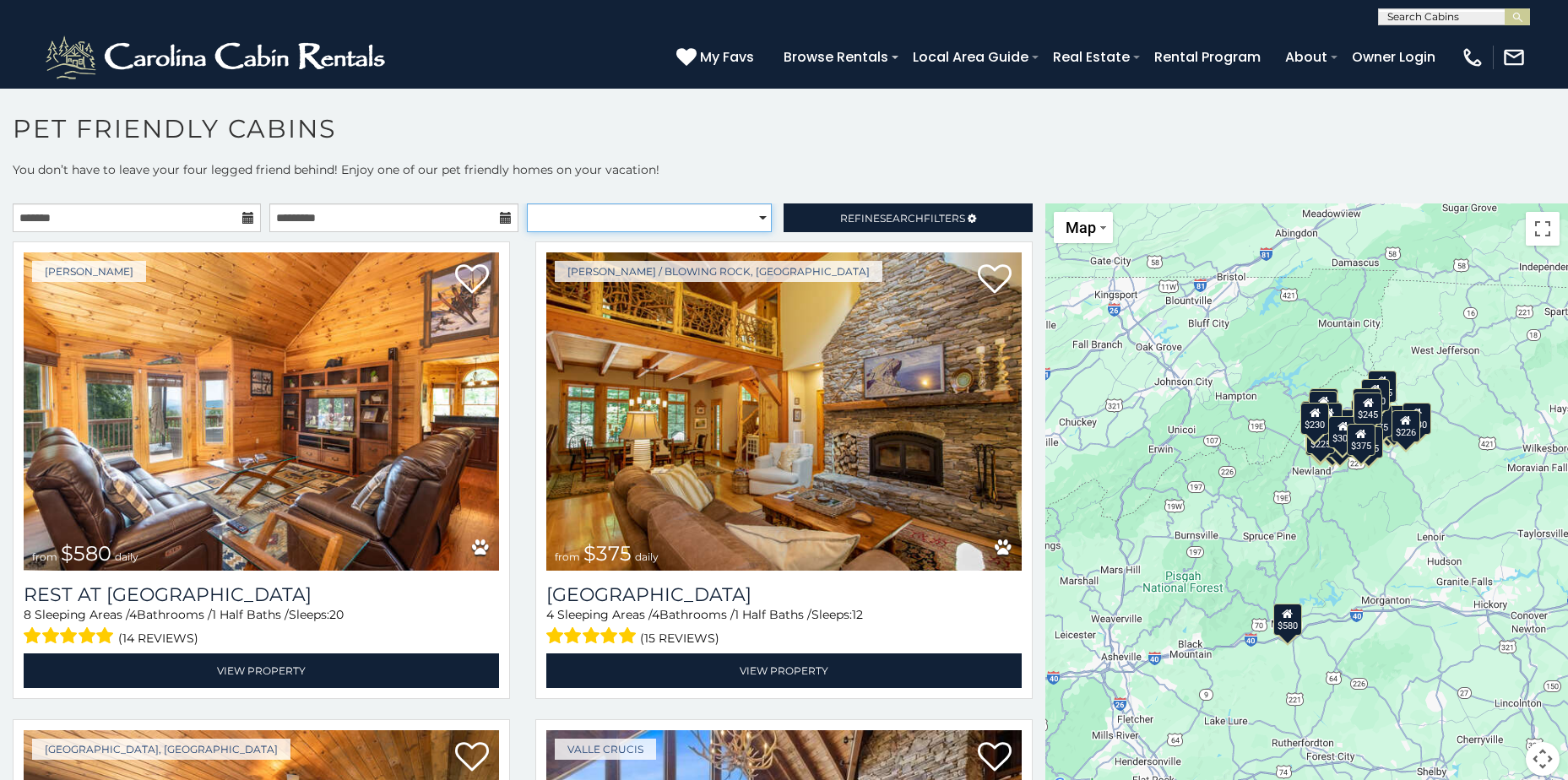
click at [658, 228] on select "**********" at bounding box center [648, 218] width 244 height 29
click at [527, 203] on select "**********" at bounding box center [648, 218] width 244 height 29
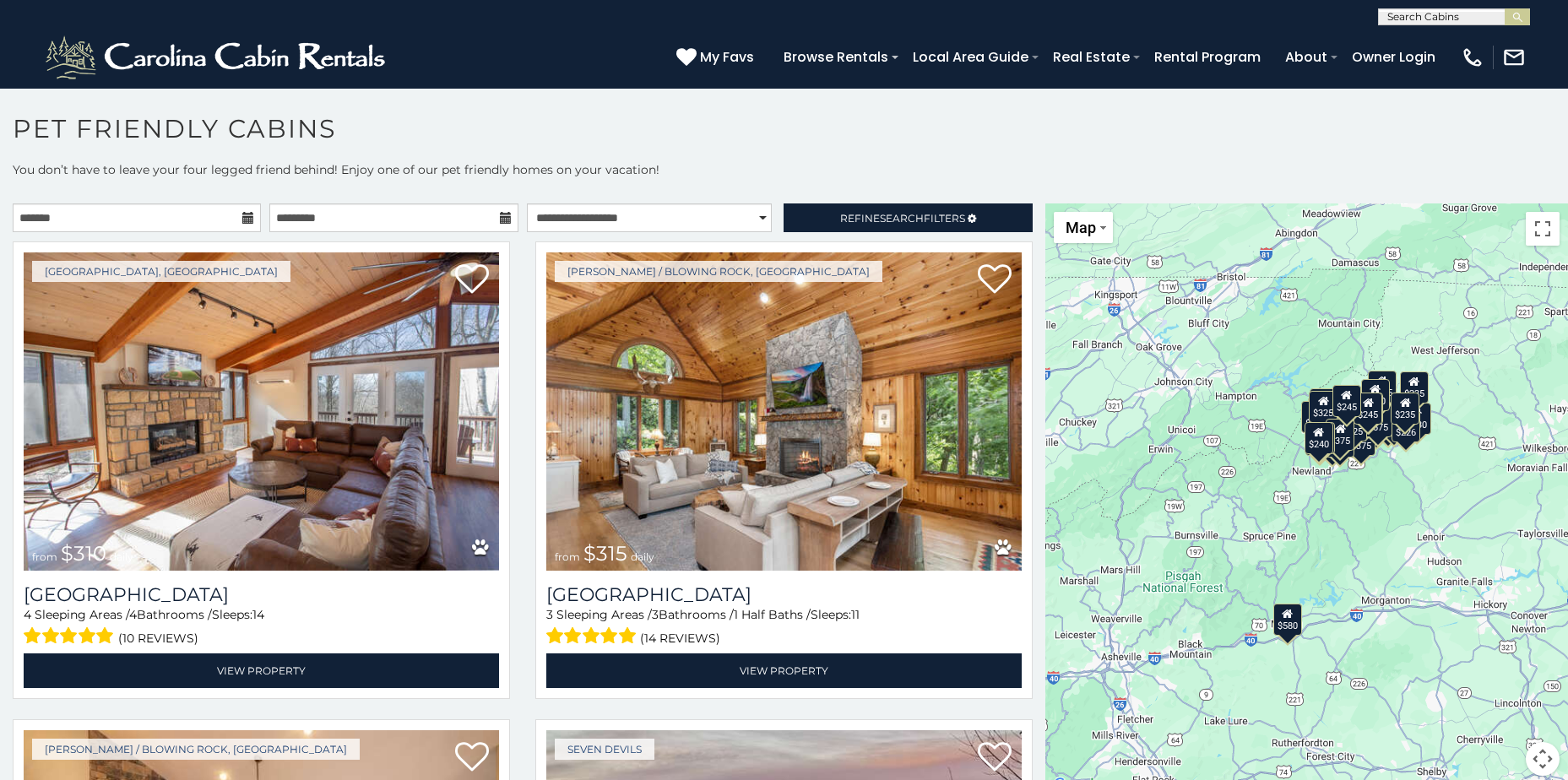
click at [828, 201] on div "**********" at bounding box center [784, 478] width 1568 height 635
click at [742, 222] on select "**********" at bounding box center [648, 218] width 244 height 29
click at [527, 203] on select "**********" at bounding box center [648, 218] width 244 height 29
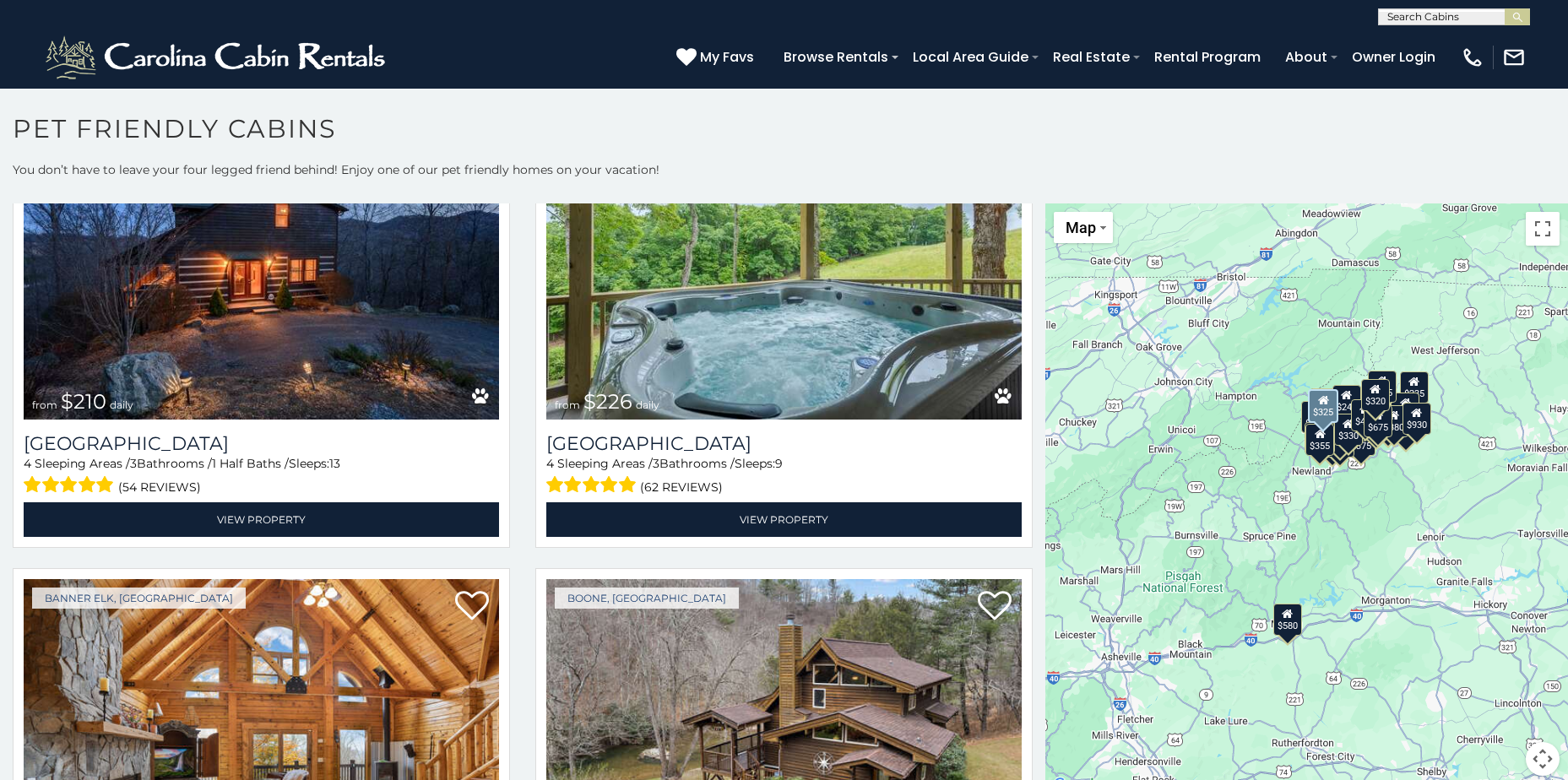
scroll to position [6546, 0]
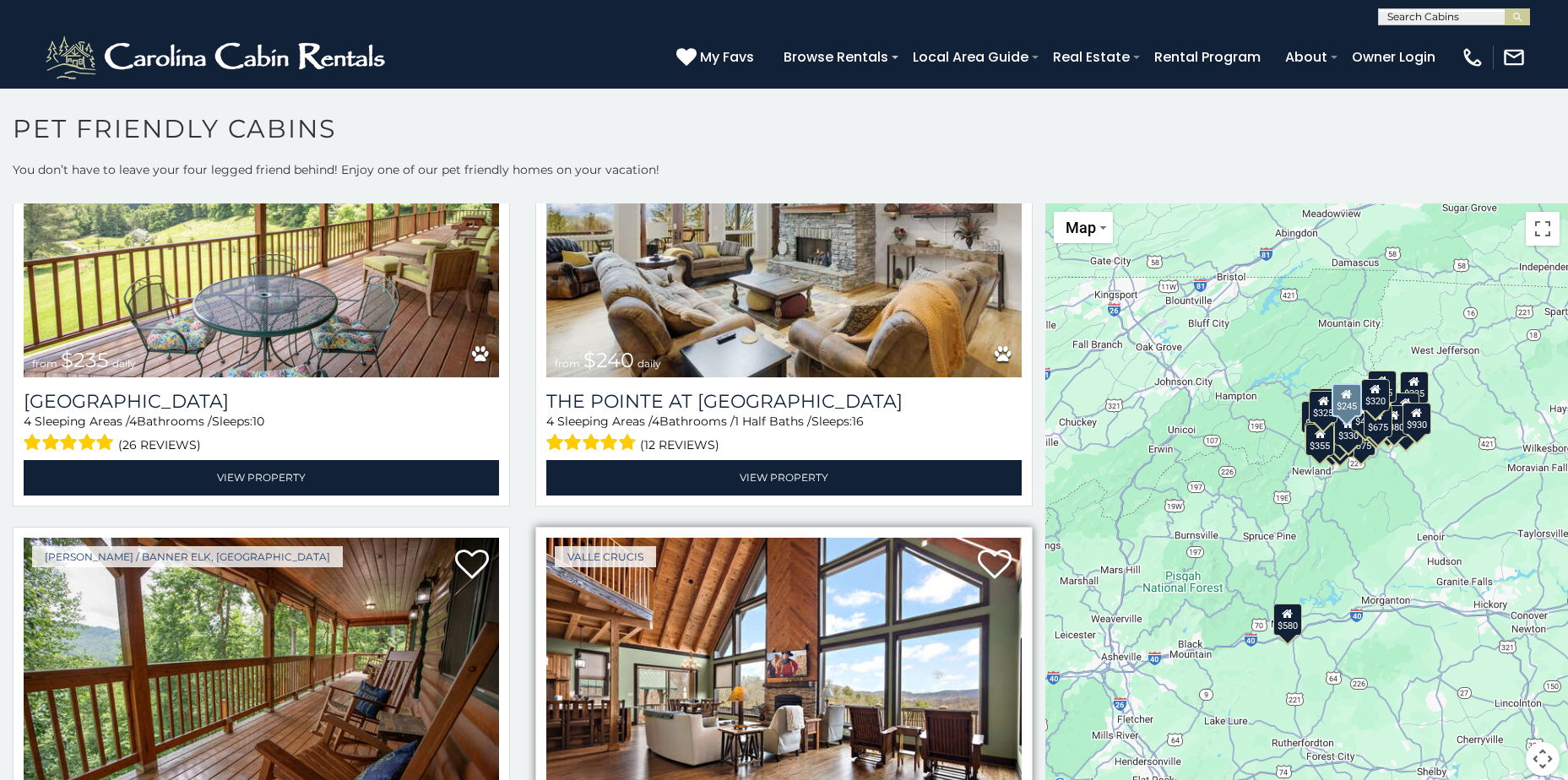
select select "**********"
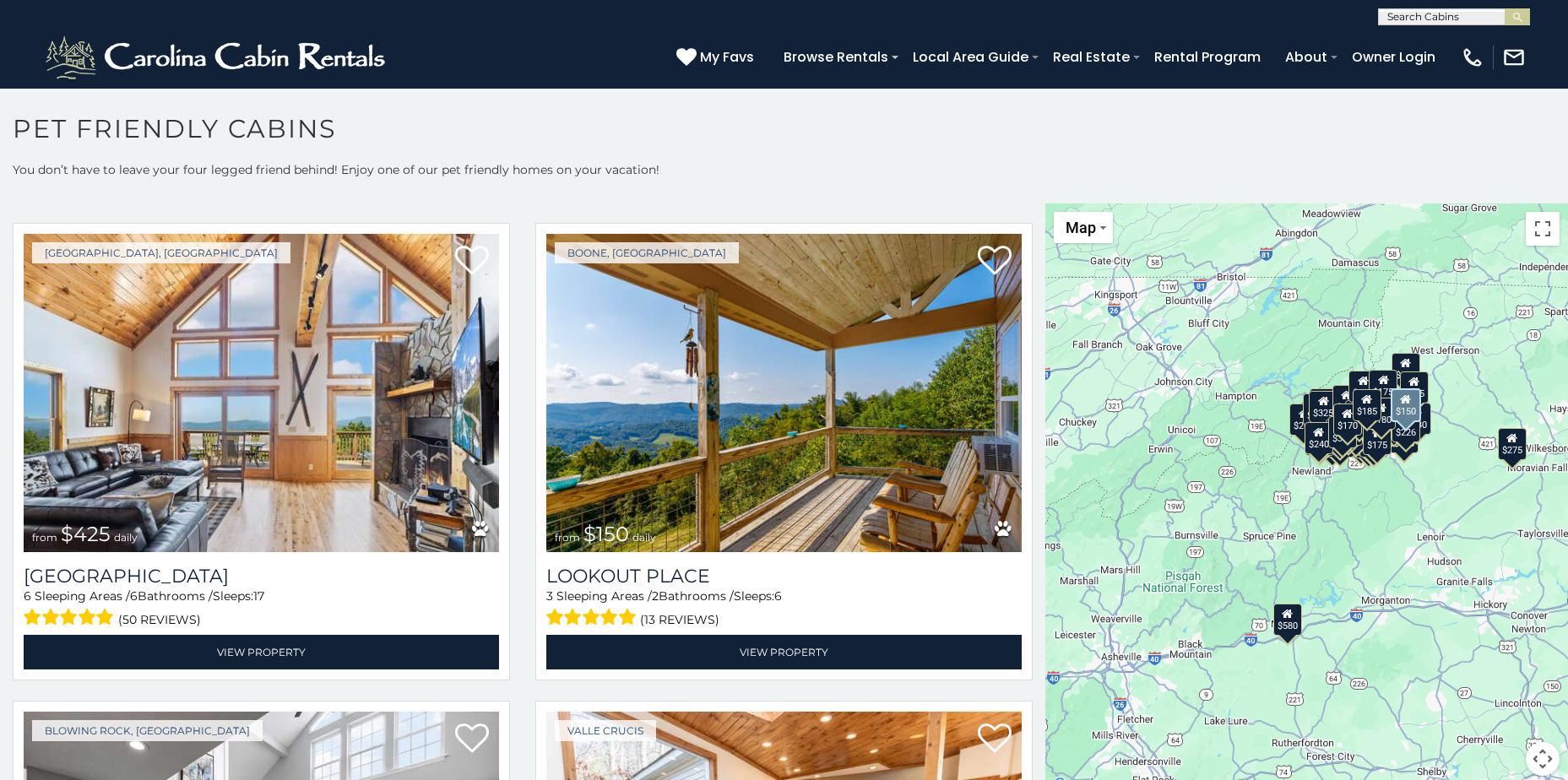
scroll to position [9586, 0]
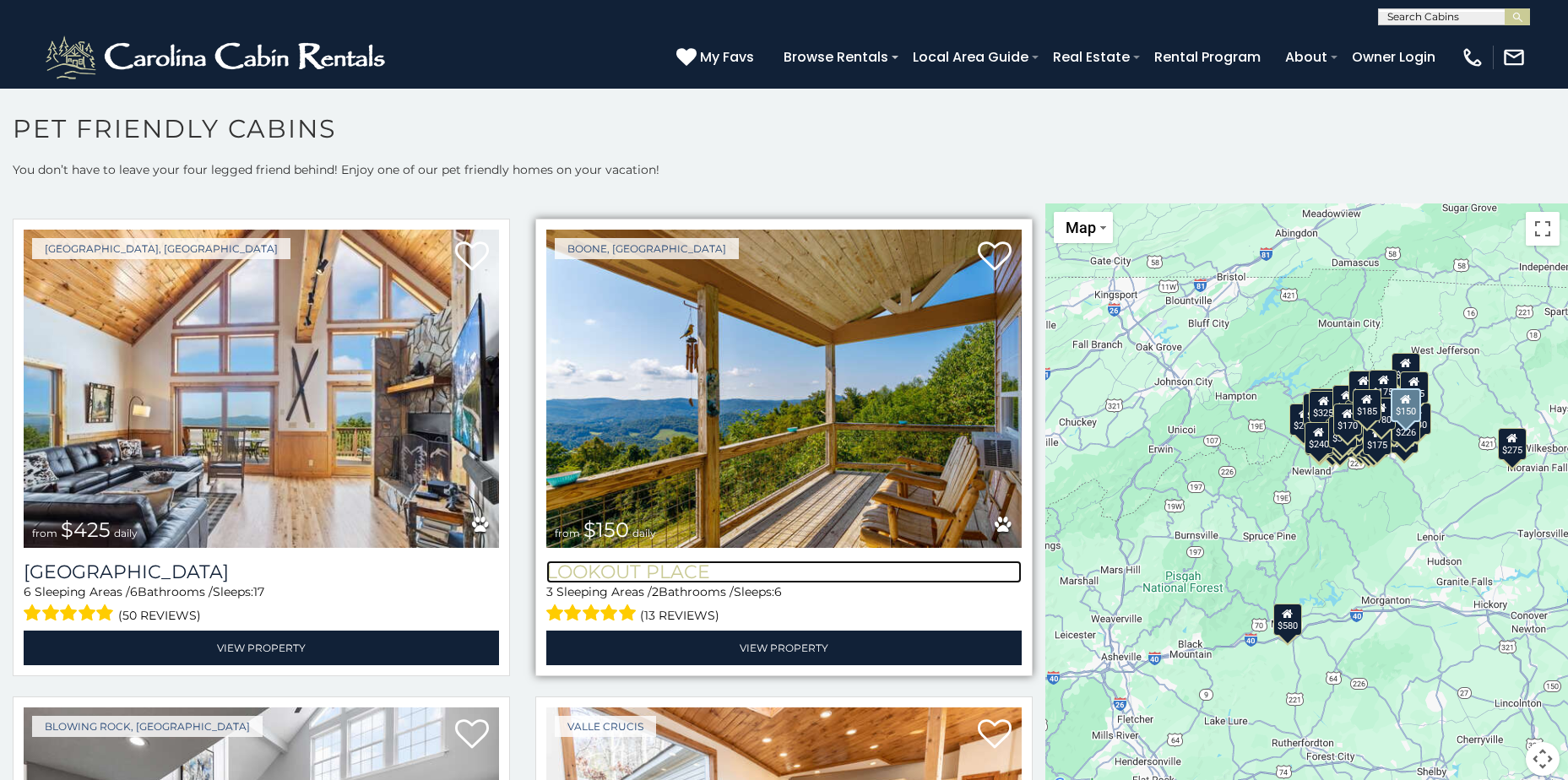
click at [671, 561] on h3 "Lookout Place" at bounding box center [784, 571] width 476 height 22
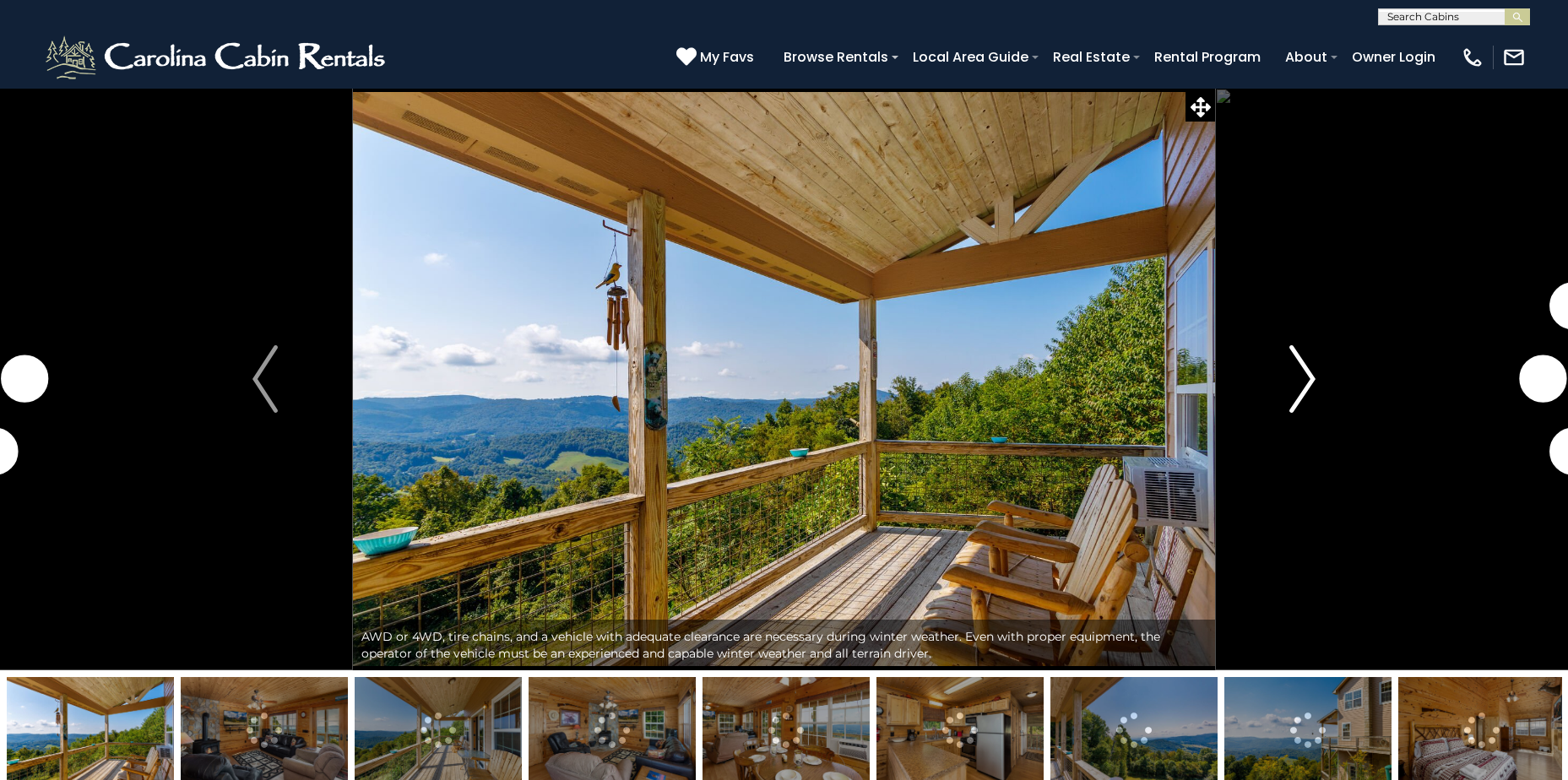
click at [1309, 373] on img "Next" at bounding box center [1302, 379] width 25 height 67
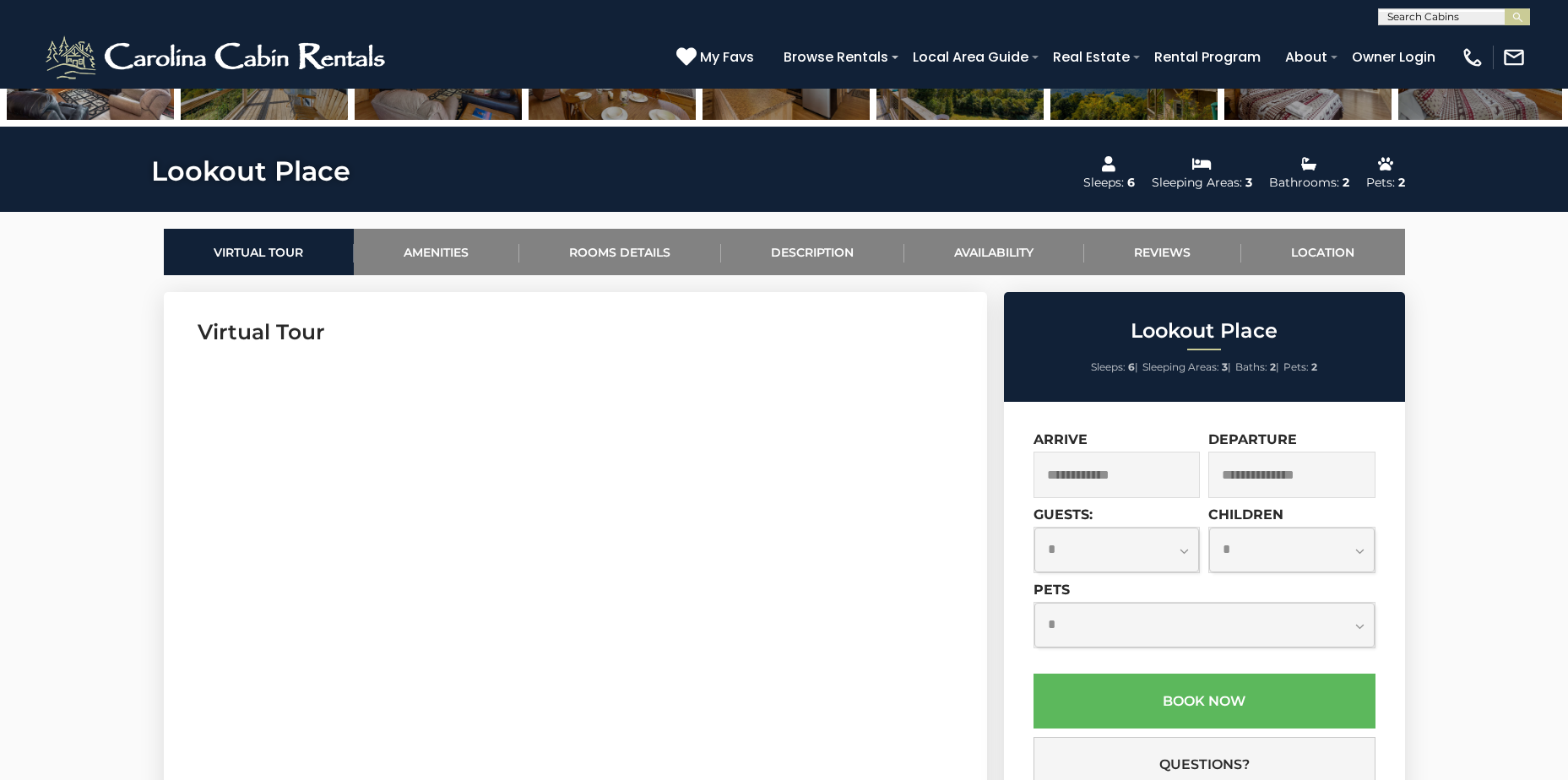
scroll to position [84, 0]
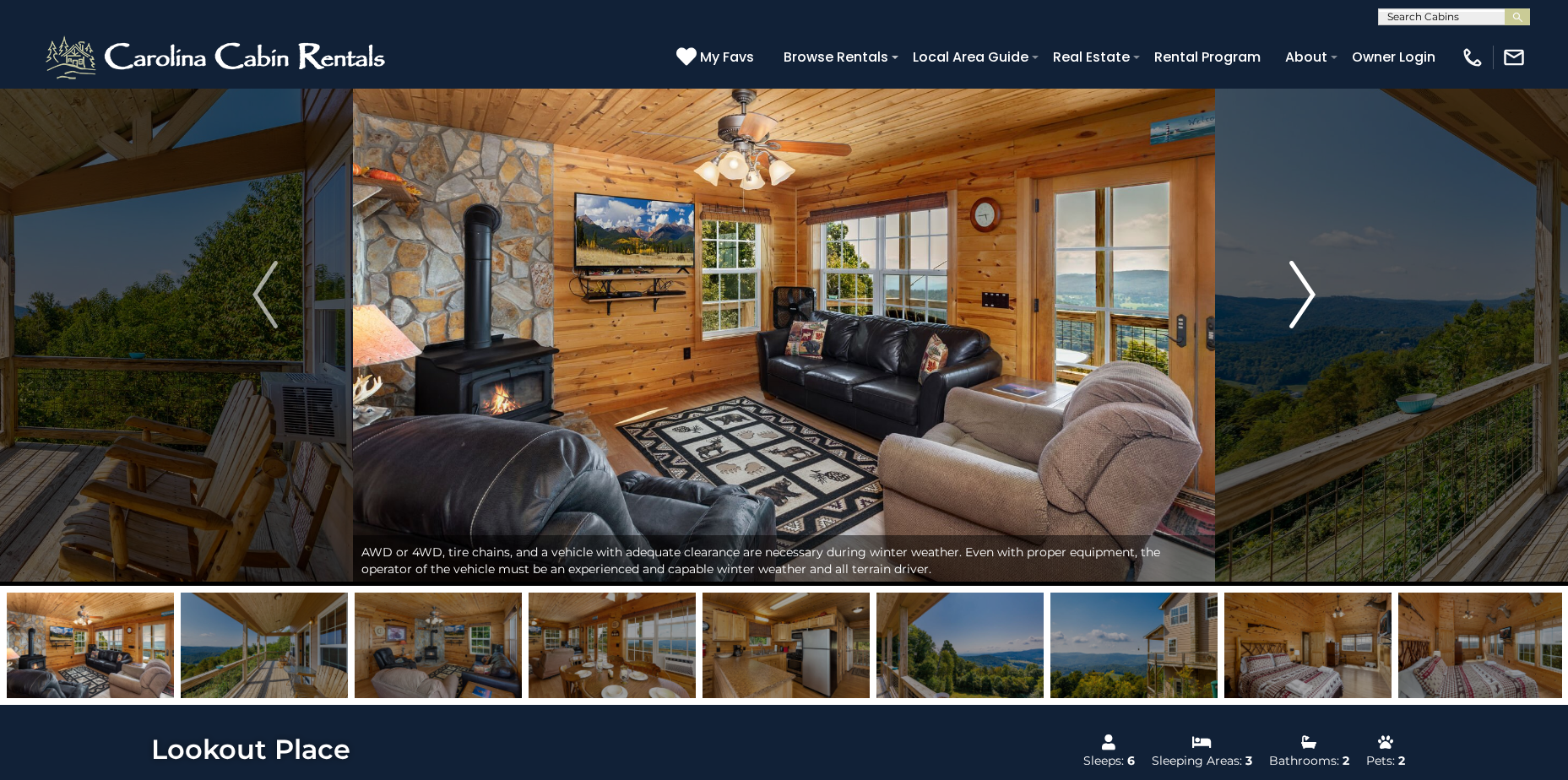
click at [1305, 287] on img "Next" at bounding box center [1302, 294] width 25 height 67
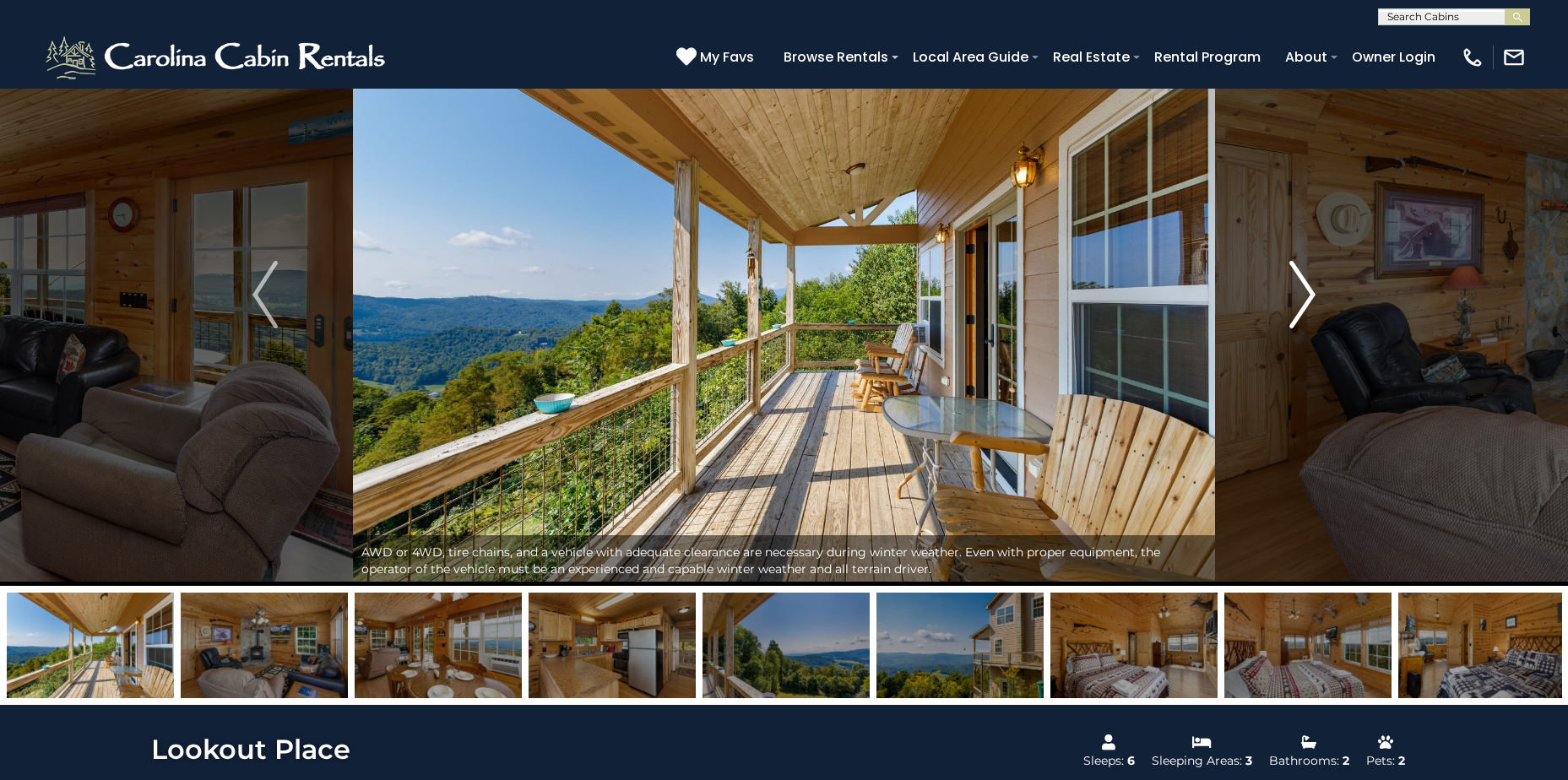
click at [1305, 287] on img "Next" at bounding box center [1302, 294] width 25 height 67
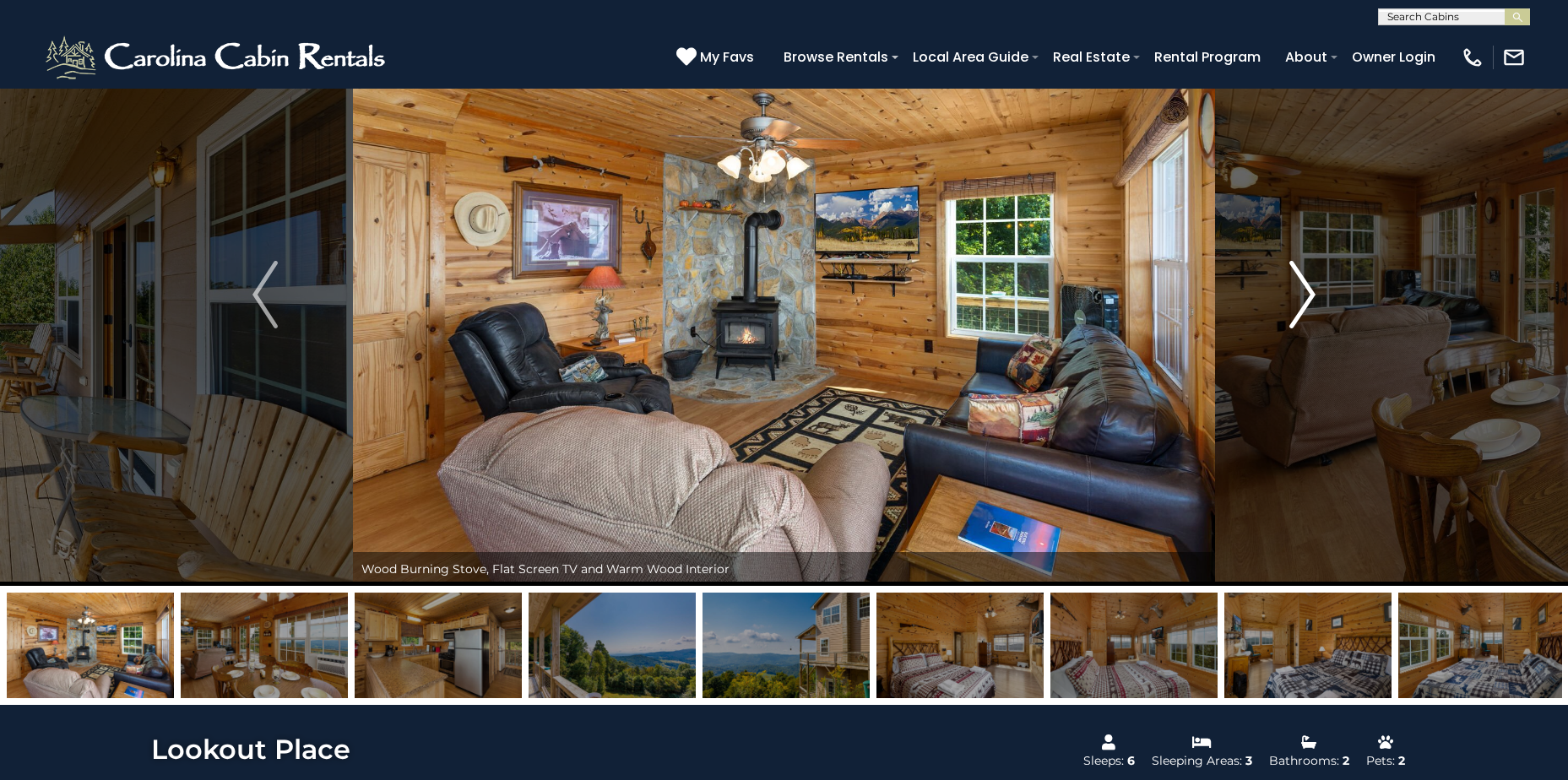
click at [1305, 287] on img "Next" at bounding box center [1302, 294] width 25 height 67
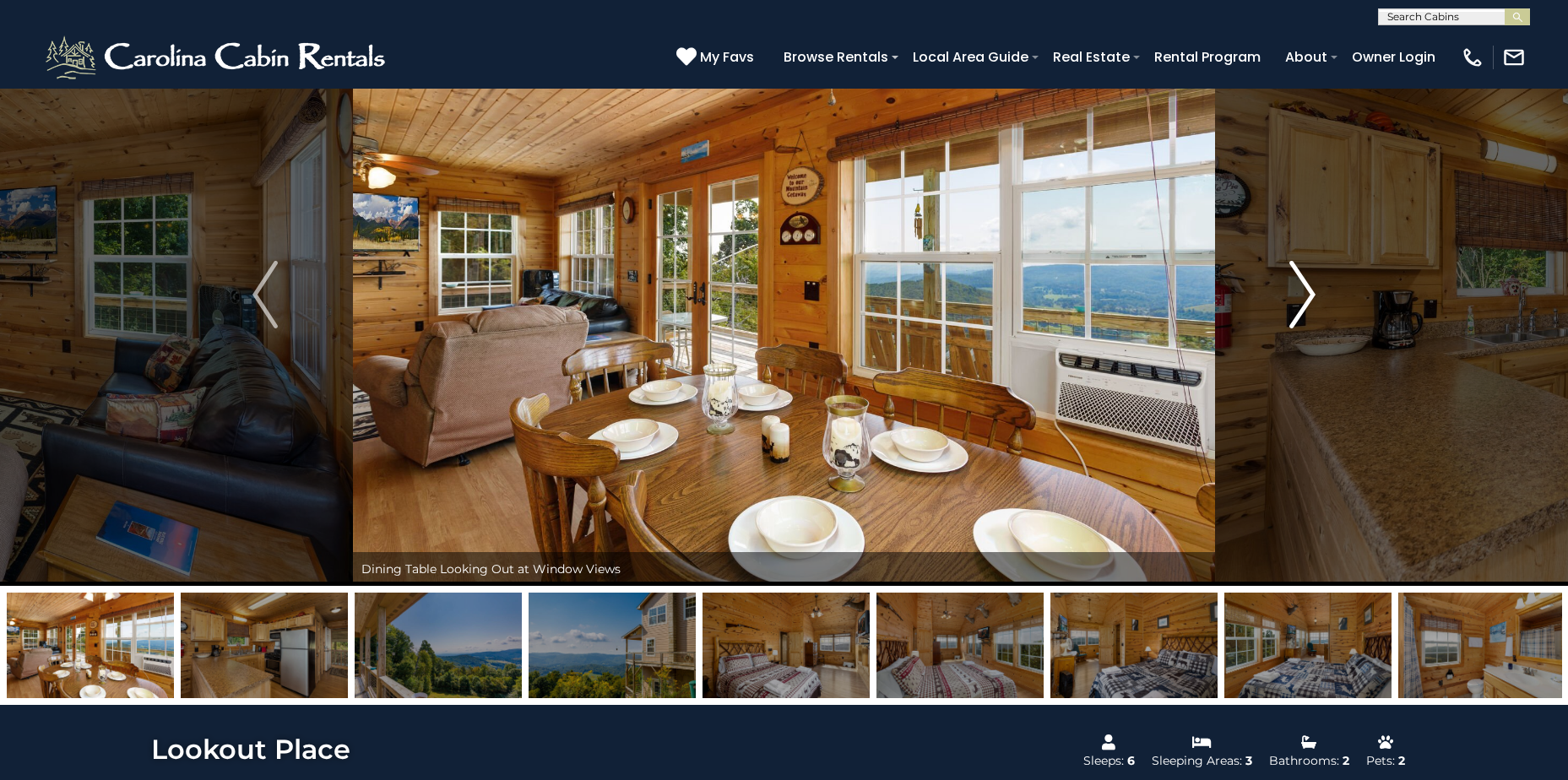
click at [1305, 287] on img "Next" at bounding box center [1302, 294] width 25 height 67
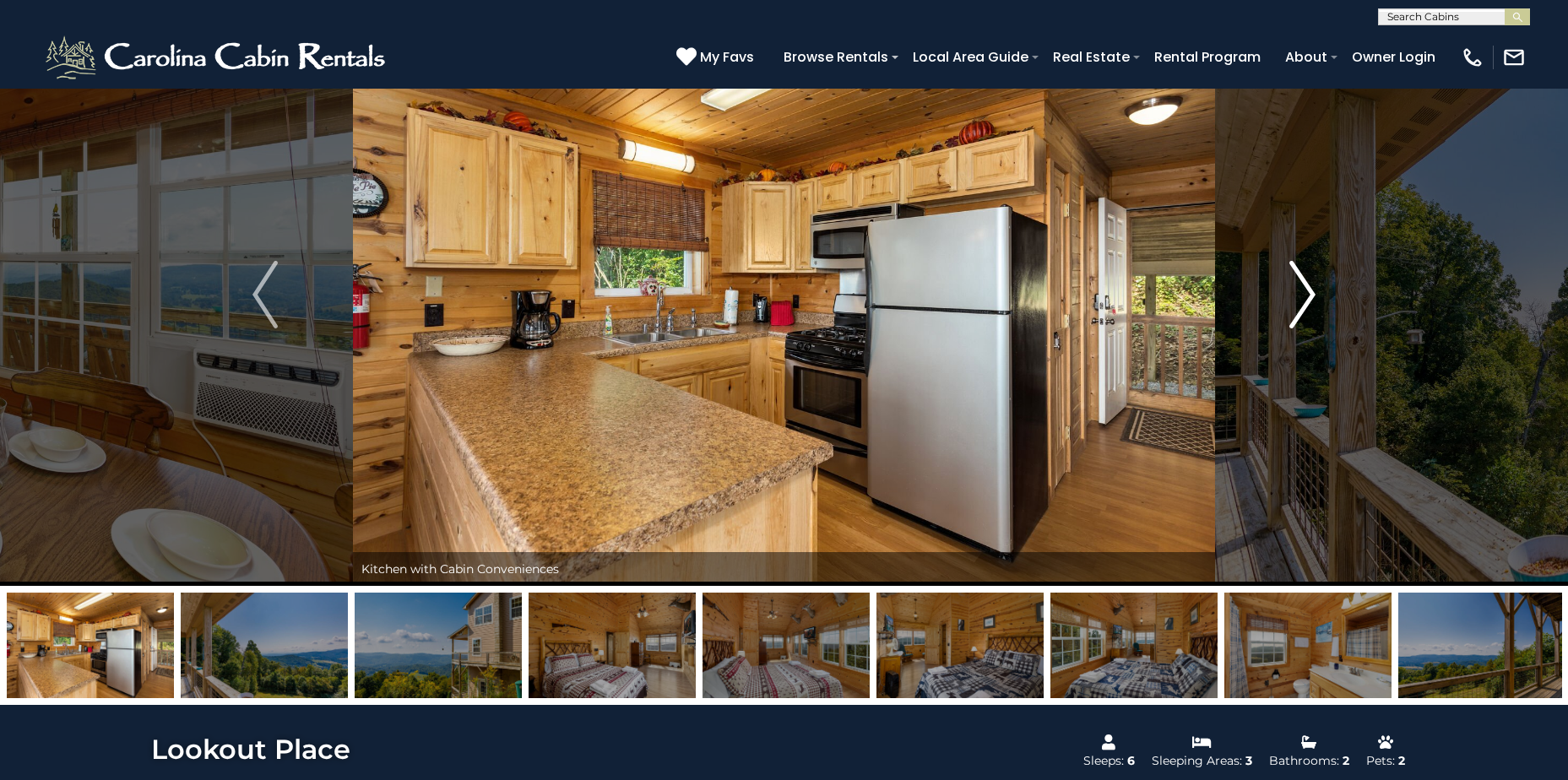
click at [1305, 287] on img "Next" at bounding box center [1302, 294] width 25 height 67
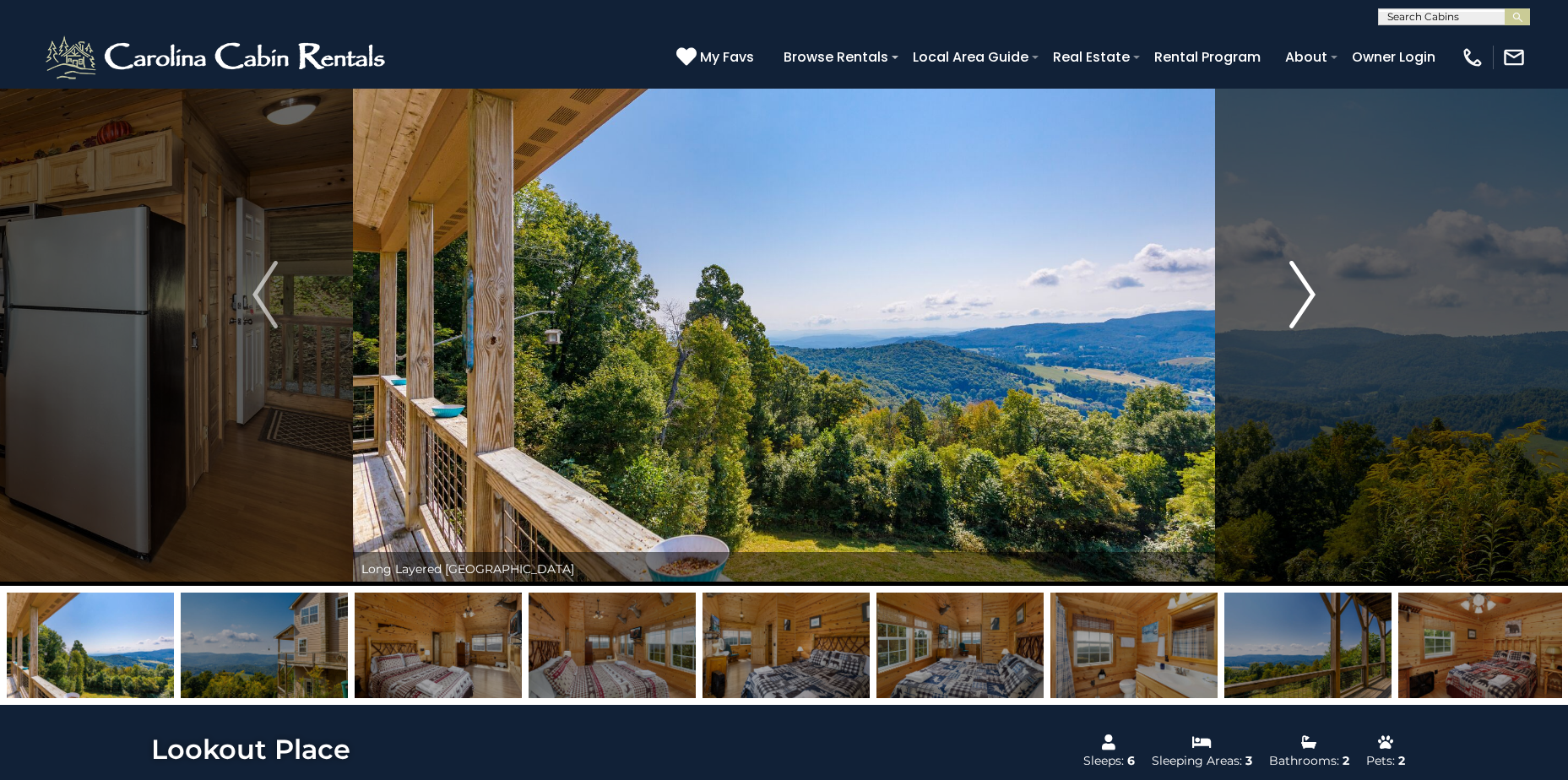
click at [1305, 287] on img "Next" at bounding box center [1302, 294] width 25 height 67
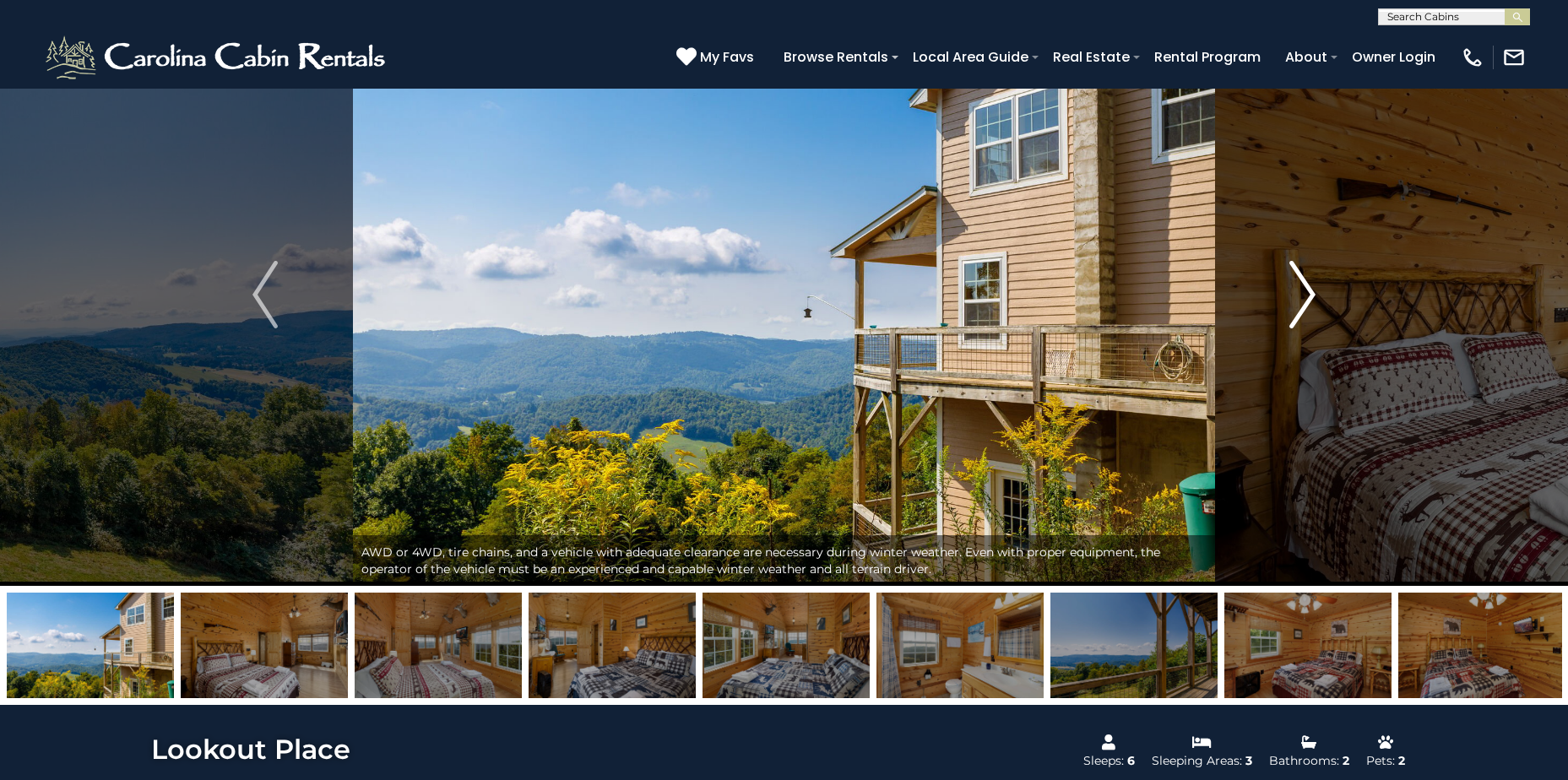
click at [1305, 287] on img "Next" at bounding box center [1302, 294] width 25 height 67
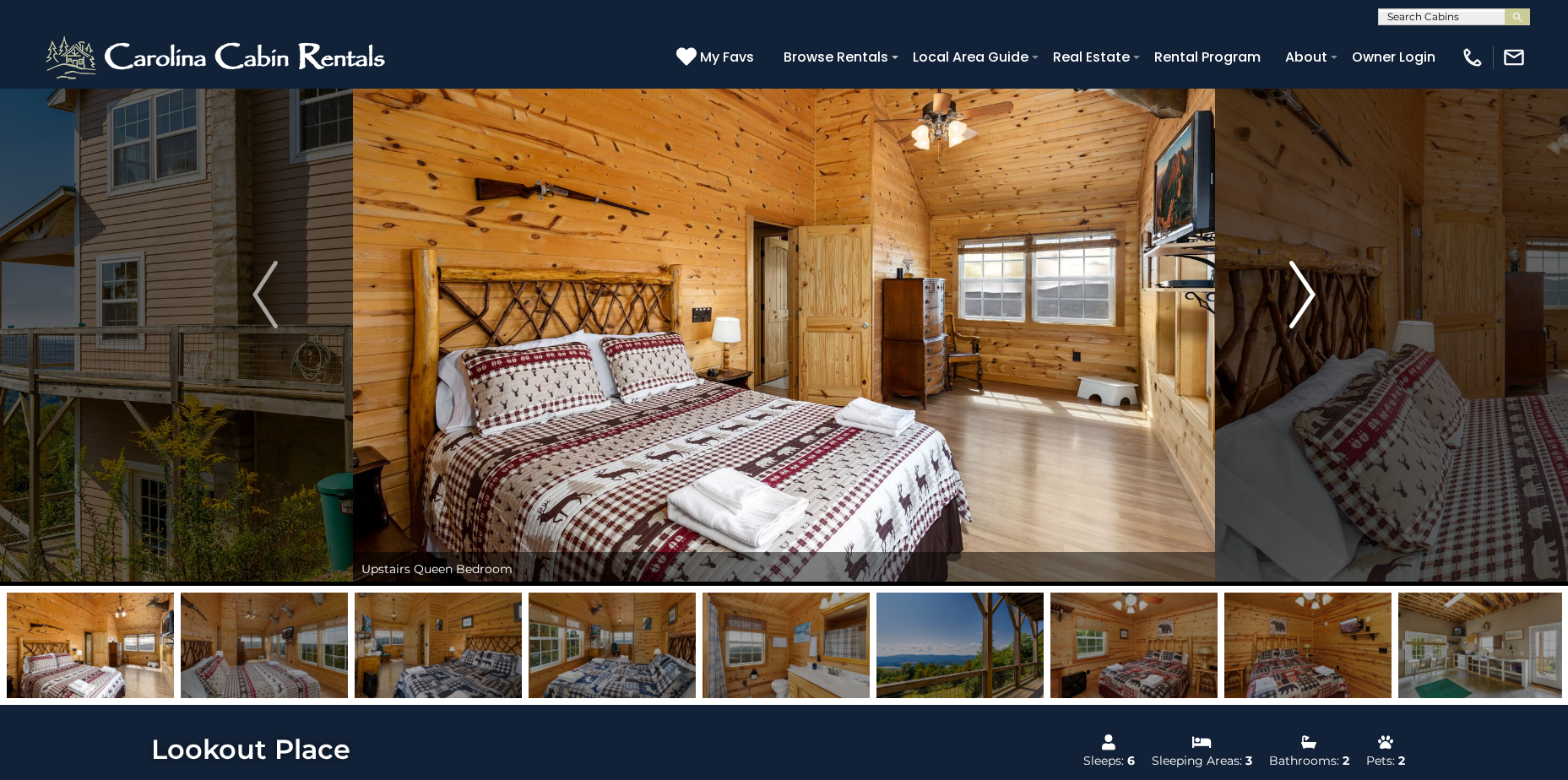
click at [1305, 287] on img "Next" at bounding box center [1302, 294] width 25 height 67
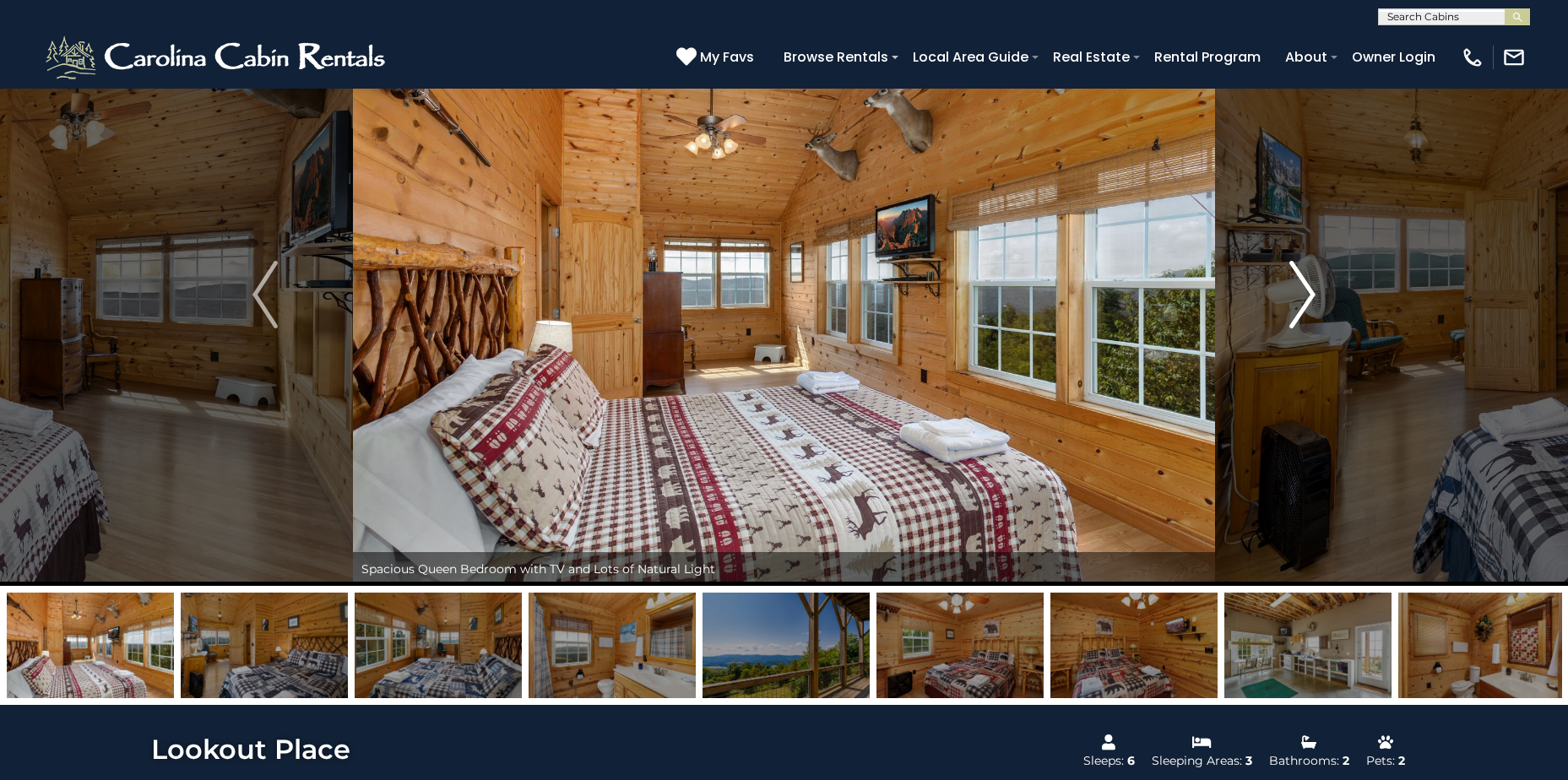
click at [1305, 287] on img "Next" at bounding box center [1302, 294] width 25 height 67
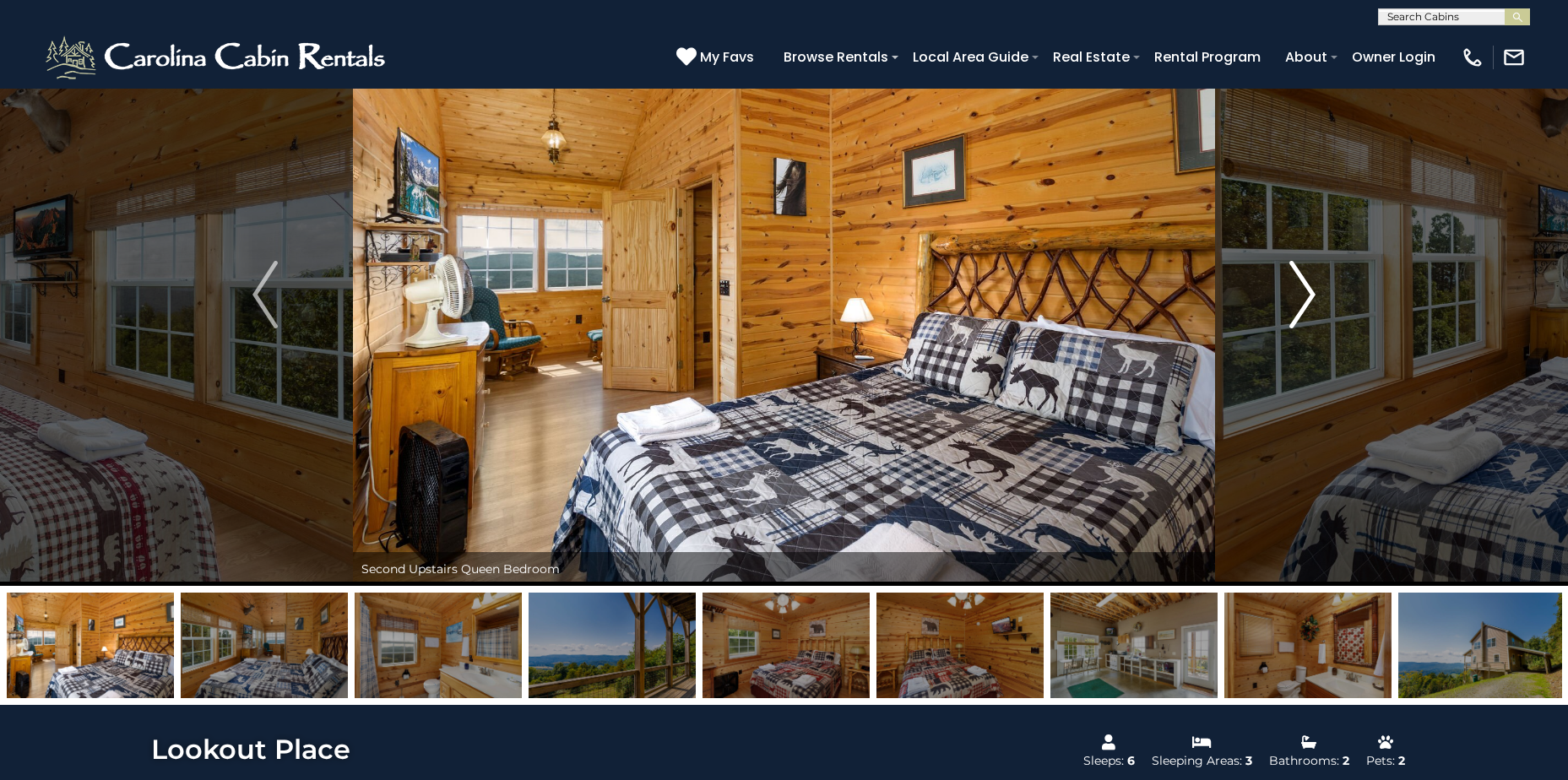
click at [1305, 287] on img "Next" at bounding box center [1302, 294] width 25 height 67
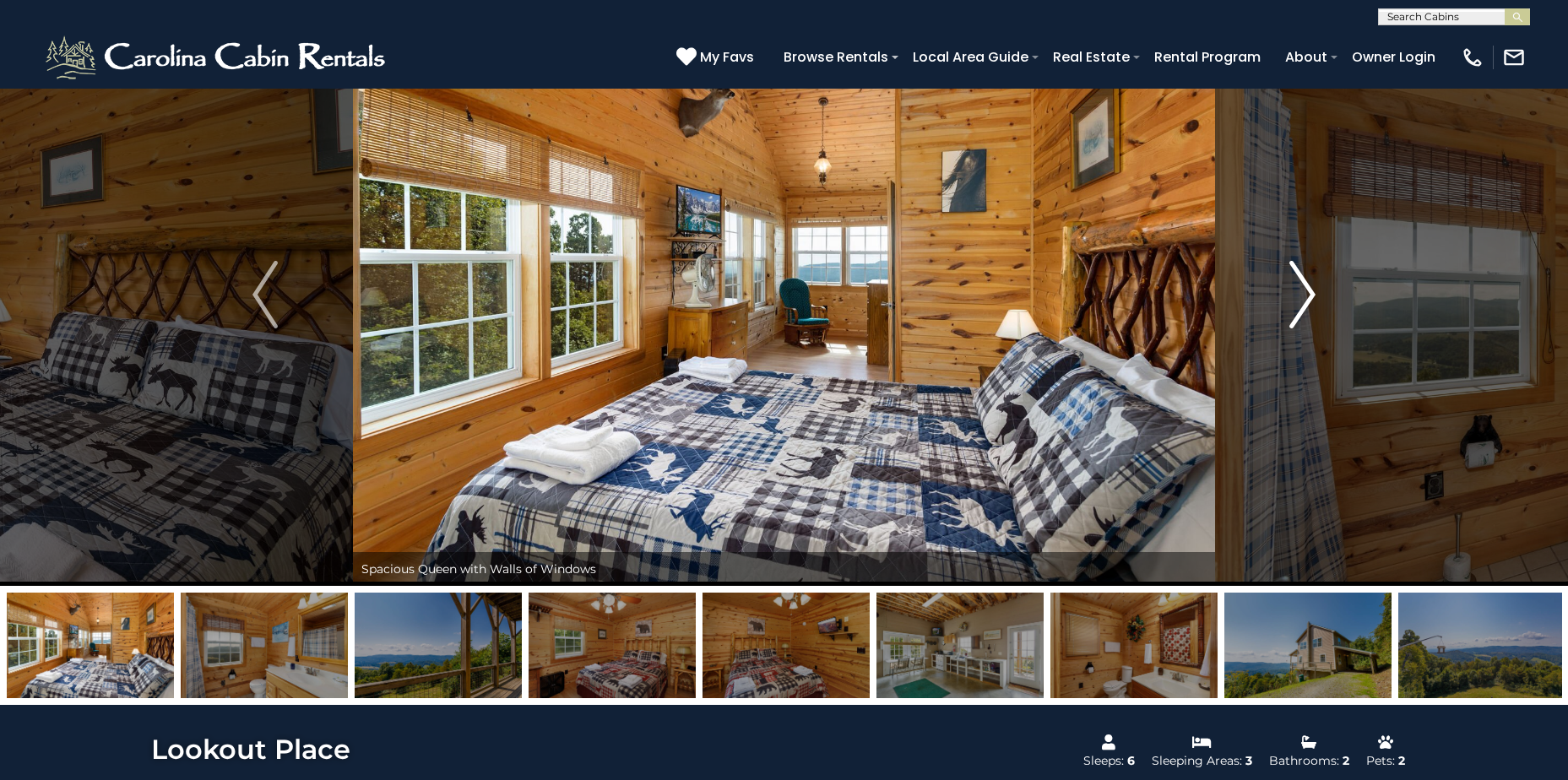
click at [1307, 294] on img "Next" at bounding box center [1302, 294] width 25 height 67
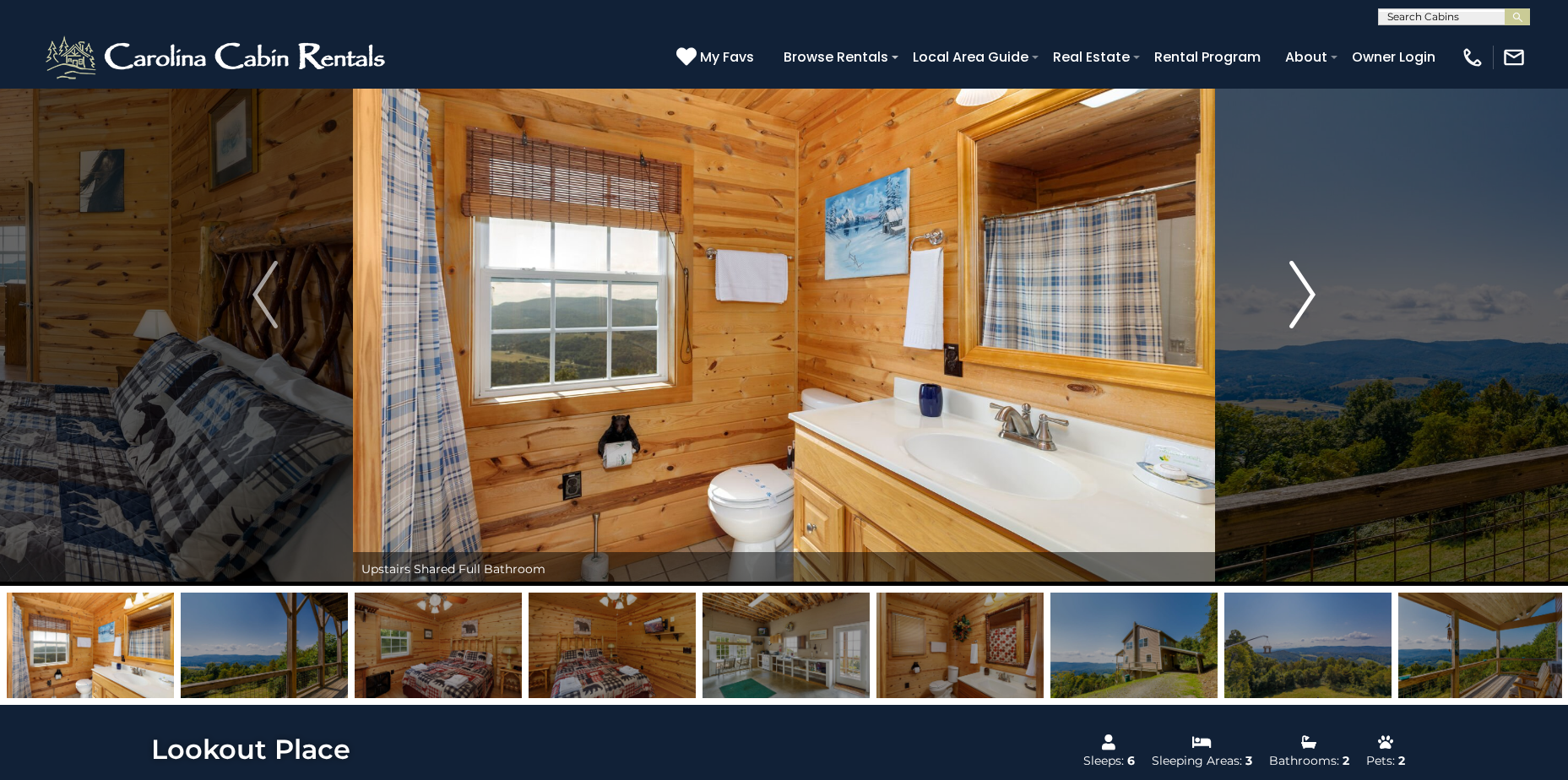
click at [1307, 294] on img "Next" at bounding box center [1302, 294] width 25 height 67
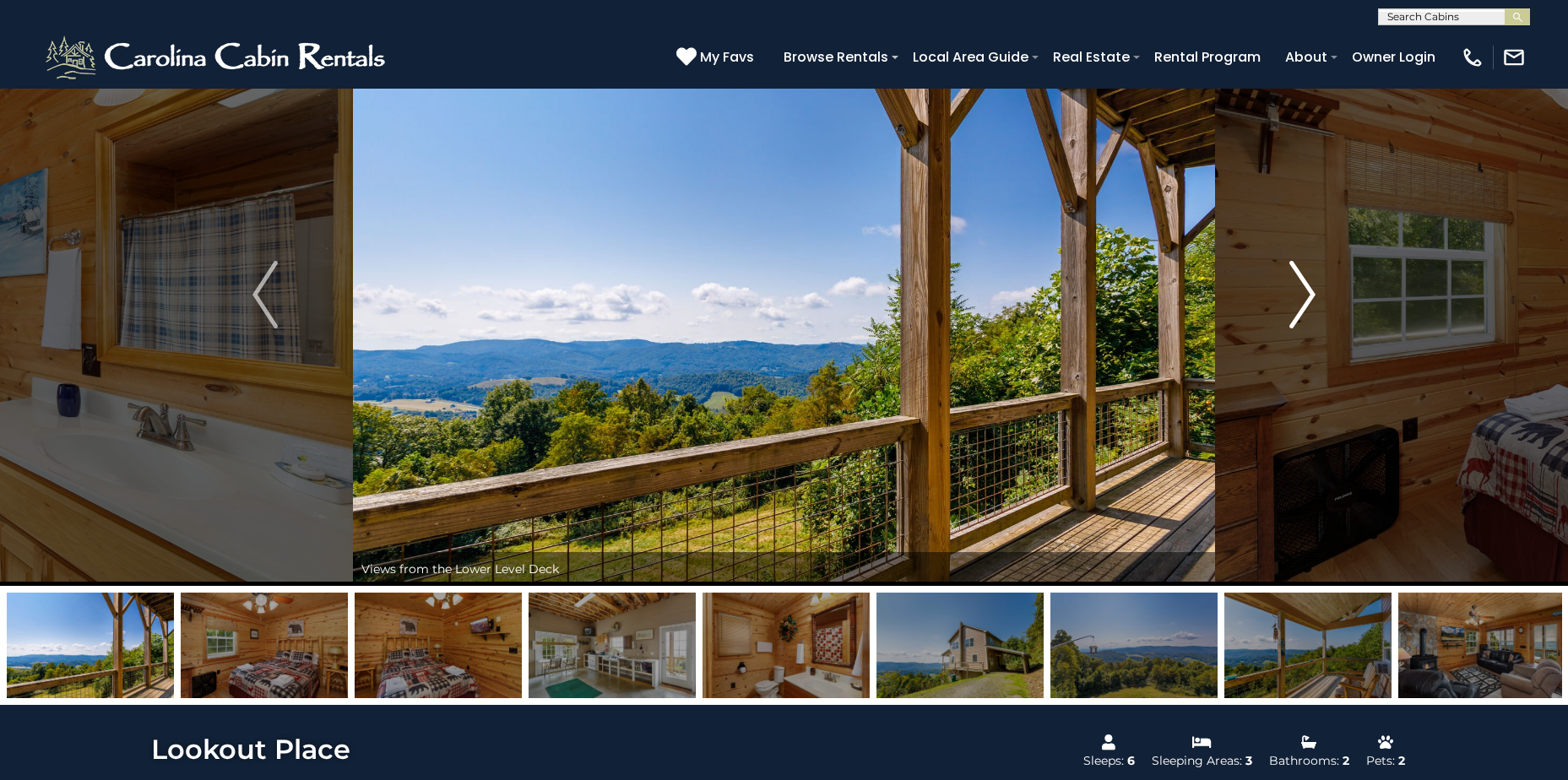
click at [1307, 294] on img "Next" at bounding box center [1302, 294] width 25 height 67
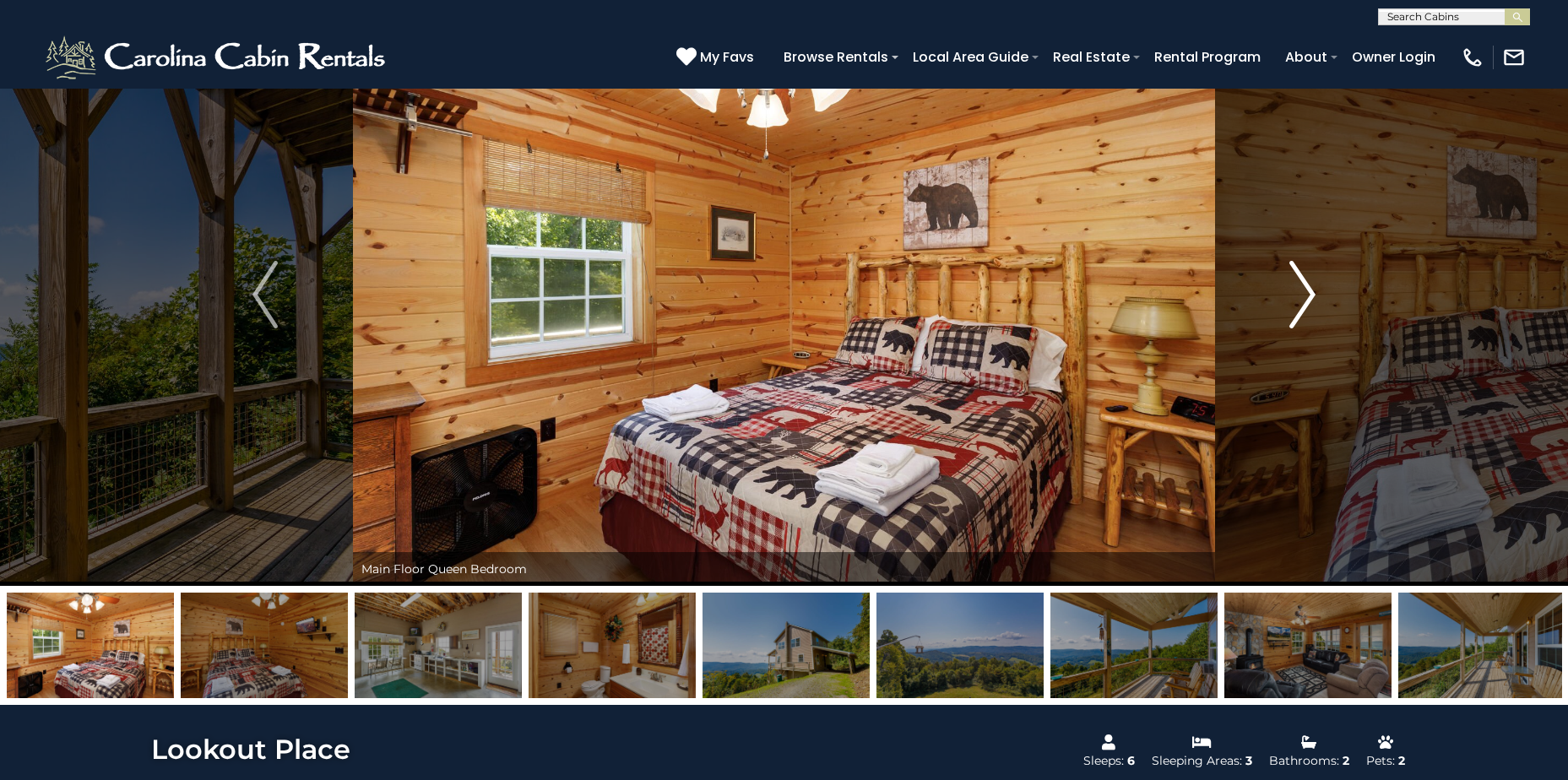
click at [1307, 294] on img "Next" at bounding box center [1302, 294] width 25 height 67
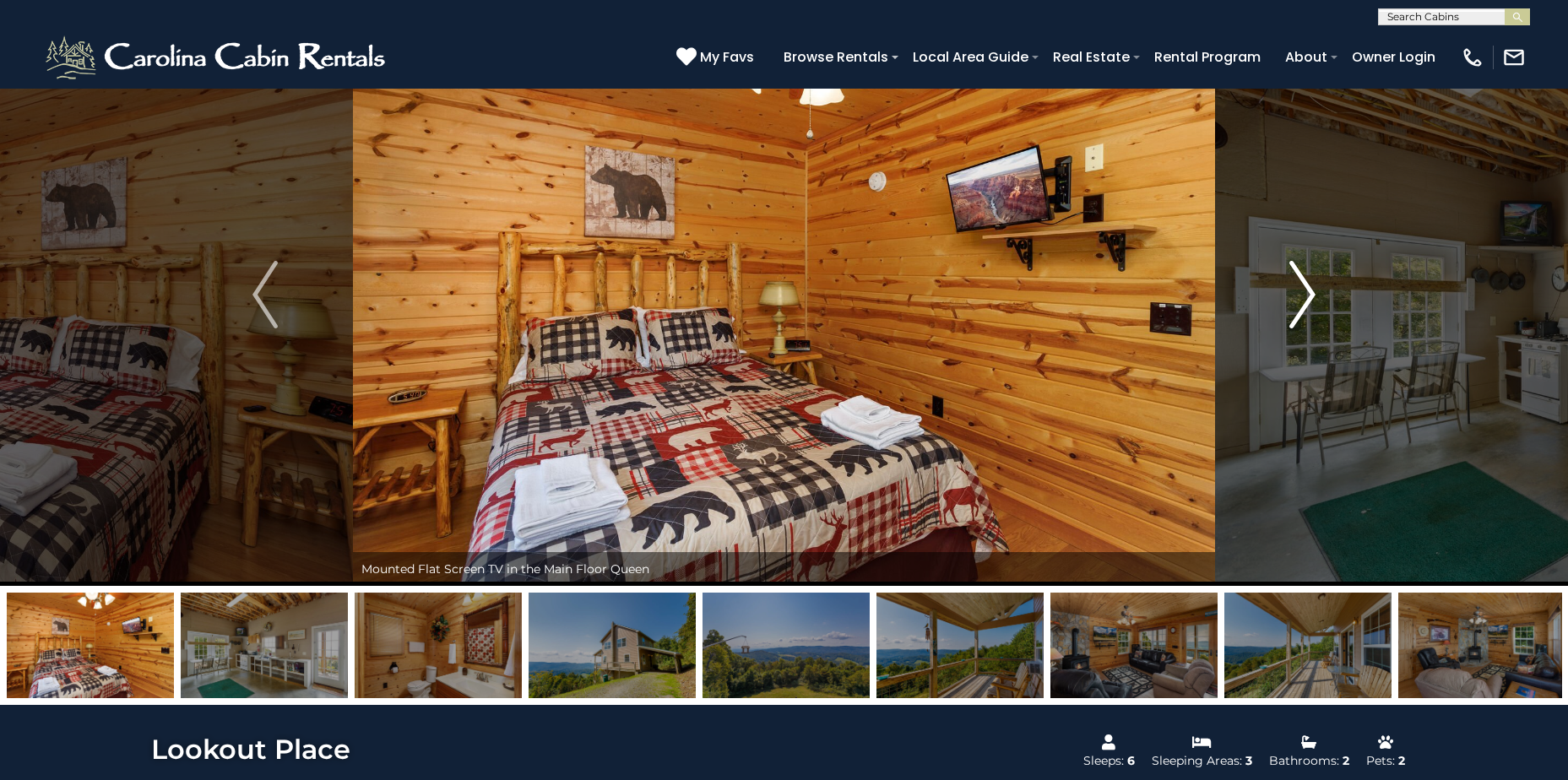
click at [1307, 294] on img "Next" at bounding box center [1302, 294] width 25 height 67
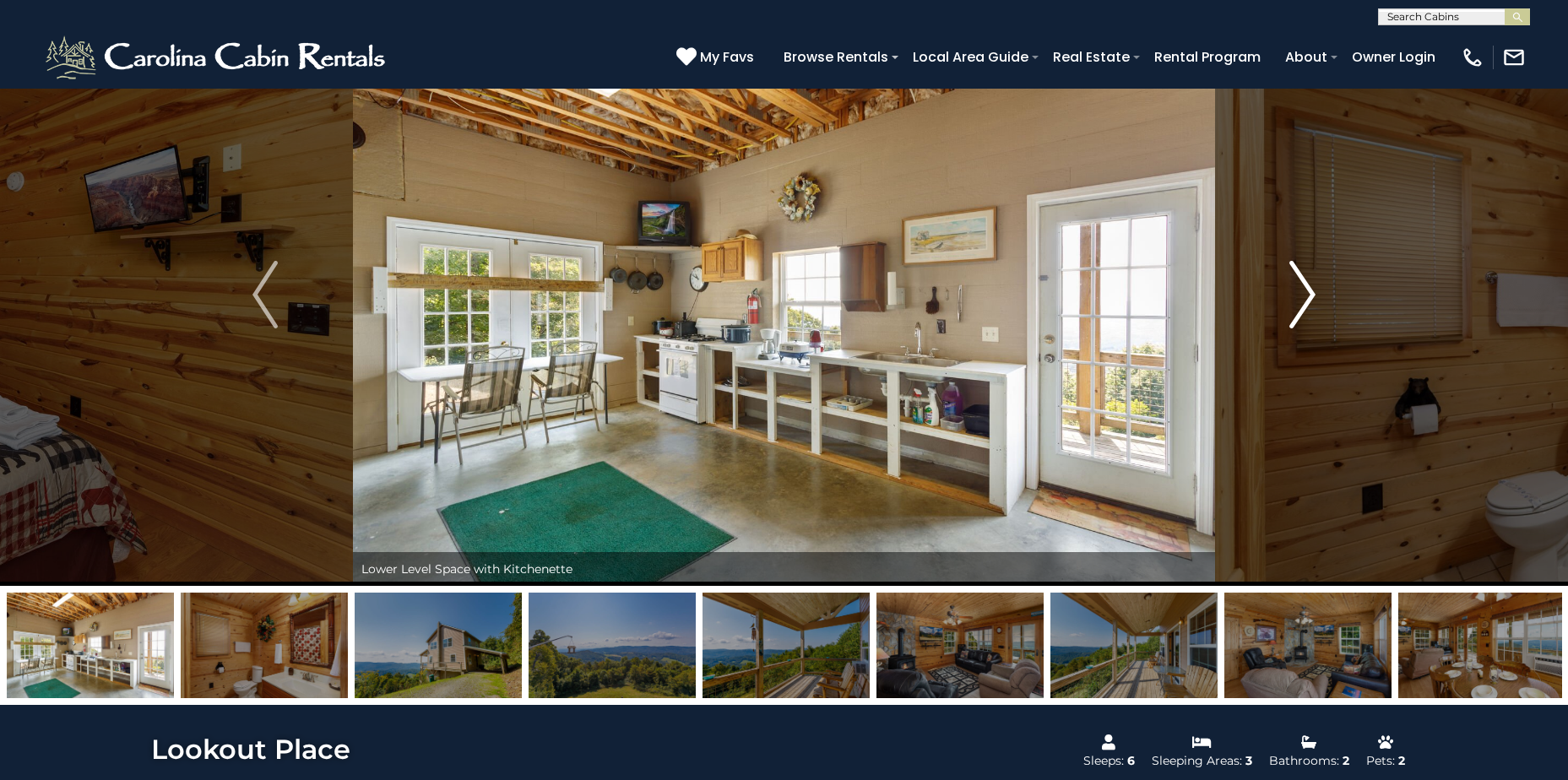
click at [1307, 294] on img "Next" at bounding box center [1302, 294] width 25 height 67
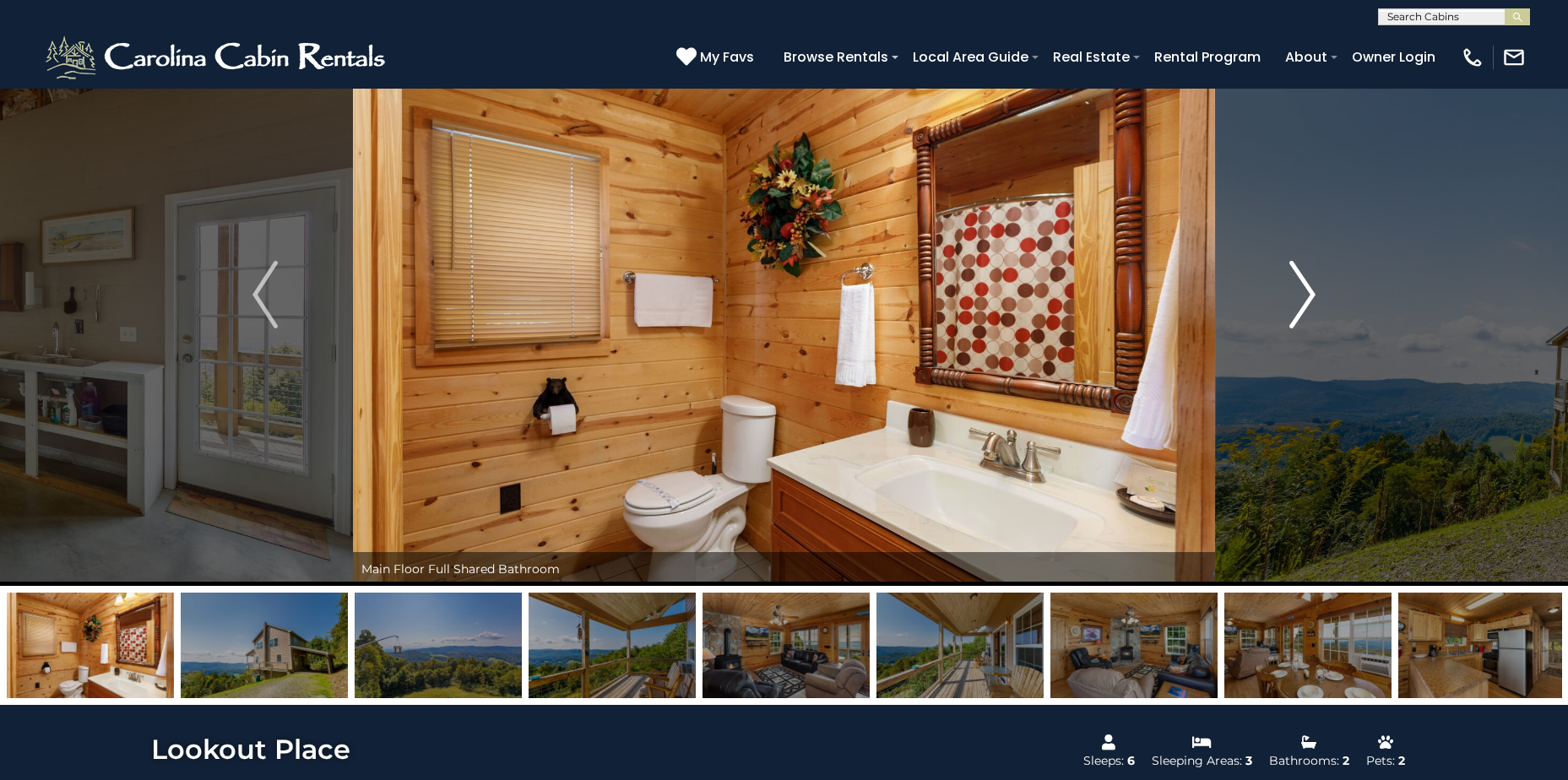
click at [1307, 294] on img "Next" at bounding box center [1302, 294] width 25 height 67
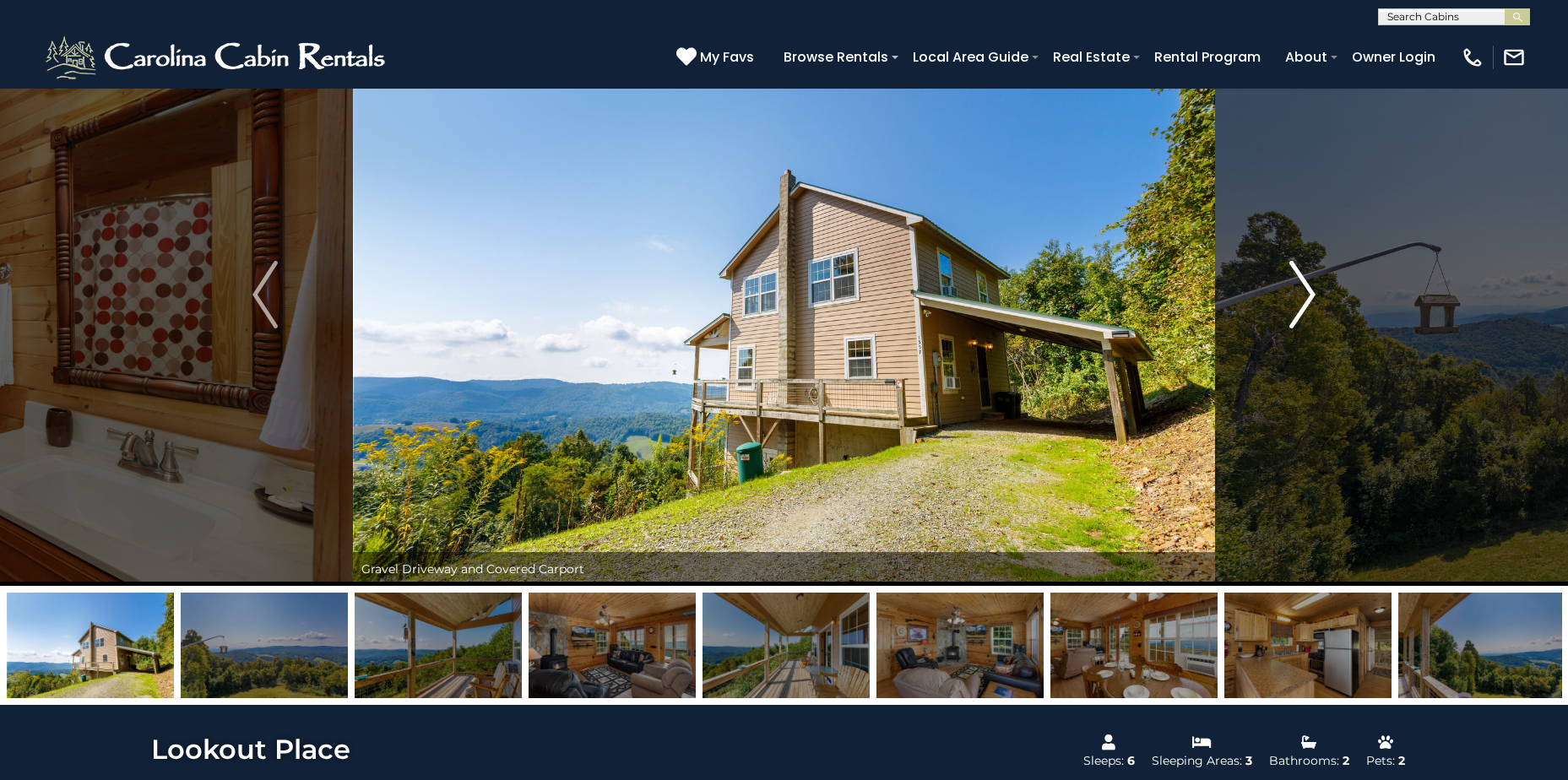
click at [1307, 294] on img "Next" at bounding box center [1302, 294] width 25 height 67
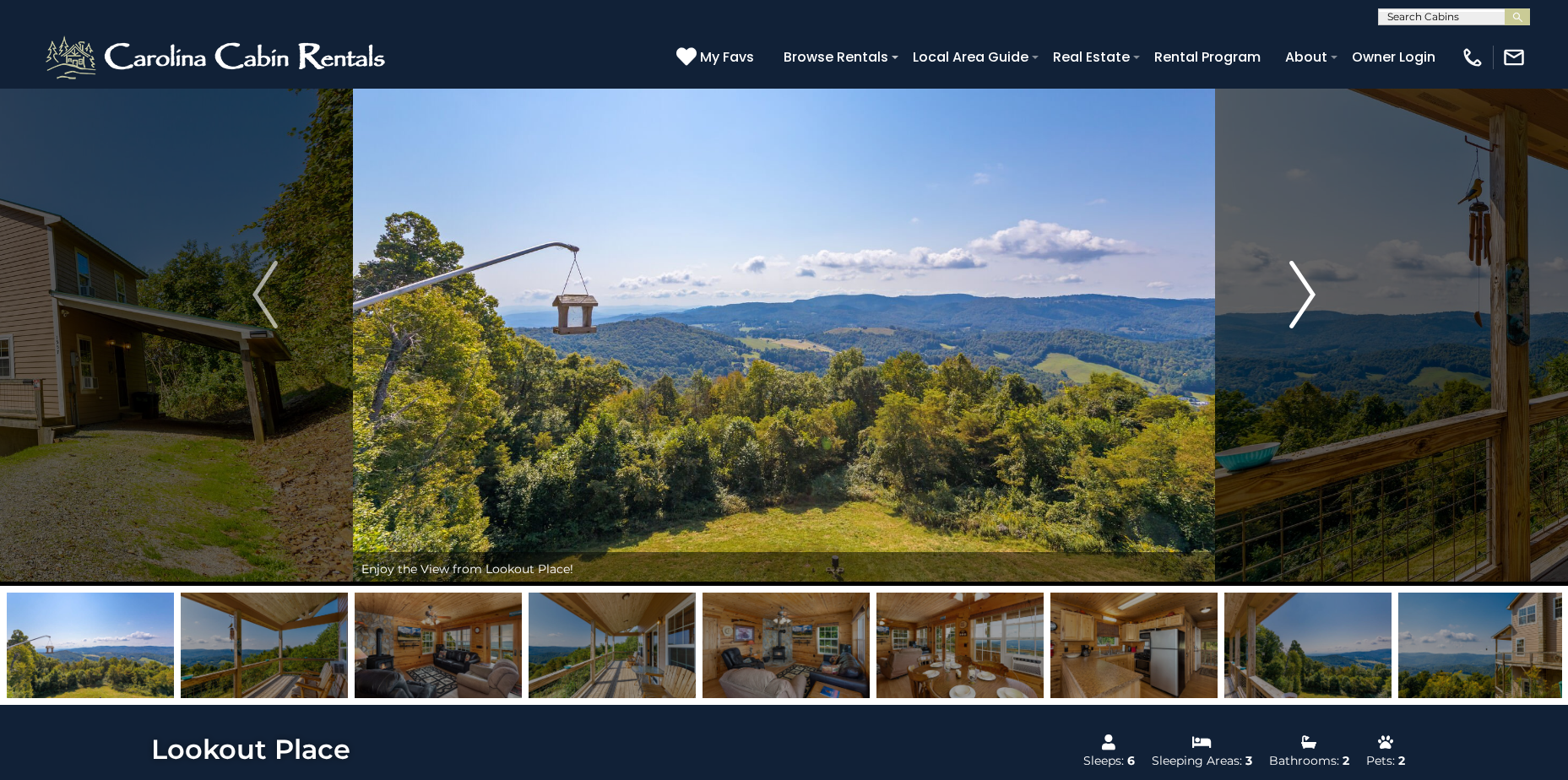
click at [1307, 294] on img "Next" at bounding box center [1302, 294] width 25 height 67
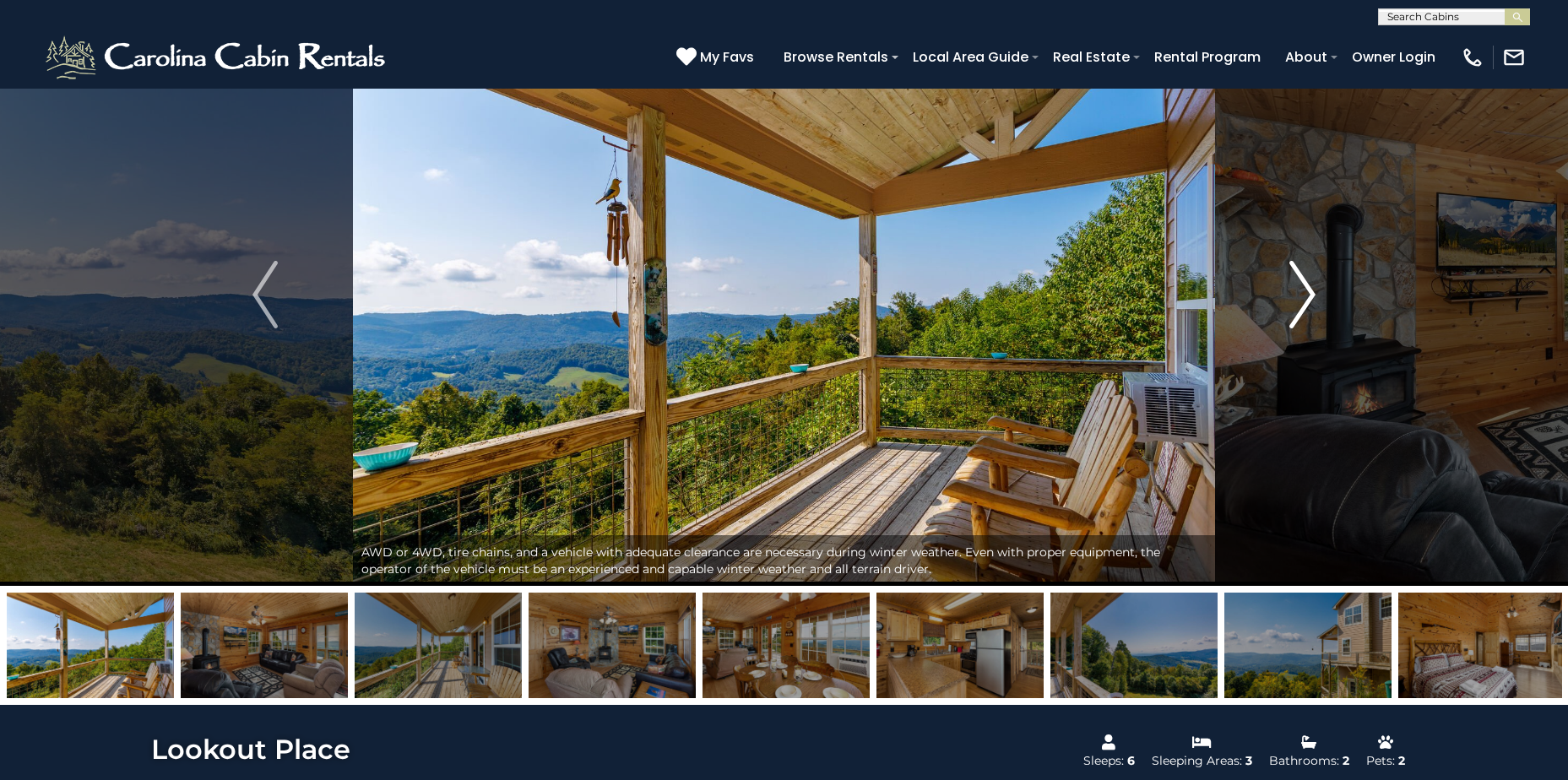
click at [1307, 294] on img "Next" at bounding box center [1302, 294] width 25 height 67
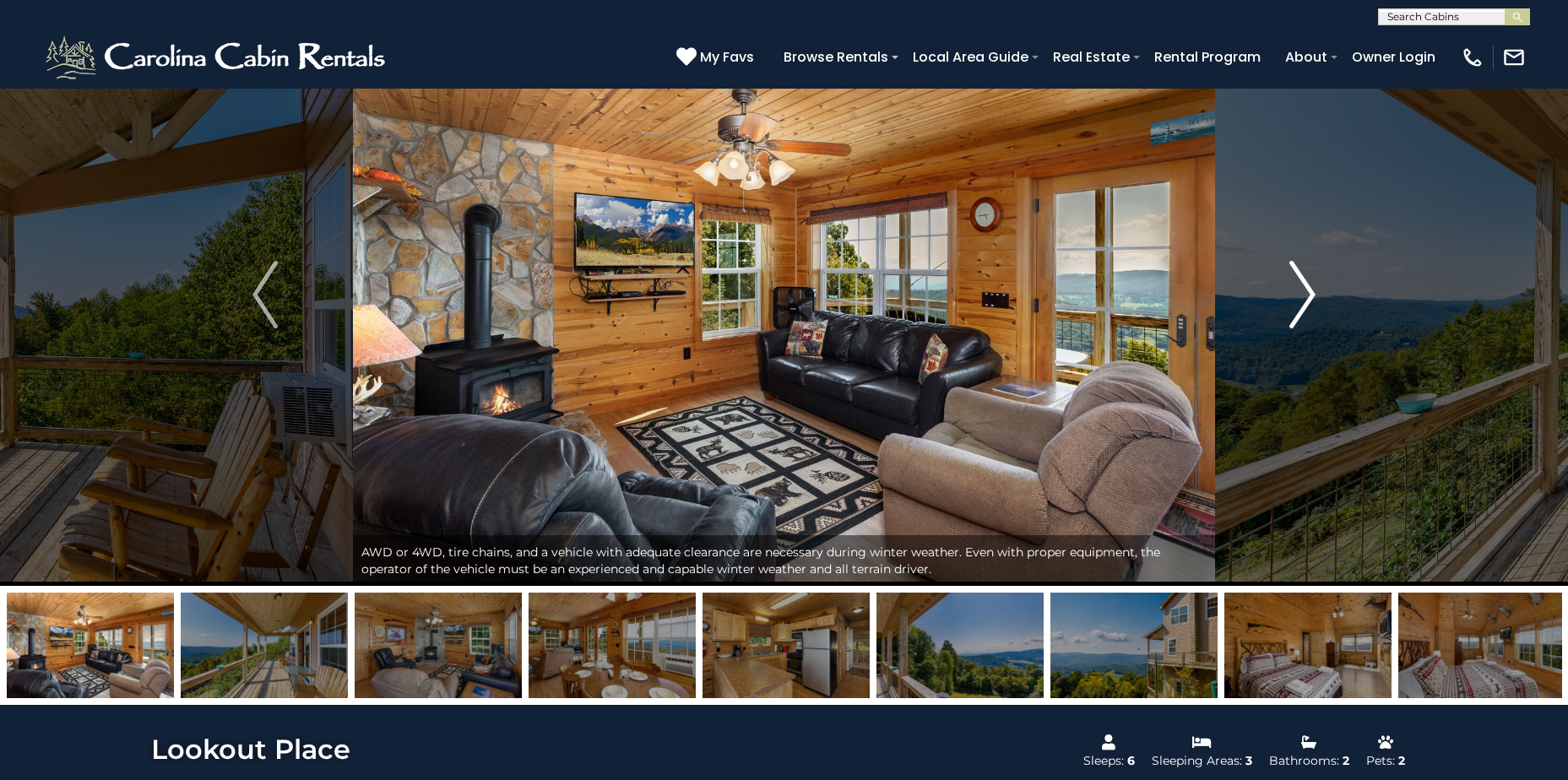
click at [1307, 294] on img "Next" at bounding box center [1302, 294] width 25 height 67
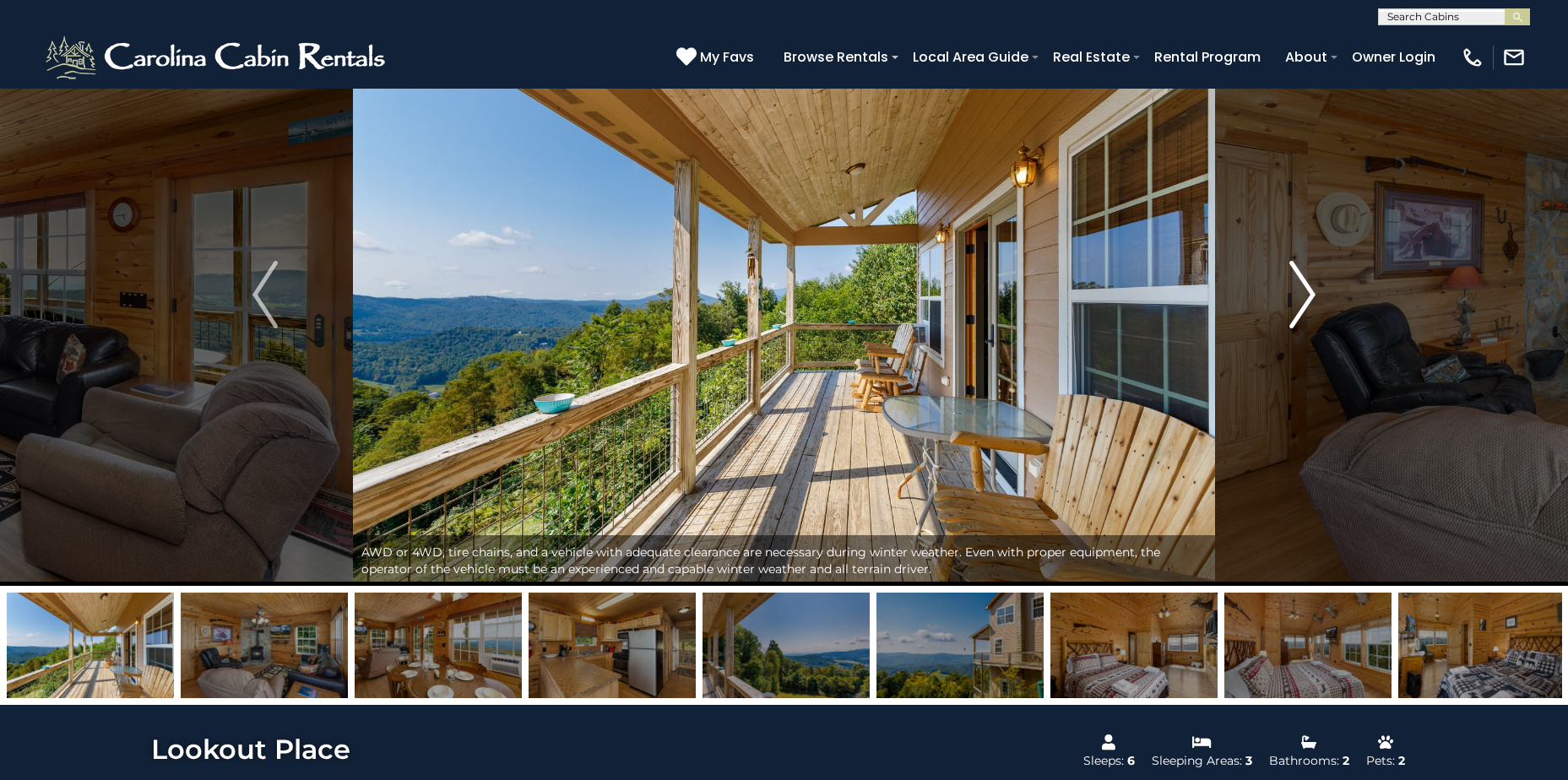
click at [1307, 294] on img "Next" at bounding box center [1302, 294] width 25 height 67
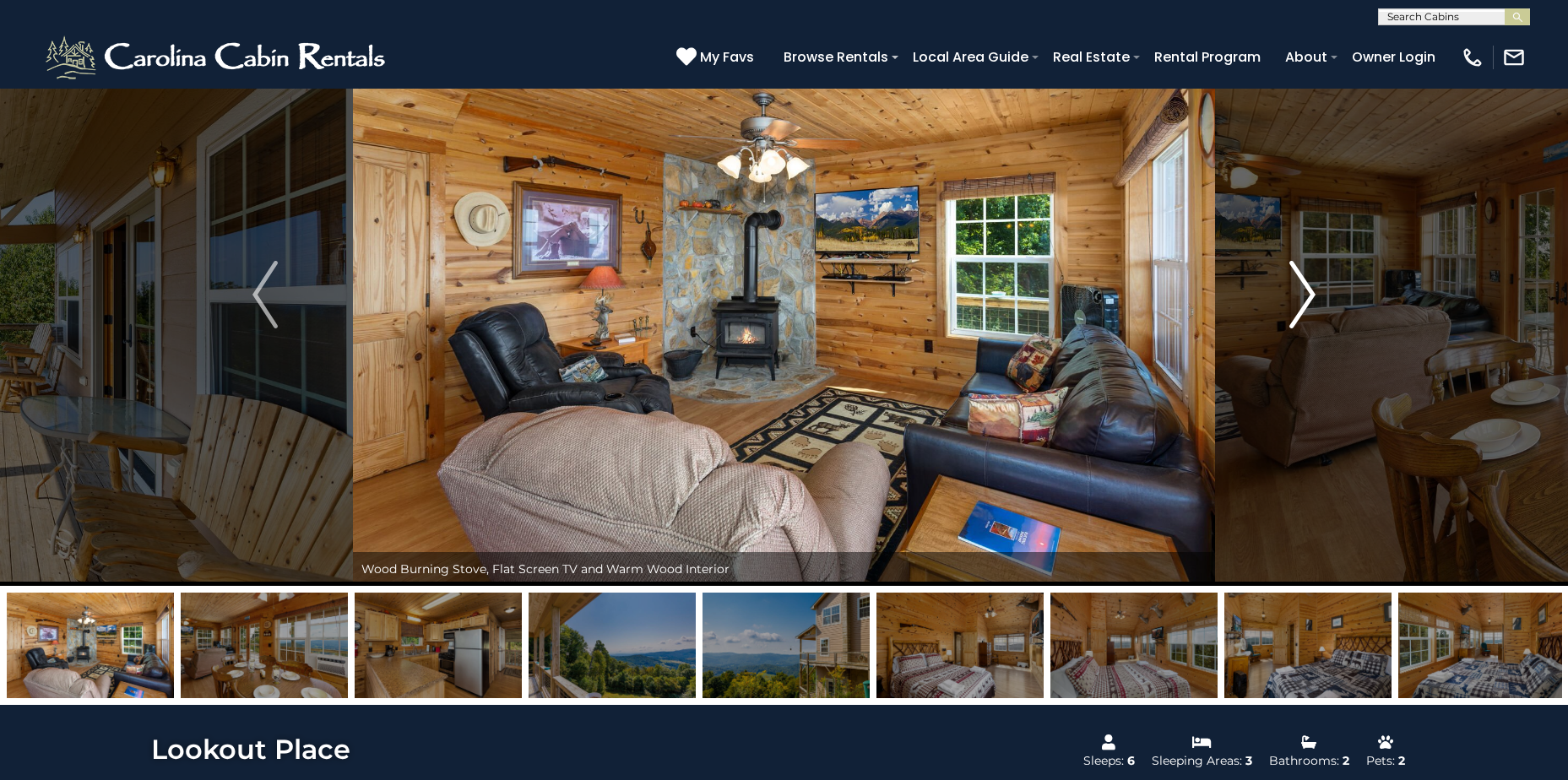
click at [1307, 294] on img "Next" at bounding box center [1302, 294] width 25 height 67
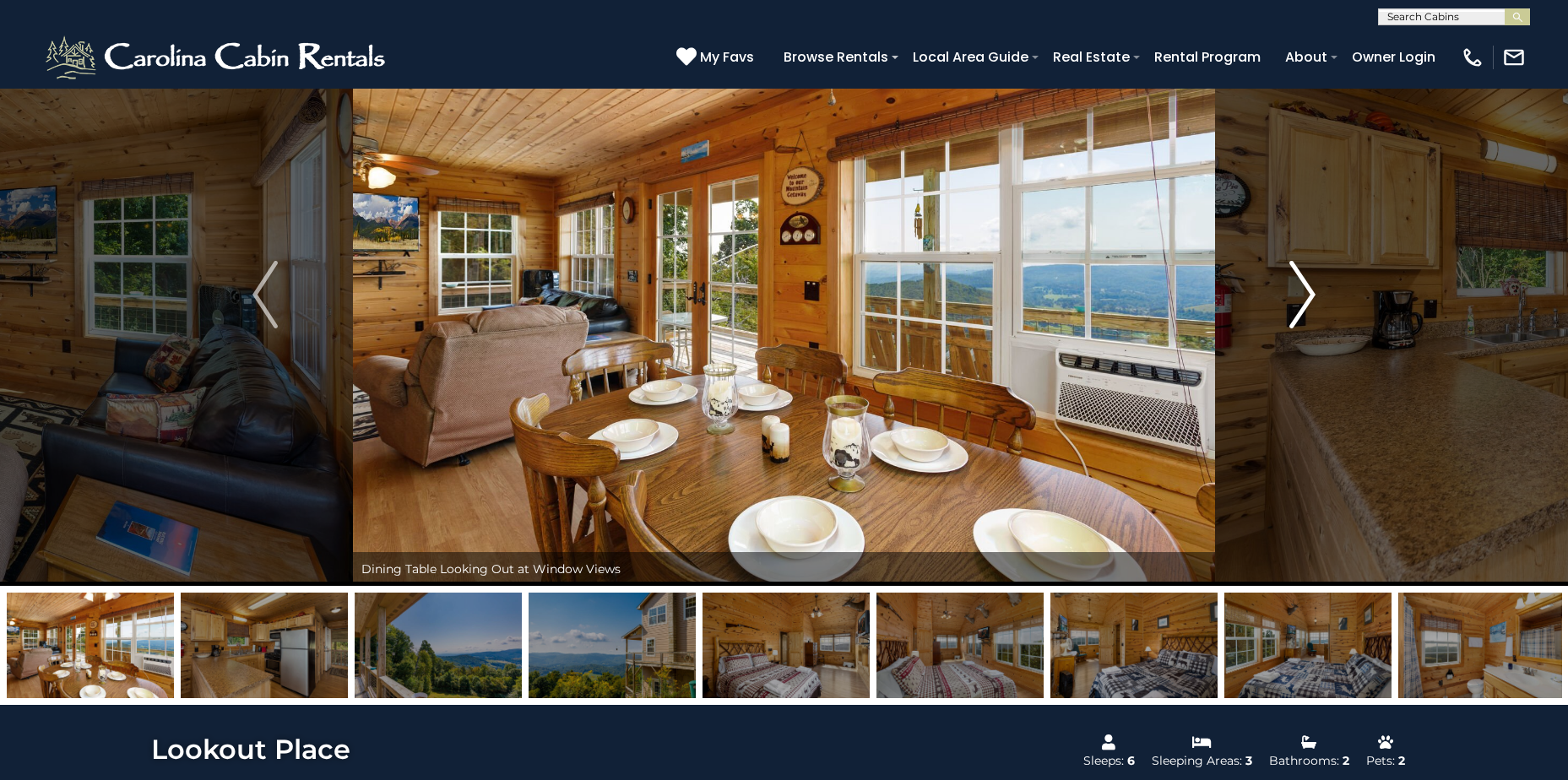
click at [1307, 294] on img "Next" at bounding box center [1302, 294] width 25 height 67
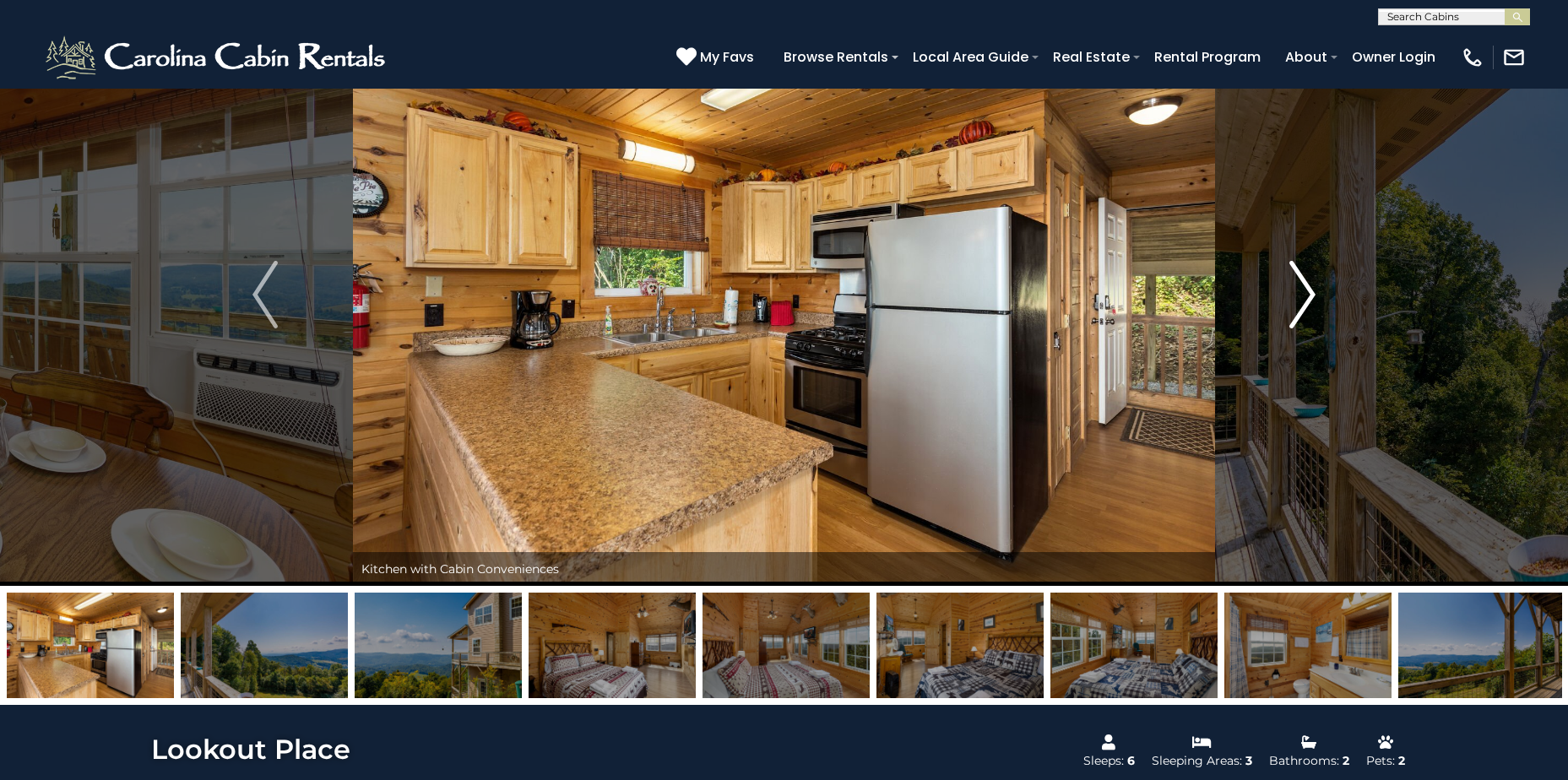
click at [1307, 294] on img "Next" at bounding box center [1302, 294] width 25 height 67
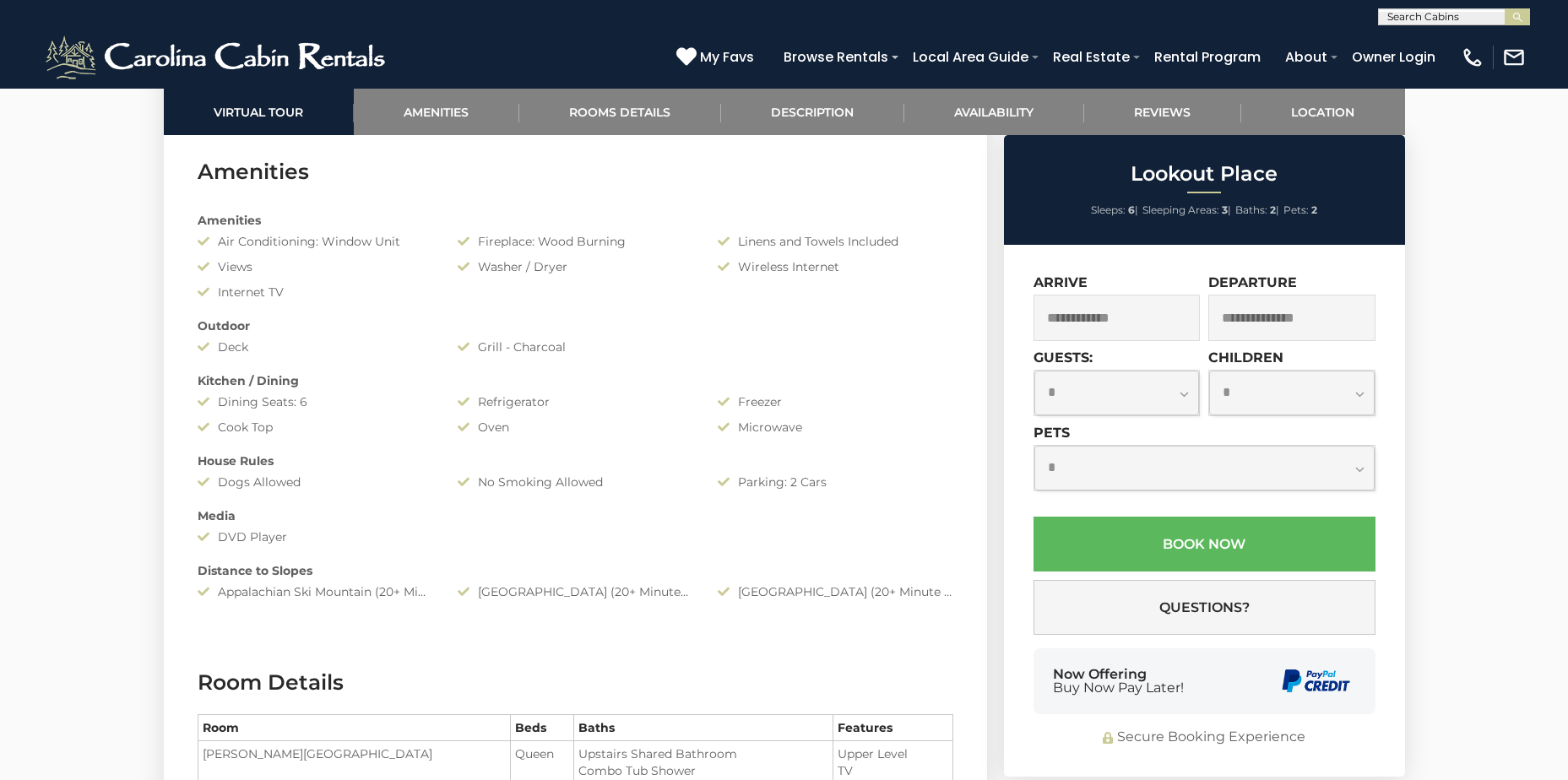
scroll to position [1013, 0]
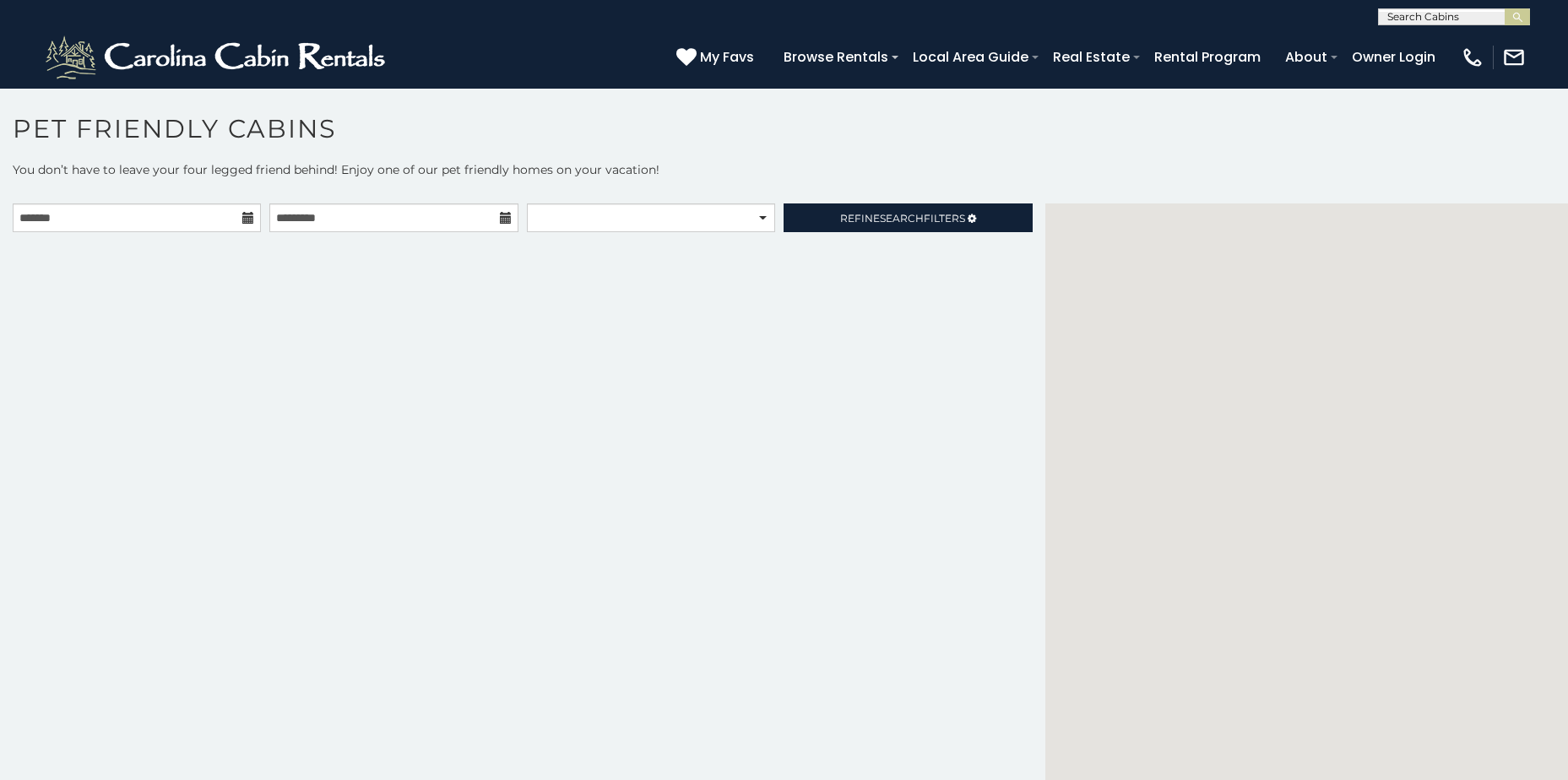
select select
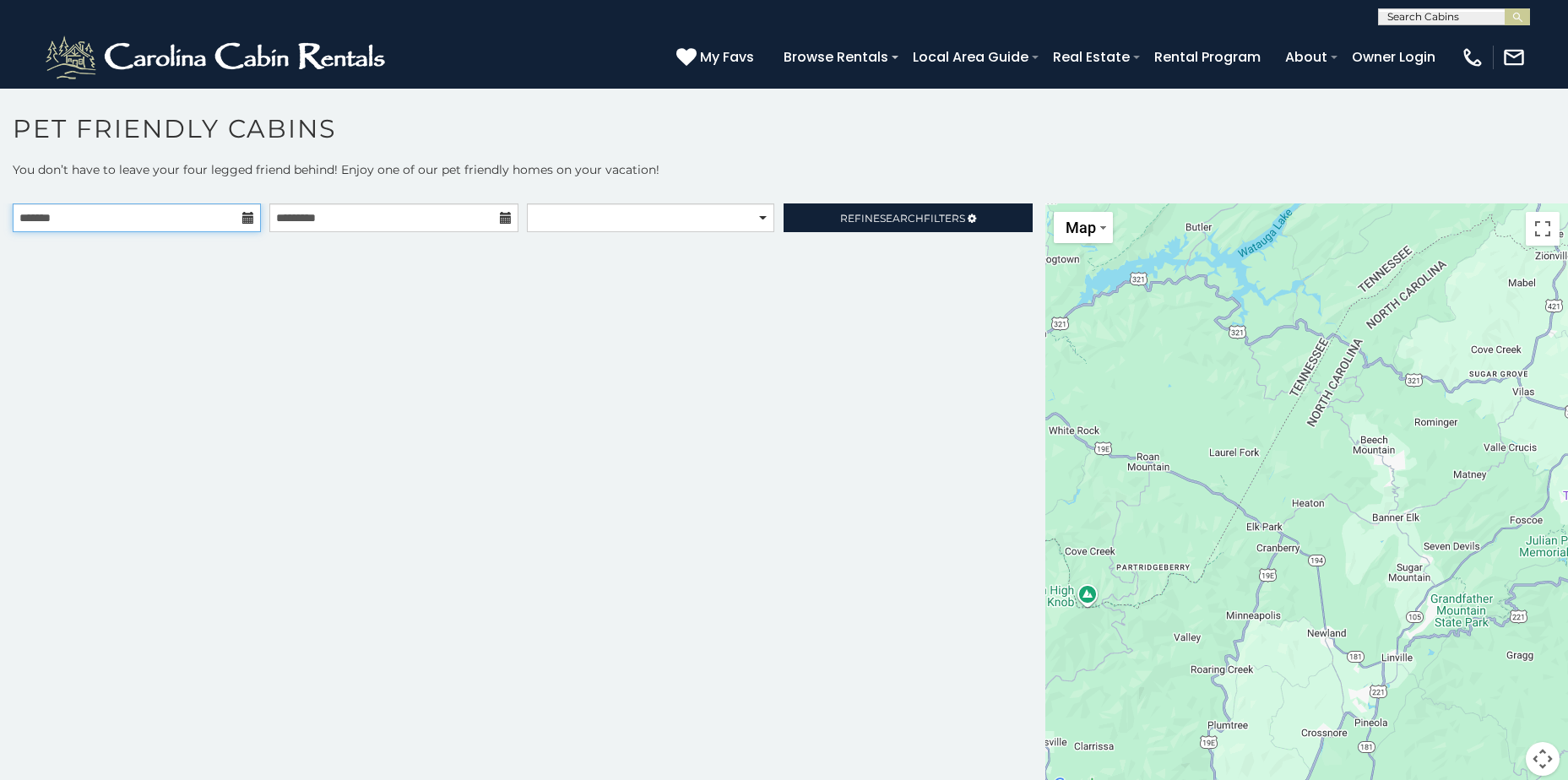
click at [232, 222] on input "text" at bounding box center [136, 218] width 248 height 29
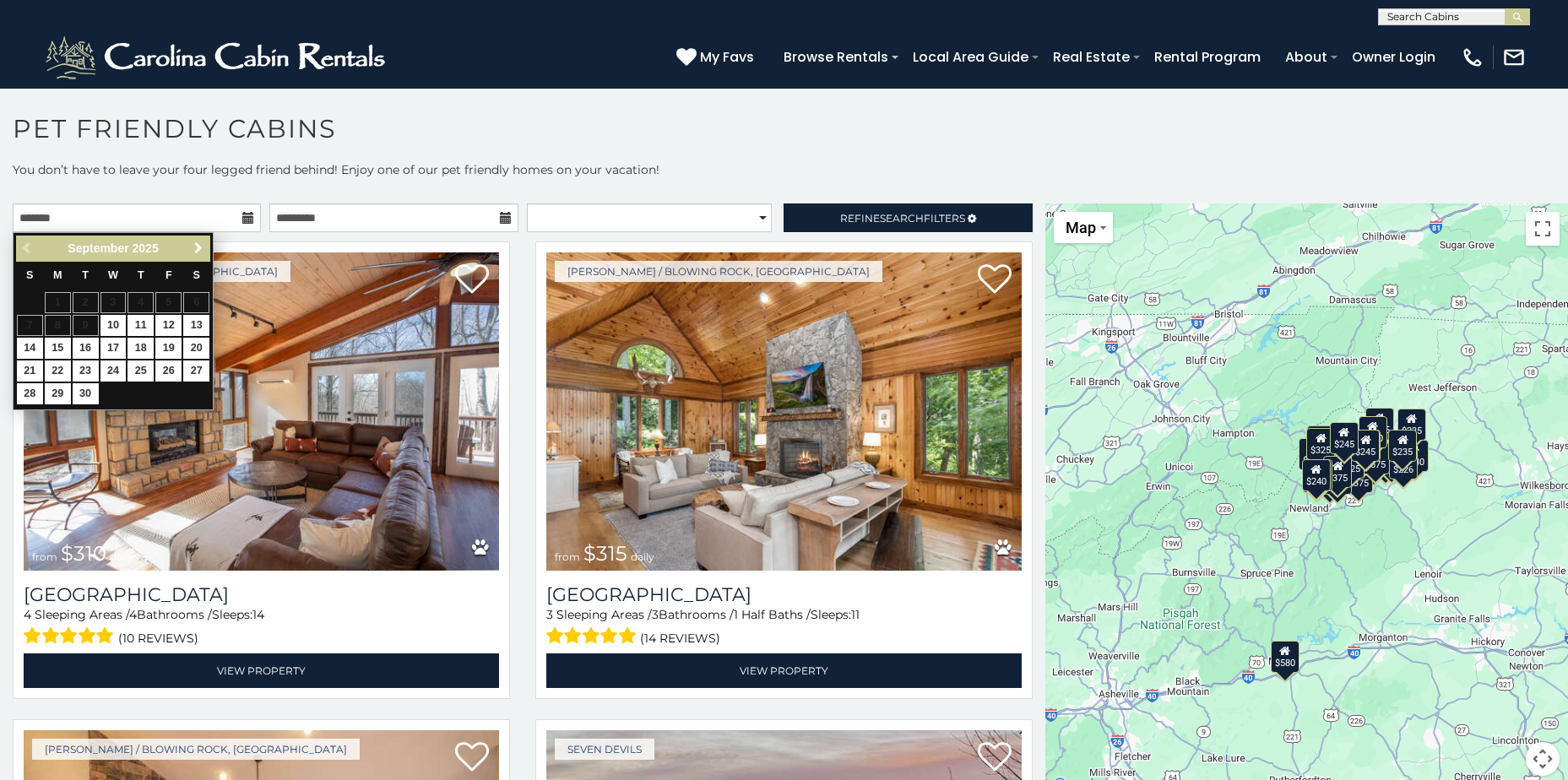
click at [200, 245] on span "Next" at bounding box center [198, 248] width 13 height 13
click at [172, 302] on link "3" at bounding box center [167, 303] width 26 height 21
type input "**********"
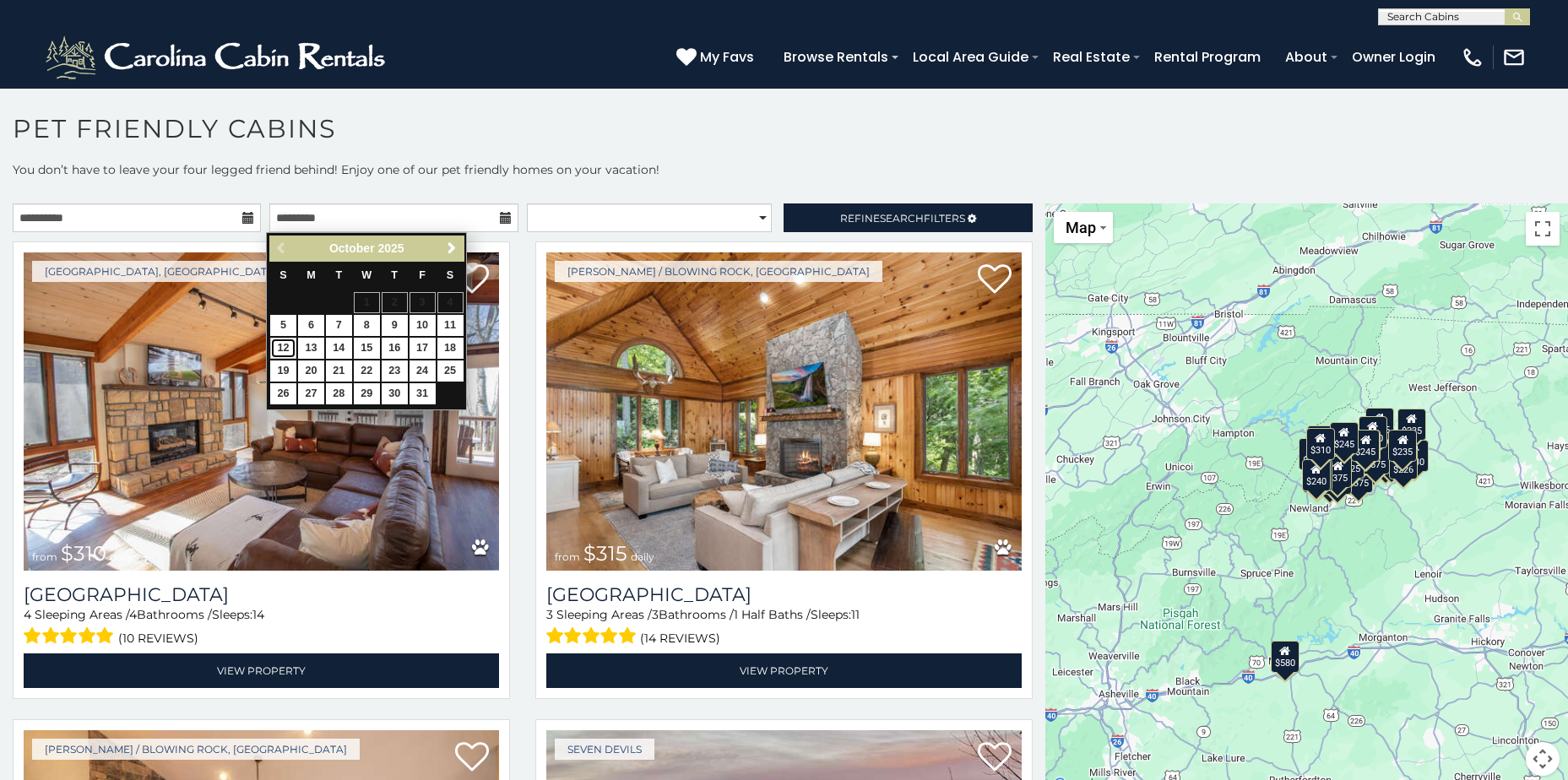
click at [281, 349] on link "12" at bounding box center [283, 348] width 26 height 21
type input "**********"
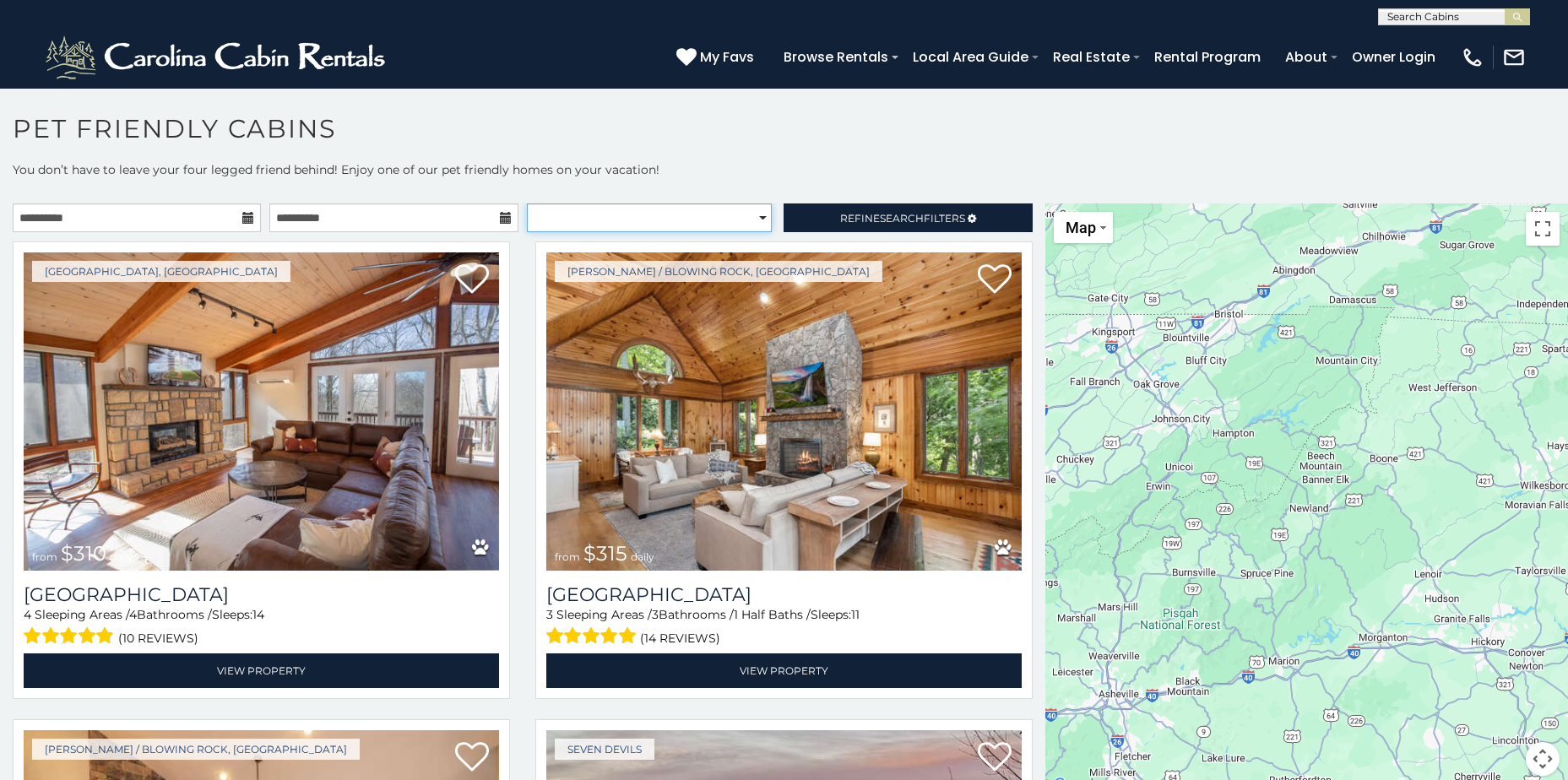
click at [717, 217] on select "**********" at bounding box center [648, 218] width 244 height 29
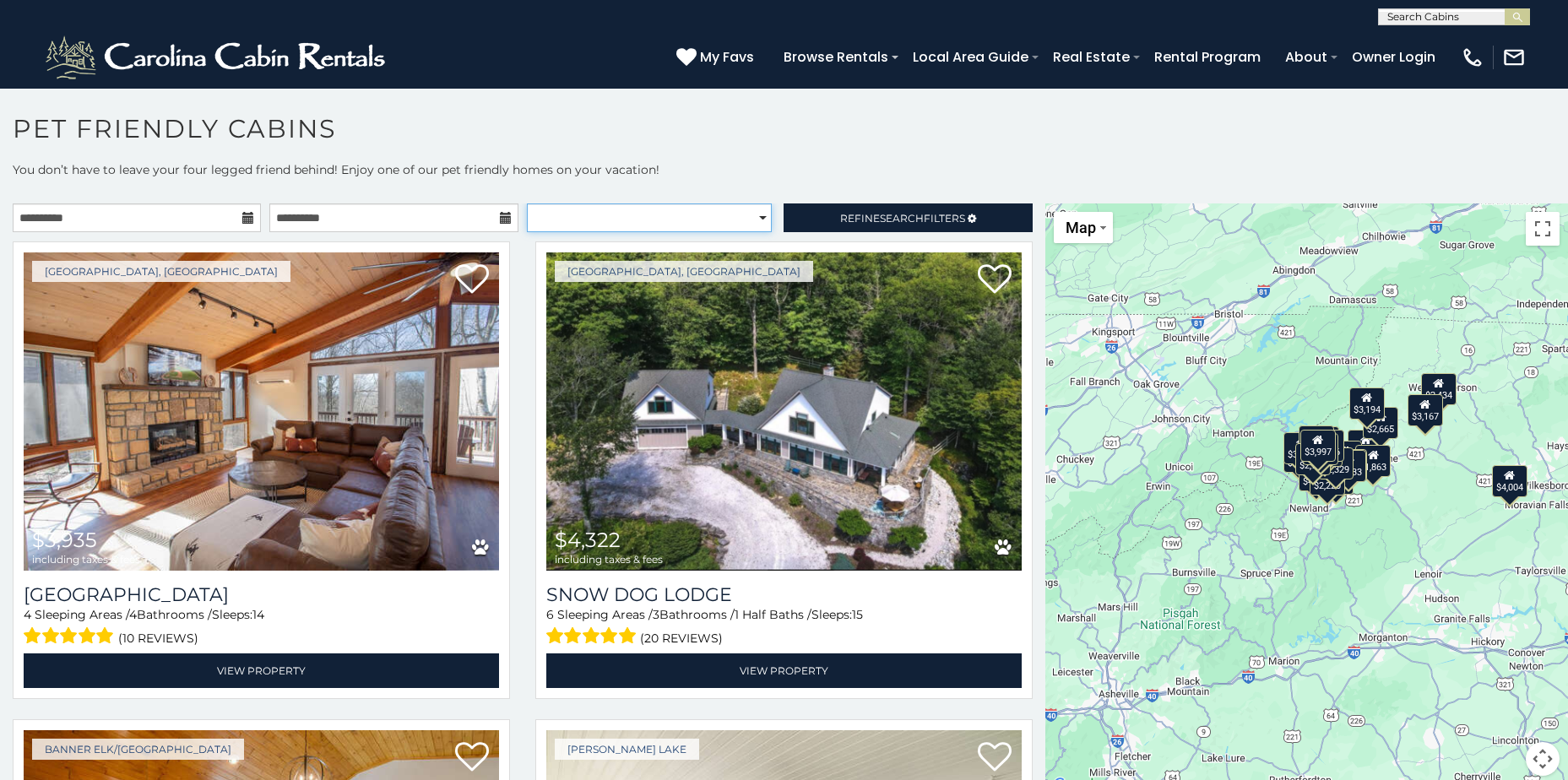
select select "*********"
click at [527, 203] on select "**********" at bounding box center [648, 218] width 244 height 29
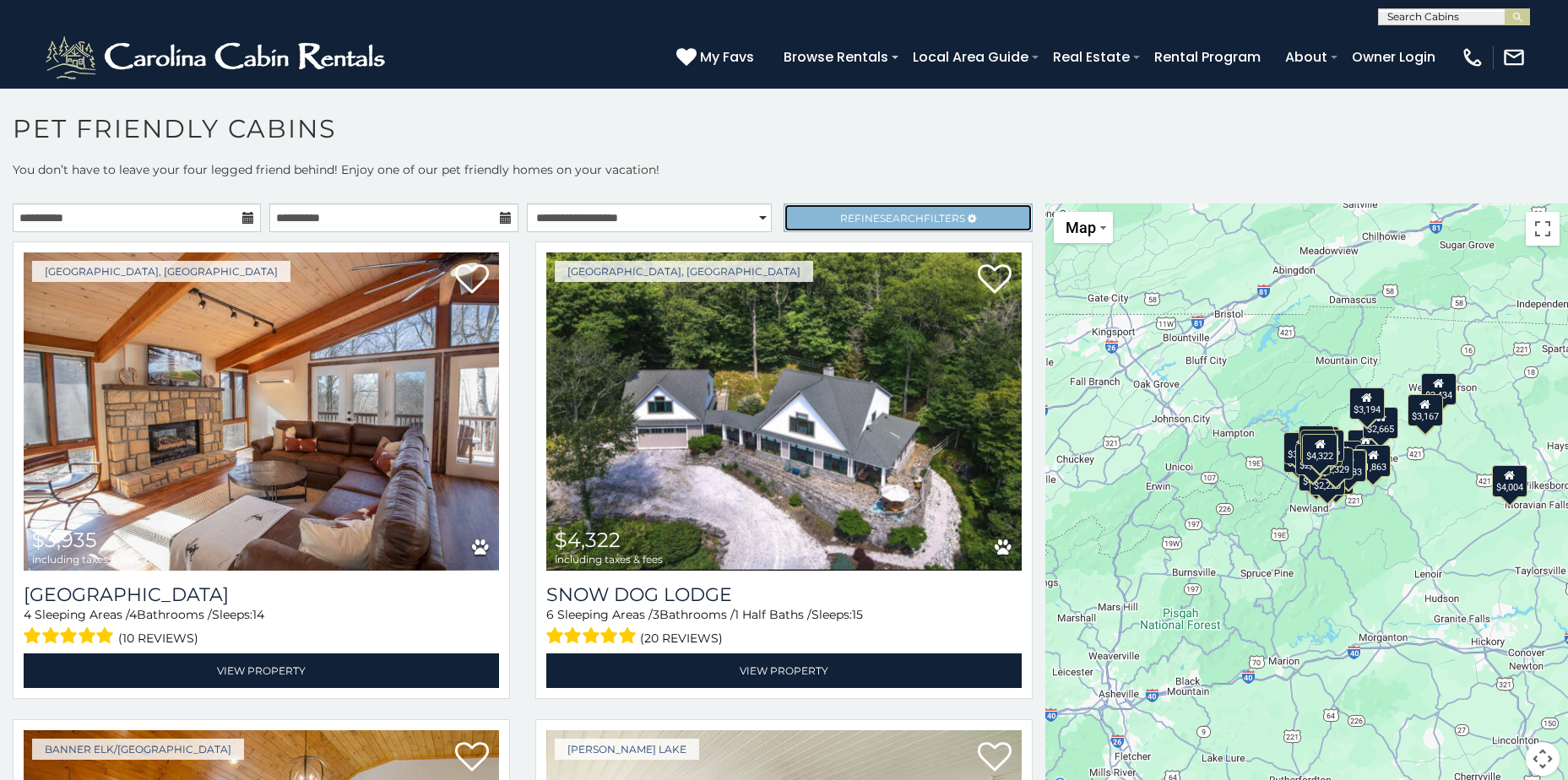
click at [840, 222] on span "Refine Search Filters" at bounding box center [903, 219] width 125 height 13
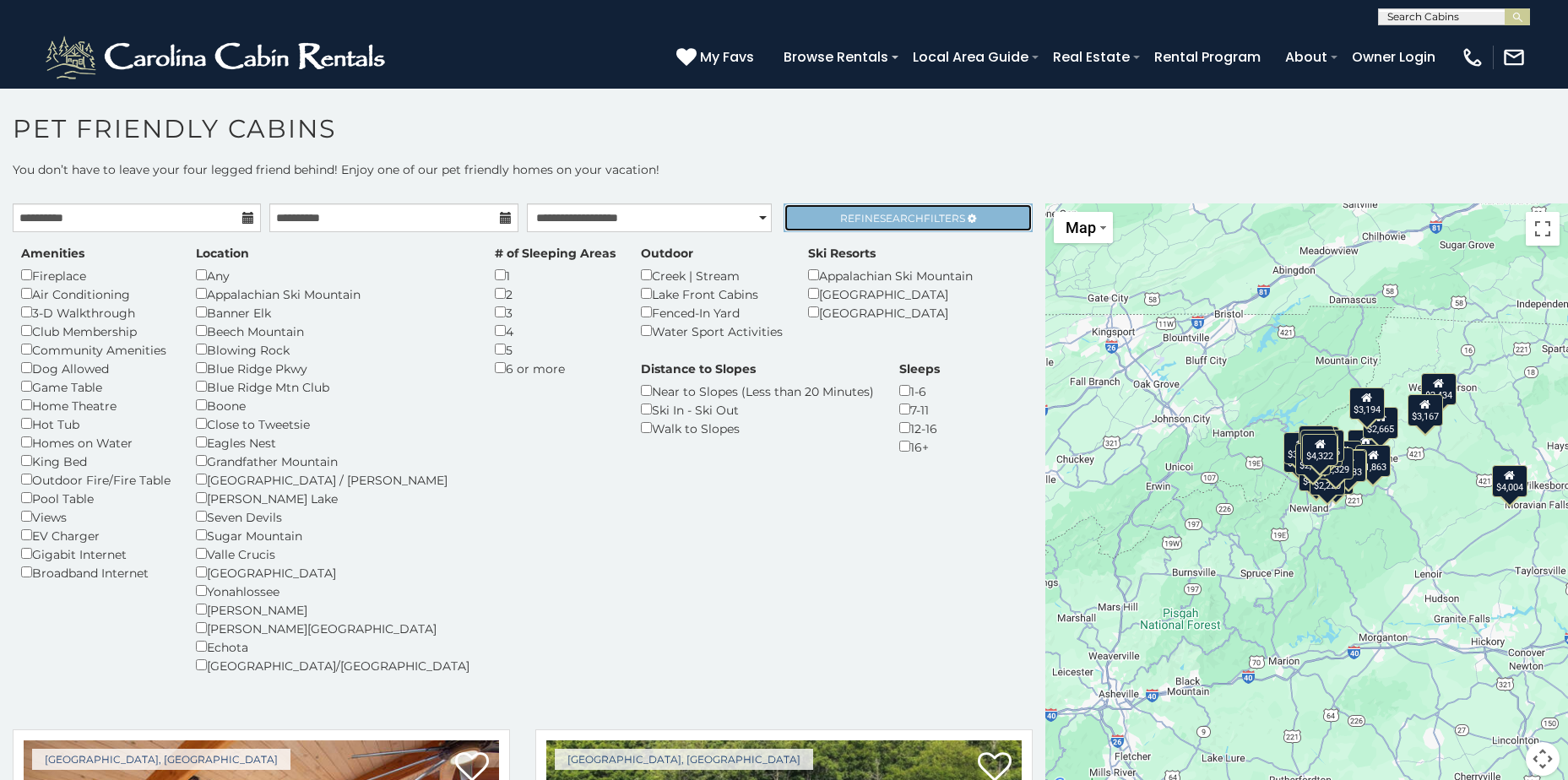
click at [918, 220] on span "Refine Search Filters" at bounding box center [903, 219] width 125 height 13
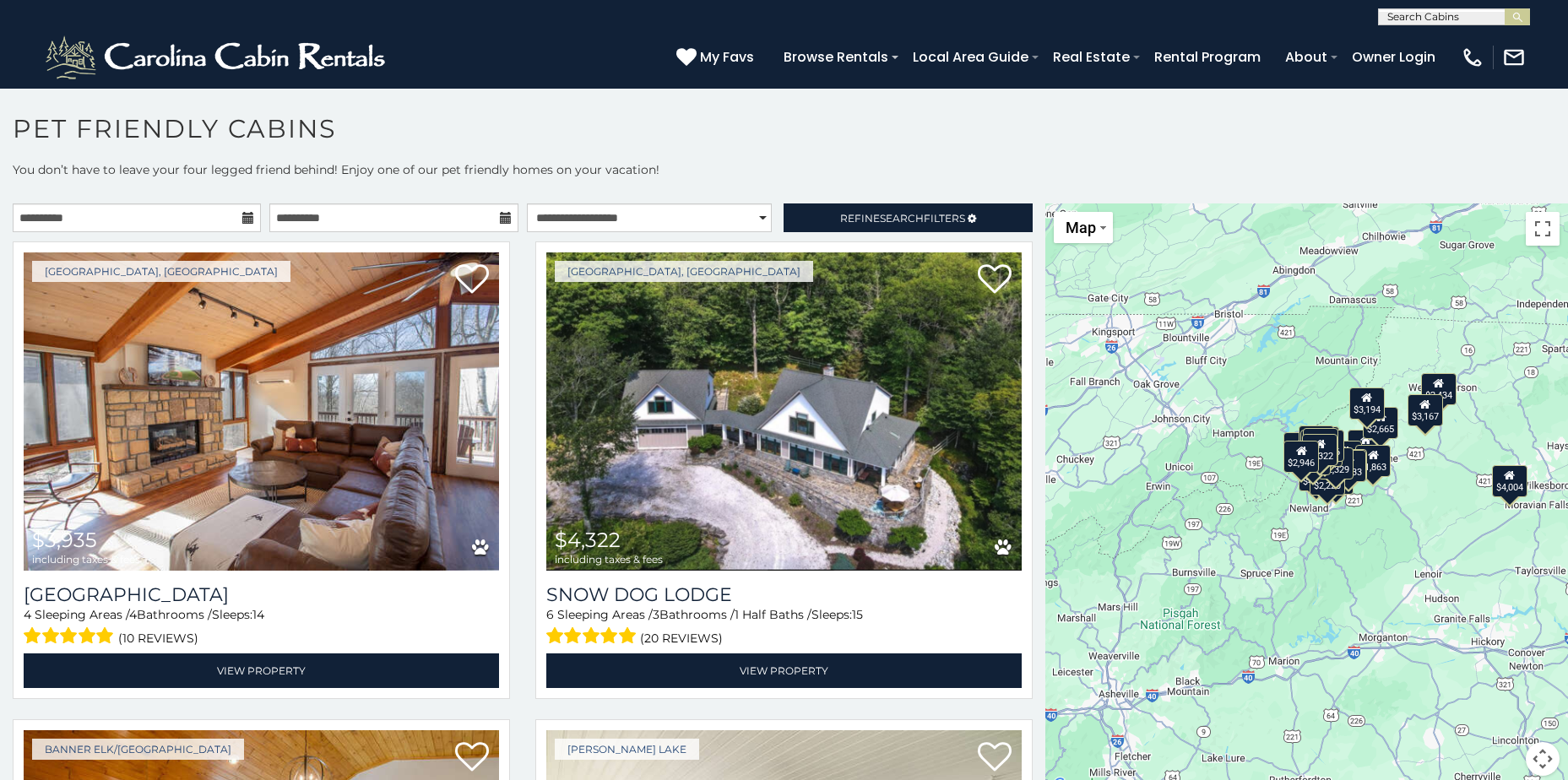
click at [248, 216] on icon at bounding box center [248, 218] width 12 height 12
click at [244, 212] on icon at bounding box center [248, 218] width 12 height 12
click at [244, 219] on icon at bounding box center [248, 218] width 12 height 12
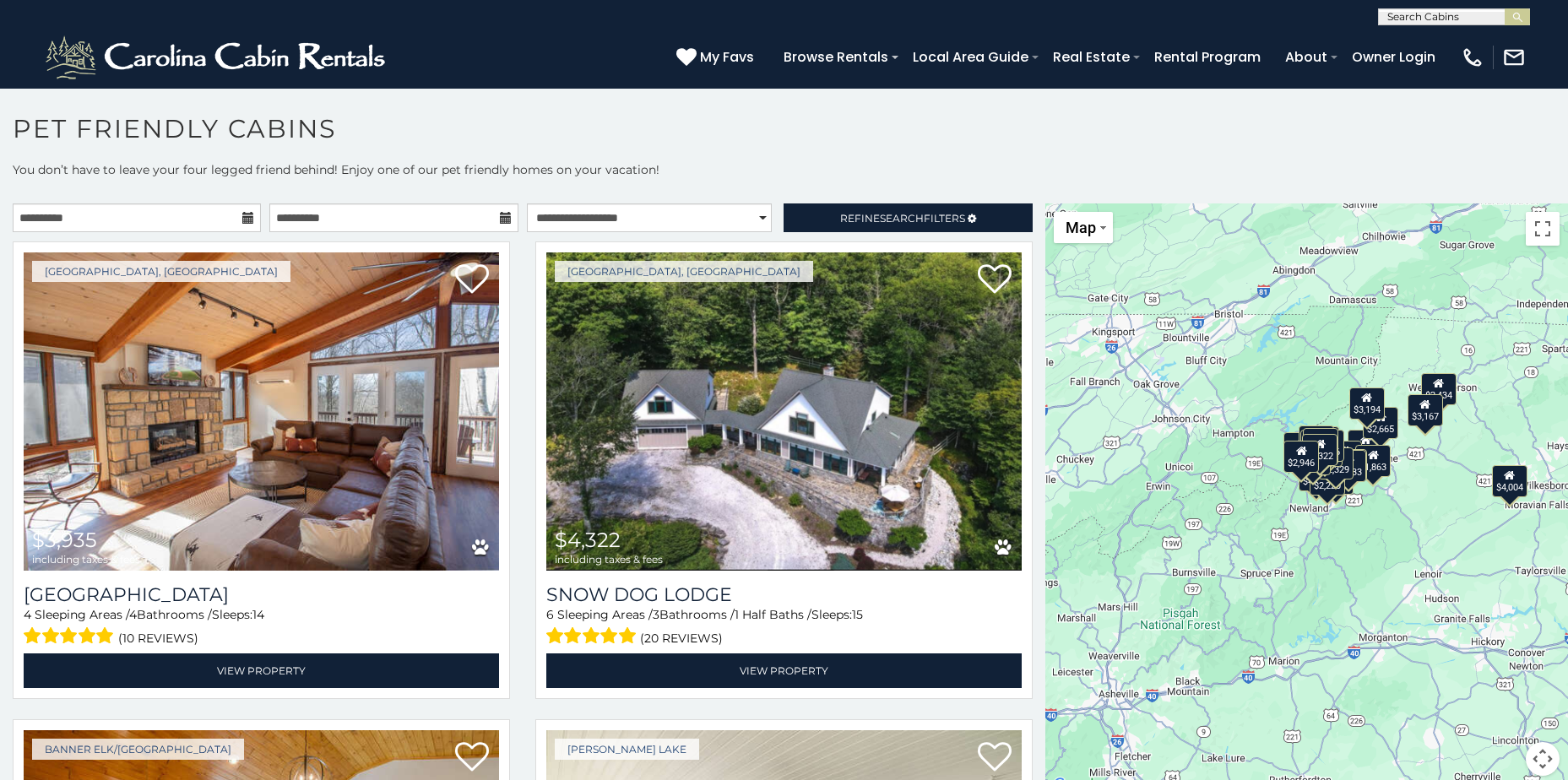
click at [244, 219] on icon at bounding box center [248, 218] width 12 height 12
click at [243, 219] on icon at bounding box center [248, 218] width 12 height 12
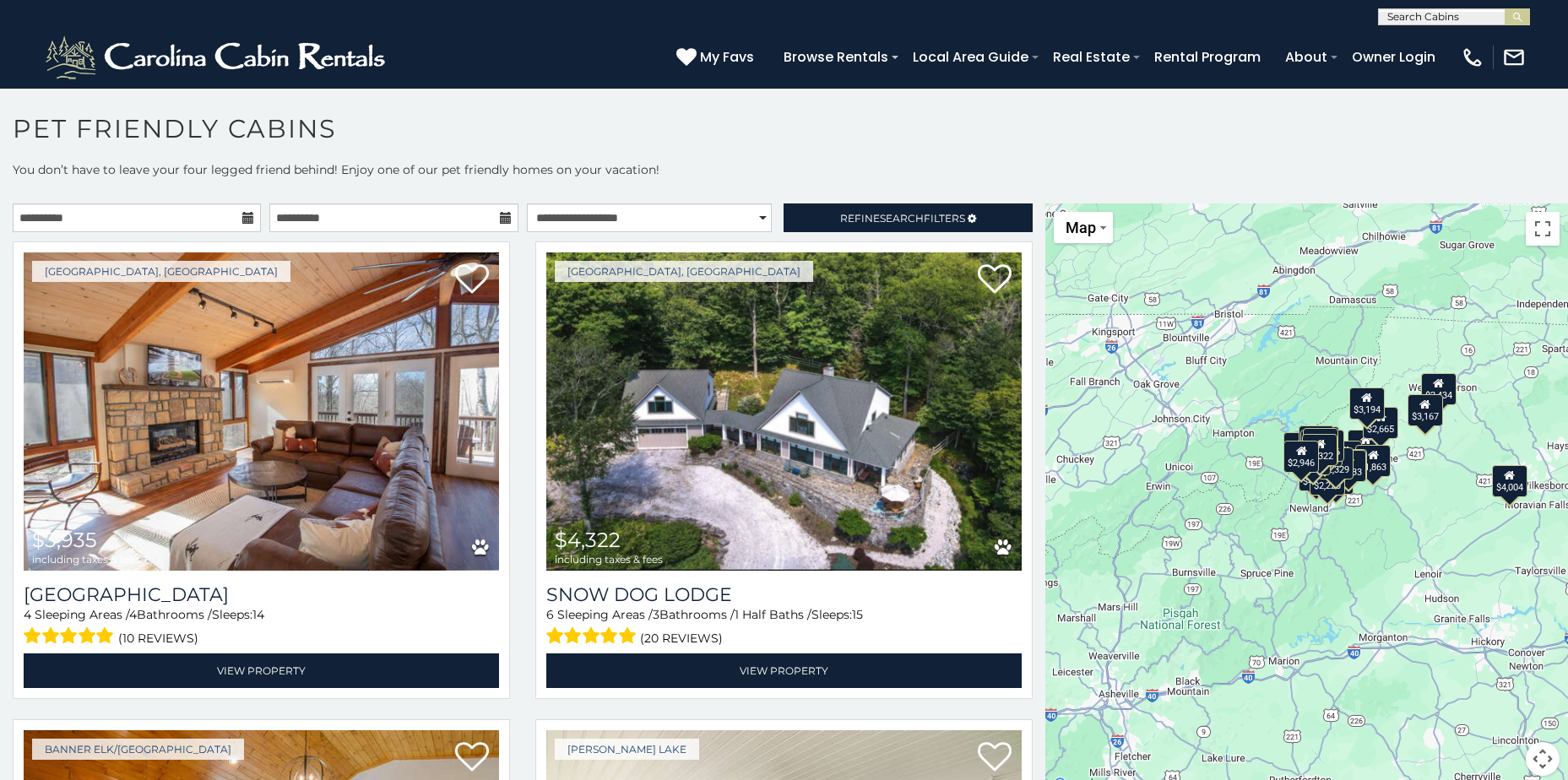
click at [243, 219] on icon at bounding box center [248, 218] width 12 height 12
